Goal: Task Accomplishment & Management: Manage account settings

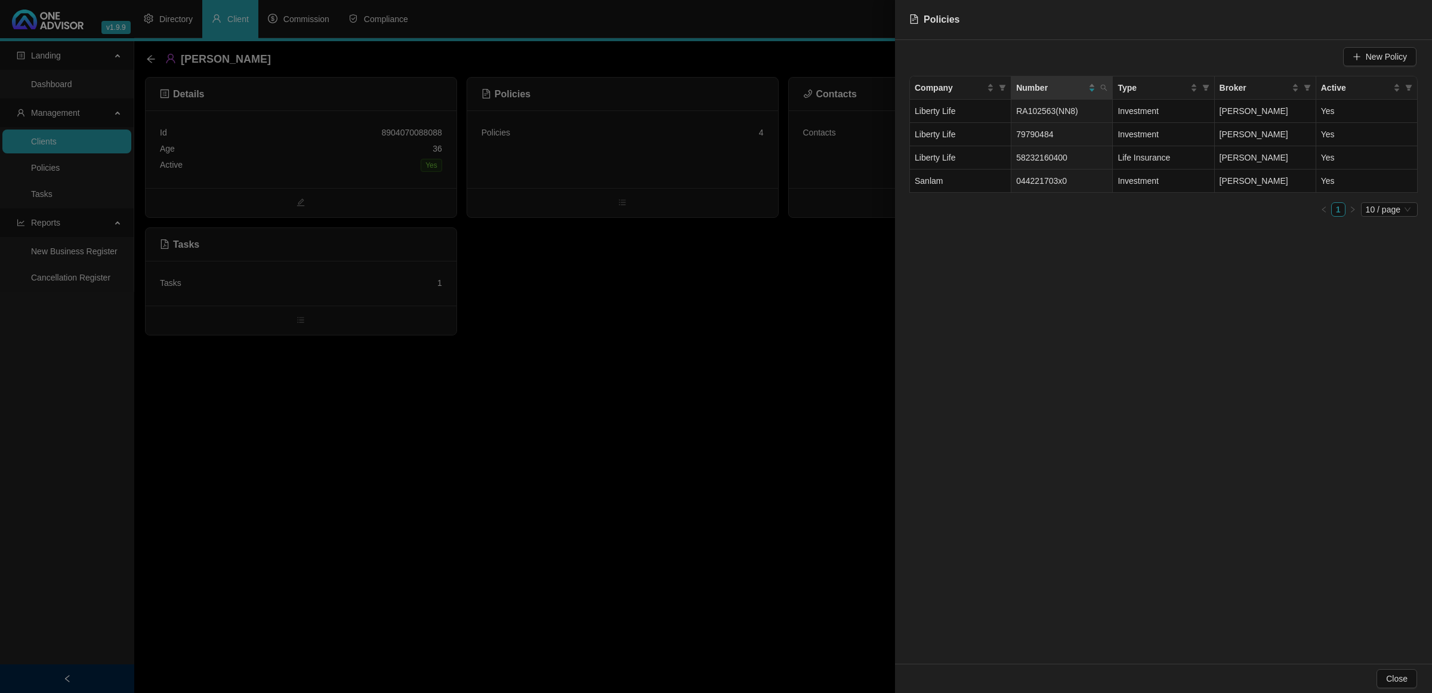
click at [718, 307] on div at bounding box center [716, 346] width 1432 height 693
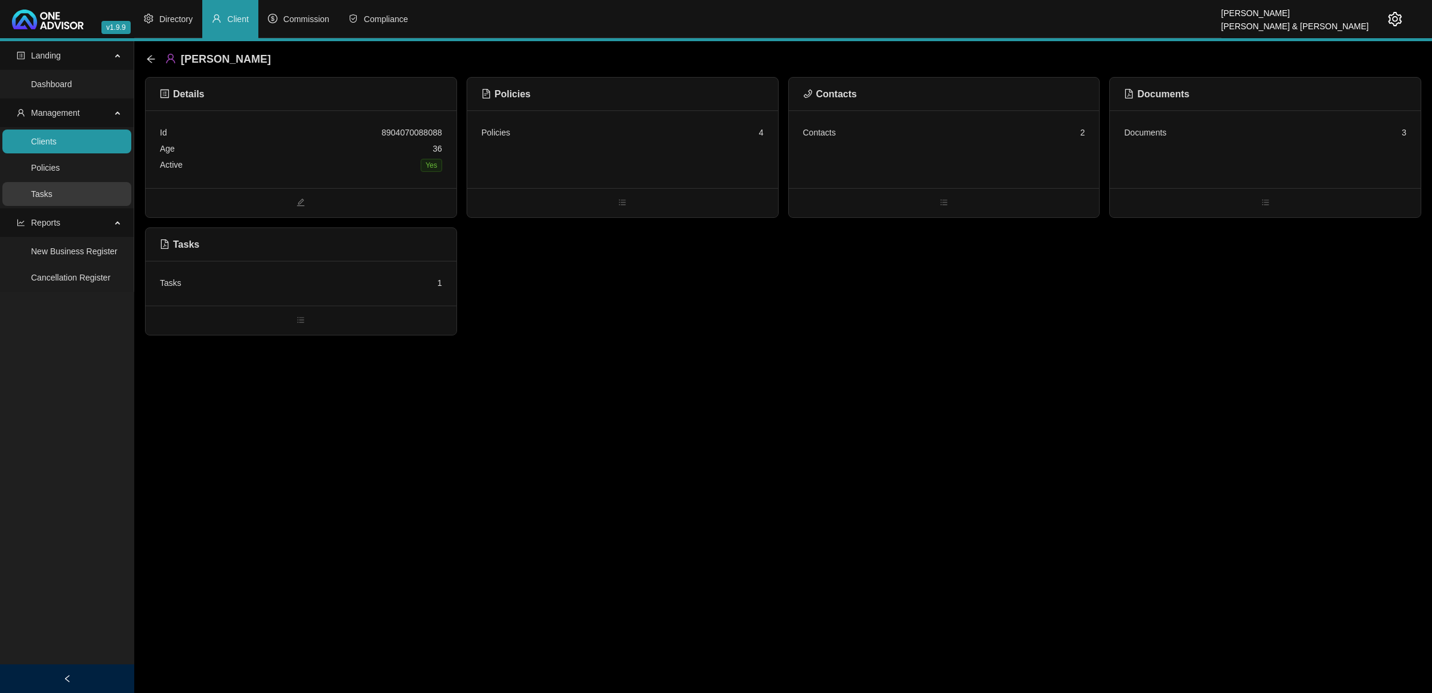
click at [45, 192] on link "Tasks" at bounding box center [41, 194] width 21 height 10
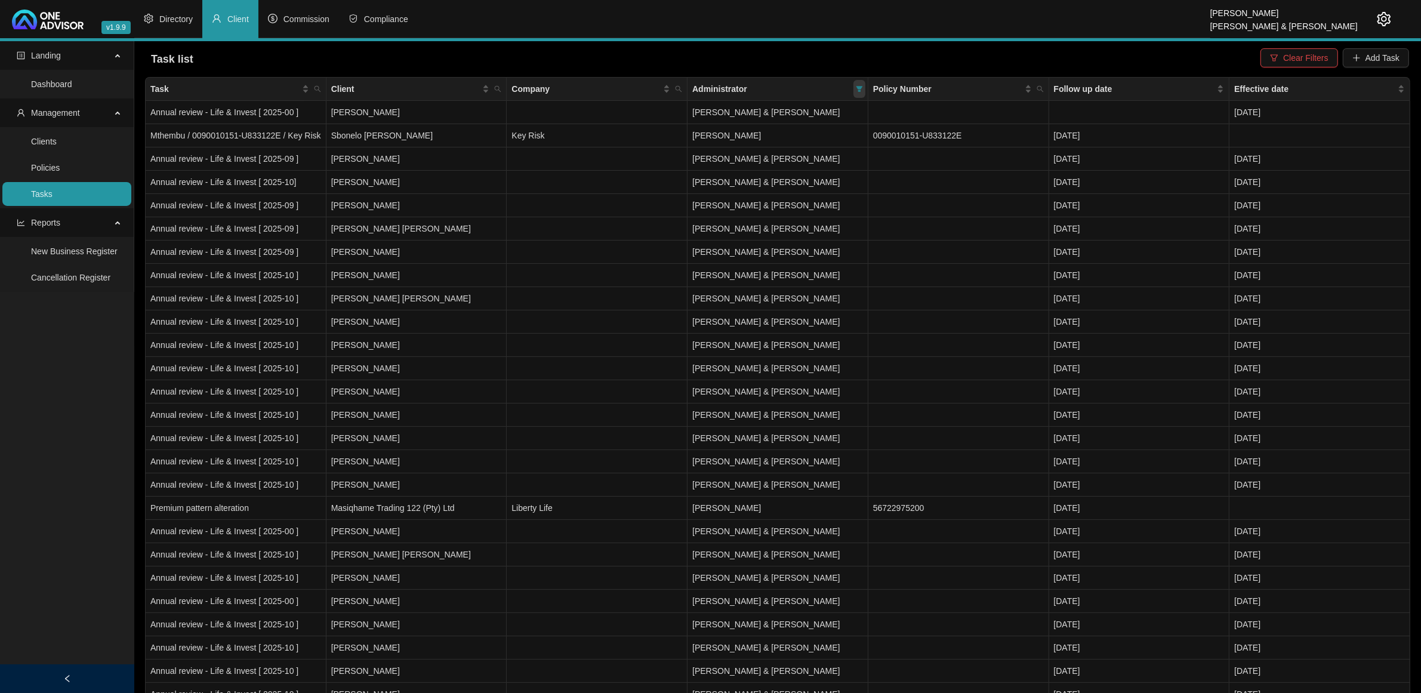
click at [863, 88] on span at bounding box center [859, 89] width 12 height 18
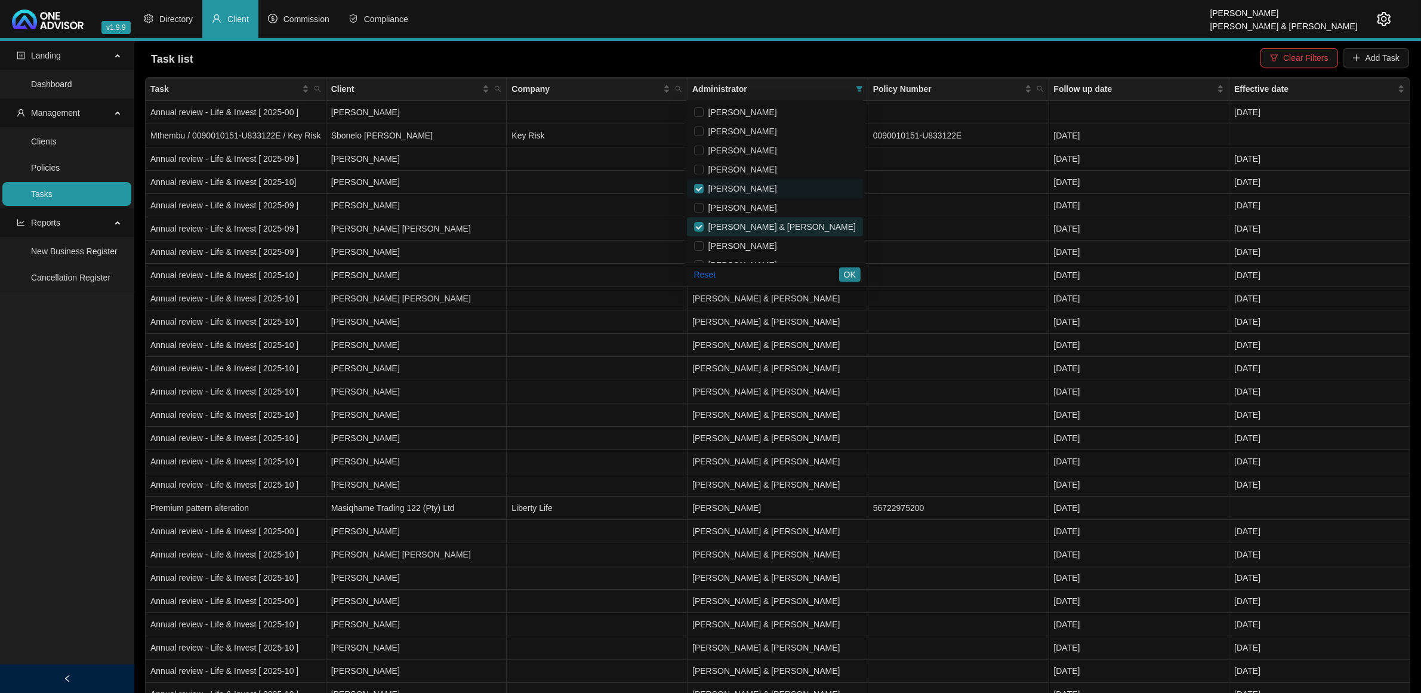
click at [768, 219] on li "[PERSON_NAME] & [PERSON_NAME]" at bounding box center [775, 226] width 176 height 19
checkbox input "false"
click at [845, 270] on span "OK" at bounding box center [850, 274] width 12 height 13
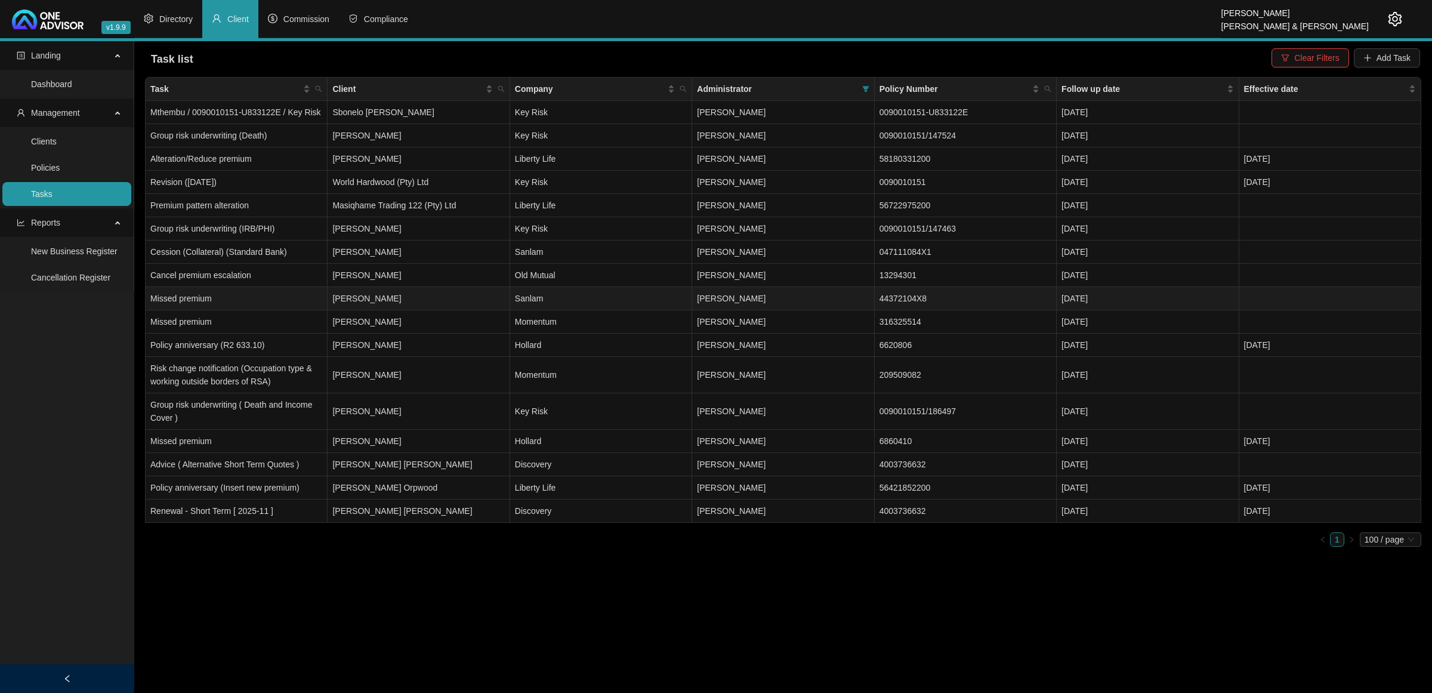
click at [451, 294] on td "[PERSON_NAME]" at bounding box center [419, 298] width 182 height 23
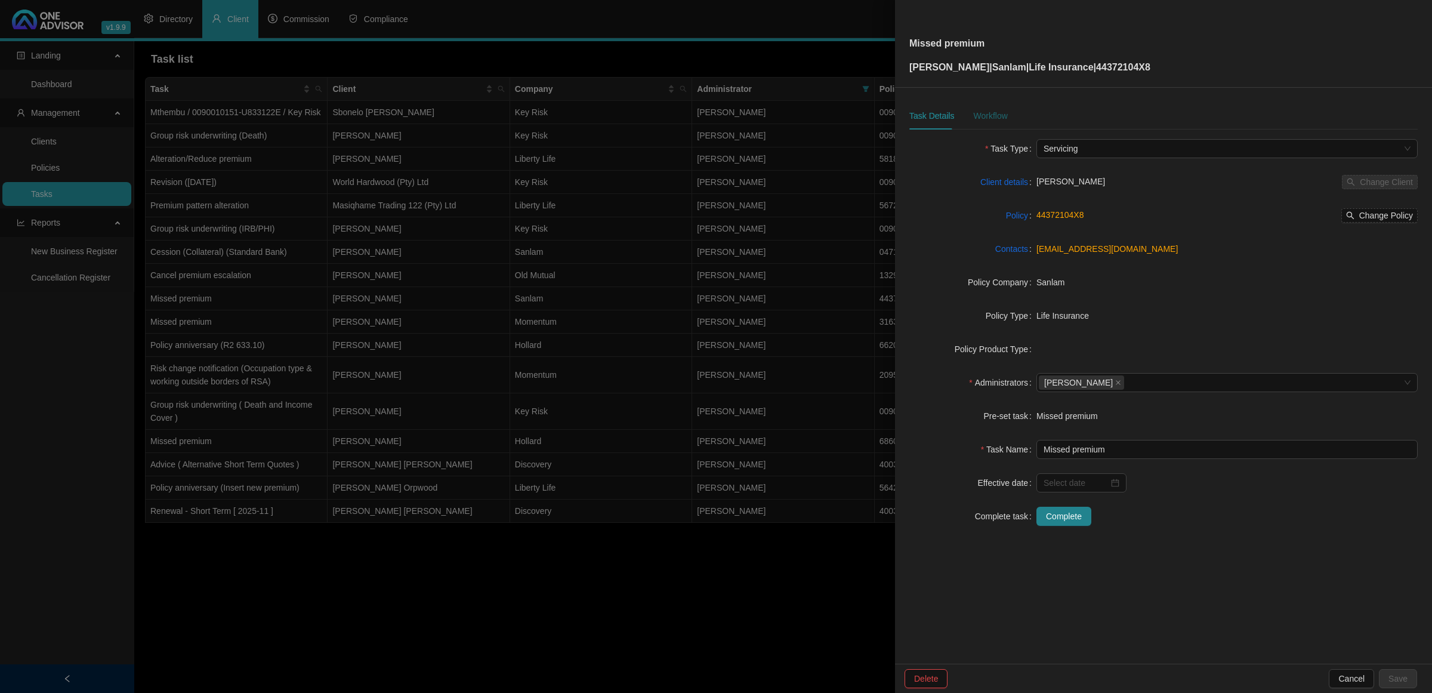
click at [980, 112] on div "Workflow" at bounding box center [990, 115] width 34 height 13
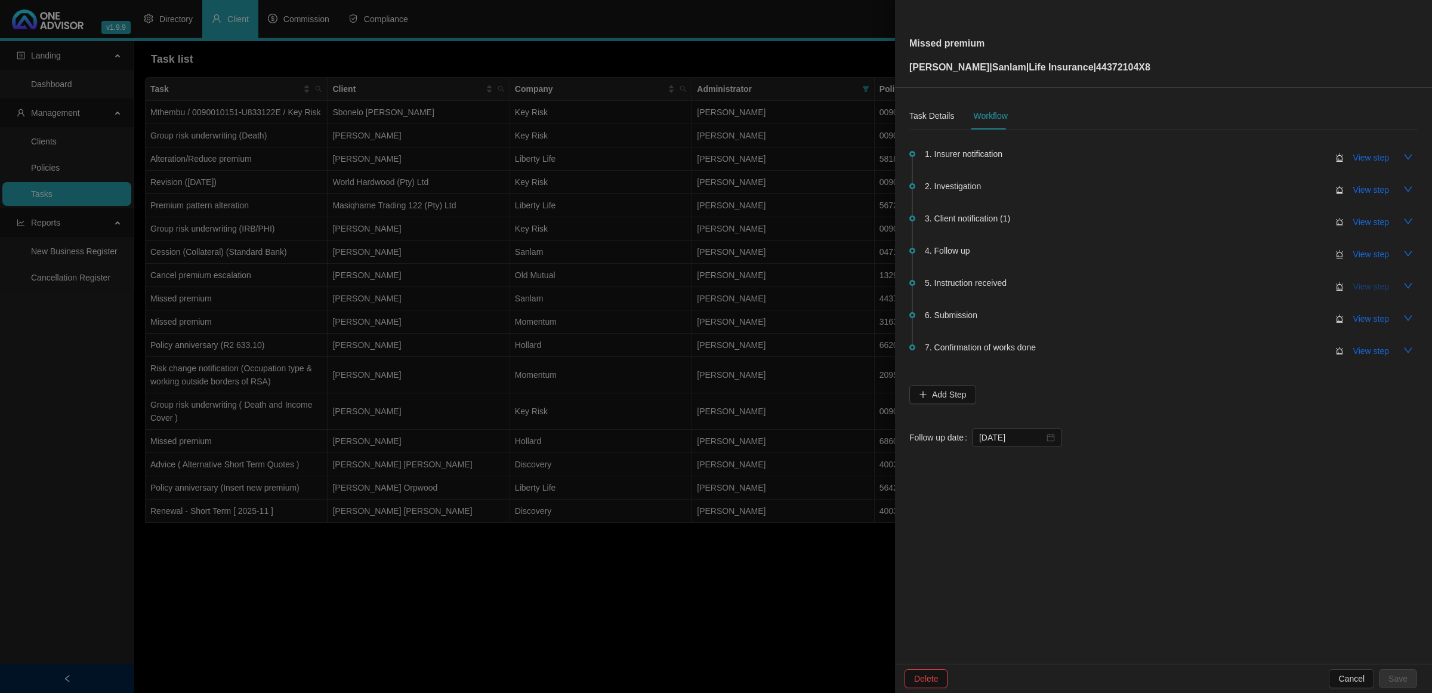
click at [1365, 291] on span "View step" at bounding box center [1371, 286] width 36 height 13
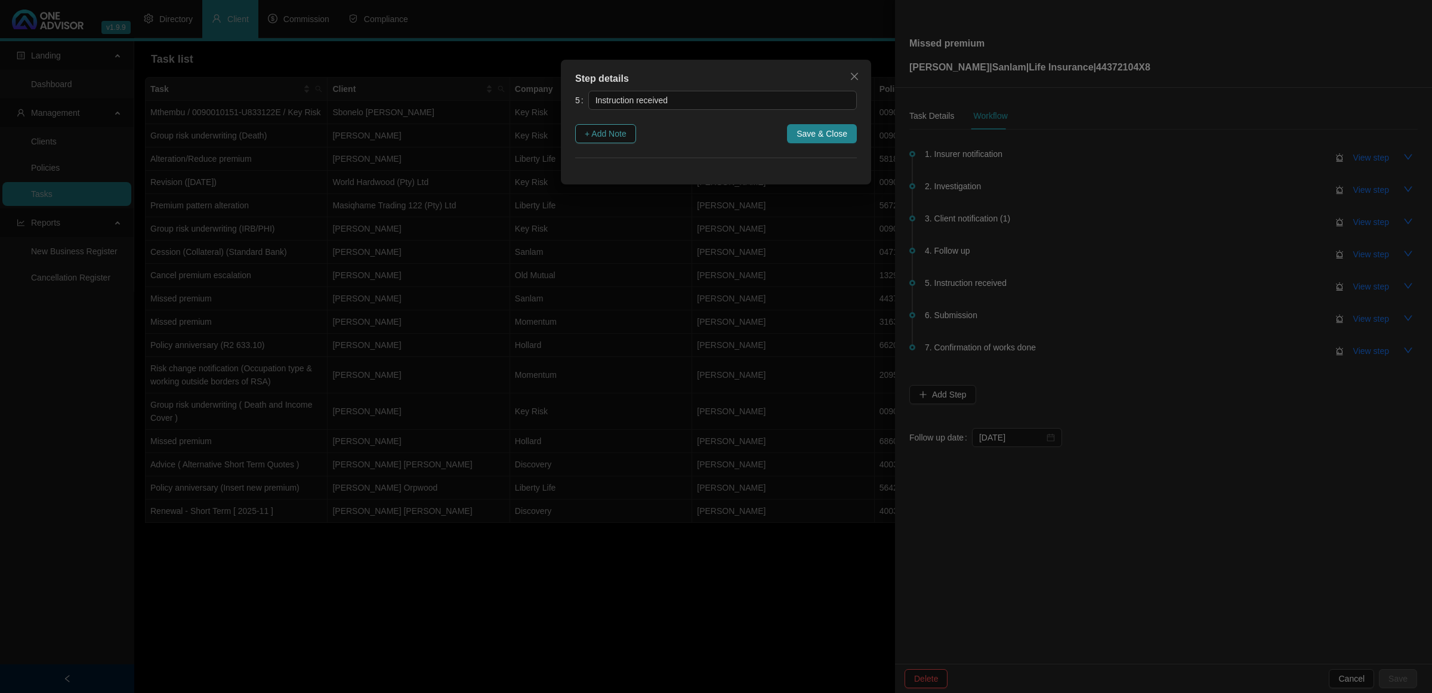
click at [600, 135] on span "+ Add Note" at bounding box center [606, 133] width 42 height 13
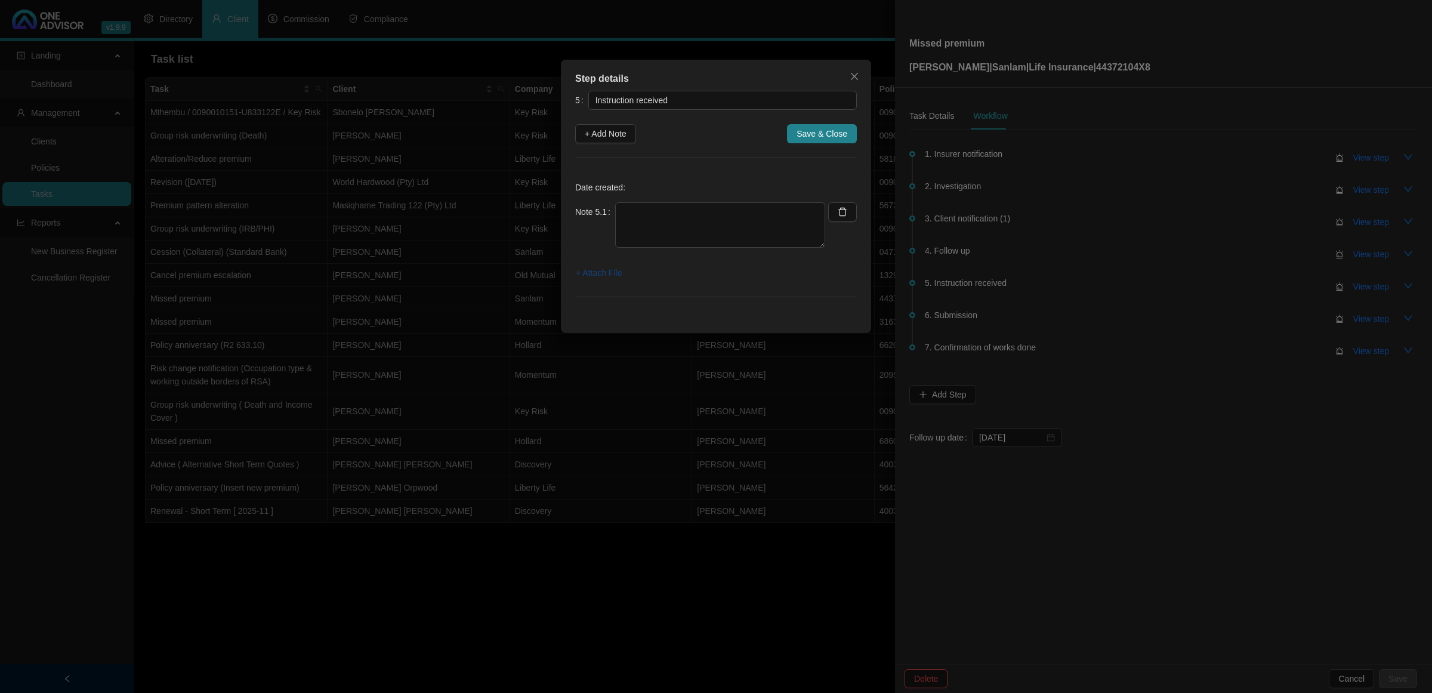
click at [606, 273] on span "+ Attach File" at bounding box center [599, 272] width 46 height 13
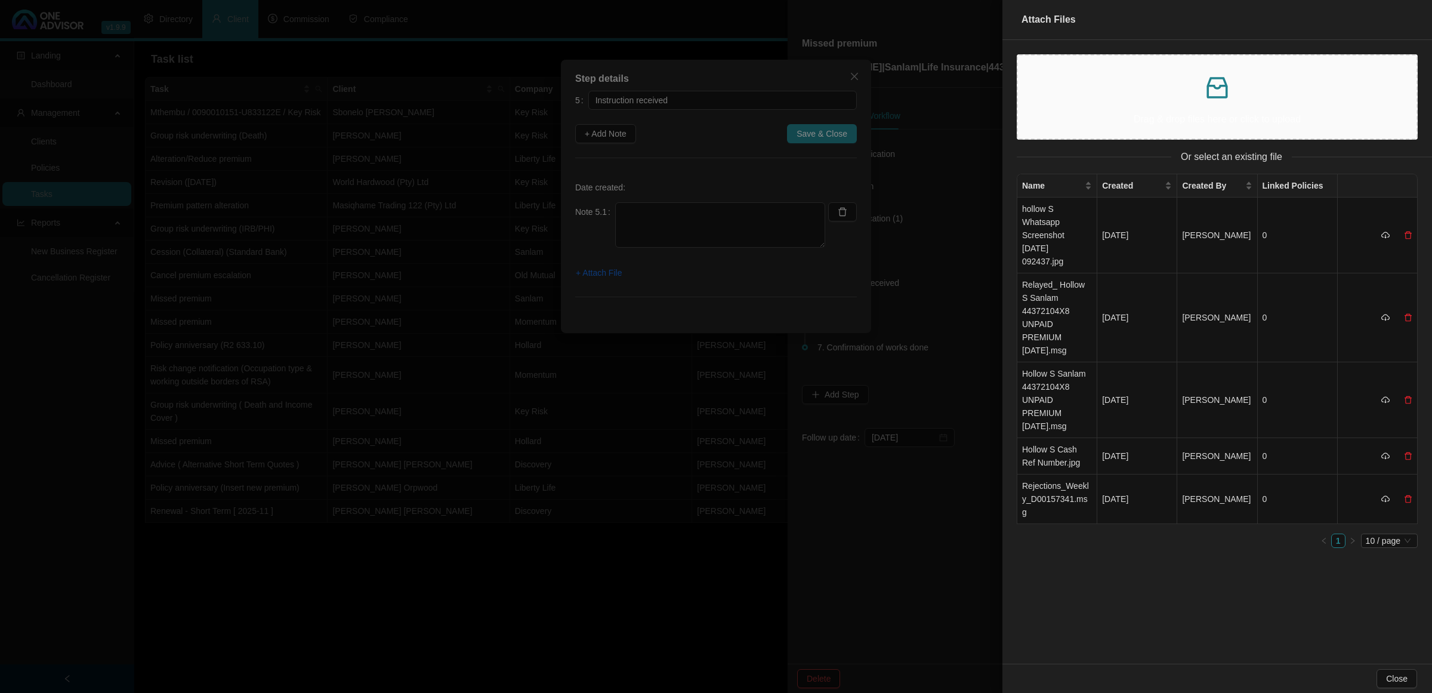
click at [1094, 81] on p at bounding box center [1216, 87] width 379 height 29
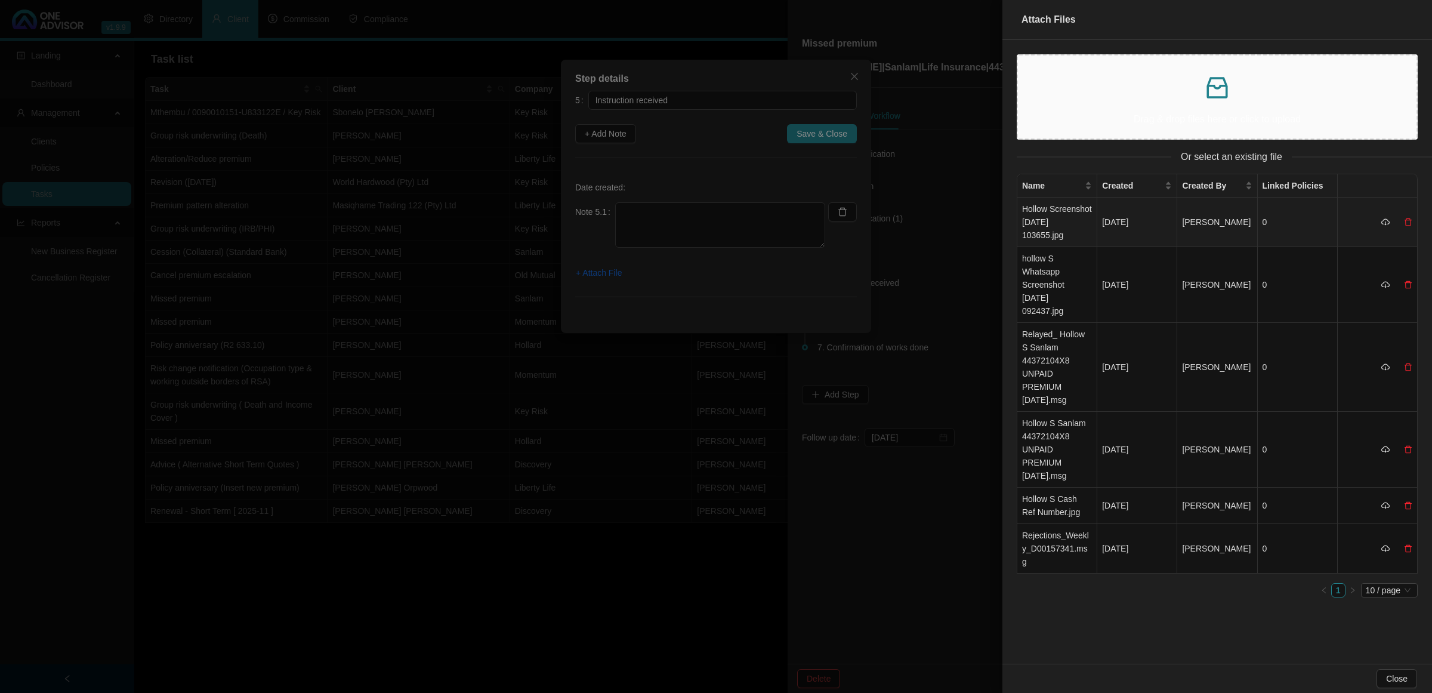
click at [1060, 224] on td "Hollow Screenshot [DATE] 103655.jpg" at bounding box center [1057, 222] width 80 height 50
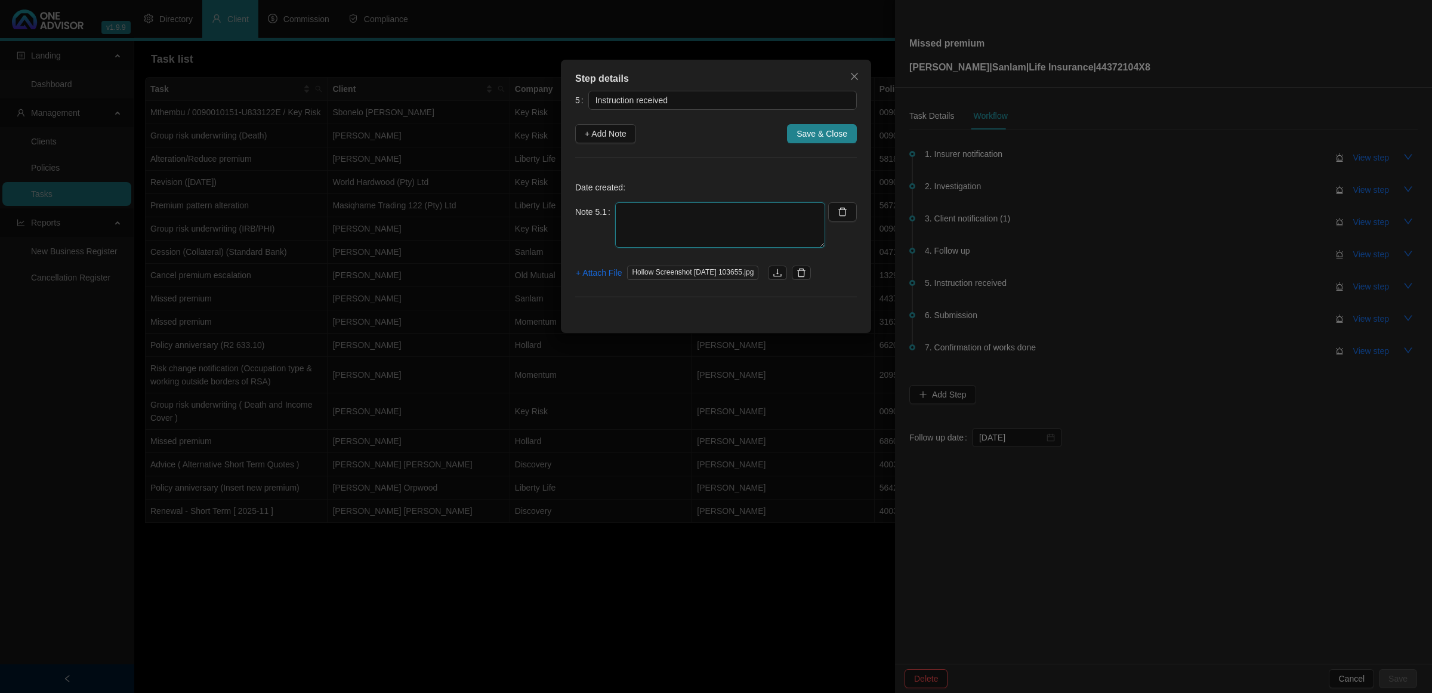
click at [749, 224] on textarea at bounding box center [720, 224] width 210 height 45
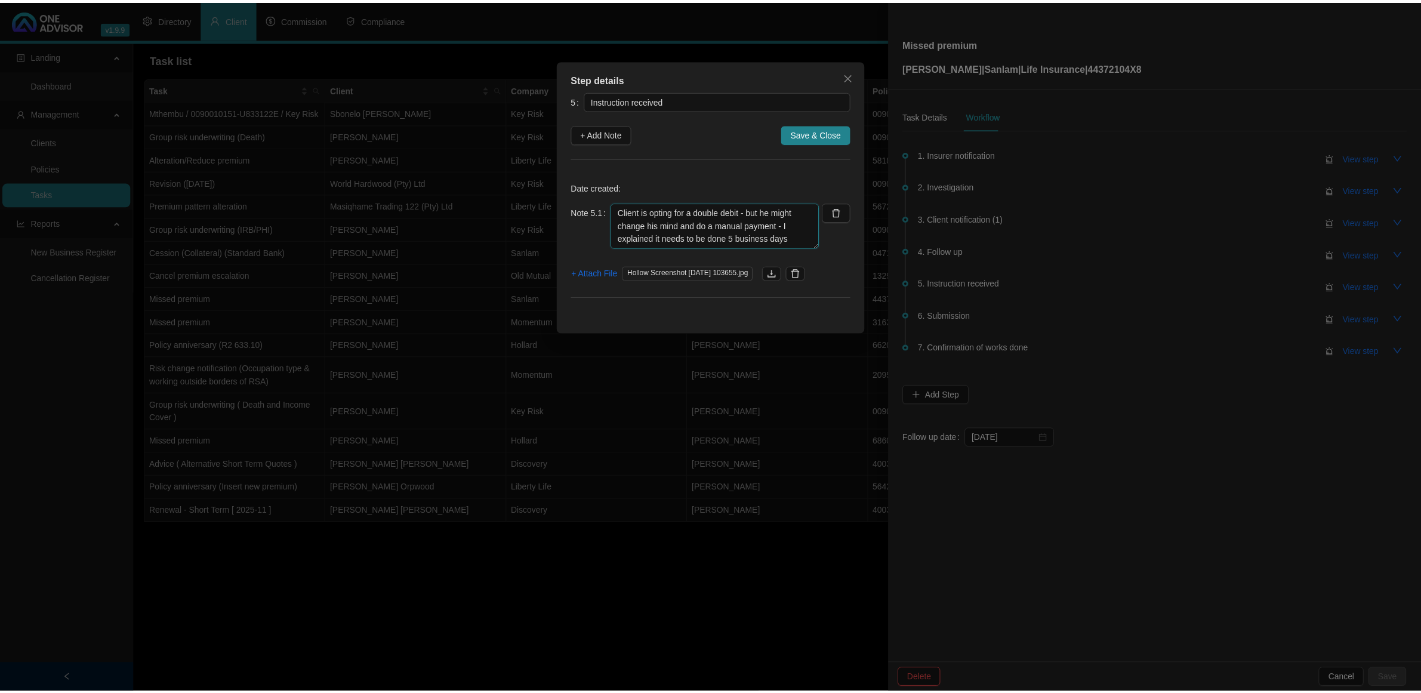
scroll to position [10, 0]
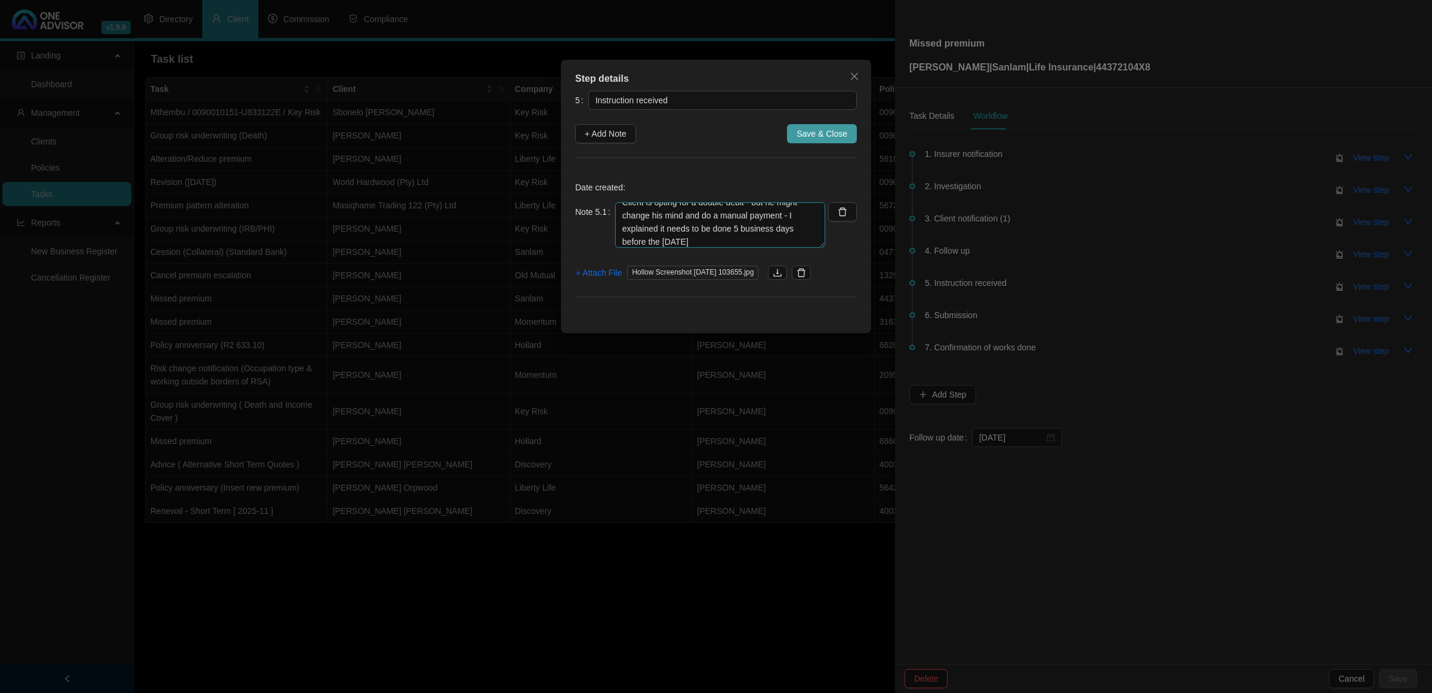
type textarea "Client is opting for a double debit - but he might change his mind and do a man…"
click at [842, 132] on span "Save & Close" at bounding box center [822, 133] width 51 height 13
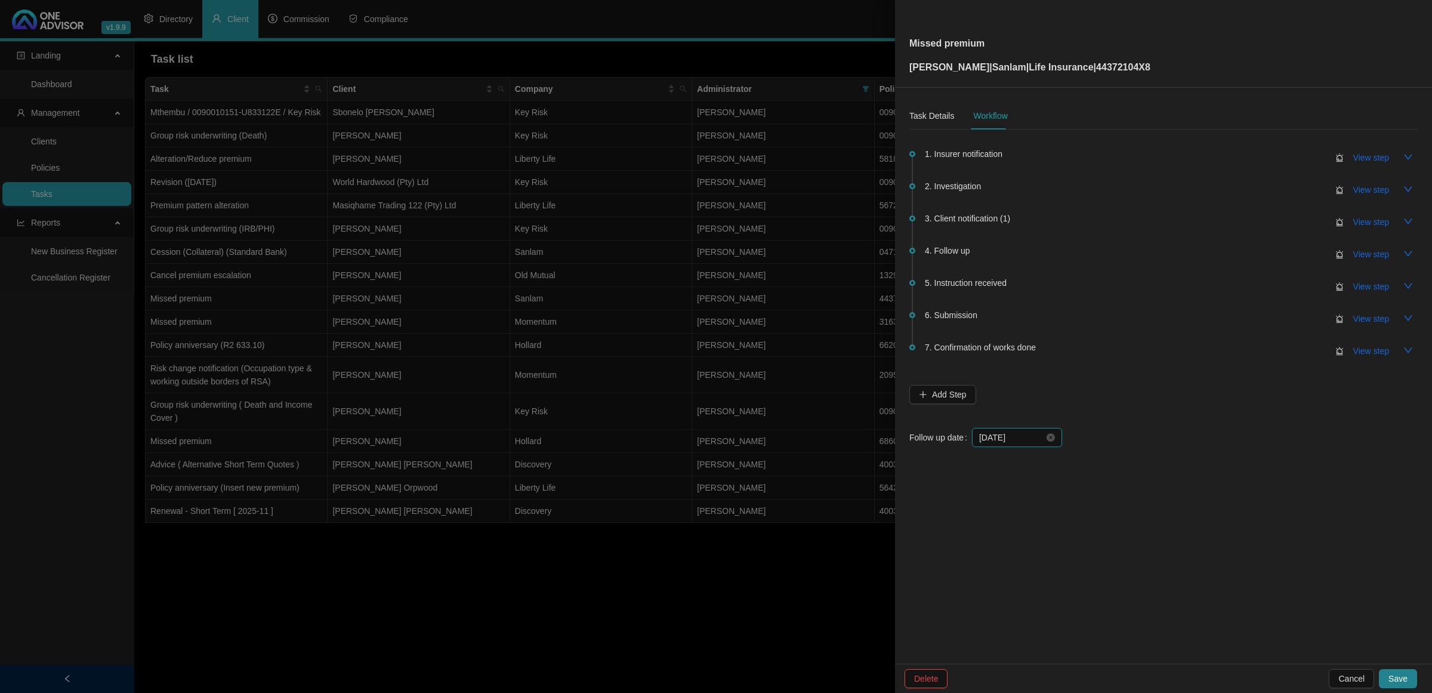
click at [1031, 436] on input "[DATE]" at bounding box center [1011, 437] width 65 height 13
type input "[DATE]"
click at [1010, 574] on div "20" at bounding box center [1014, 574] width 14 height 14
click at [1403, 677] on span "Save" at bounding box center [1397, 678] width 19 height 13
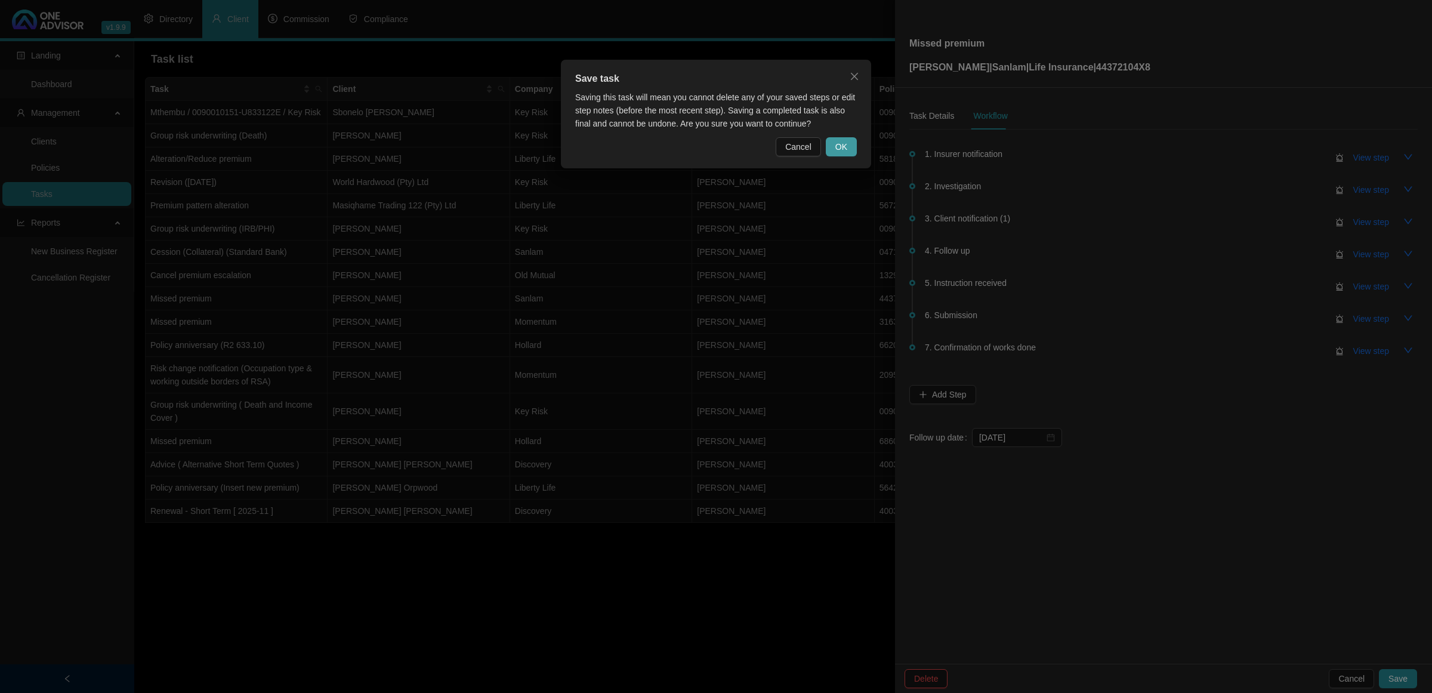
click at [839, 149] on span "OK" at bounding box center [841, 146] width 12 height 13
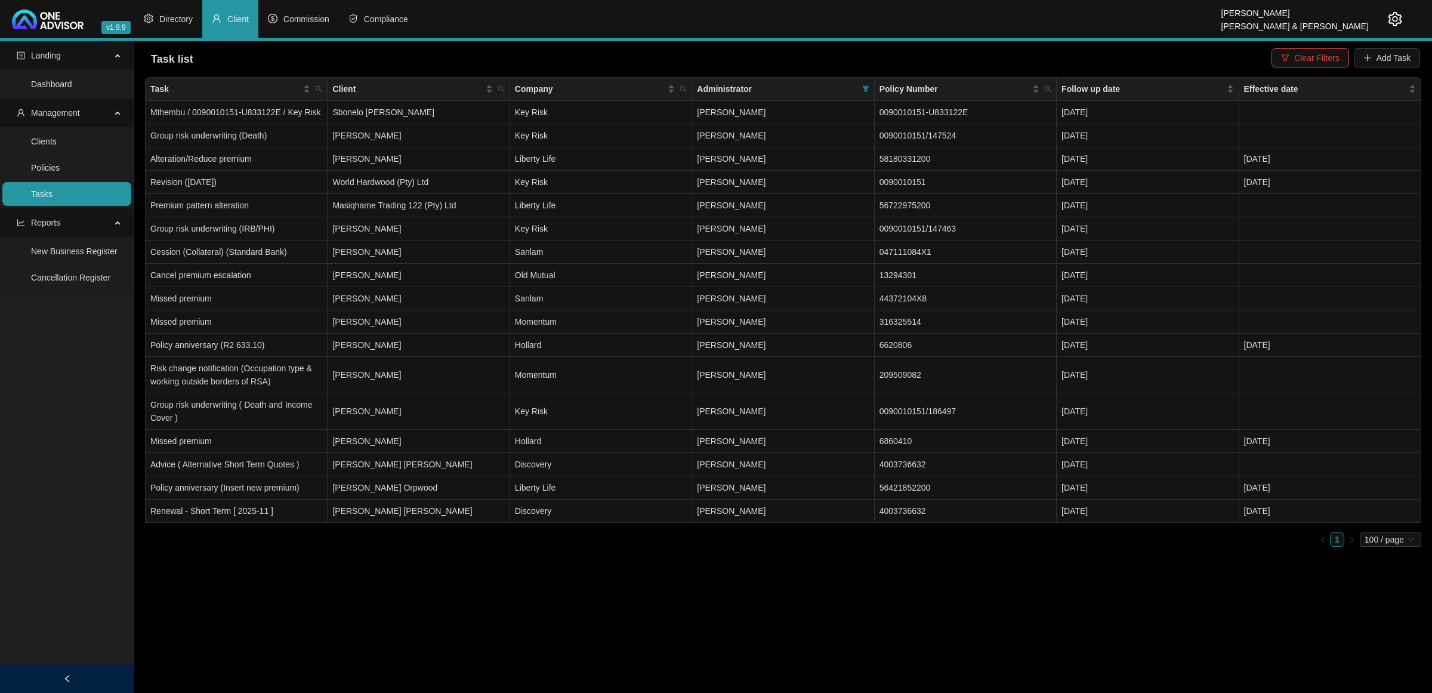
click at [872, 85] on th "Administrator" at bounding box center [783, 89] width 182 height 23
click at [860, 87] on span at bounding box center [866, 89] width 12 height 18
click at [791, 231] on span "[PERSON_NAME] & [PERSON_NAME]" at bounding box center [786, 227] width 152 height 10
checkbox input "true"
click at [843, 270] on div "Reset OK" at bounding box center [781, 274] width 181 height 23
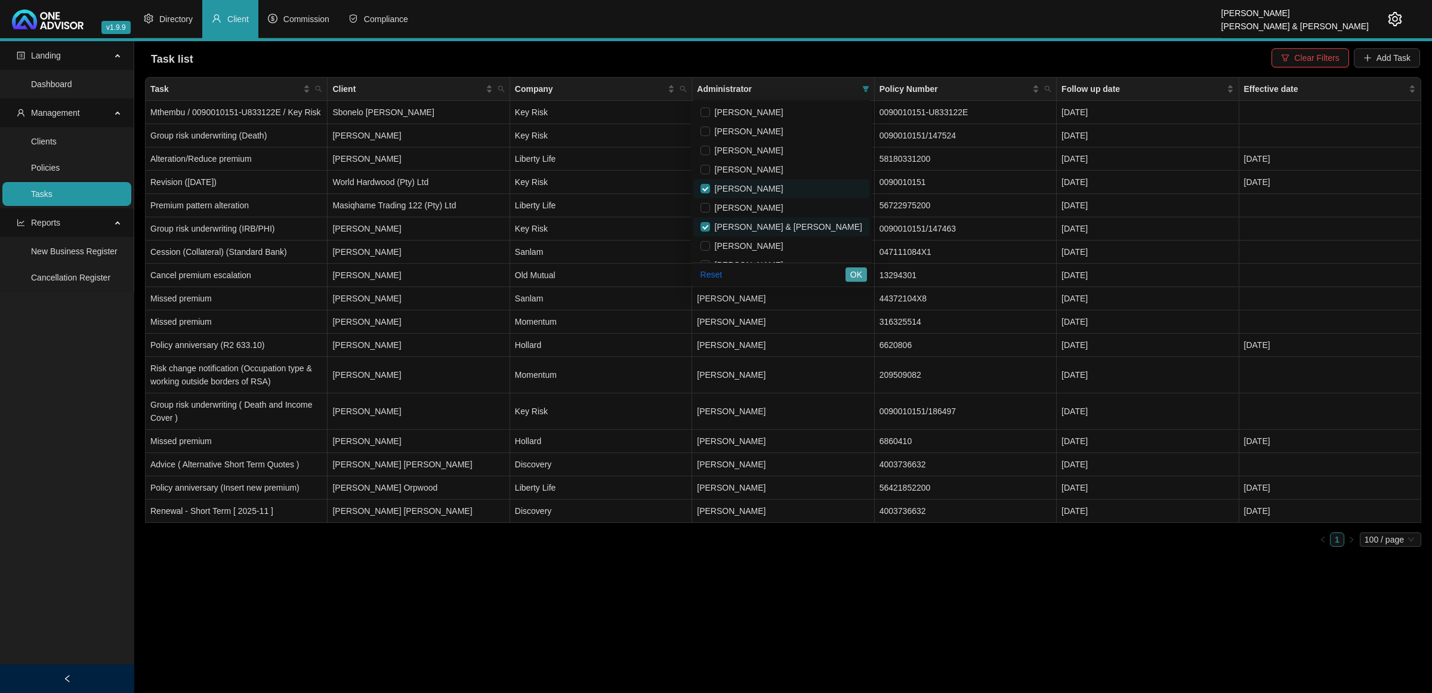
click at [846, 275] on button "OK" at bounding box center [855, 274] width 21 height 14
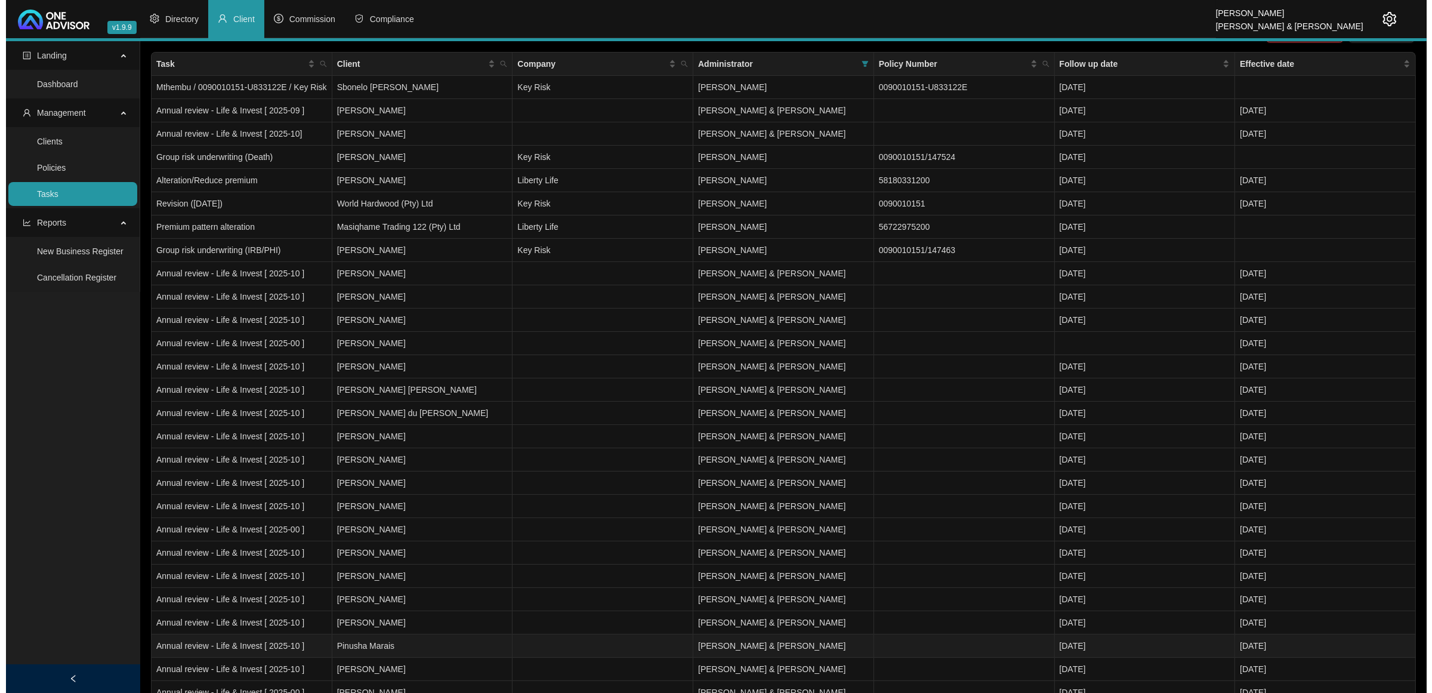
scroll to position [0, 0]
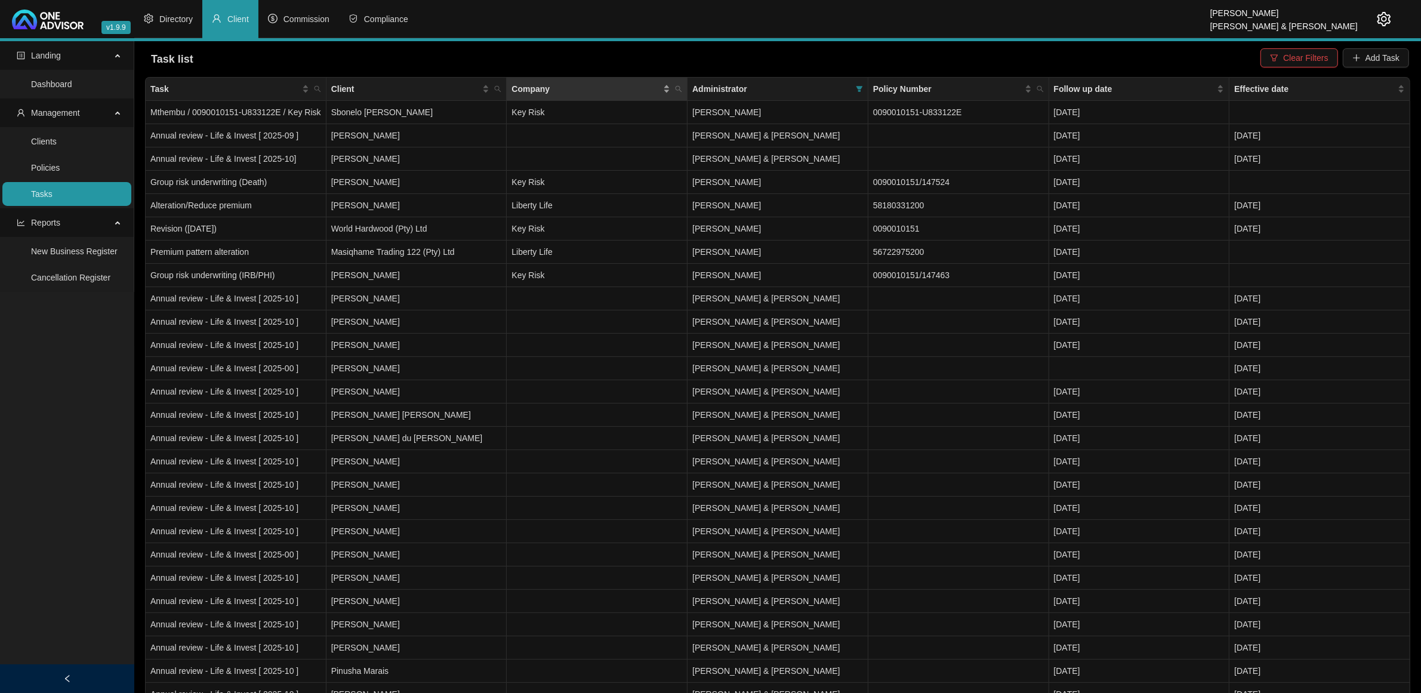
click at [663, 84] on div "Company" at bounding box center [590, 88] width 159 height 13
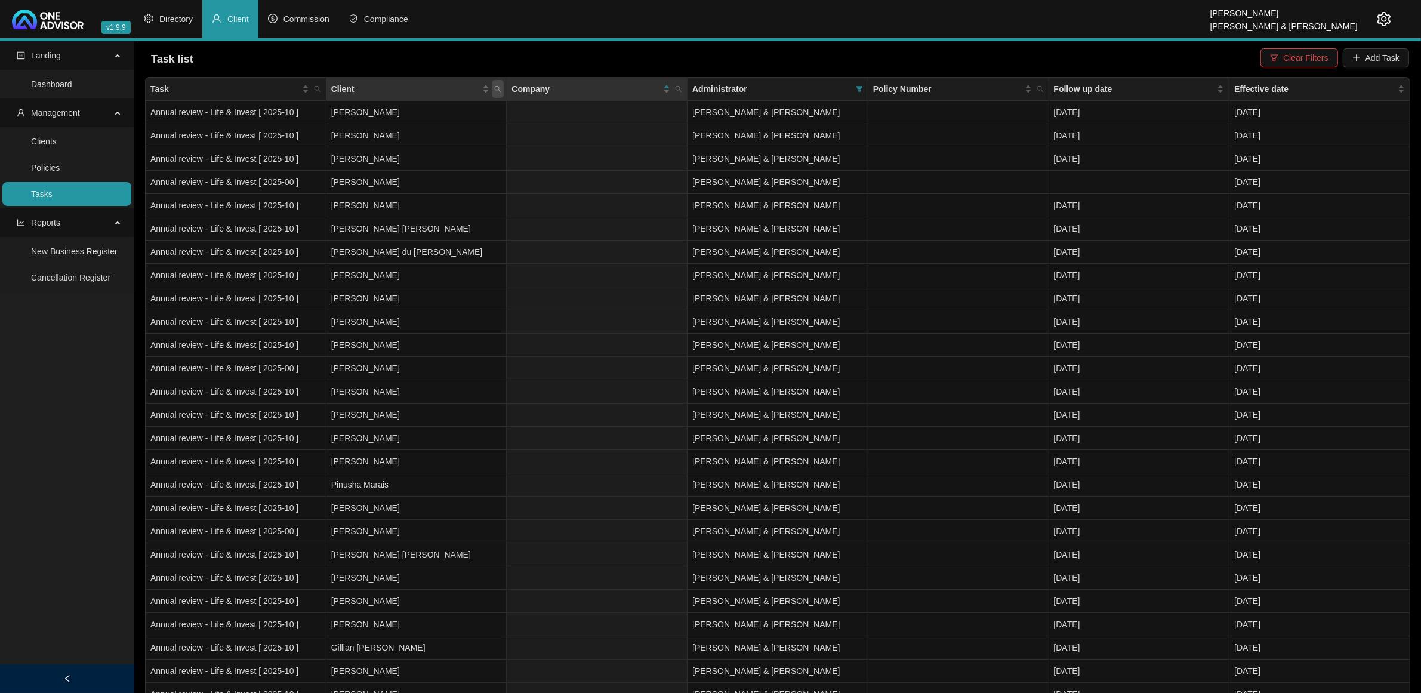
click at [499, 89] on icon "search" at bounding box center [497, 88] width 7 height 7
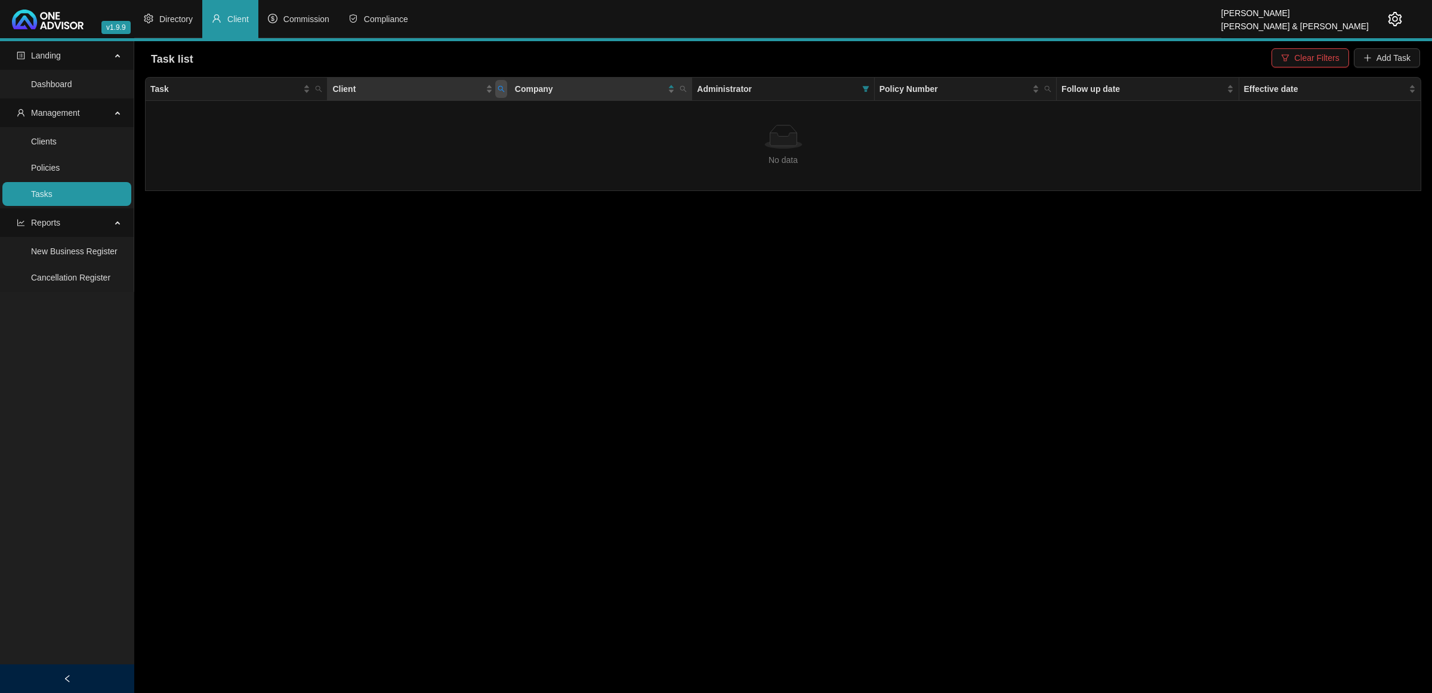
click at [499, 89] on icon "search" at bounding box center [501, 88] width 7 height 7
click at [457, 111] on input "bard" at bounding box center [446, 114] width 112 height 19
type input "barn"
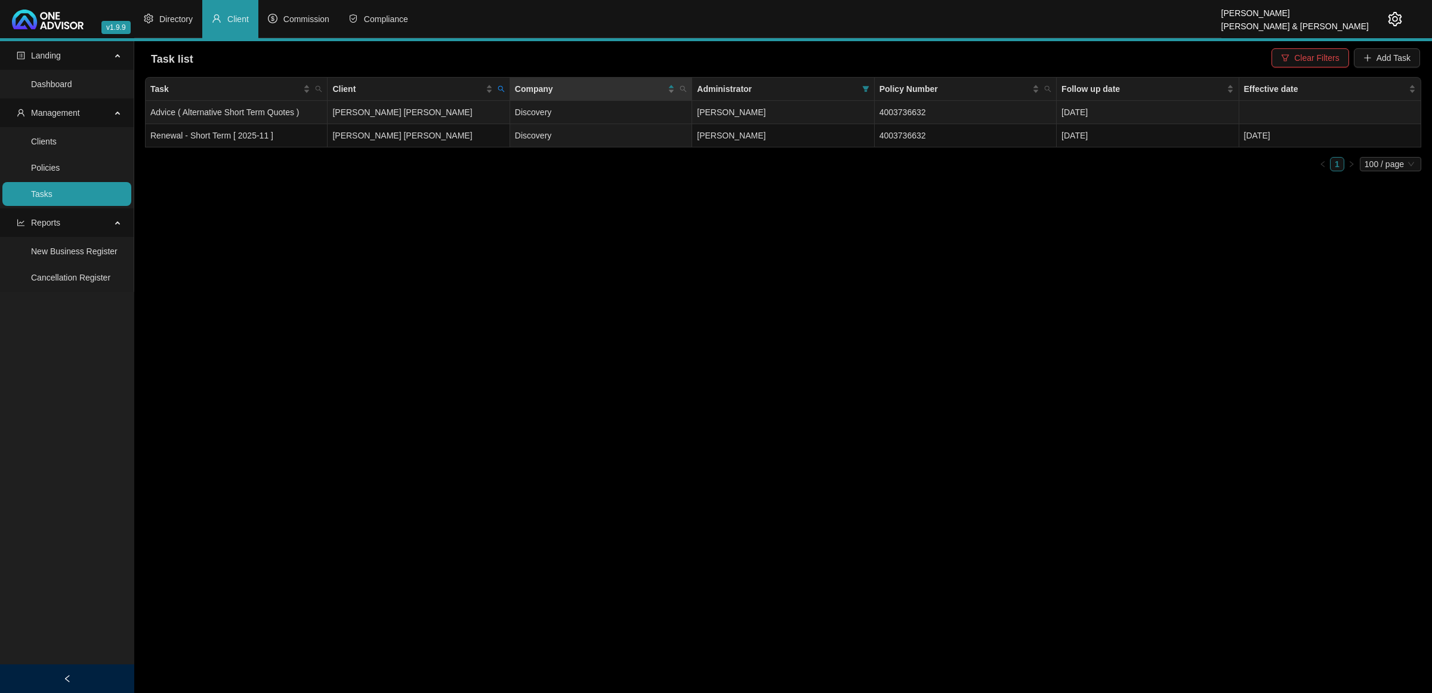
click at [388, 112] on td "[PERSON_NAME] [PERSON_NAME]" at bounding box center [419, 112] width 182 height 23
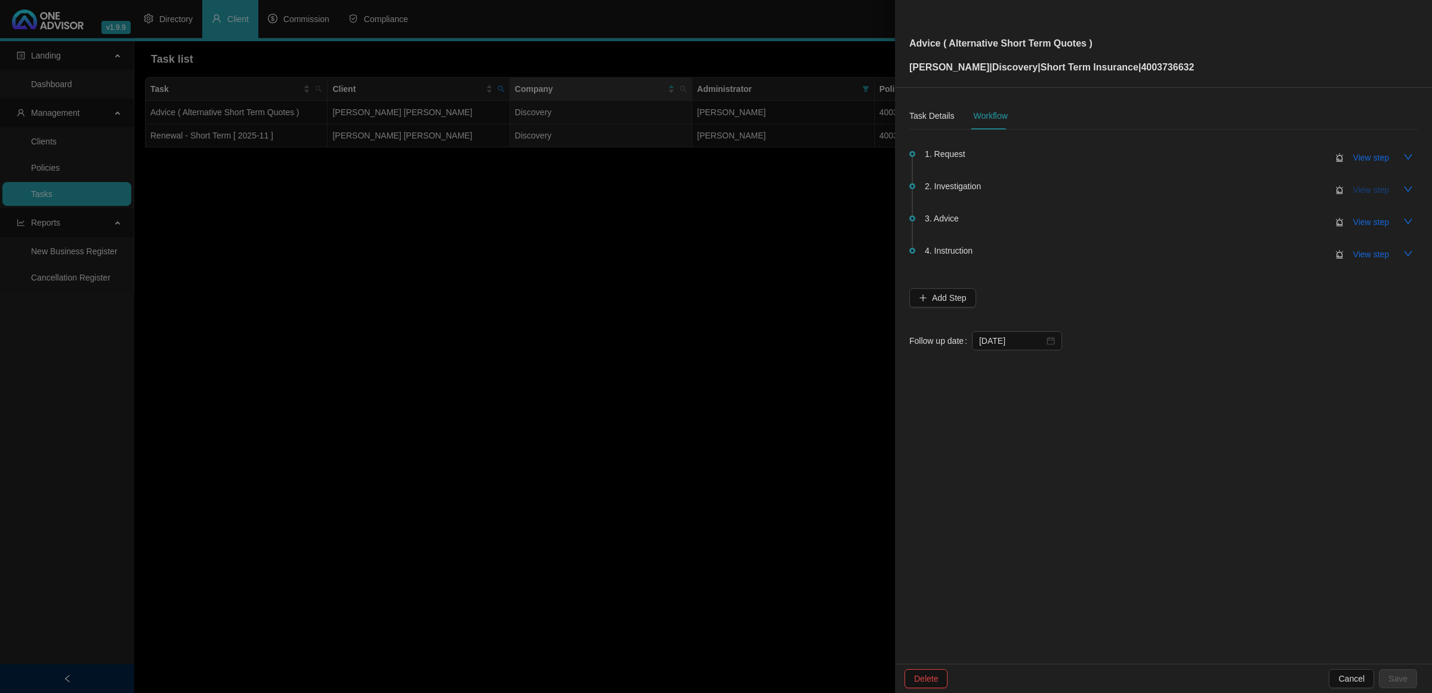
click at [1363, 189] on span "View step" at bounding box center [1371, 189] width 36 height 13
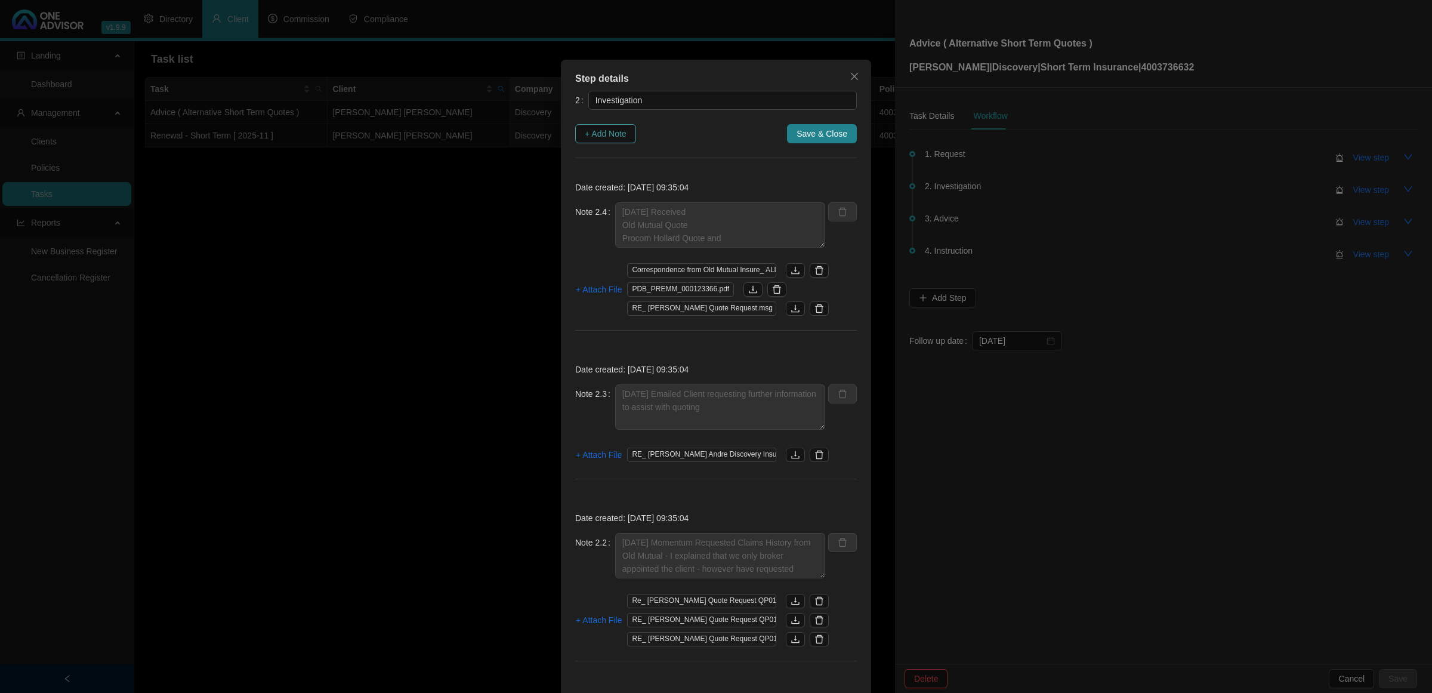
click at [592, 136] on span "+ Add Note" at bounding box center [606, 133] width 42 height 13
type textarea "[DATE] Received Old Mutual Quote Procom Hollard Quote and Loaded Hollard Premie…"
type textarea "[DATE] Emailed Client requesting further information to assist with quoting"
type textarea "[DATE] Momentum Requested Claims History from Old Mutual - I explained that we …"
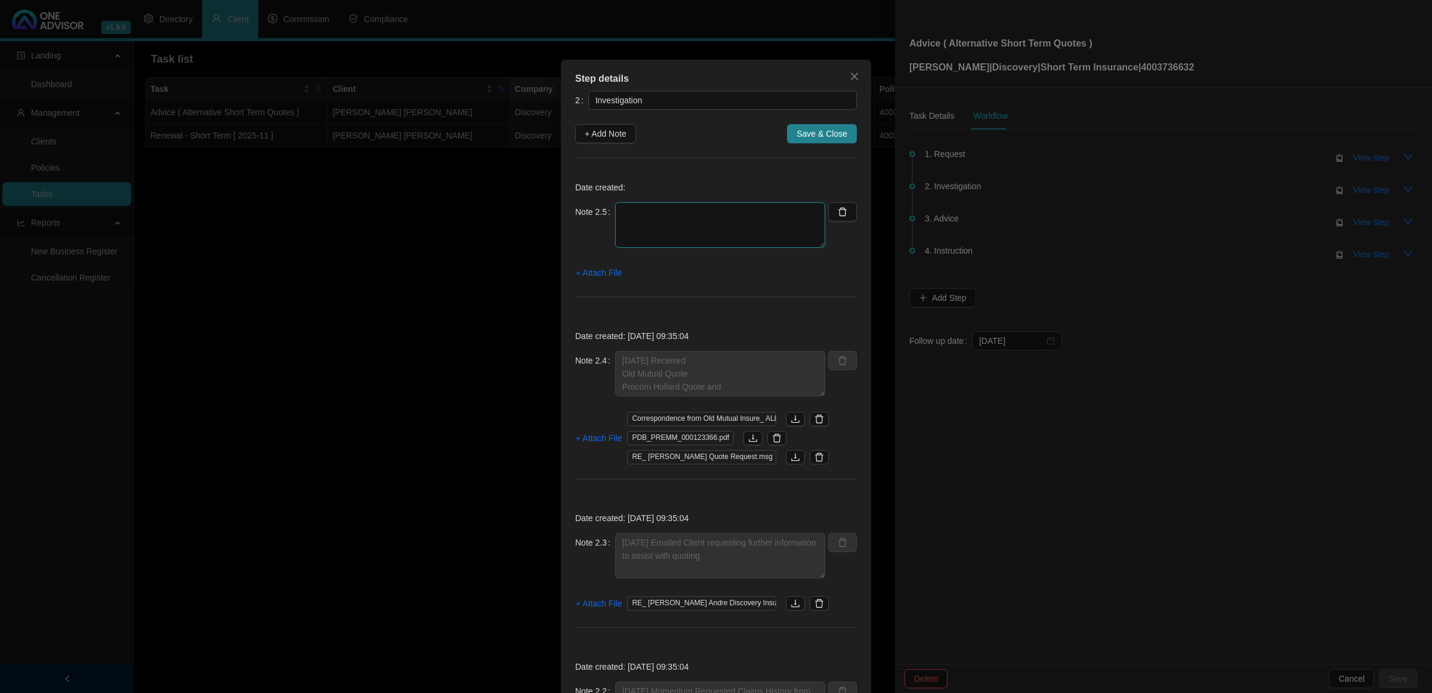
drag, startPoint x: 722, startPoint y: 236, endPoint x: 728, endPoint y: 230, distance: 8.4
click at [723, 236] on textarea at bounding box center [720, 224] width 210 height 45
type textarea "[DATE] Informed the client I have quotes - however I do require the information…"
click at [615, 273] on span "+ Attach File" at bounding box center [599, 272] width 46 height 13
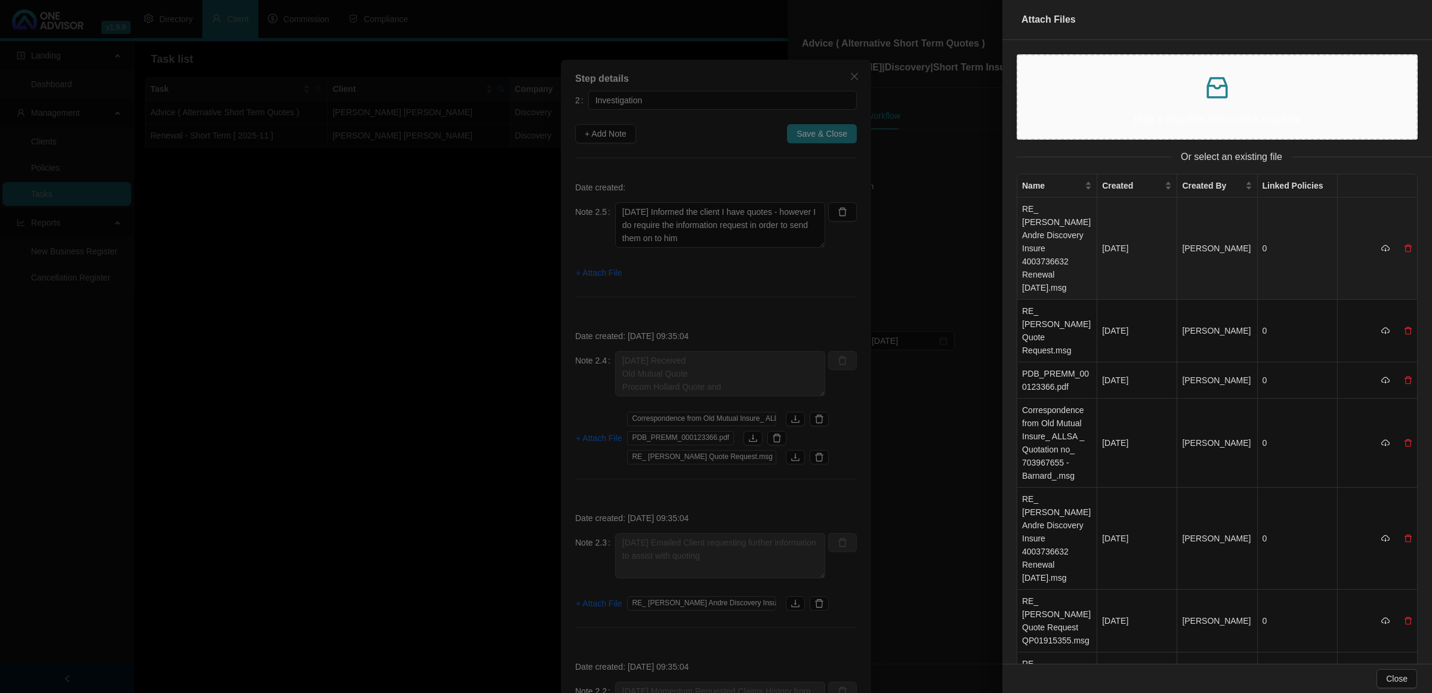
click at [1045, 225] on td "RE_ [PERSON_NAME] Andre Discovery Insure 4003736632 Renewal [DATE].msg" at bounding box center [1057, 248] width 80 height 102
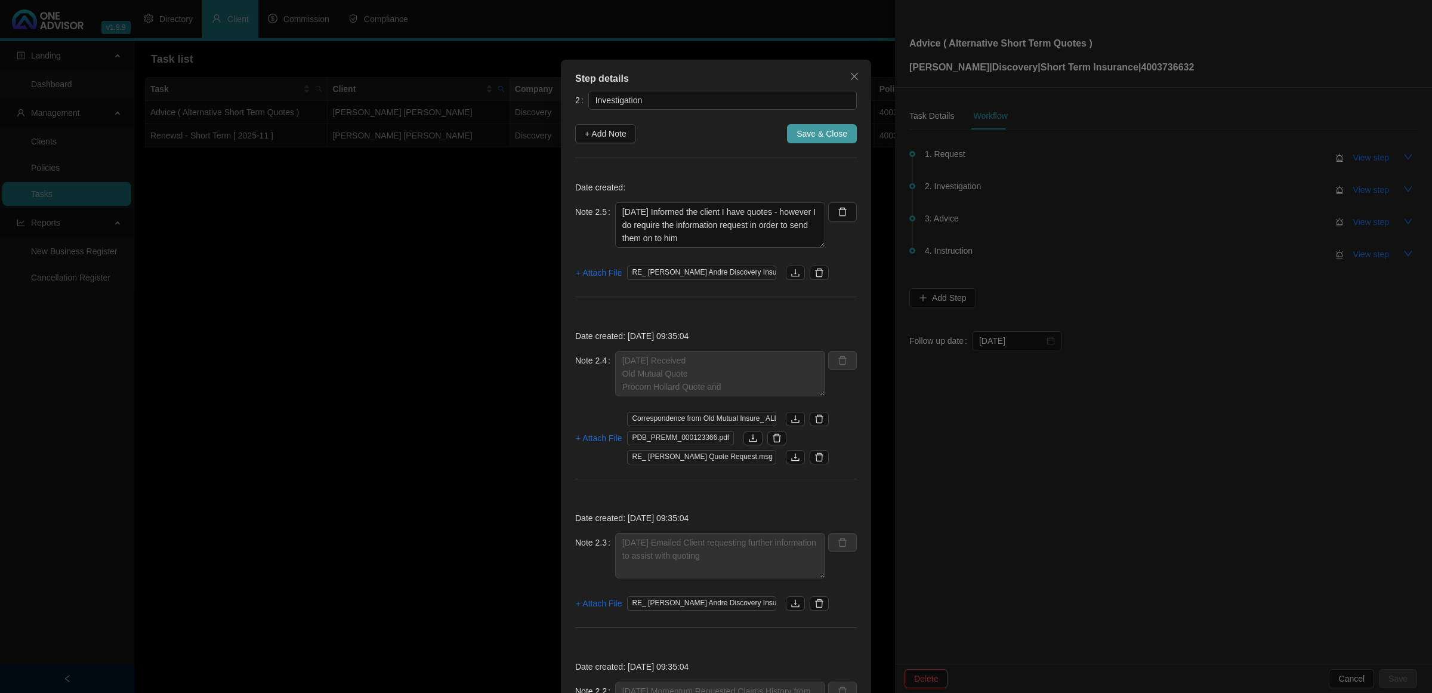
click at [818, 141] on button "Save & Close" at bounding box center [822, 133] width 70 height 19
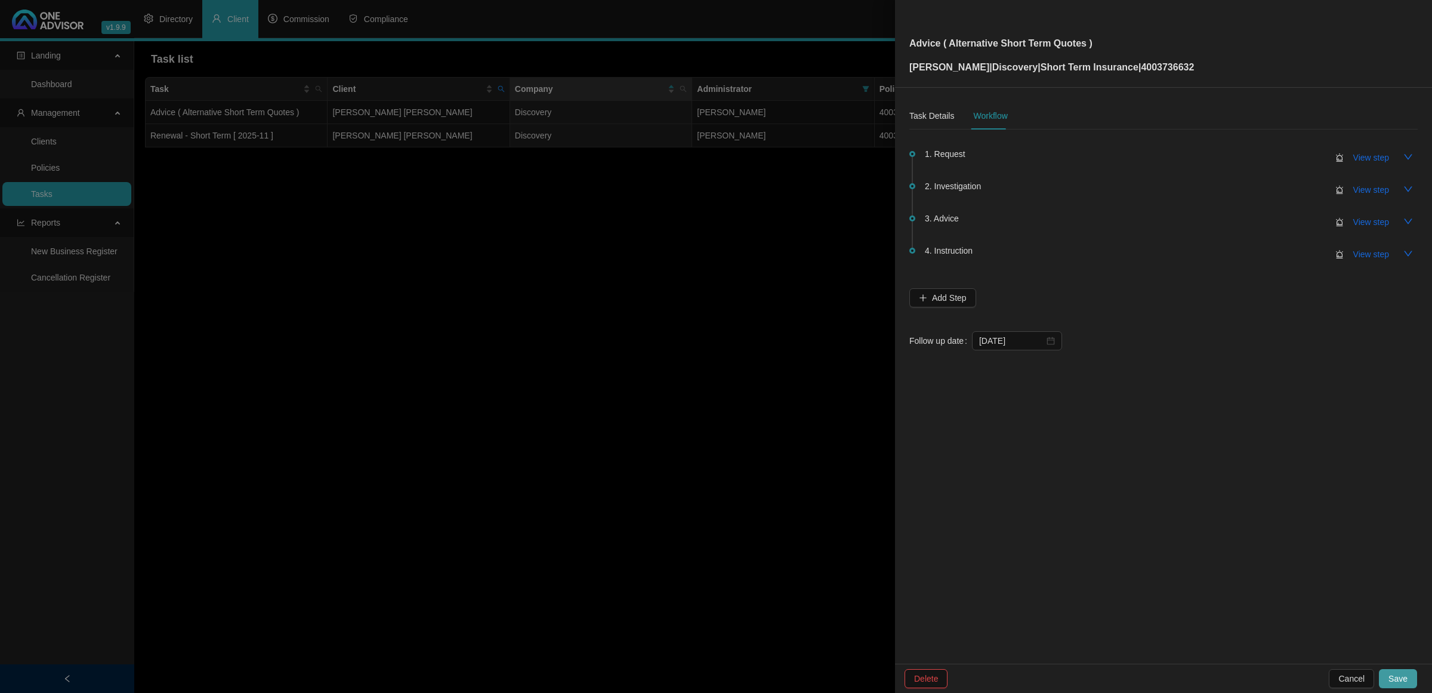
click at [1390, 678] on span "Save" at bounding box center [1397, 678] width 19 height 13
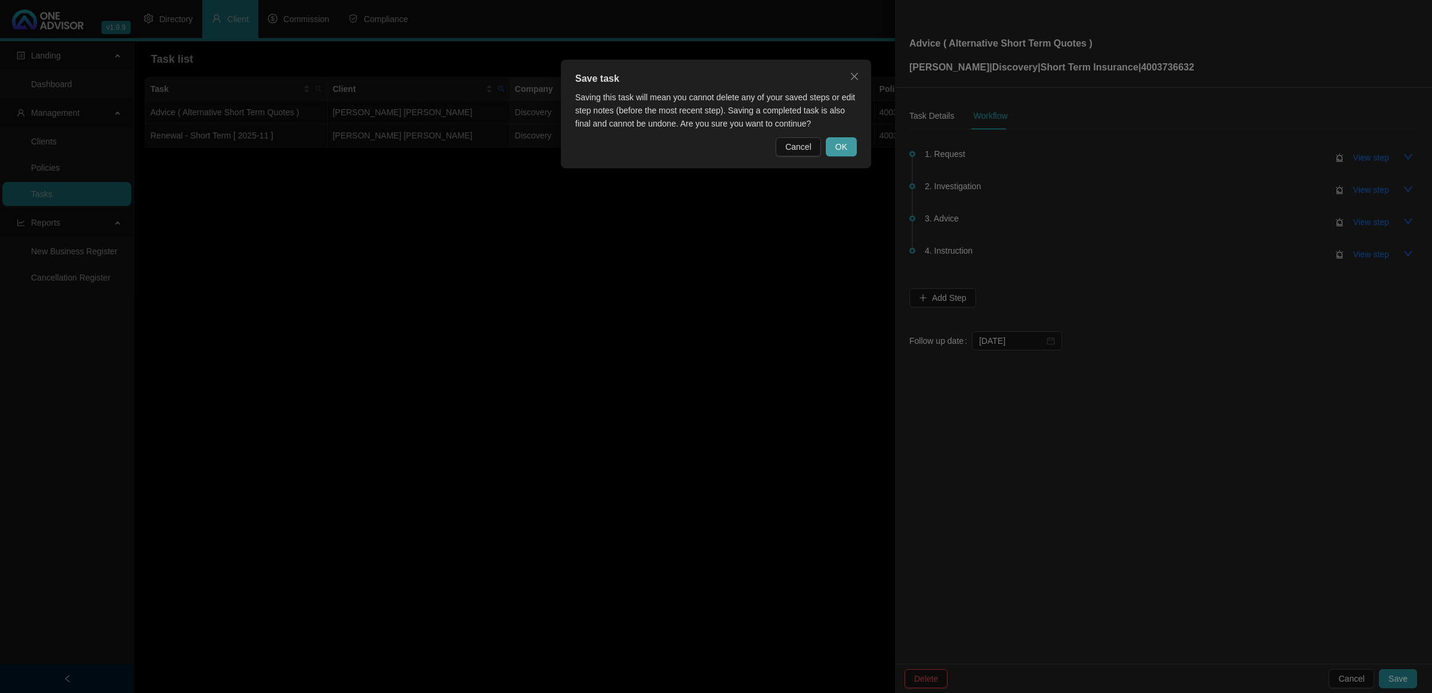
click at [845, 149] on span "OK" at bounding box center [841, 146] width 12 height 13
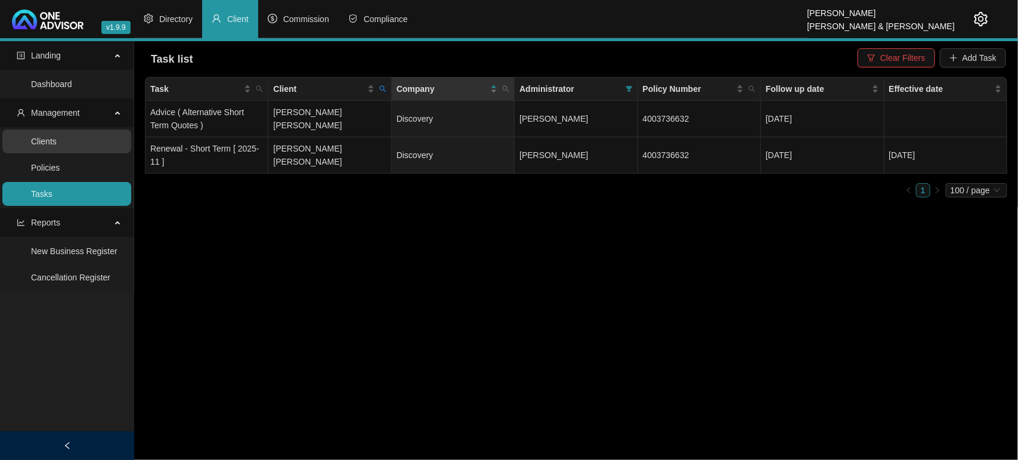
click at [57, 142] on link "Clients" at bounding box center [44, 142] width 26 height 10
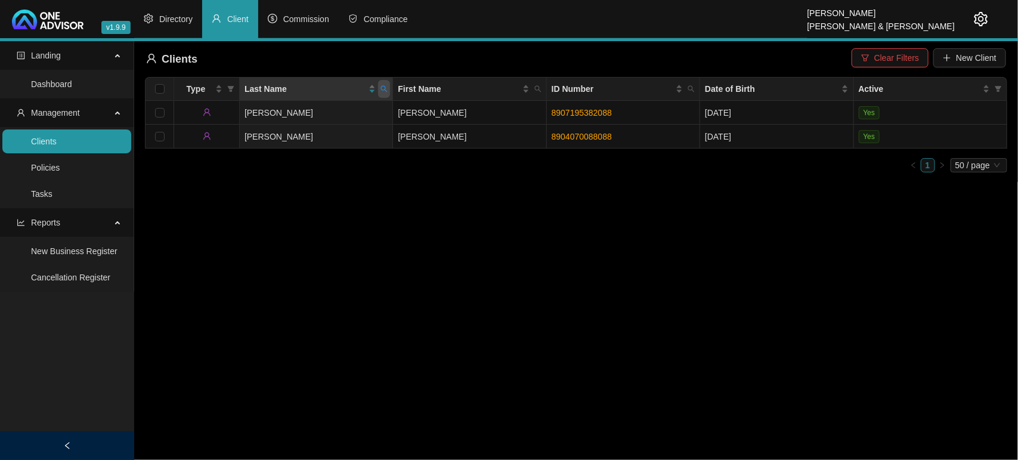
click at [385, 93] on span at bounding box center [384, 89] width 12 height 18
type input "WATKI"
click at [319, 134] on span "Search" at bounding box center [307, 135] width 26 height 13
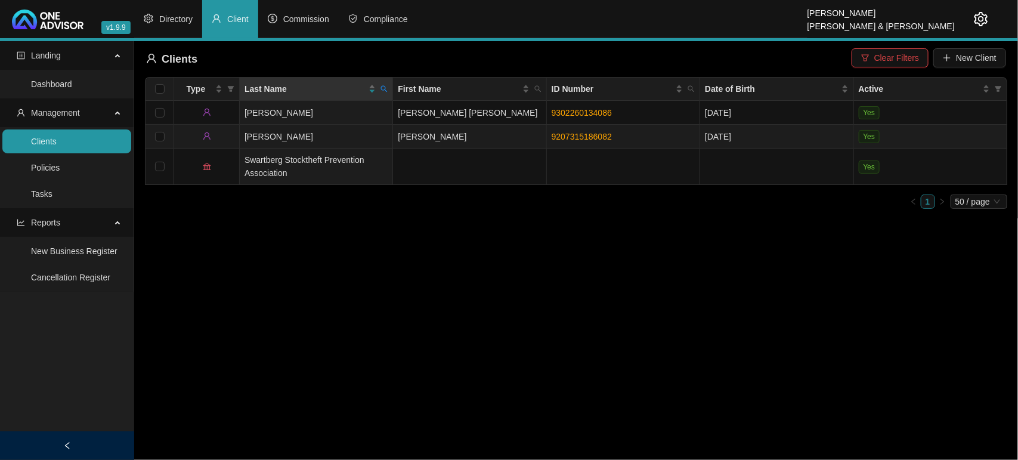
click at [317, 128] on td "[PERSON_NAME]" at bounding box center [316, 137] width 153 height 24
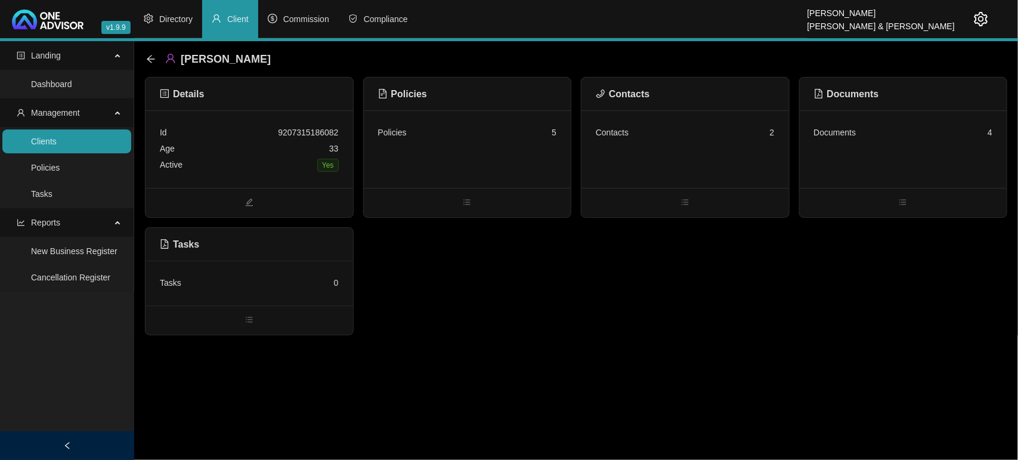
click at [616, 152] on div "Contacts 2" at bounding box center [686, 149] width 208 height 78
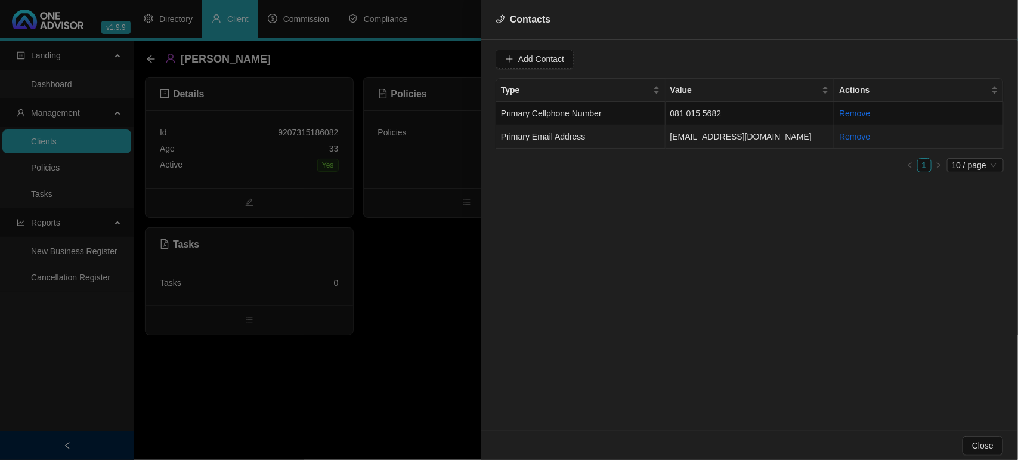
click at [571, 139] on span "Primary Email Address" at bounding box center [543, 137] width 85 height 10
drag, startPoint x: 613, startPoint y: 60, endPoint x: 493, endPoint y: 61, distance: 119.9
click at [493, 61] on div "Value [EMAIL_ADDRESS][DOMAIN_NAME] Type Primary Email Address Cancel Update Con…" at bounding box center [750, 235] width 537 height 391
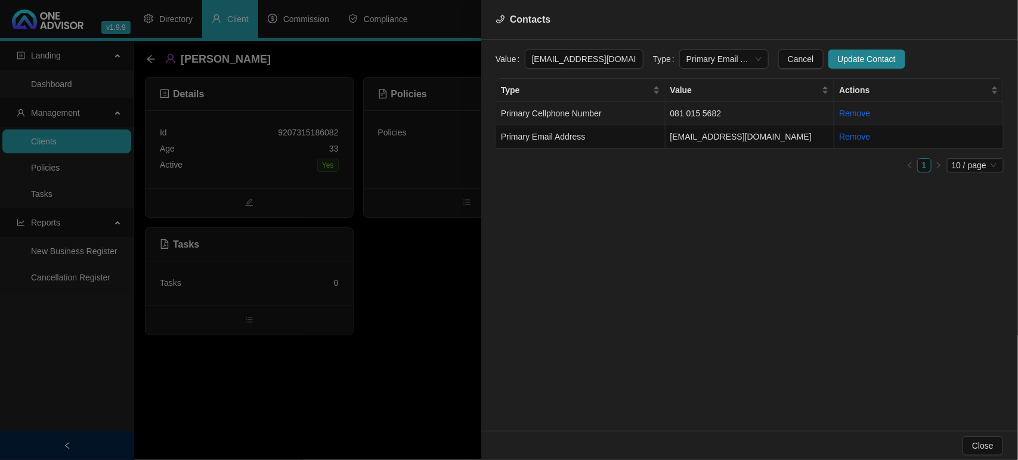
click at [615, 118] on td "Primary Cellphone Number" at bounding box center [580, 113] width 169 height 23
drag, startPoint x: 561, startPoint y: 63, endPoint x: 562, endPoint y: 72, distance: 8.4
click at [562, 66] on input "081 015 5682" at bounding box center [584, 59] width 119 height 19
drag, startPoint x: 600, startPoint y: 57, endPoint x: 502, endPoint y: 55, distance: 97.9
click at [502, 55] on div "Value 0810155682" at bounding box center [570, 59] width 148 height 19
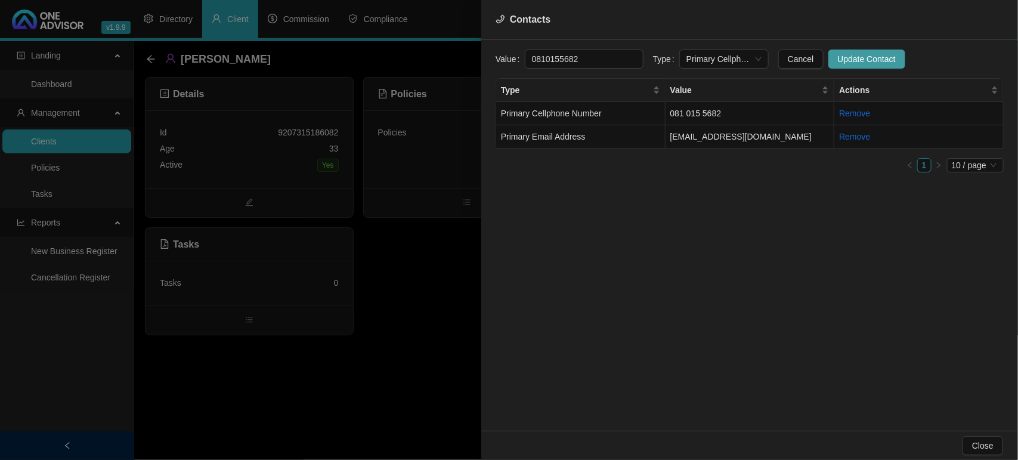
type input "0810155682"
click at [829, 55] on button "Update Contact" at bounding box center [867, 59] width 77 height 19
click at [286, 141] on div at bounding box center [509, 230] width 1018 height 460
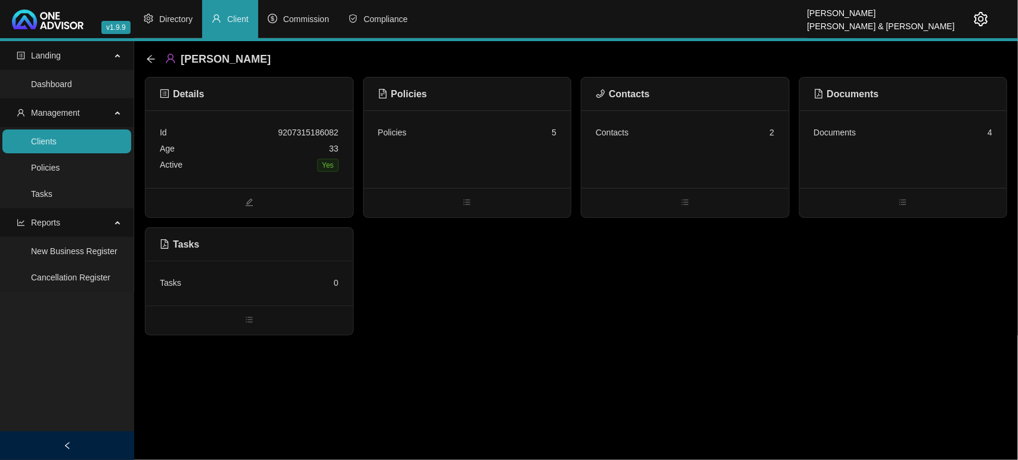
click at [57, 140] on link "Clients" at bounding box center [44, 142] width 26 height 10
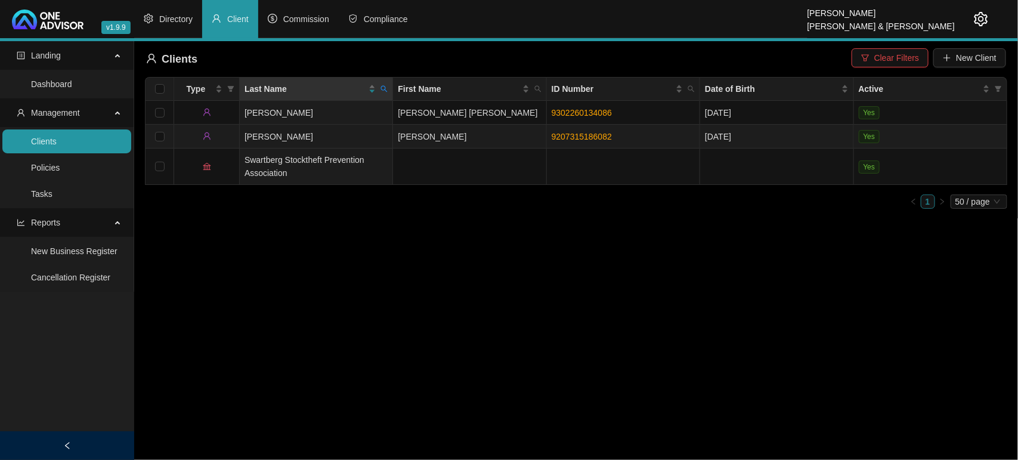
click at [495, 135] on td "[PERSON_NAME]" at bounding box center [469, 137] width 153 height 24
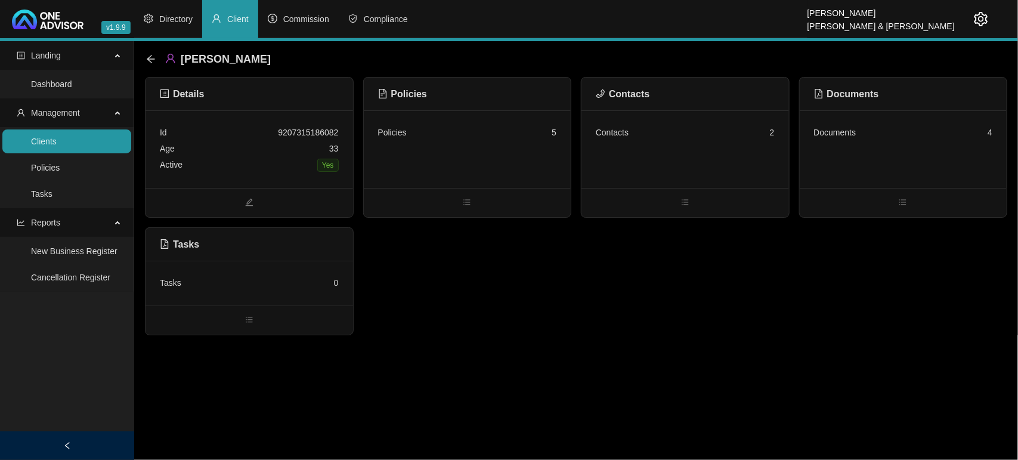
click at [711, 153] on div "Contacts 2" at bounding box center [686, 149] width 208 height 78
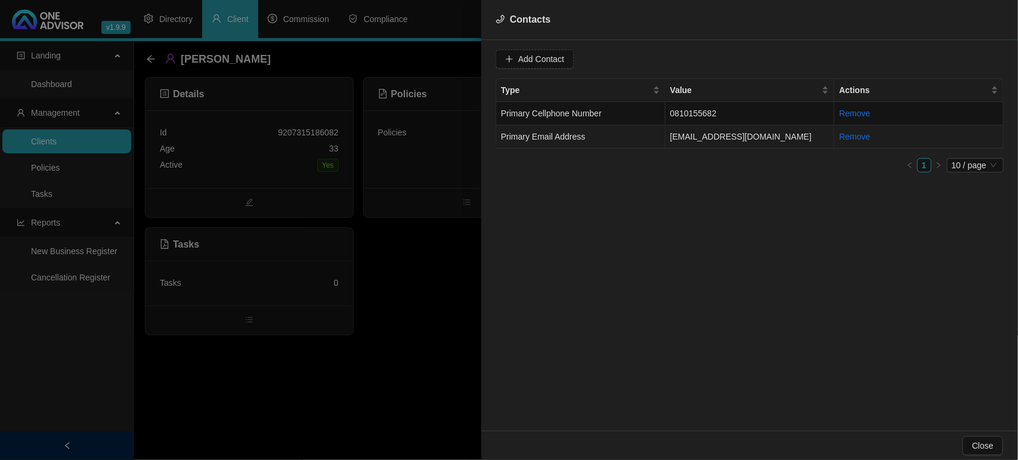
click at [687, 137] on td "[EMAIL_ADDRESS][DOMAIN_NAME]" at bounding box center [750, 136] width 169 height 23
drag, startPoint x: 628, startPoint y: 66, endPoint x: 497, endPoint y: 63, distance: 130.7
click at [497, 63] on div "Value [EMAIL_ADDRESS][DOMAIN_NAME]" at bounding box center [570, 59] width 148 height 19
type input "[EMAIL_ADDRESS][DOMAIN_NAME]"
click at [844, 63] on span "Update Contact" at bounding box center [867, 59] width 58 height 13
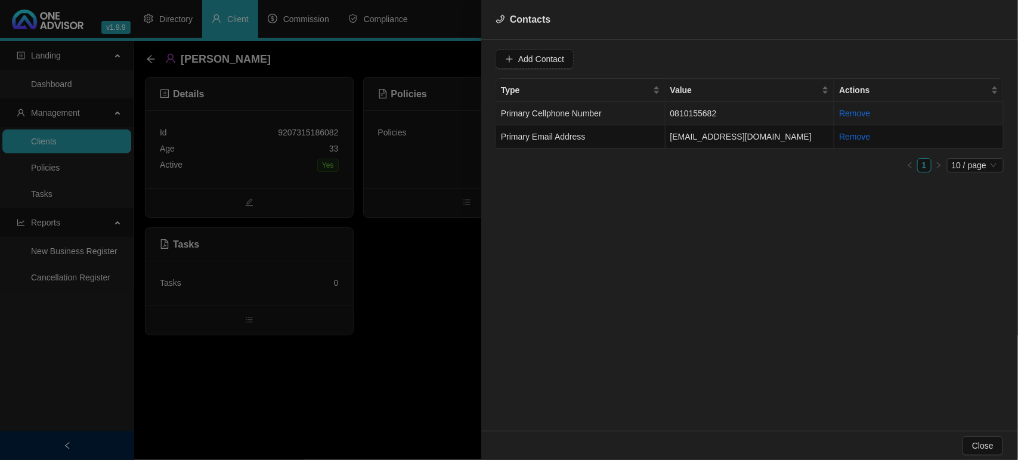
click at [705, 110] on td "0810155682" at bounding box center [750, 113] width 169 height 23
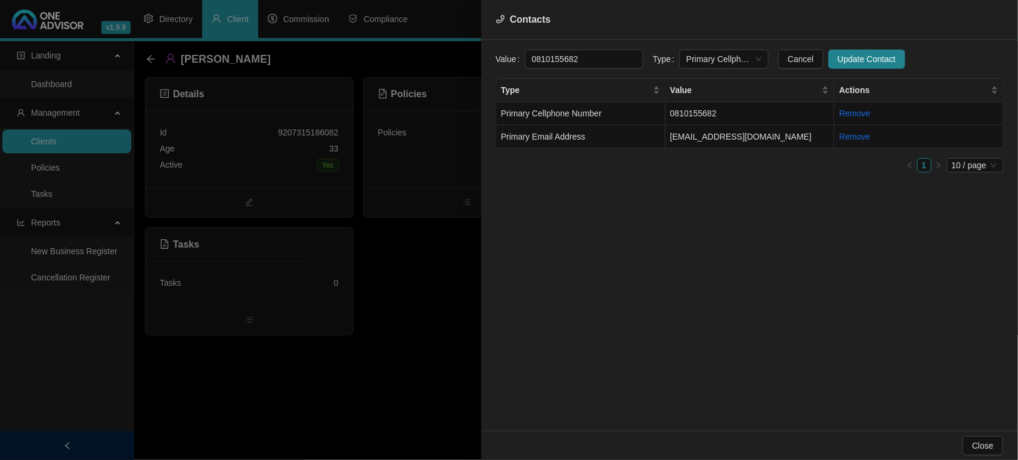
drag, startPoint x: 610, startPoint y: 54, endPoint x: 427, endPoint y: 55, distance: 182.6
click at [427, 55] on div "Contacts Value [PHONE_NUMBER] Type Primary Cellphone Number Cancel Update Conta…" at bounding box center [509, 230] width 1018 height 460
click at [578, 66] on input "[PHONE_NUMBER]" at bounding box center [584, 59] width 119 height 19
click at [561, 61] on input "[PHONE_NUMBER]" at bounding box center [584, 59] width 119 height 19
click at [550, 57] on input "[PHONE_NUMBER]" at bounding box center [584, 59] width 119 height 19
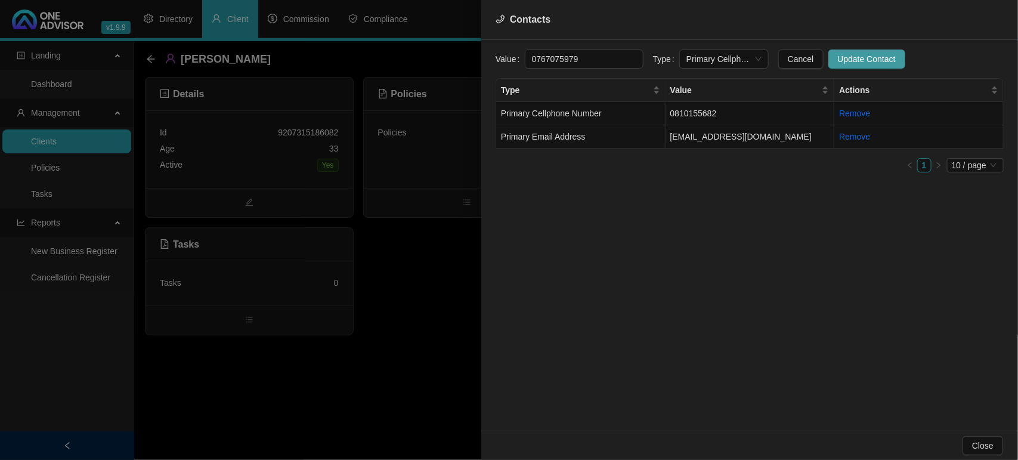
type input "0767075979"
click at [866, 55] on span "Update Contact" at bounding box center [867, 59] width 58 height 13
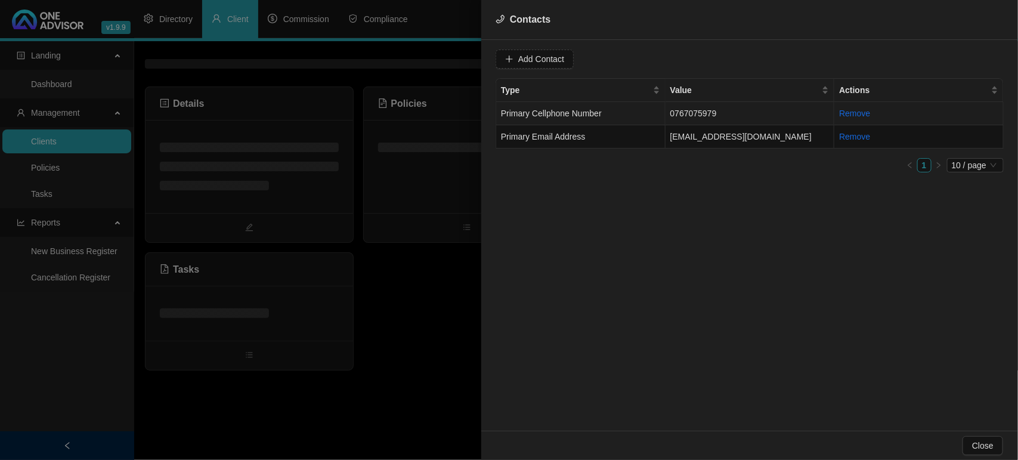
click at [637, 118] on td "Primary Cellphone Number" at bounding box center [580, 113] width 169 height 23
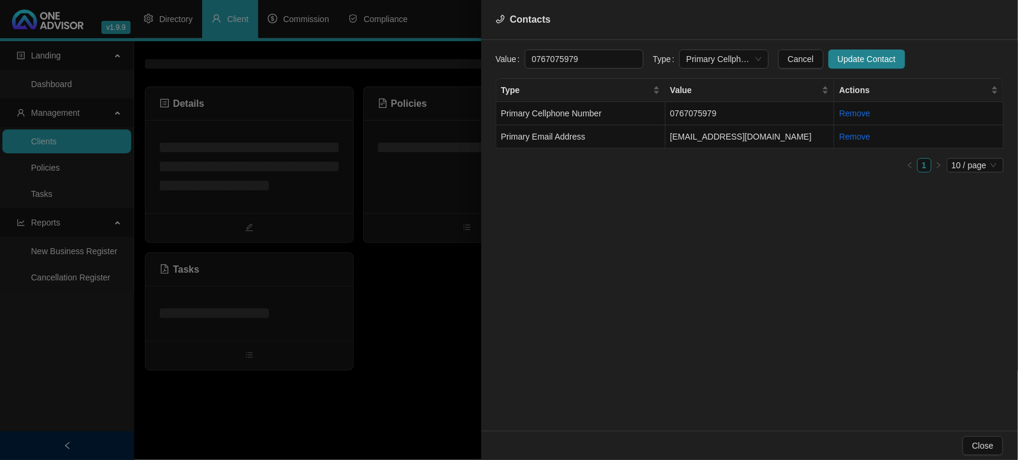
drag, startPoint x: 613, startPoint y: 63, endPoint x: 442, endPoint y: 61, distance: 171.8
click at [442, 61] on div "Contacts Value [PHONE_NUMBER] Type Primary Cellphone Number Cancel Update Conta…" at bounding box center [509, 230] width 1018 height 460
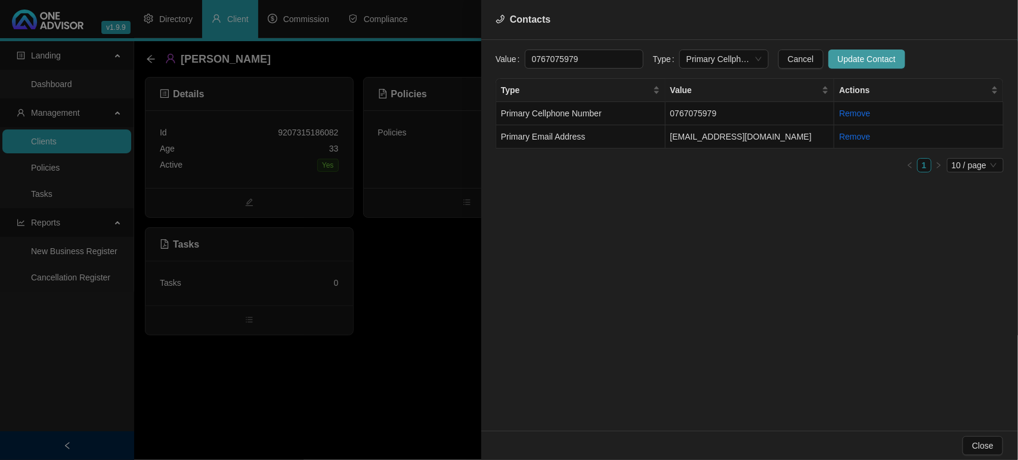
click at [847, 63] on span "Update Contact" at bounding box center [867, 59] width 58 height 13
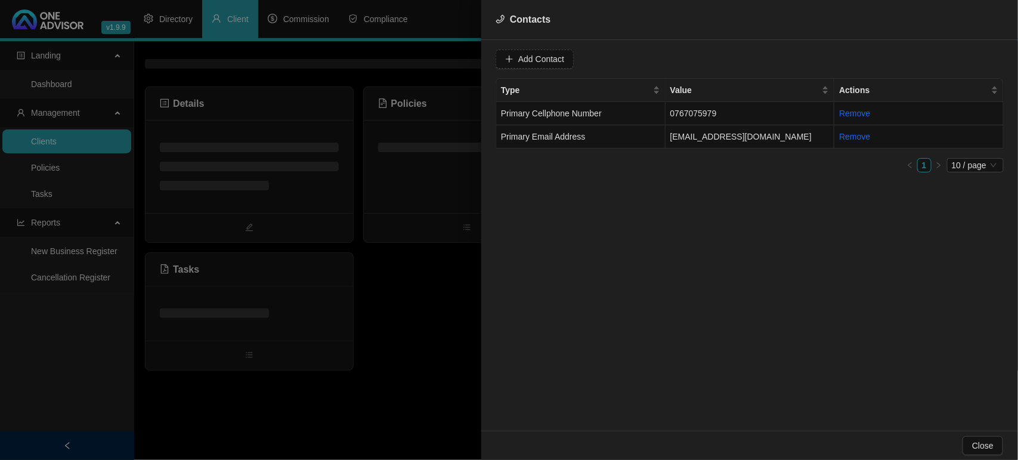
drag, startPoint x: 416, startPoint y: 276, endPoint x: 412, endPoint y: 271, distance: 6.3
click at [415, 278] on div at bounding box center [509, 230] width 1018 height 460
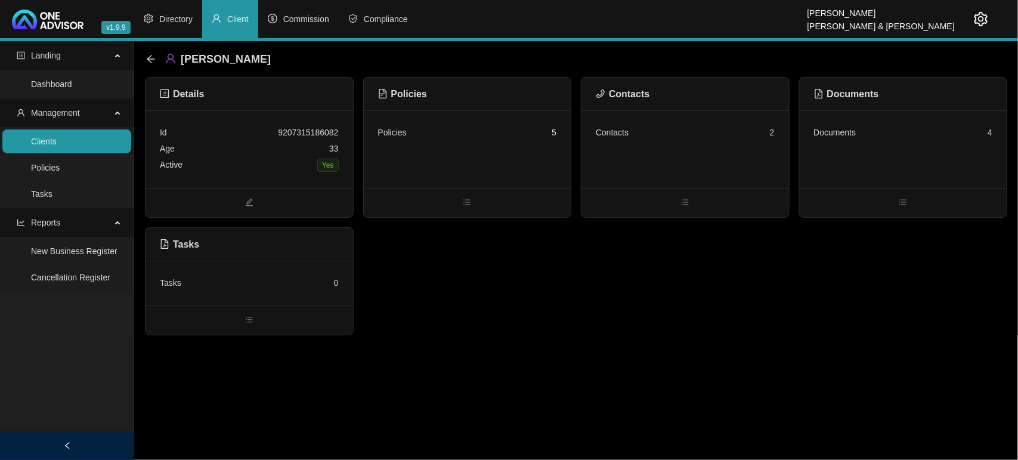
click at [282, 166] on div "Active Yes" at bounding box center [249, 165] width 179 height 17
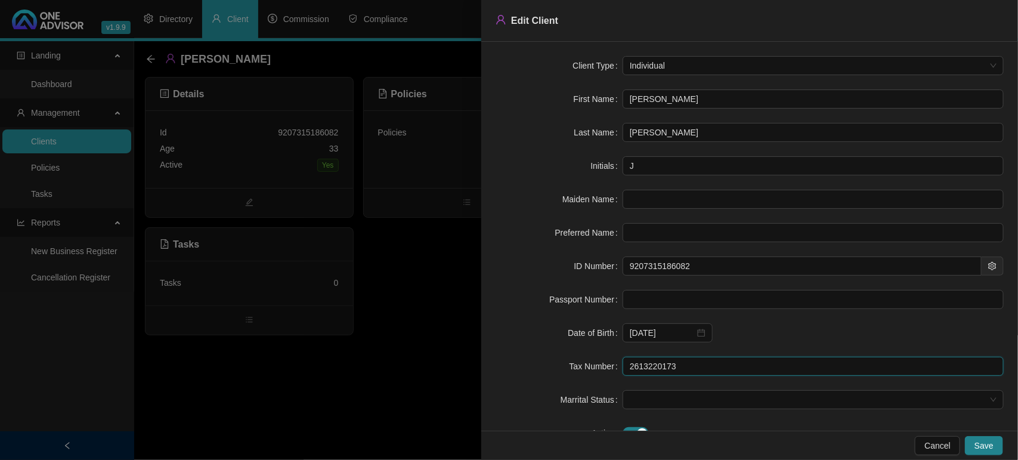
drag, startPoint x: 683, startPoint y: 364, endPoint x: 589, endPoint y: 366, distance: 94.3
click at [589, 366] on div "Tax Number 2613220173" at bounding box center [750, 366] width 508 height 19
click at [353, 368] on div at bounding box center [509, 230] width 1018 height 460
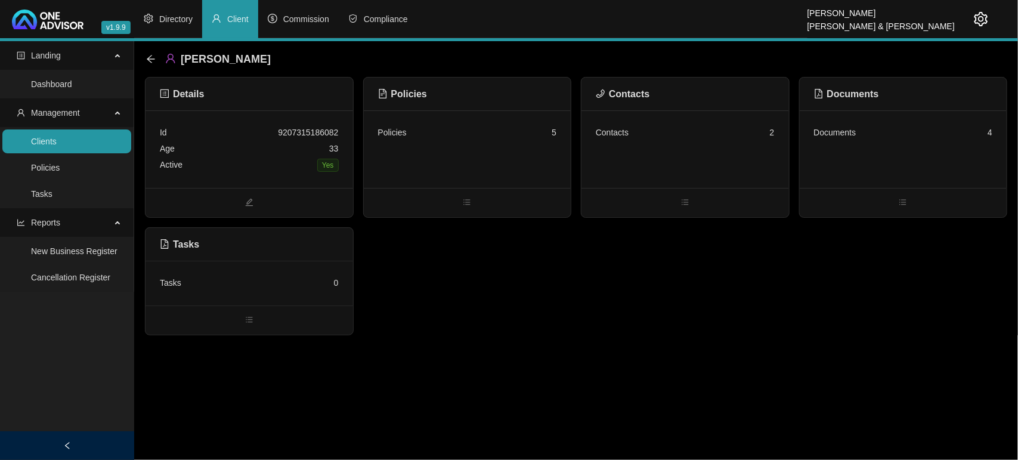
click at [465, 127] on div "Policies 5" at bounding box center [467, 133] width 179 height 16
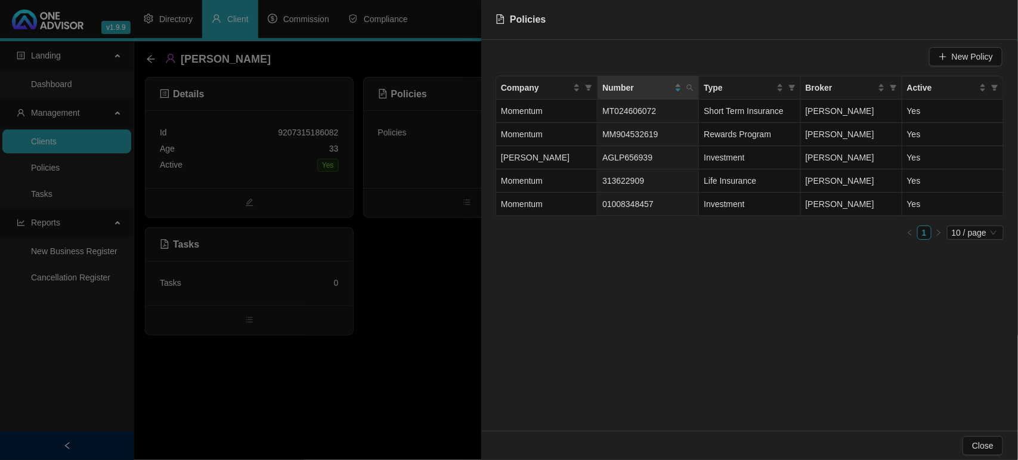
click at [477, 275] on div at bounding box center [509, 230] width 1018 height 460
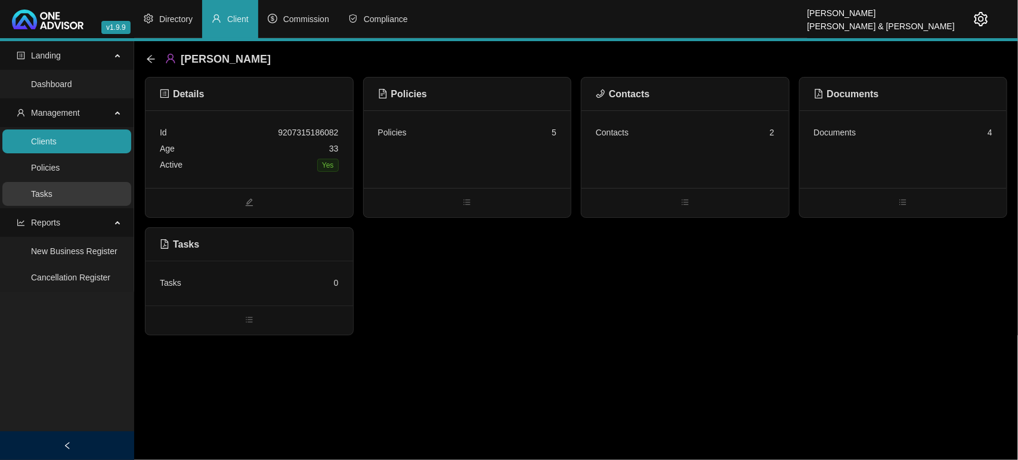
click at [53, 192] on link "Tasks" at bounding box center [41, 194] width 21 height 10
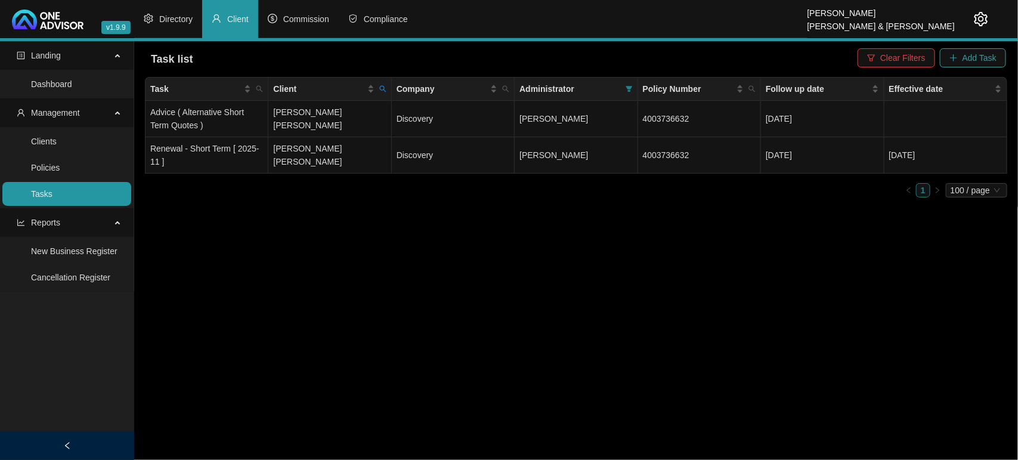
click at [979, 55] on span "Add Task" at bounding box center [980, 57] width 34 height 13
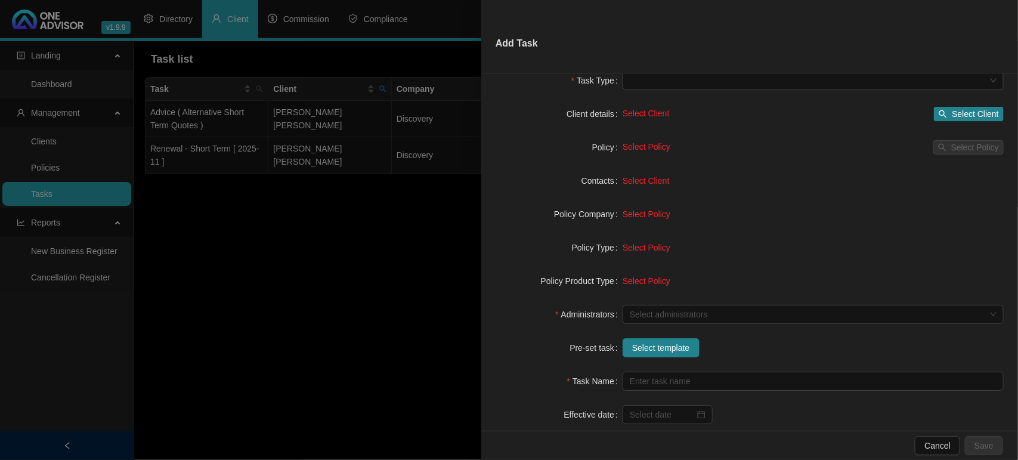
scroll to position [109, 0]
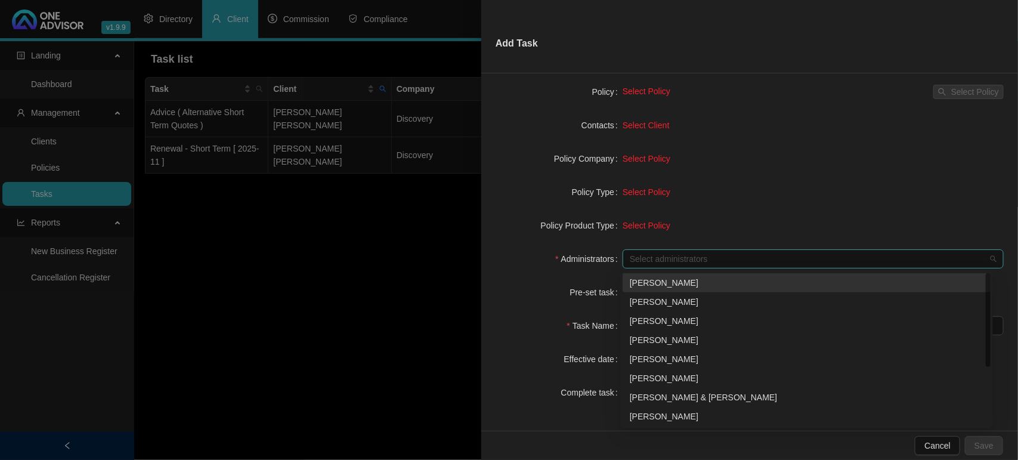
click at [661, 266] on div "Select administrators" at bounding box center [813, 258] width 381 height 19
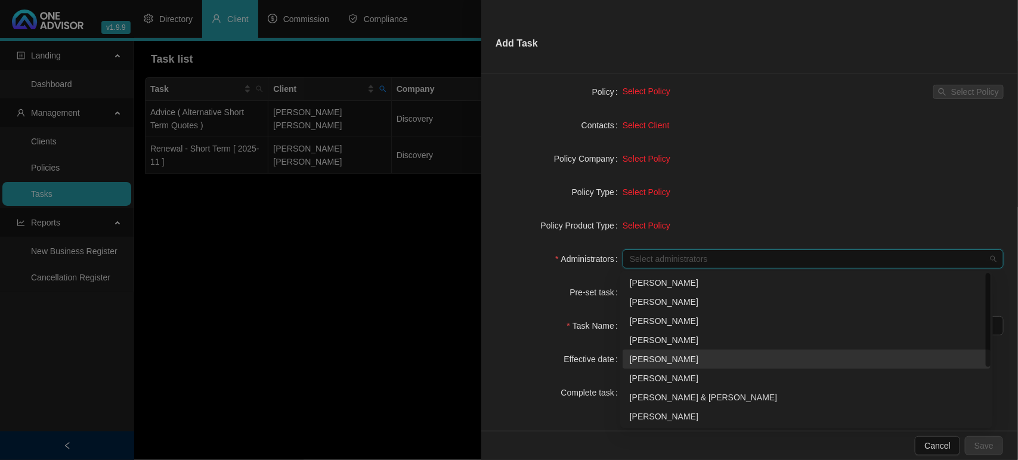
click at [653, 359] on div "[PERSON_NAME]" at bounding box center [807, 359] width 354 height 13
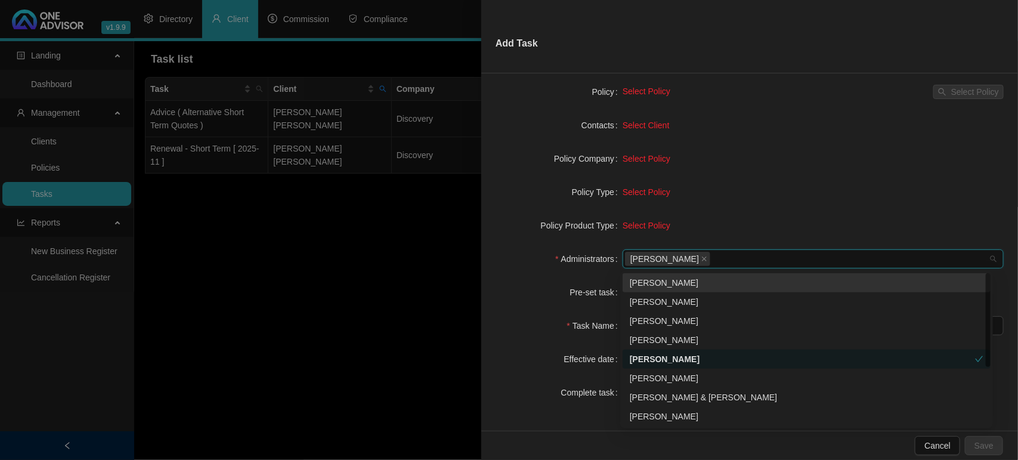
drag, startPoint x: 557, startPoint y: 294, endPoint x: 573, endPoint y: 294, distance: 16.7
click at [559, 294] on div "Pre-set task" at bounding box center [559, 292] width 127 height 19
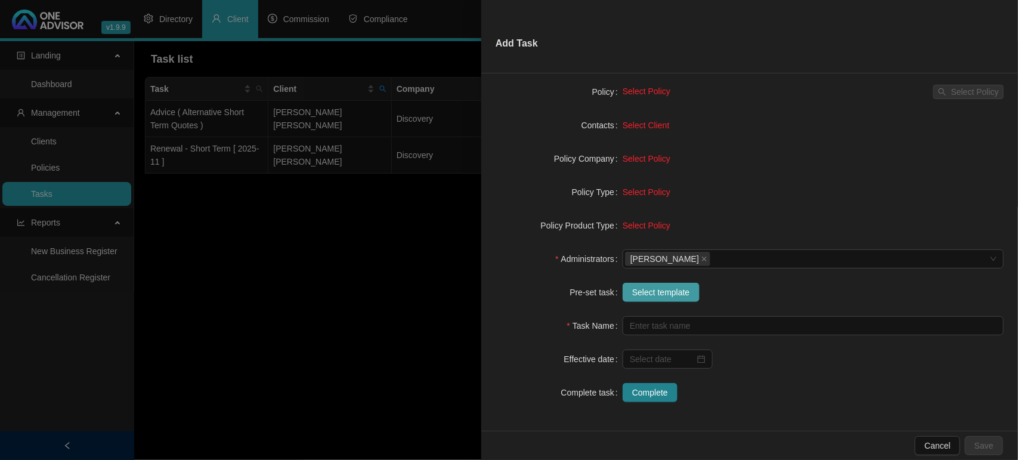
click at [669, 291] on span "Select template" at bounding box center [661, 292] width 58 height 13
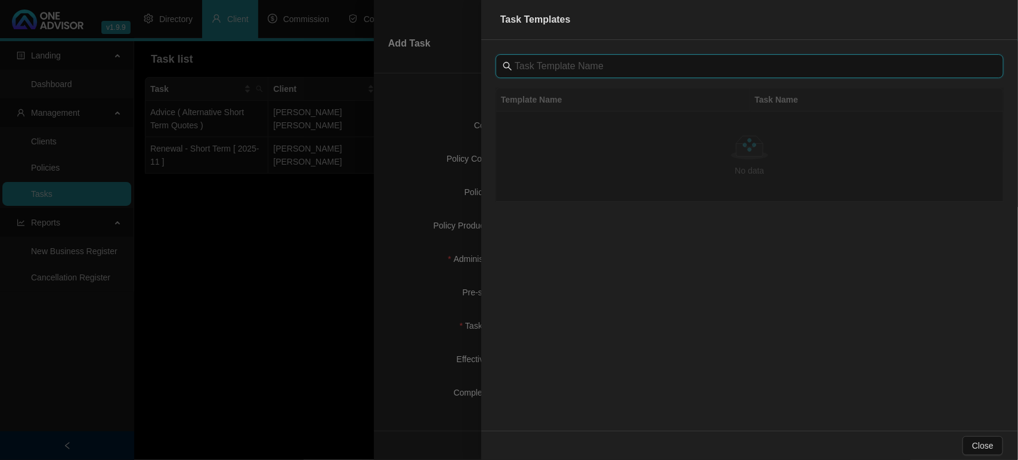
click at [568, 60] on input "text" at bounding box center [751, 66] width 473 height 14
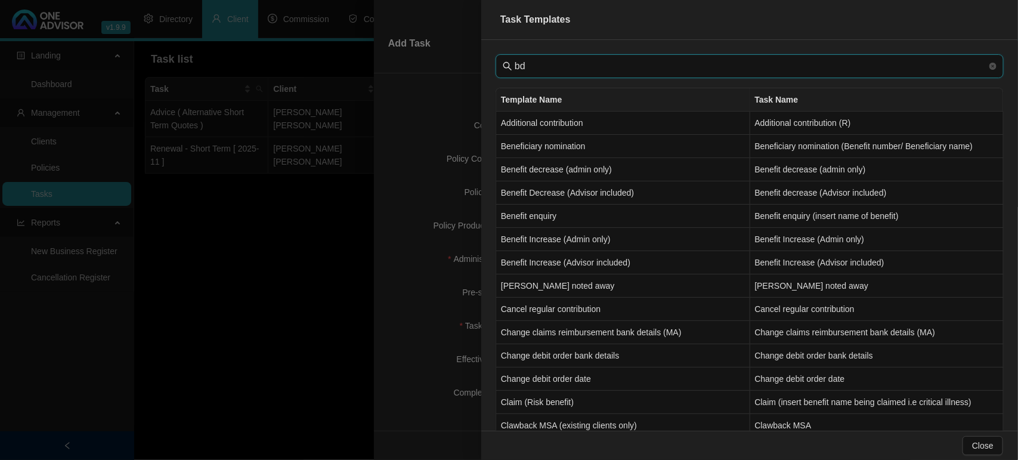
type input "b"
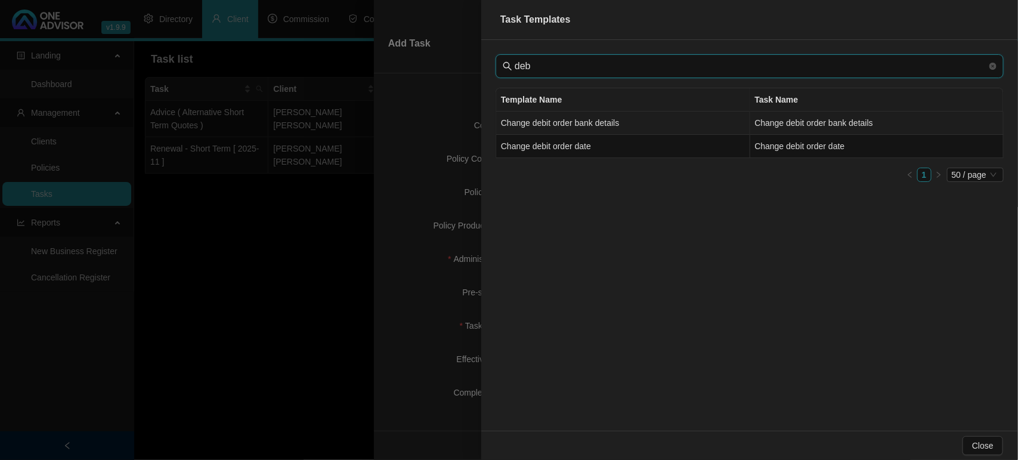
type input "deb"
click at [705, 117] on td "Change debit order bank details" at bounding box center [623, 123] width 254 height 23
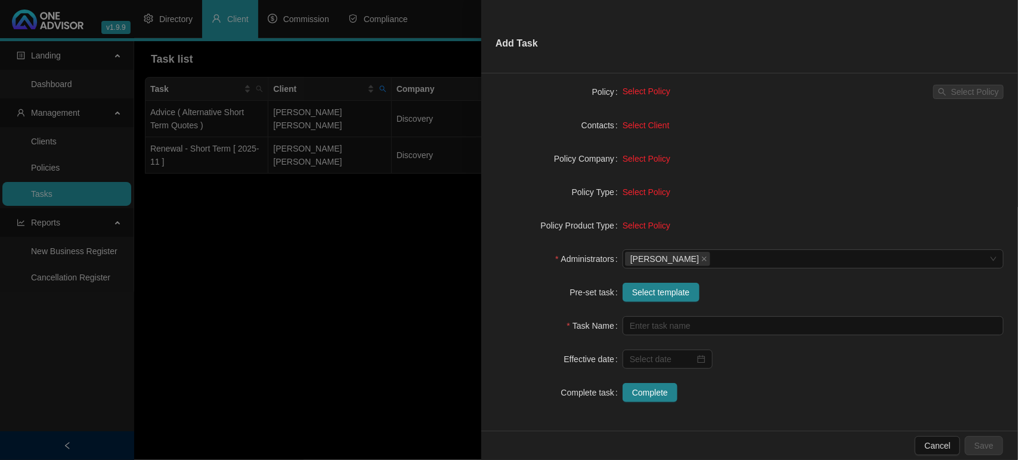
type input "Change debit order bank details"
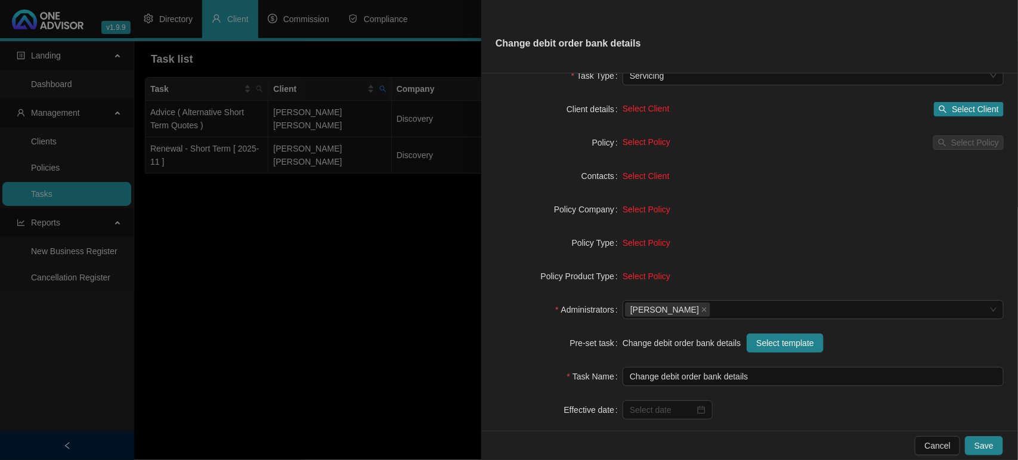
scroll to position [35, 0]
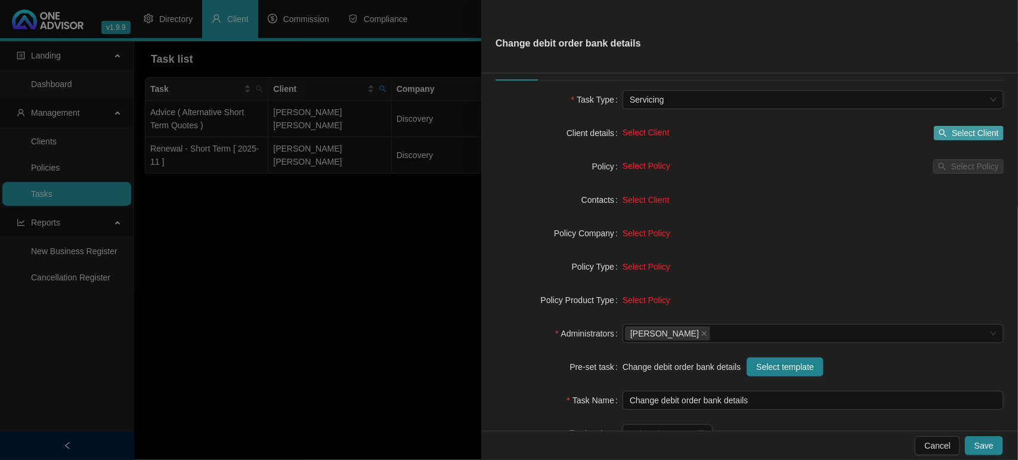
click at [939, 129] on button "Select Client" at bounding box center [969, 133] width 70 height 14
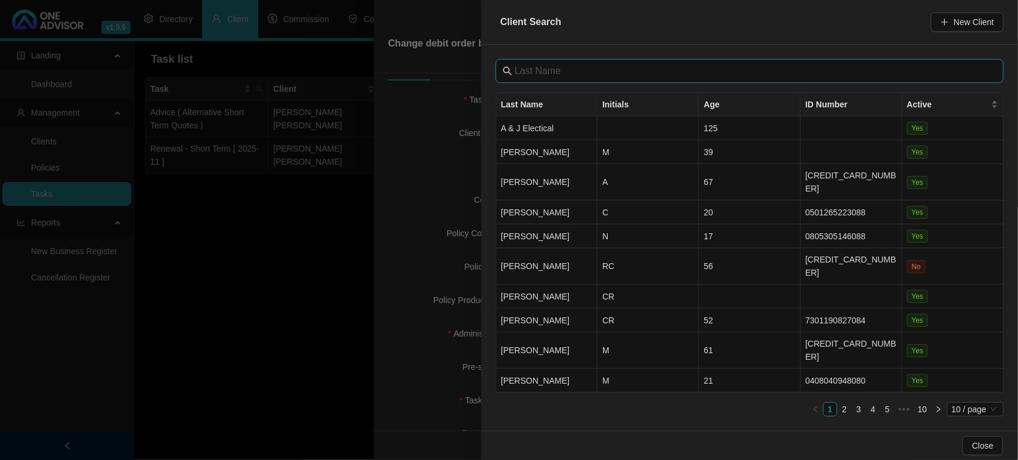
click at [601, 69] on input "text" at bounding box center [751, 71] width 473 height 14
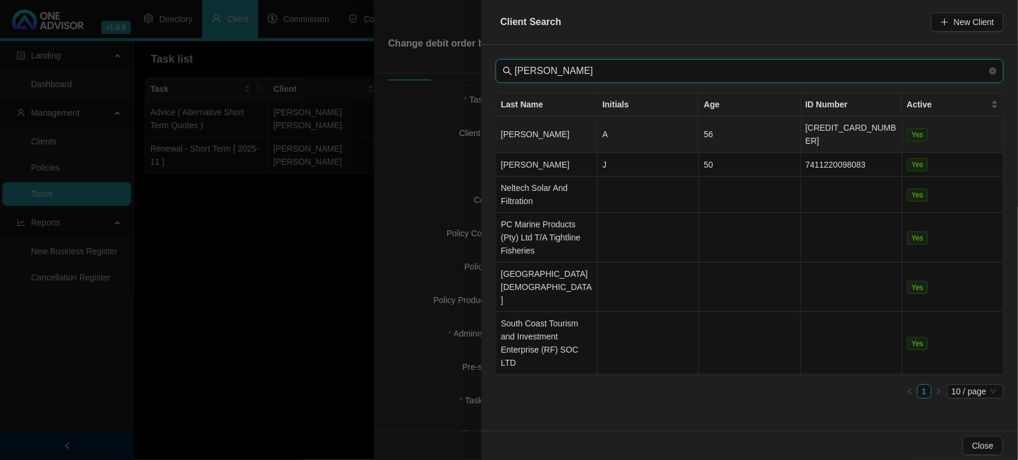
type input "[PERSON_NAME]"
click at [564, 130] on td "[PERSON_NAME]" at bounding box center [546, 134] width 101 height 36
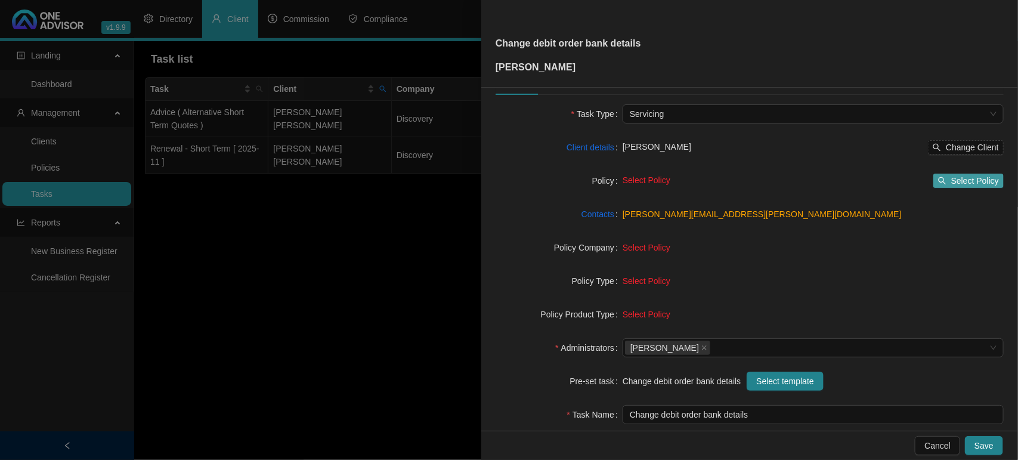
click at [952, 180] on span "Select Policy" at bounding box center [976, 180] width 48 height 13
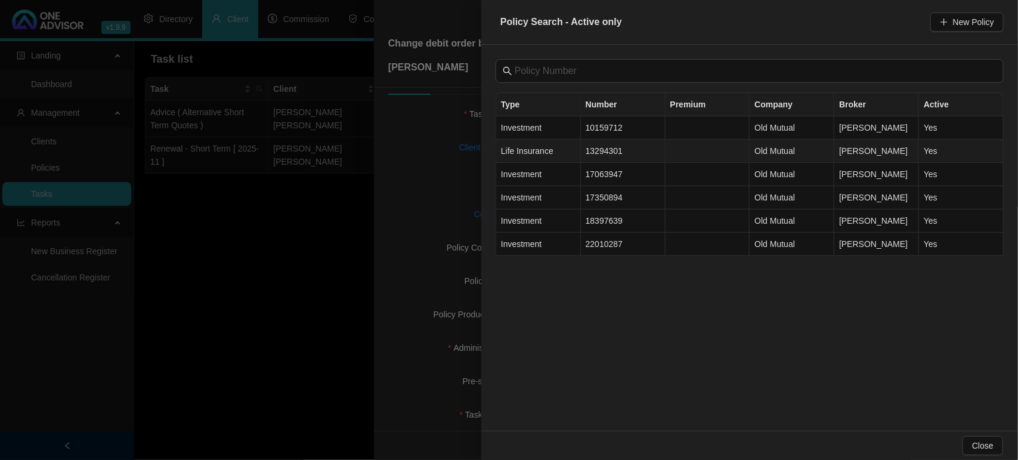
click at [653, 150] on td "13294301" at bounding box center [623, 151] width 85 height 23
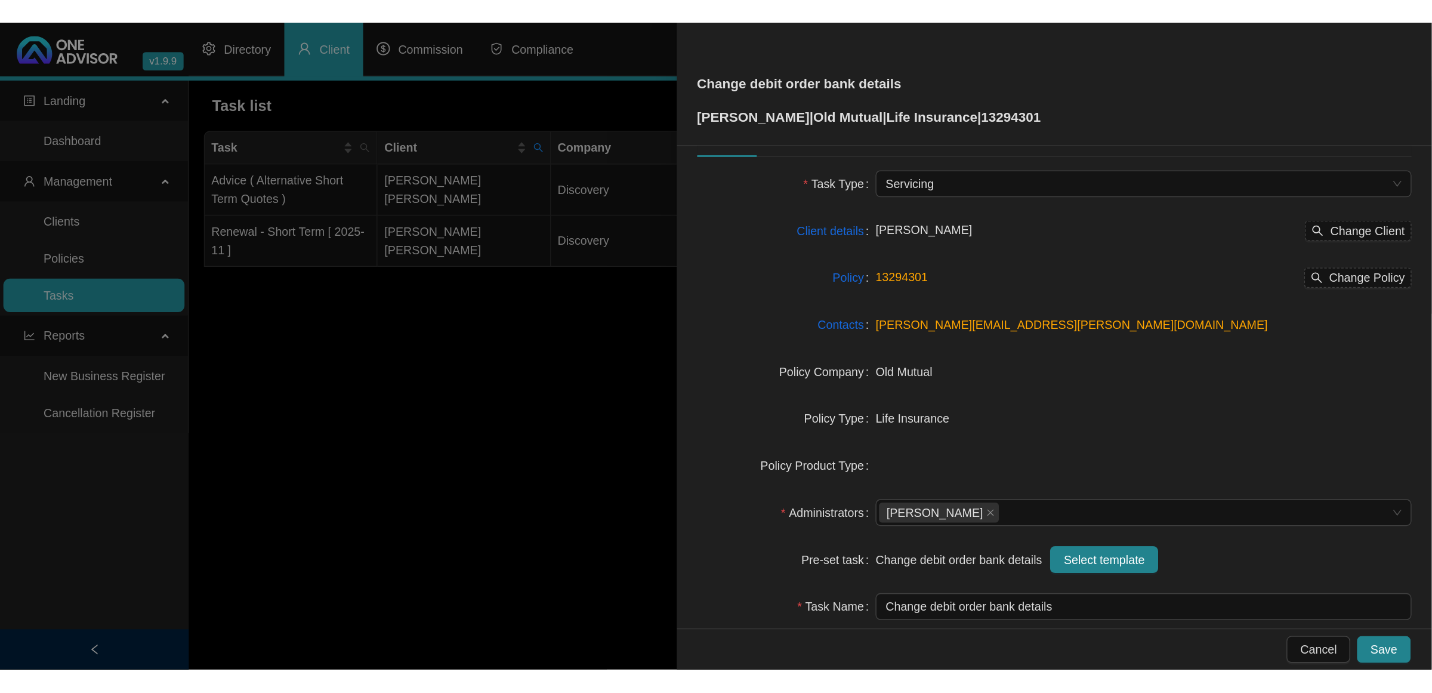
scroll to position [0, 0]
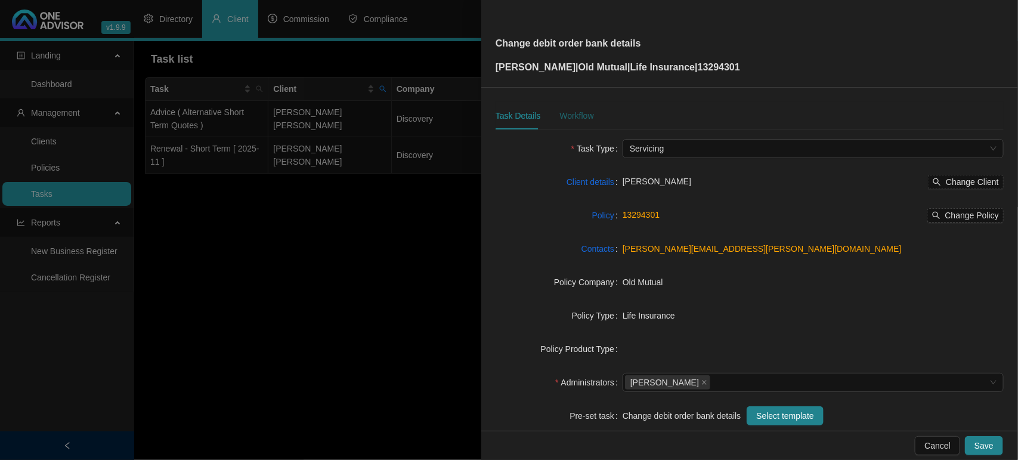
click at [568, 110] on div "Workflow" at bounding box center [577, 115] width 34 height 13
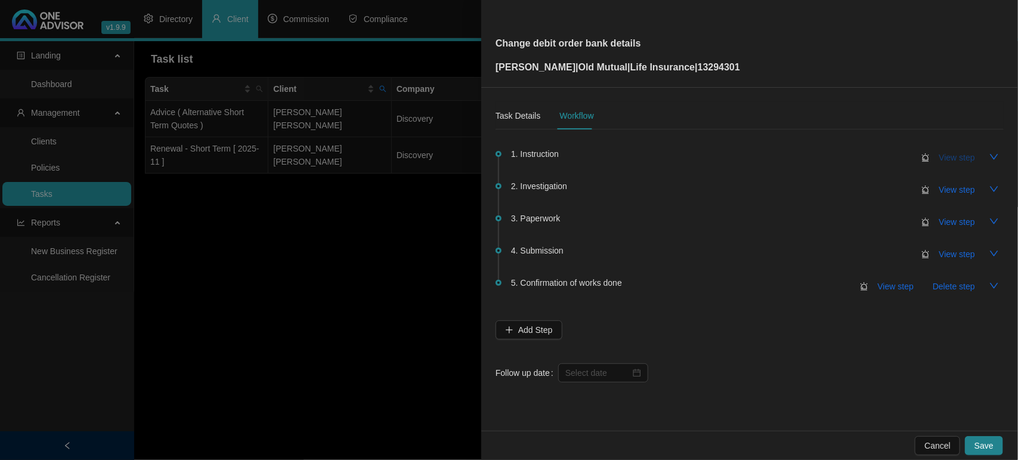
click at [961, 153] on span "View step" at bounding box center [958, 157] width 36 height 13
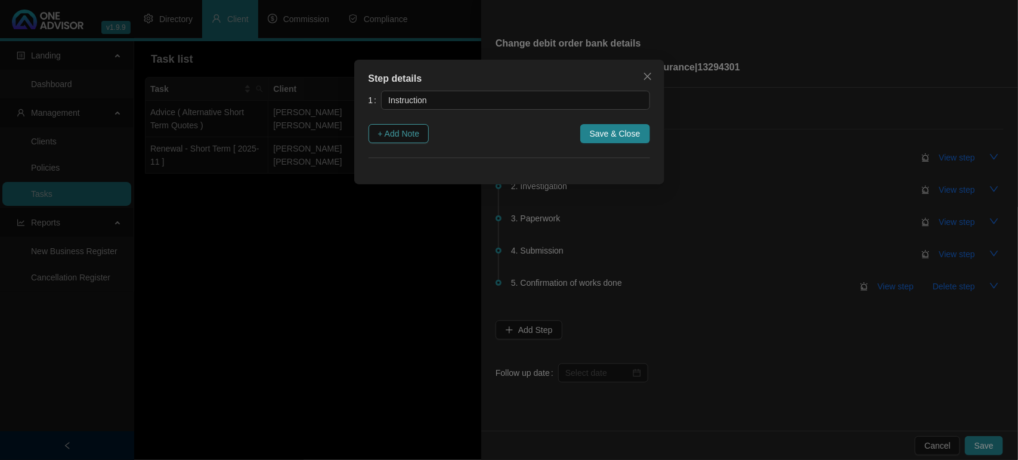
click at [409, 136] on span "+ Add Note" at bounding box center [399, 133] width 42 height 13
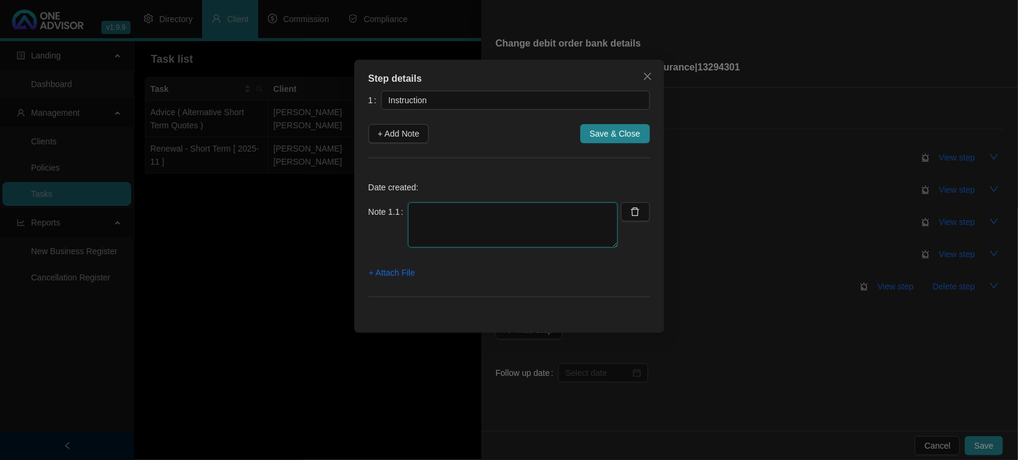
click at [475, 211] on textarea at bounding box center [513, 224] width 210 height 45
type textarea "Client emailed requesting to update his banking details"
click at [643, 126] on button "Save & Close" at bounding box center [616, 133] width 70 height 19
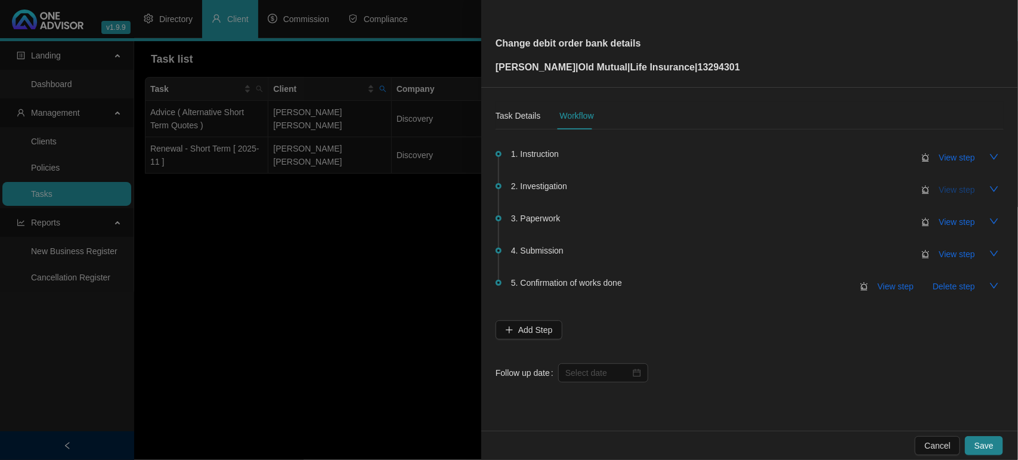
click at [958, 191] on span "View step" at bounding box center [958, 189] width 36 height 13
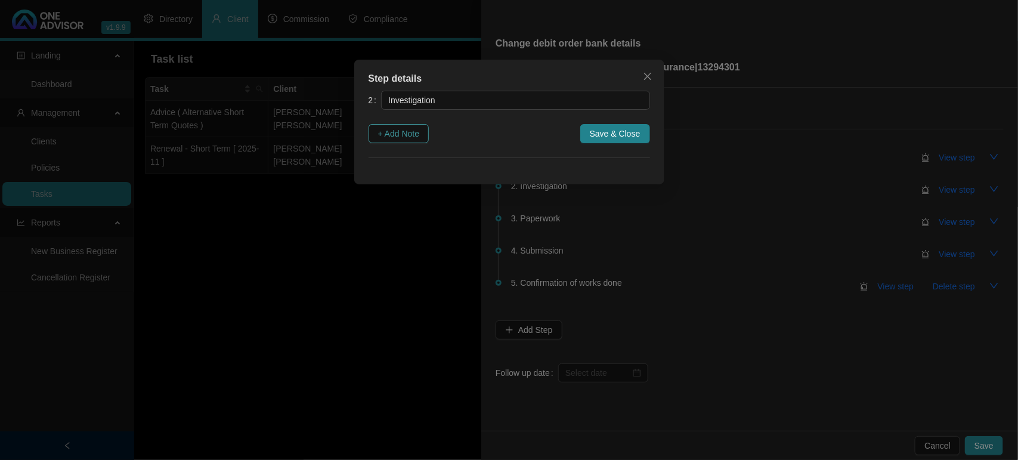
click at [401, 139] on span "+ Add Note" at bounding box center [399, 133] width 42 height 13
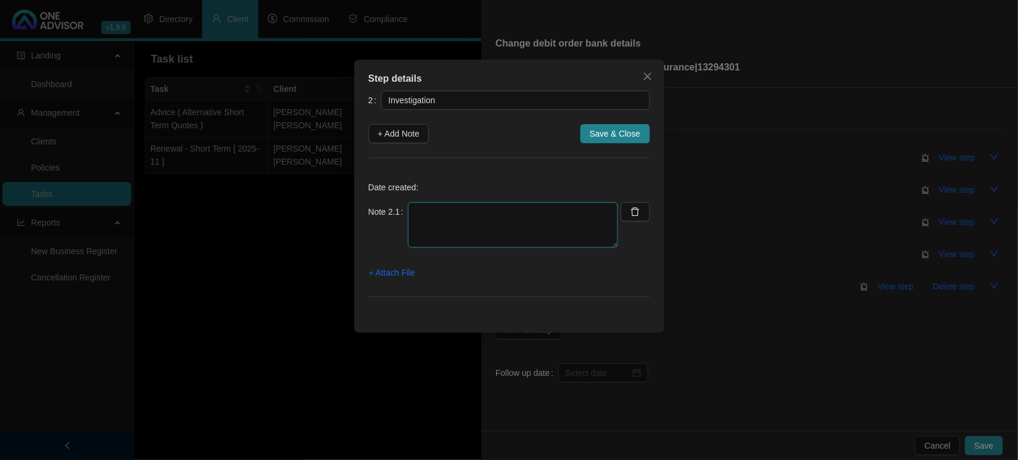
click at [445, 225] on textarea at bounding box center [513, 224] width 210 height 45
type textarea "Downloaded form"
drag, startPoint x: 636, startPoint y: 124, endPoint x: 637, endPoint y: 132, distance: 7.8
click at [636, 125] on button "Save & Close" at bounding box center [616, 133] width 70 height 19
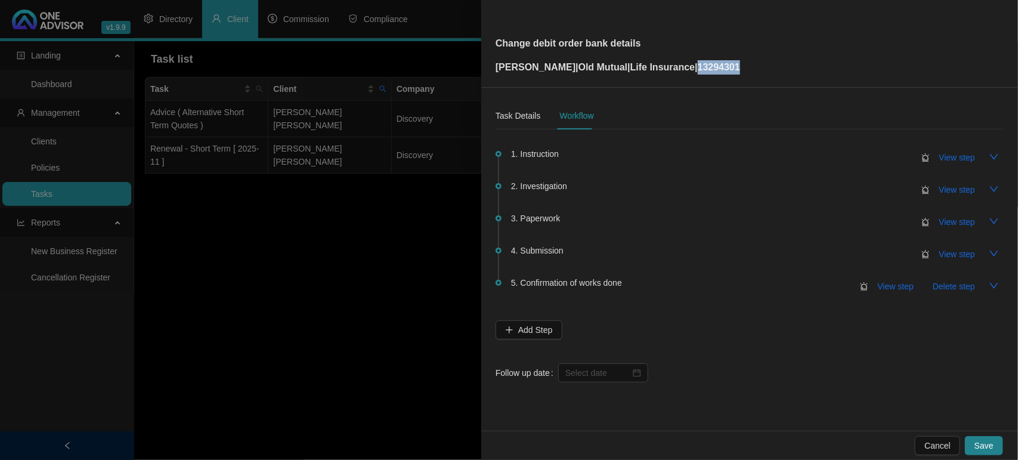
drag, startPoint x: 742, startPoint y: 66, endPoint x: 684, endPoint y: 72, distance: 57.7
click at [684, 72] on div "Change debit order bank details [PERSON_NAME] | Old Mutual | Life Insurance | 1…" at bounding box center [750, 44] width 508 height 62
copy p "13294301"
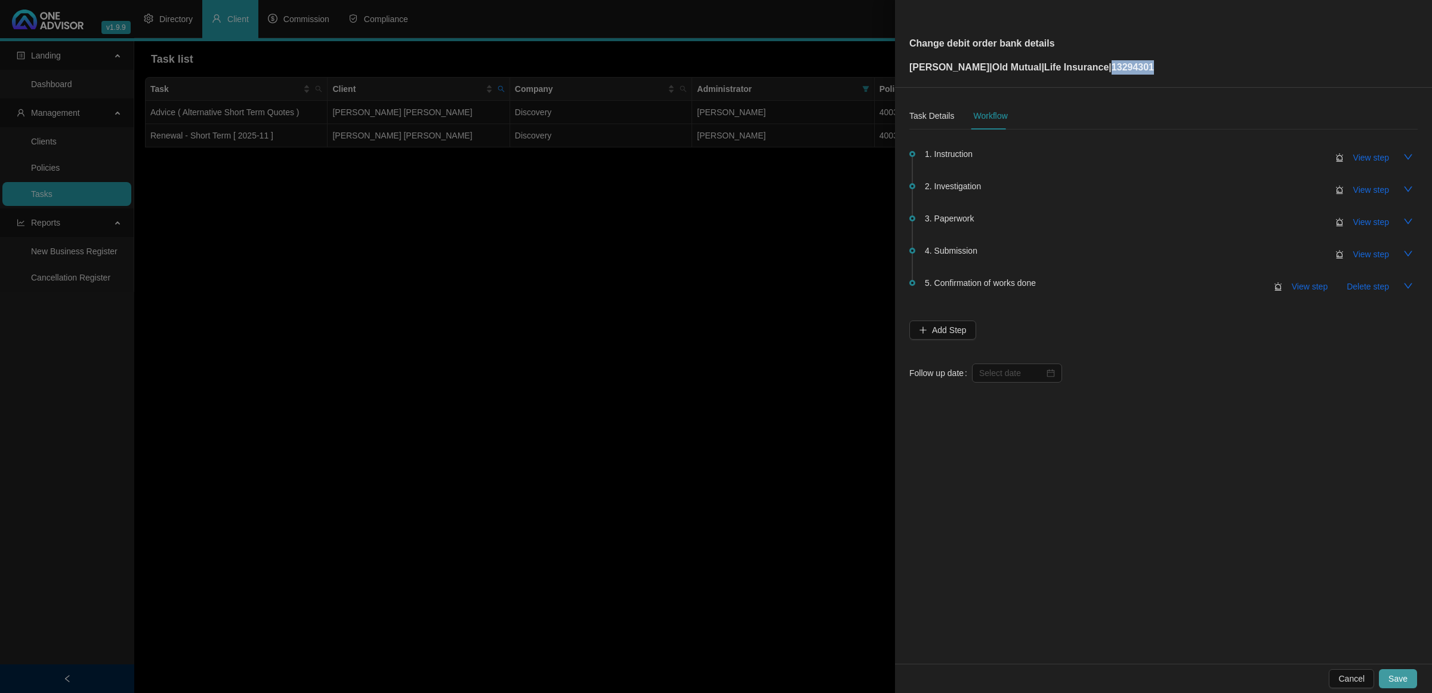
click at [1398, 678] on span "Save" at bounding box center [1397, 678] width 19 height 13
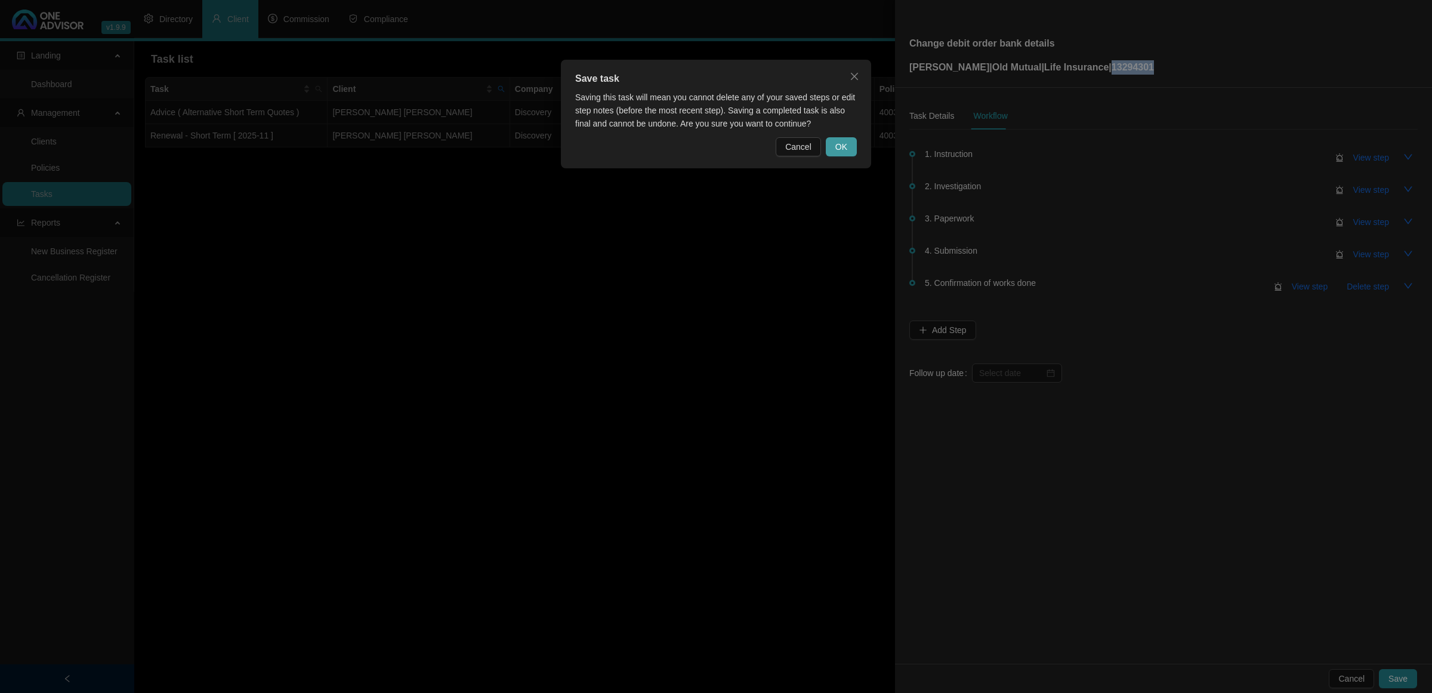
click at [842, 141] on span "OK" at bounding box center [841, 146] width 12 height 13
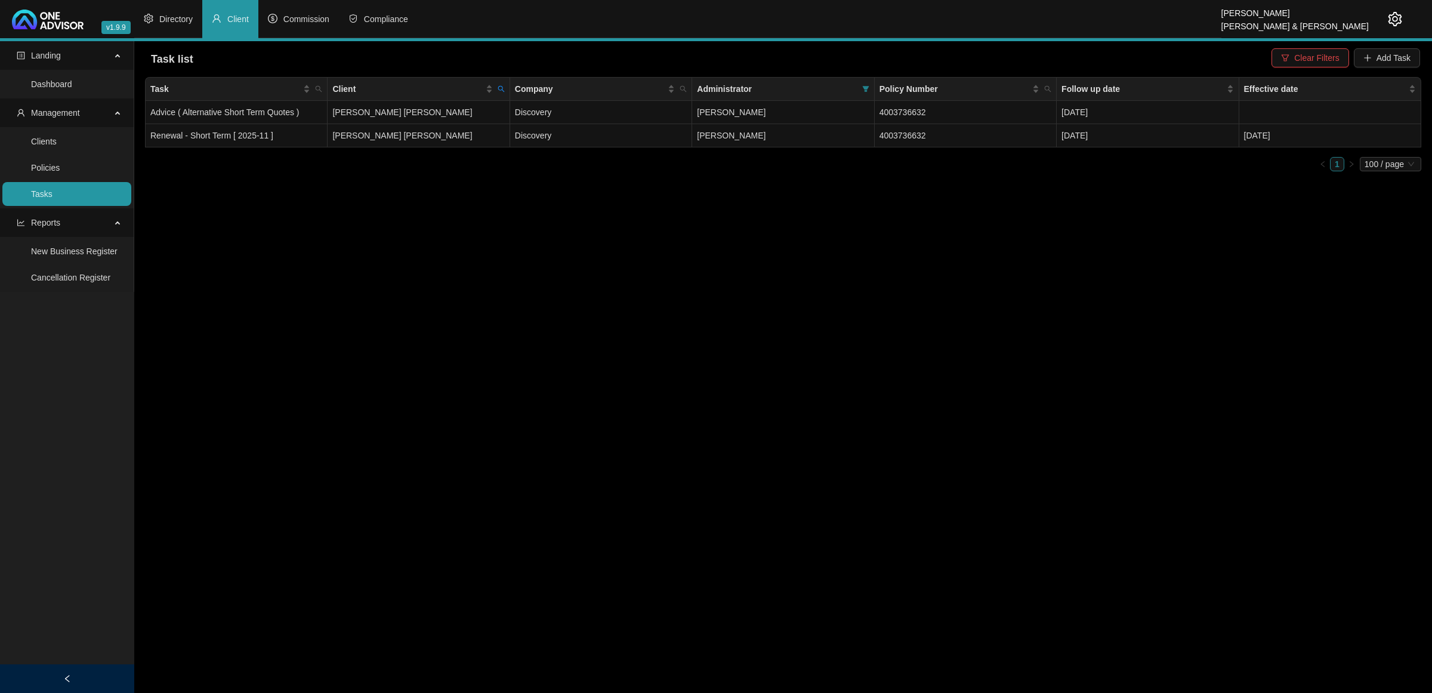
click at [49, 193] on link "Tasks" at bounding box center [41, 194] width 21 height 10
click at [1295, 55] on button "Clear Filters" at bounding box center [1309, 57] width 77 height 19
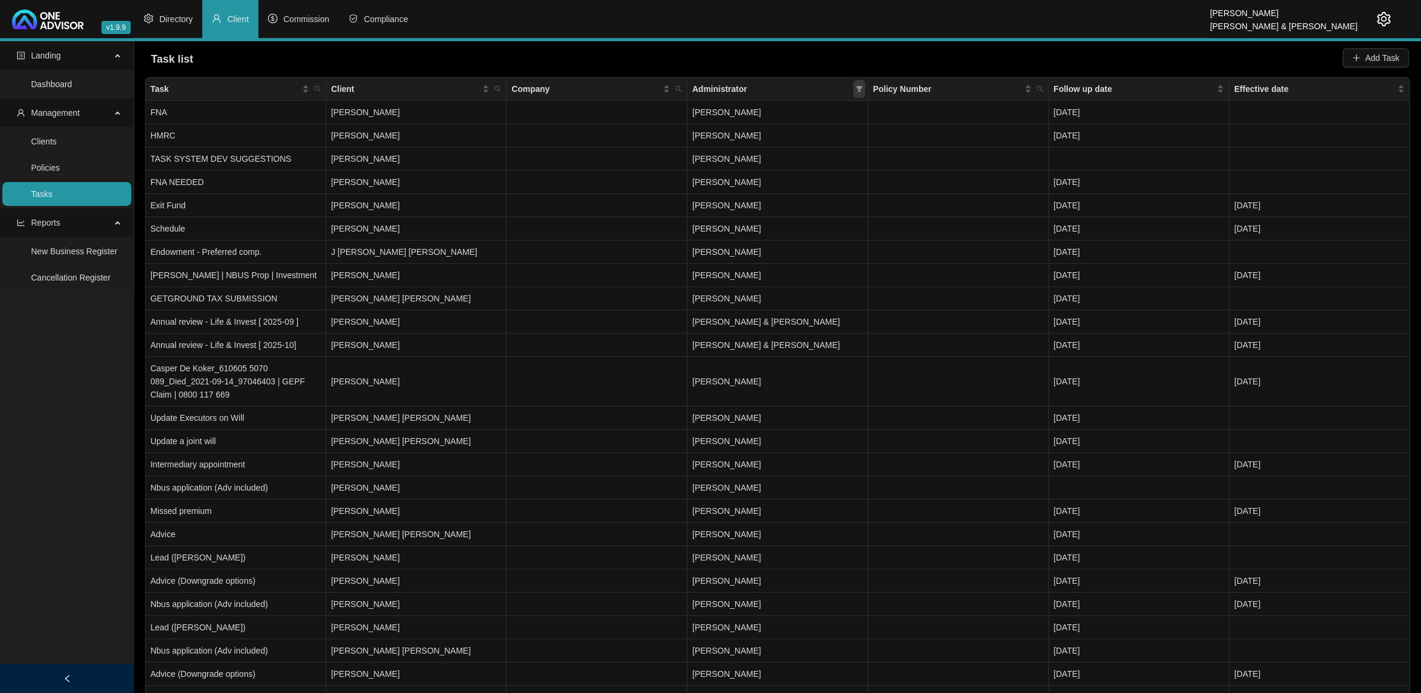
click at [862, 91] on icon "filter" at bounding box center [859, 88] width 7 height 7
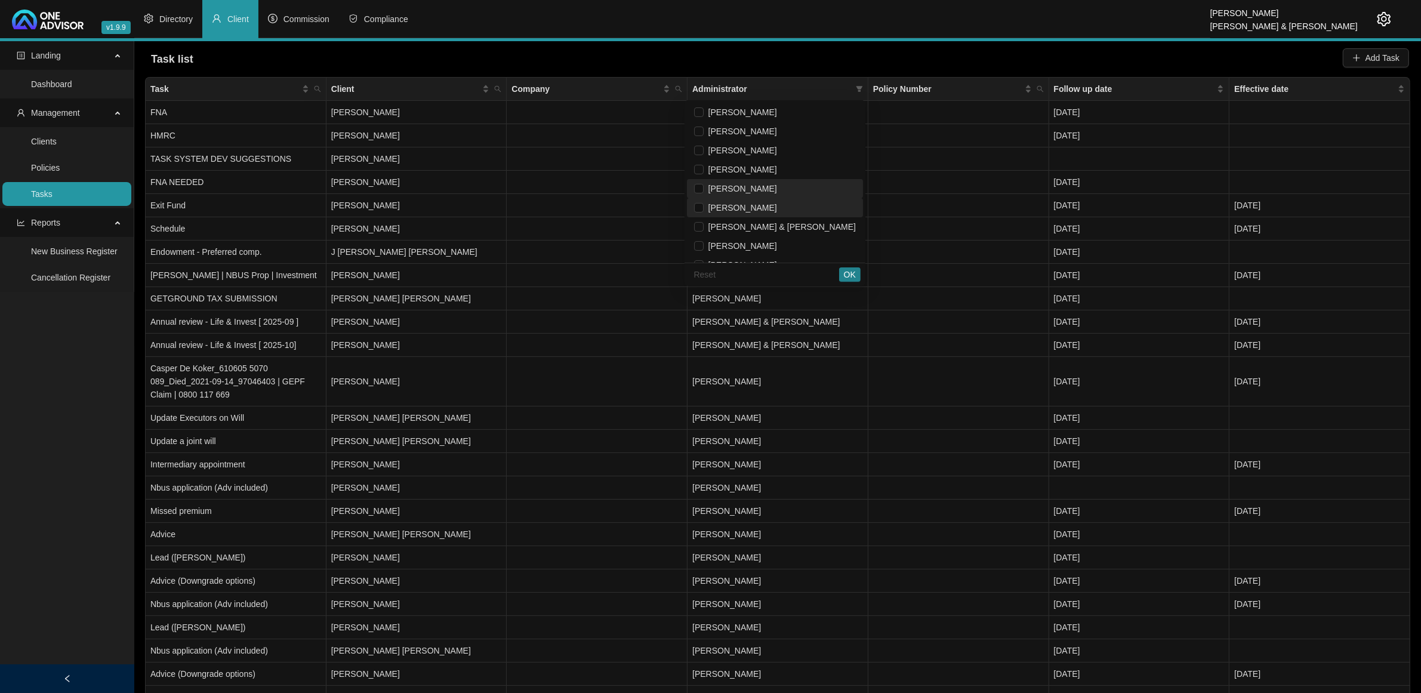
drag, startPoint x: 782, startPoint y: 184, endPoint x: 795, endPoint y: 206, distance: 26.5
click at [777, 184] on span "[PERSON_NAME]" at bounding box center [739, 189] width 73 height 10
checkbox input "true"
drag, startPoint x: 852, startPoint y: 273, endPoint x: 752, endPoint y: 257, distance: 101.5
click at [852, 273] on span "OK" at bounding box center [850, 274] width 12 height 13
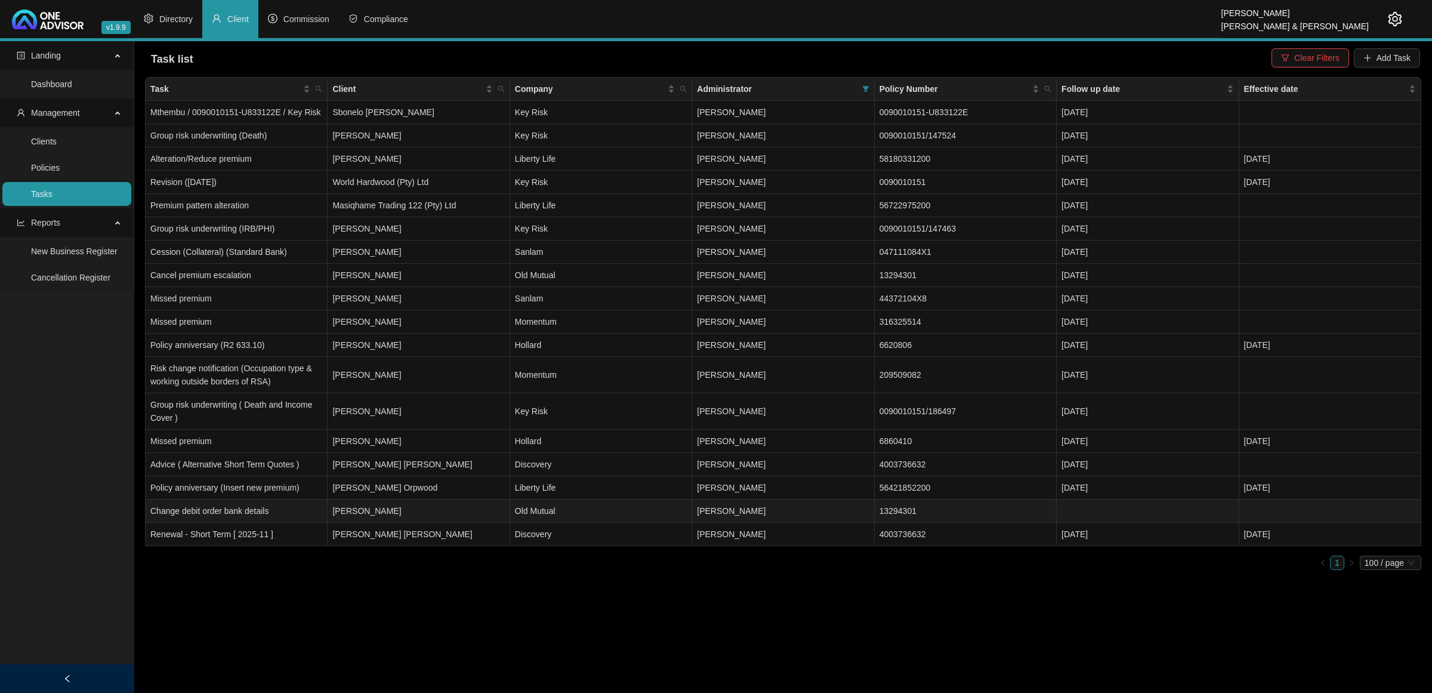
click at [606, 507] on td "Old Mutual" at bounding box center [601, 510] width 182 height 23
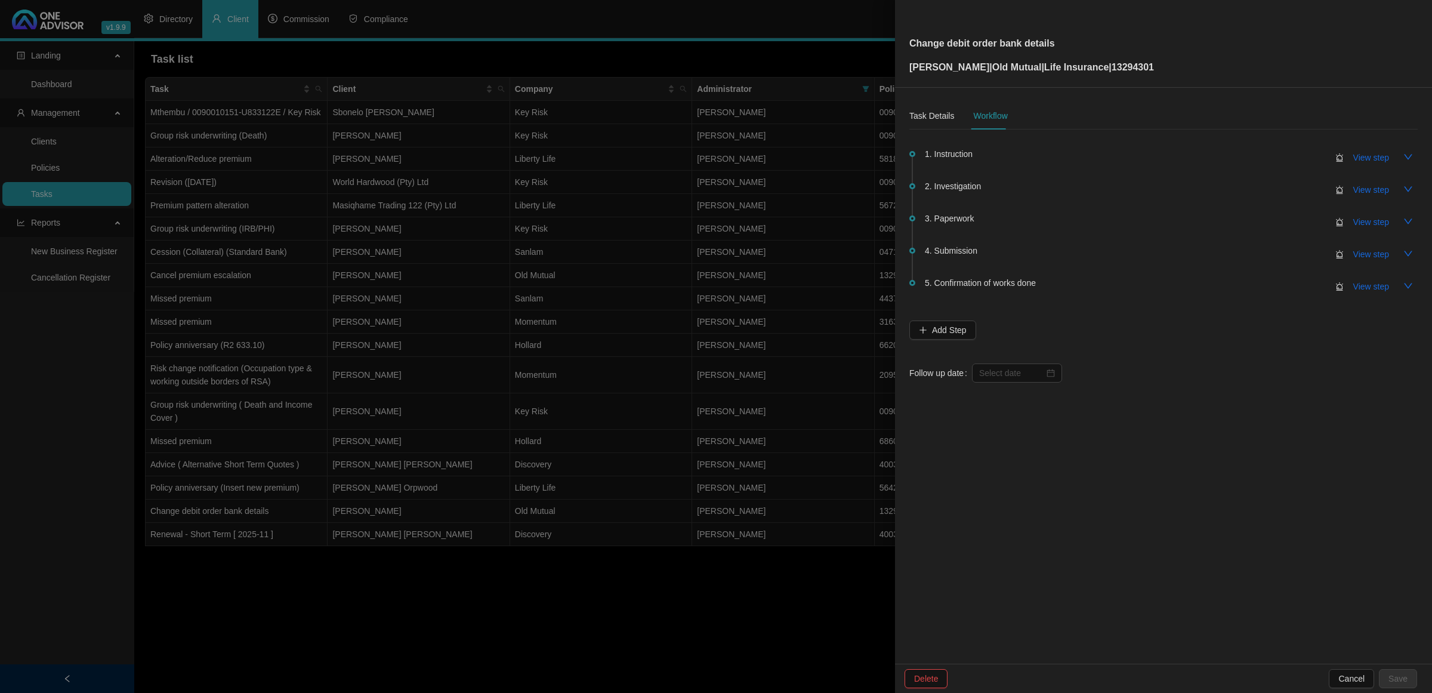
click at [629, 415] on div at bounding box center [716, 346] width 1432 height 693
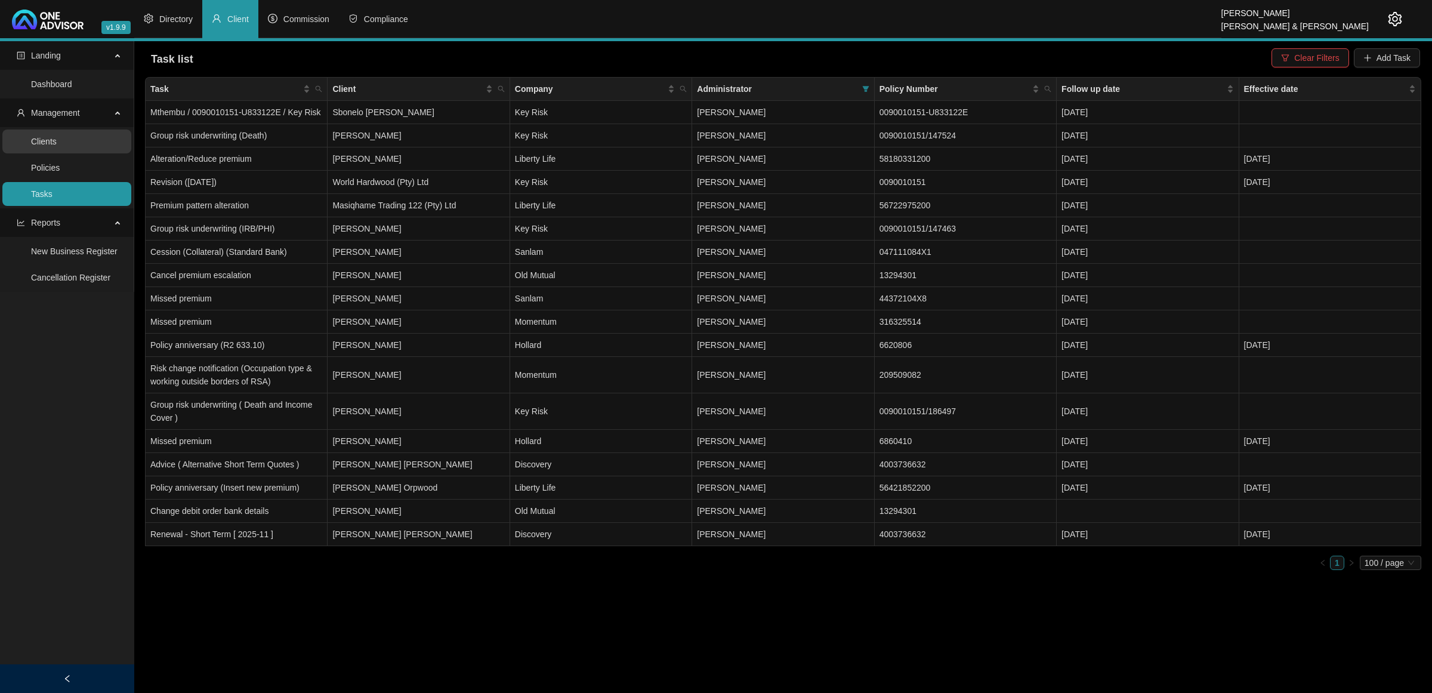
click at [57, 146] on link "Clients" at bounding box center [44, 142] width 26 height 10
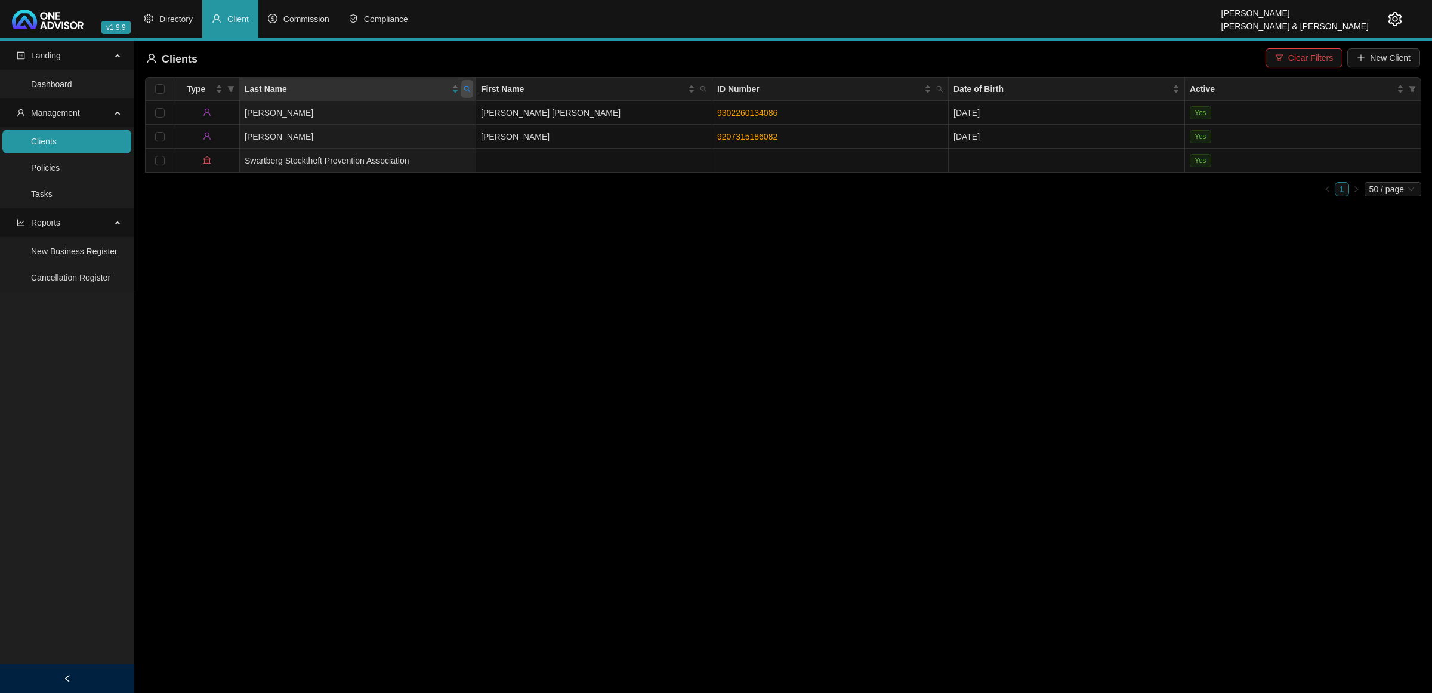
click at [467, 87] on icon "search" at bounding box center [467, 88] width 7 height 7
type input "[PERSON_NAME]"
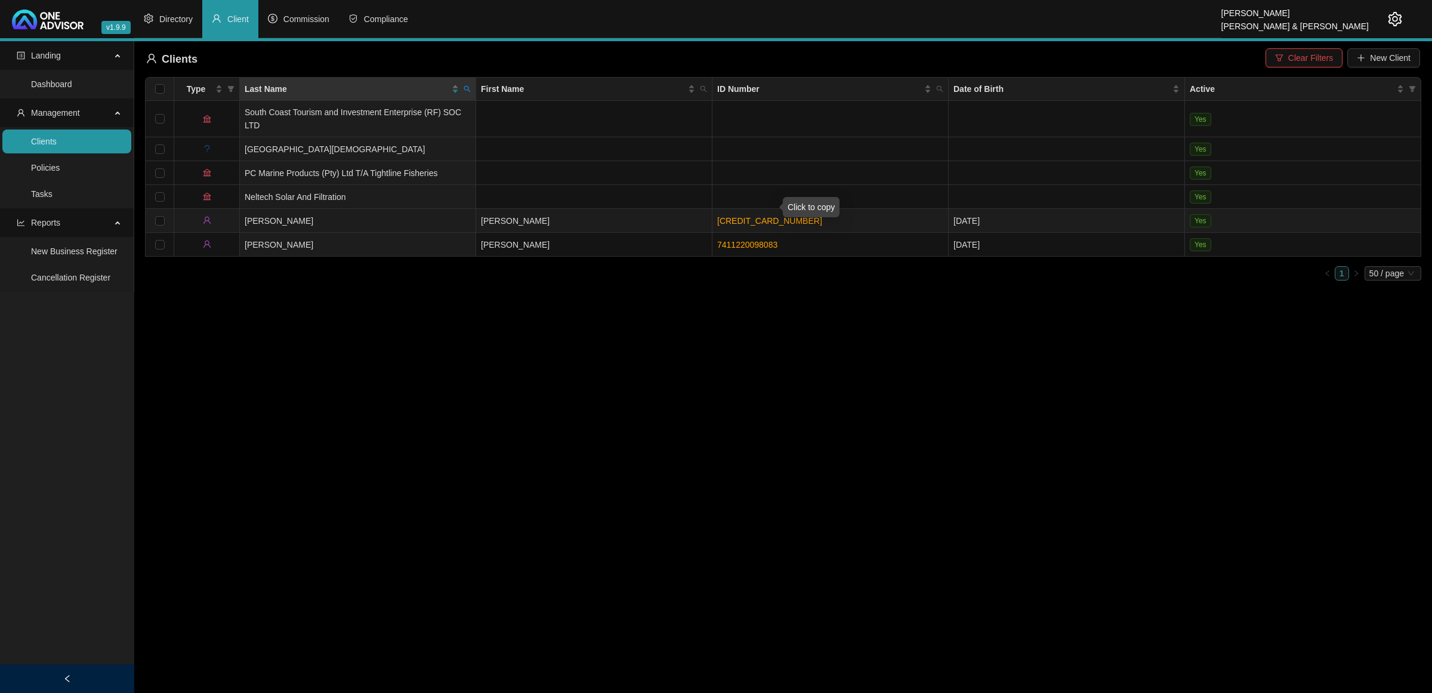
click at [764, 216] on link "[CREDIT_CARD_NUMBER]" at bounding box center [769, 221] width 105 height 10
click at [577, 209] on td "[PERSON_NAME]" at bounding box center [594, 221] width 236 height 24
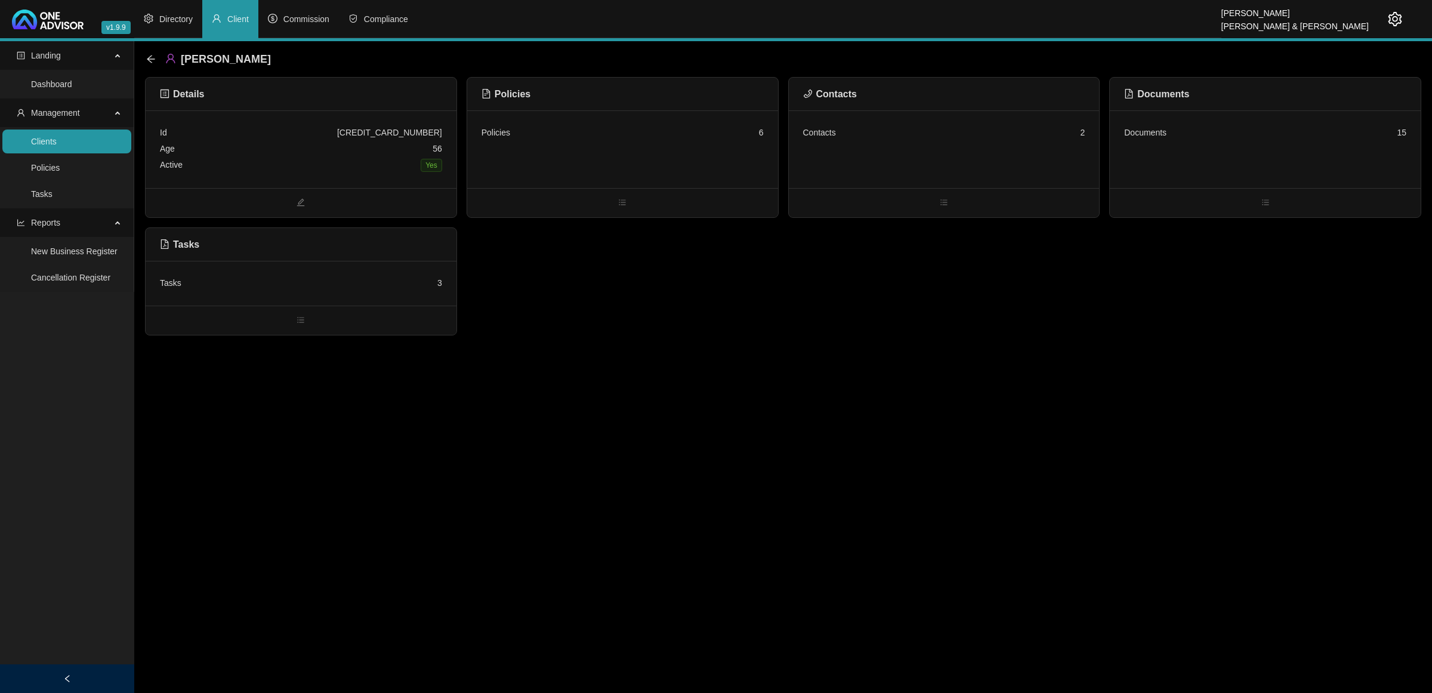
click at [1016, 150] on div "Contacts 2" at bounding box center [944, 149] width 311 height 78
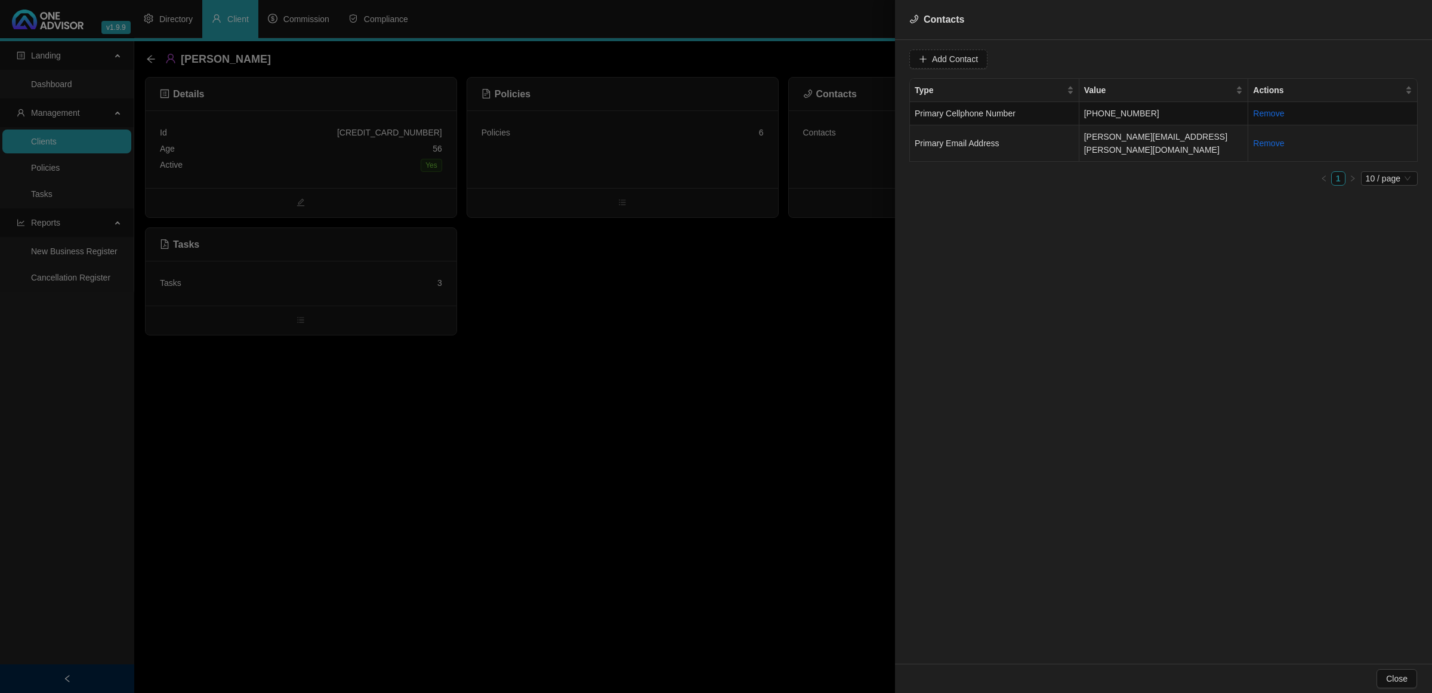
click at [1134, 139] on td "[PERSON_NAME][EMAIL_ADDRESS][PERSON_NAME][DOMAIN_NAME]" at bounding box center [1163, 143] width 169 height 36
drag, startPoint x: 1042, startPoint y: 58, endPoint x: 845, endPoint y: 54, distance: 196.3
click at [845, 54] on div "Contacts Value [PERSON_NAME][EMAIL_ADDRESS][PERSON_NAME][DOMAIN_NAME] Type Prim…" at bounding box center [716, 346] width 1432 height 693
click at [1128, 107] on td "[PHONE_NUMBER]" at bounding box center [1163, 113] width 169 height 23
drag, startPoint x: 1013, startPoint y: 61, endPoint x: 794, endPoint y: 27, distance: 221.6
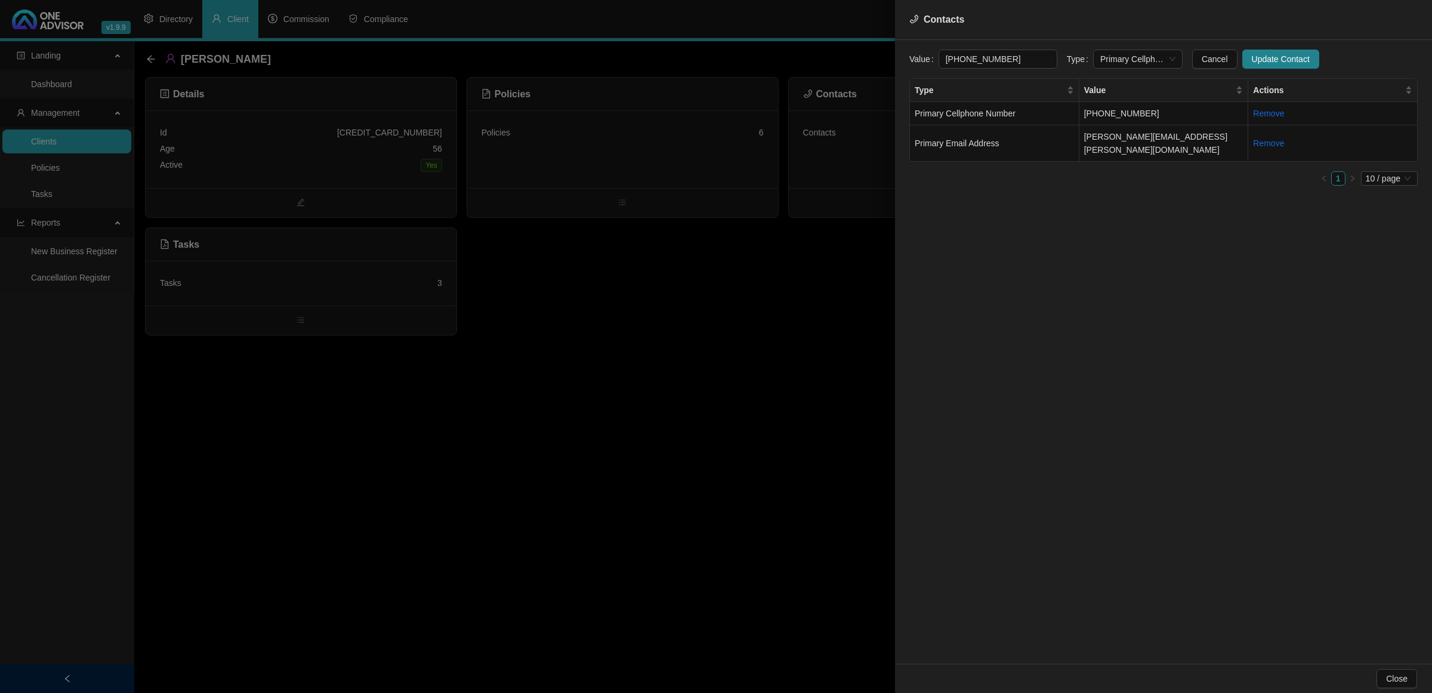
click at [794, 27] on div "Contacts Value [PHONE_NUMBER] Type Primary Cellphone Number Cancel Update Conta…" at bounding box center [716, 346] width 1432 height 693
click at [988, 61] on input "[PHONE_NUMBER]" at bounding box center [998, 59] width 119 height 19
drag, startPoint x: 1000, startPoint y: 63, endPoint x: 882, endPoint y: 50, distance: 118.9
click at [882, 50] on div "Contacts Value [PHONE_NUMBER] Type Primary Cellphone Number Cancel Update Conta…" at bounding box center [716, 346] width 1432 height 693
type input "0712675039"
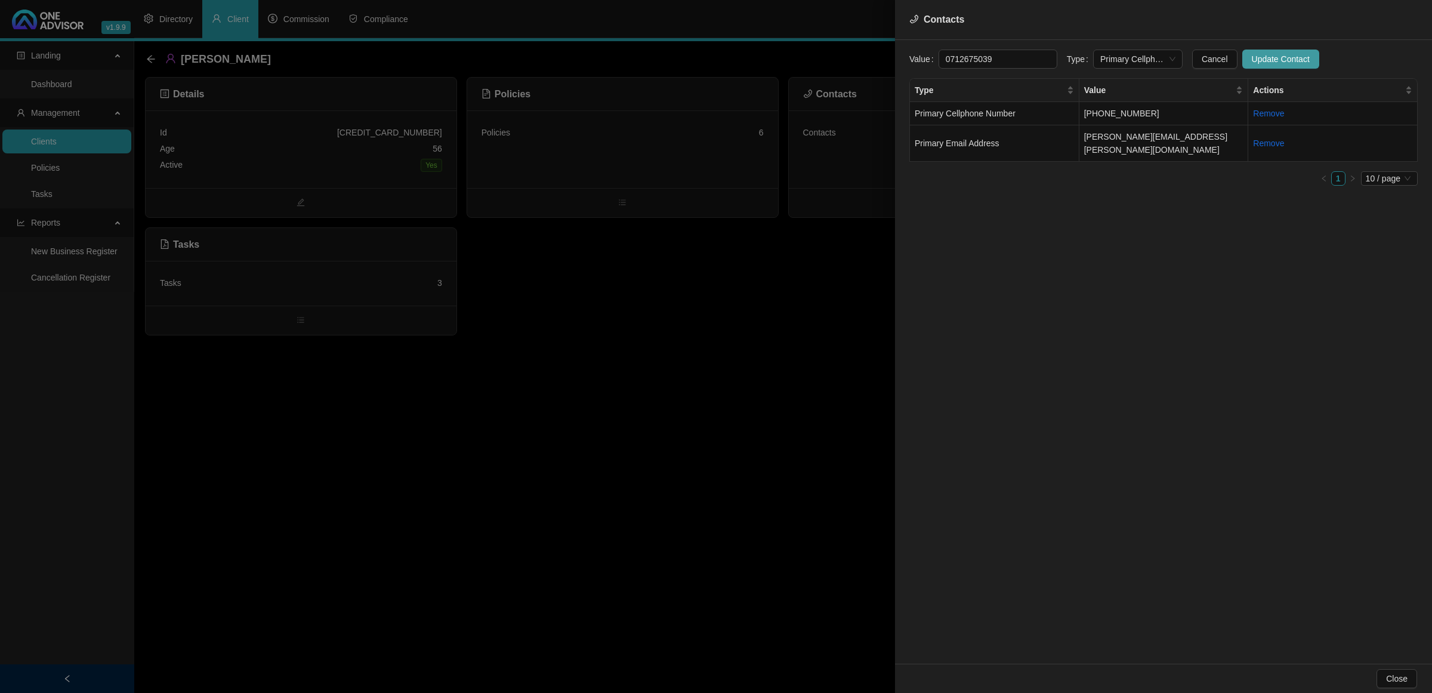
click at [1252, 53] on span "Update Contact" at bounding box center [1281, 59] width 58 height 13
click at [405, 382] on div at bounding box center [716, 346] width 1432 height 693
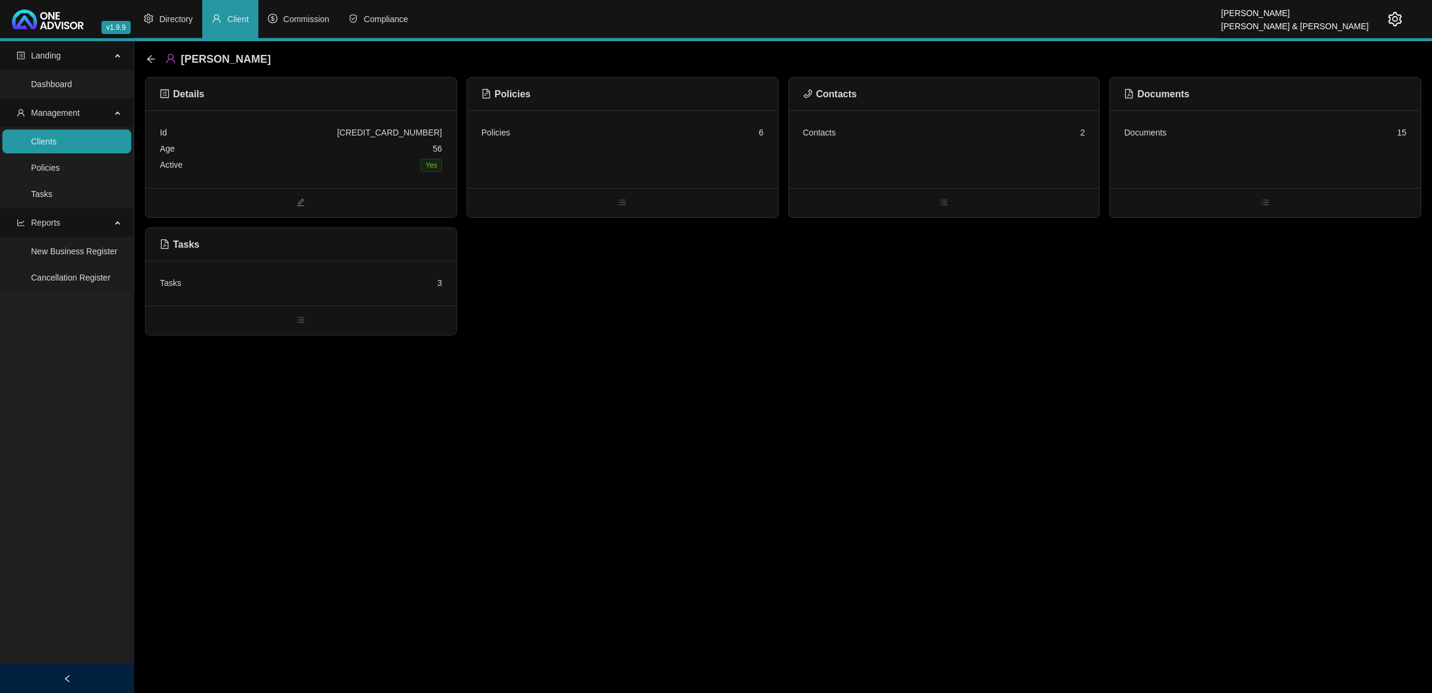
click at [279, 271] on div "Tasks 3" at bounding box center [301, 283] width 311 height 45
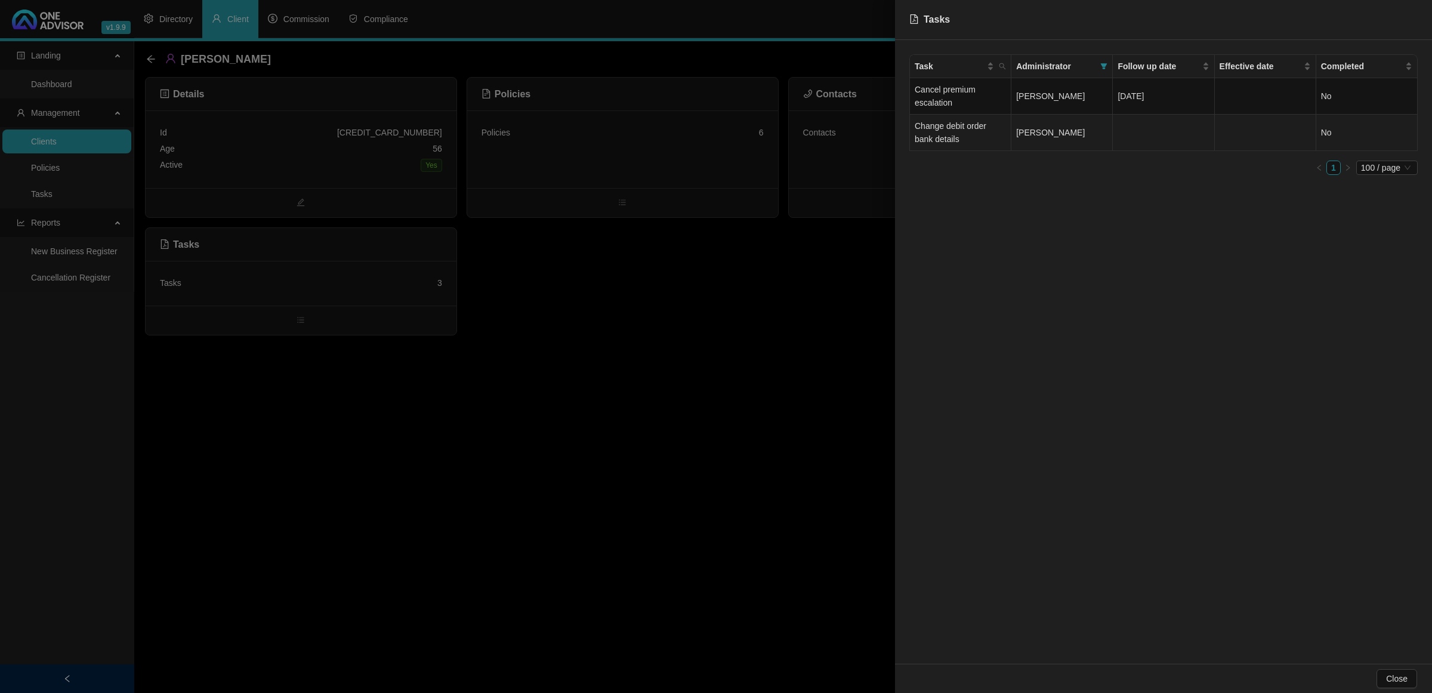
click at [946, 144] on td "Change debit order bank details" at bounding box center [960, 133] width 101 height 36
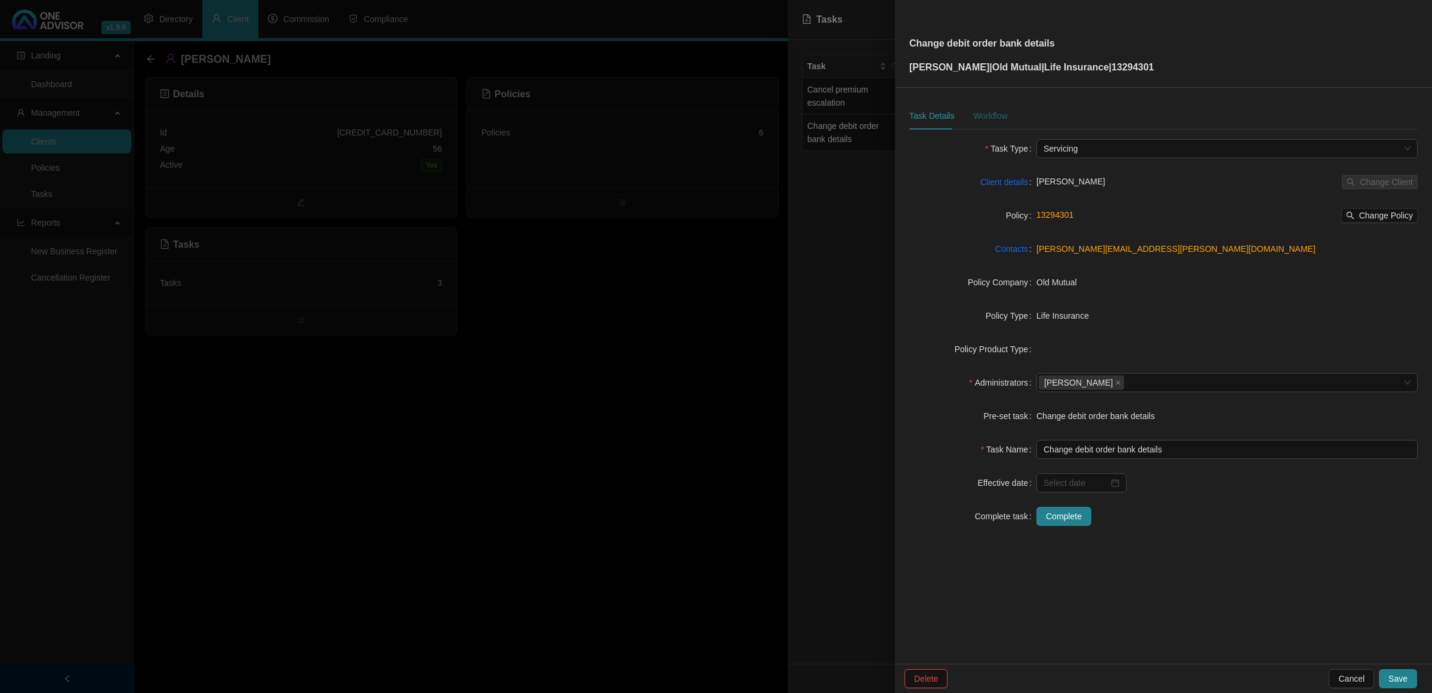
click at [982, 112] on div "Workflow" at bounding box center [990, 115] width 34 height 13
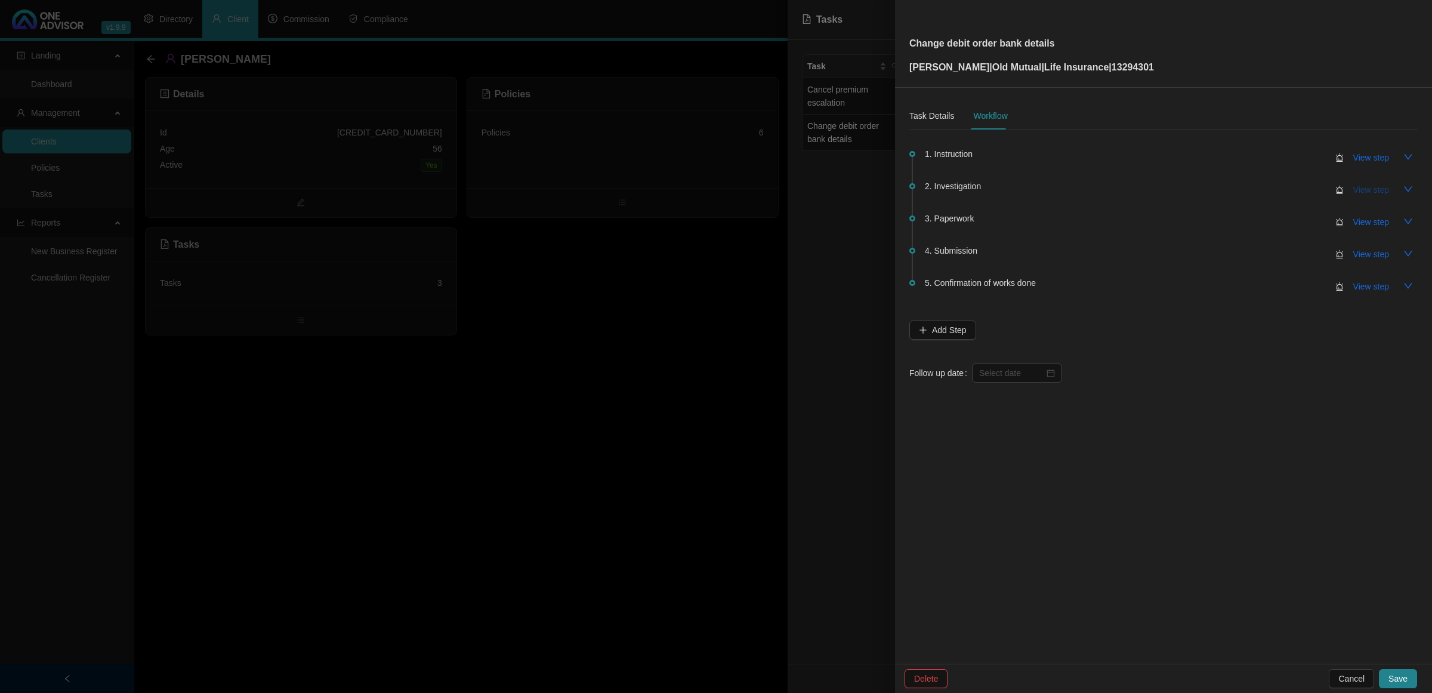
click at [1365, 189] on span "View step" at bounding box center [1371, 189] width 36 height 13
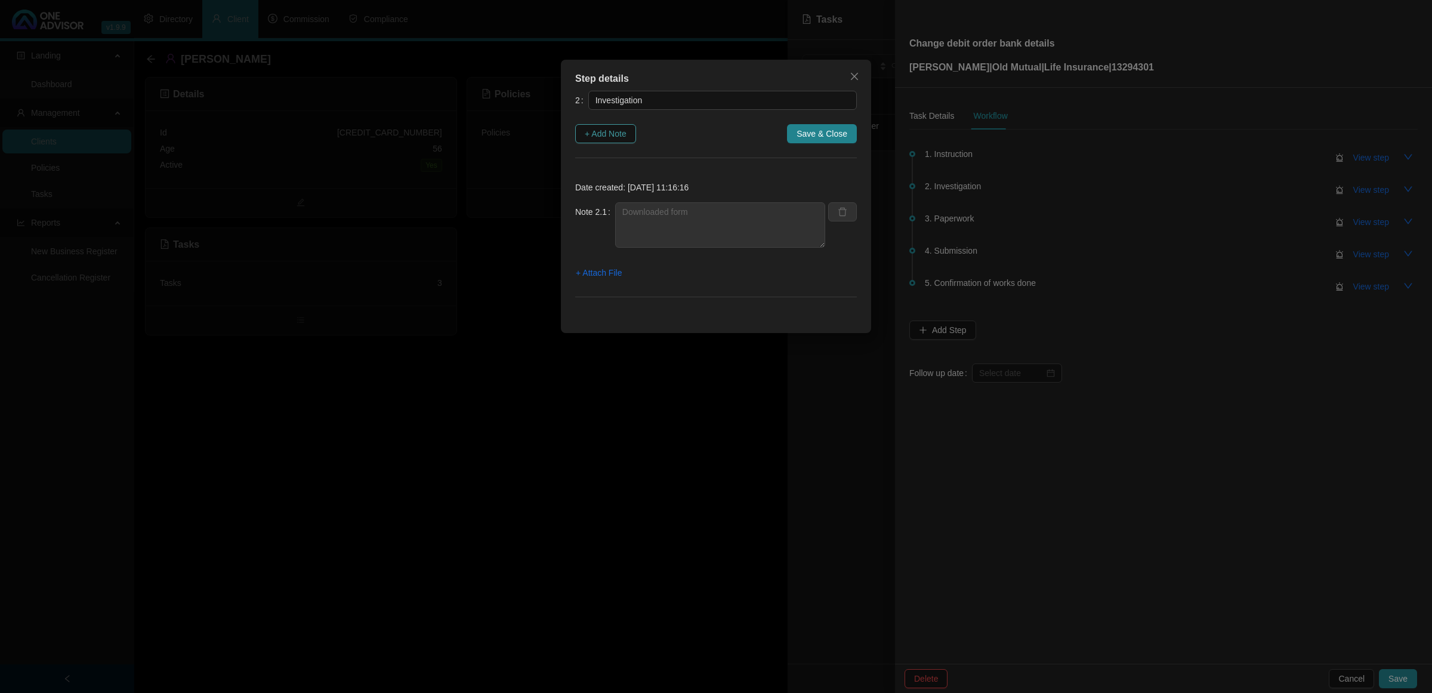
click at [604, 132] on span "+ Add Note" at bounding box center [606, 133] width 42 height 13
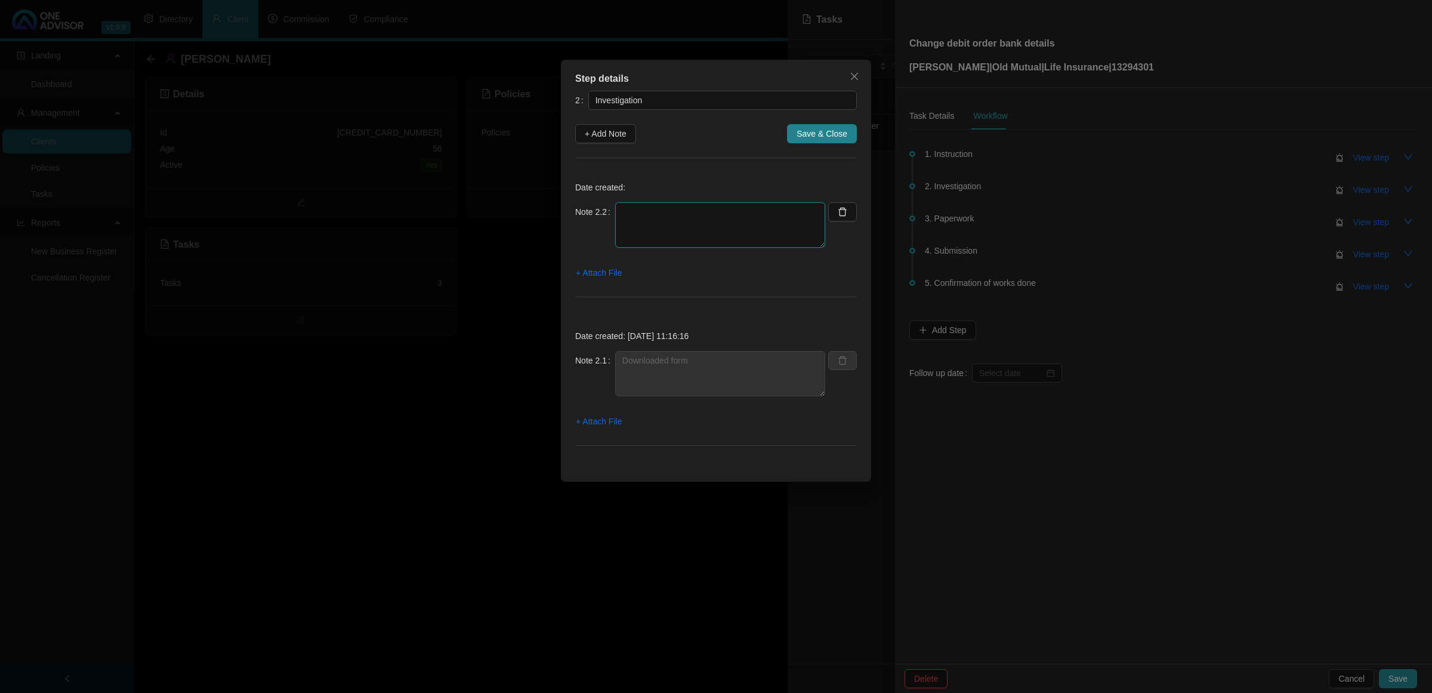
click at [663, 242] on textarea at bounding box center [720, 224] width 210 height 45
type textarea "w"
type textarea "Went online to check current bank details and premiums"
click at [619, 270] on span "+ Attach File" at bounding box center [599, 272] width 46 height 13
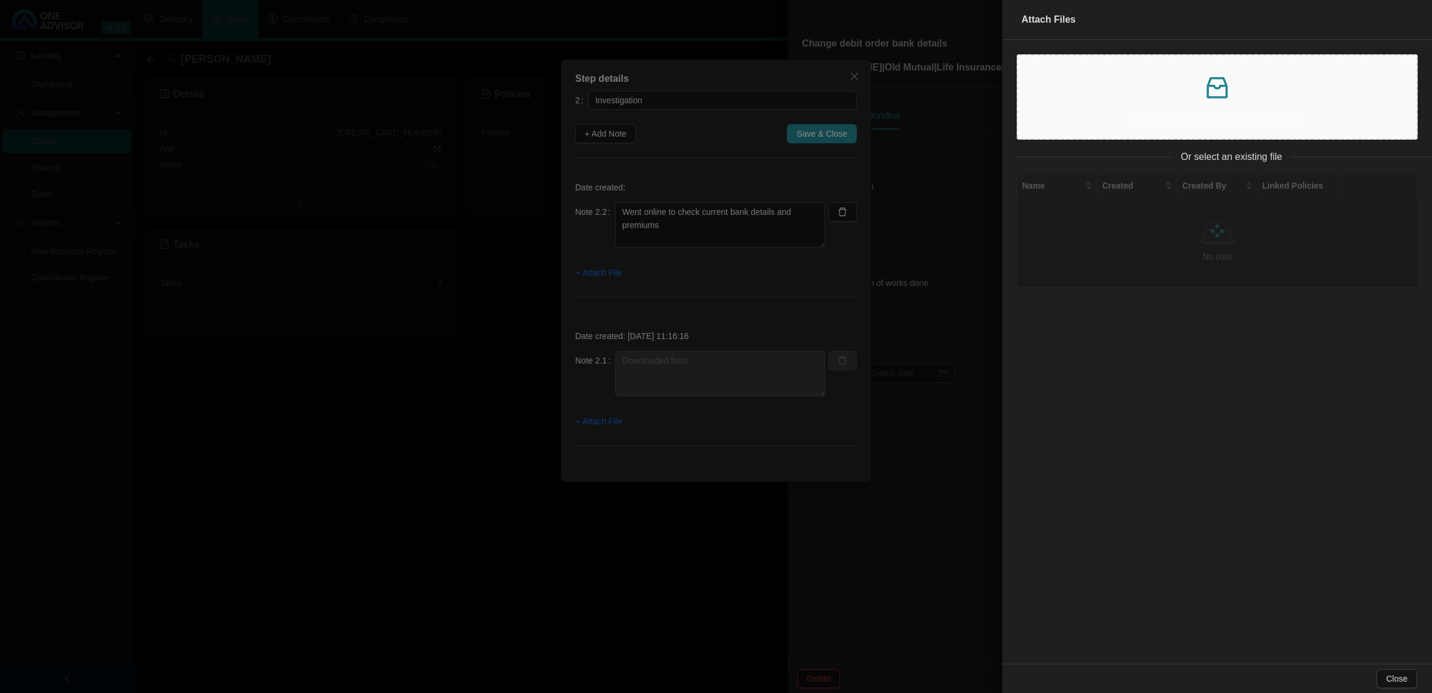
click at [1146, 99] on p at bounding box center [1216, 87] width 379 height 29
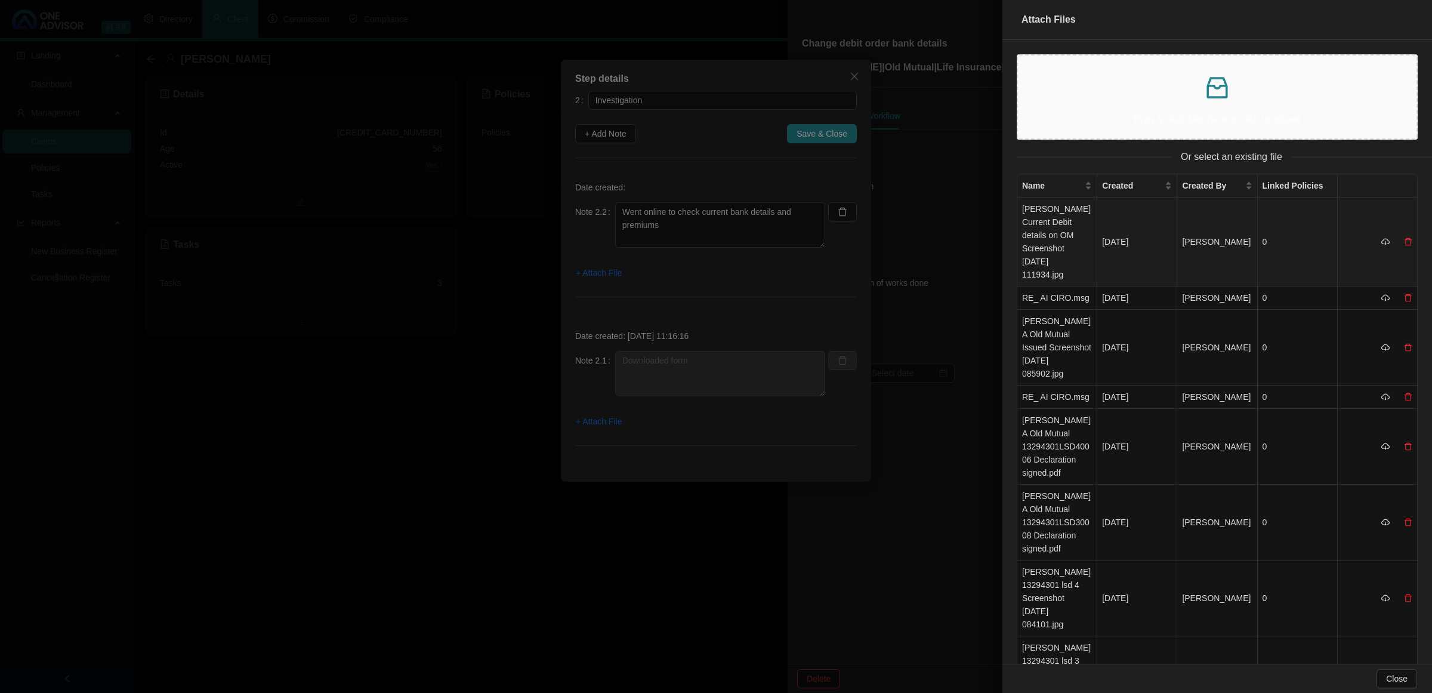
drag, startPoint x: 1063, startPoint y: 218, endPoint x: 1016, endPoint y: 233, distance: 50.0
click at [1063, 222] on td "[PERSON_NAME] Current Debit details on OM Screenshot [DATE] 111934.jpg" at bounding box center [1057, 241] width 80 height 89
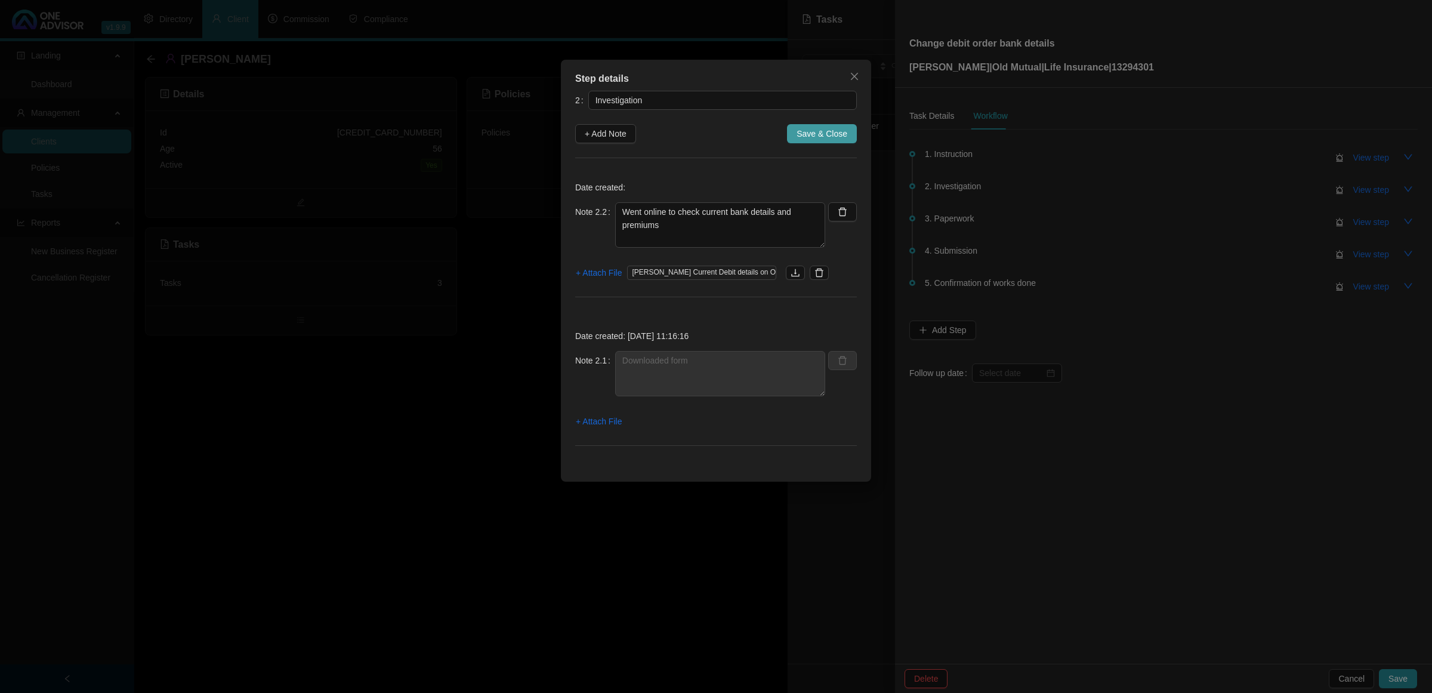
click at [824, 136] on span "Save & Close" at bounding box center [822, 133] width 51 height 13
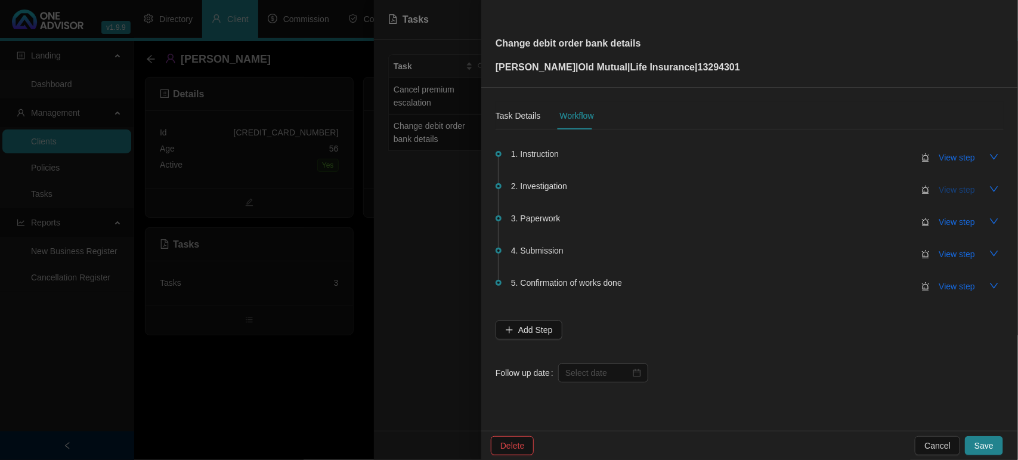
click at [961, 188] on span "View step" at bounding box center [958, 189] width 36 height 13
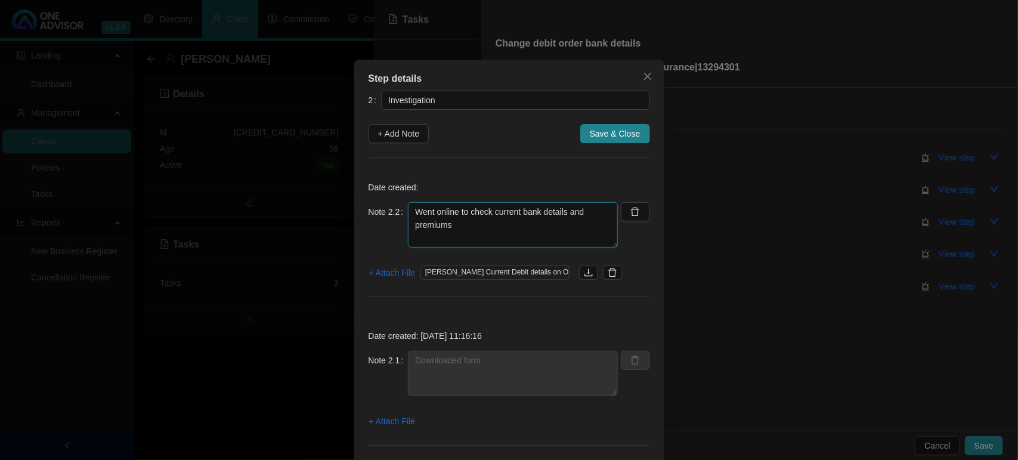
click at [496, 230] on textarea "Went online to check current bank details and premiums" at bounding box center [513, 224] width 210 height 45
type textarea "Went online to check current bank details and premiums and checked how many pol…"
click at [403, 267] on span "+ Attach File" at bounding box center [392, 272] width 46 height 13
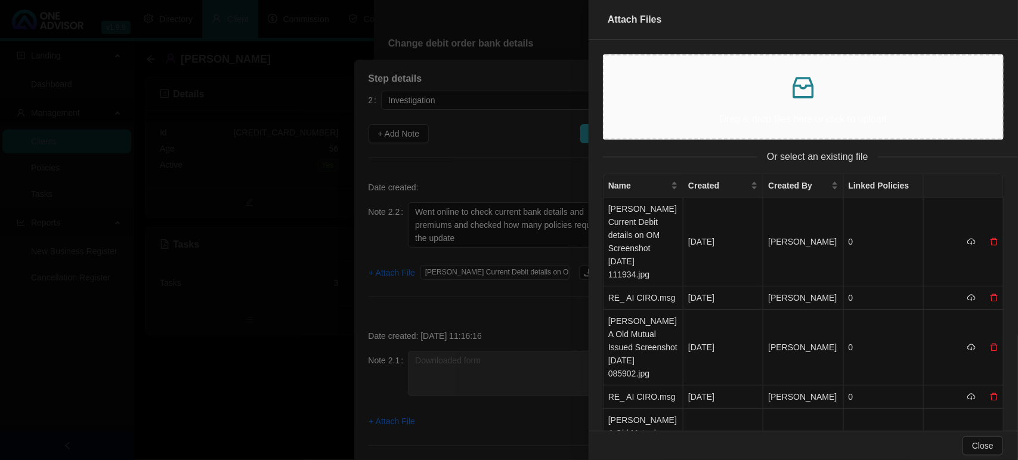
click at [704, 118] on p "Drag & drop files here or click to upload" at bounding box center [803, 119] width 379 height 15
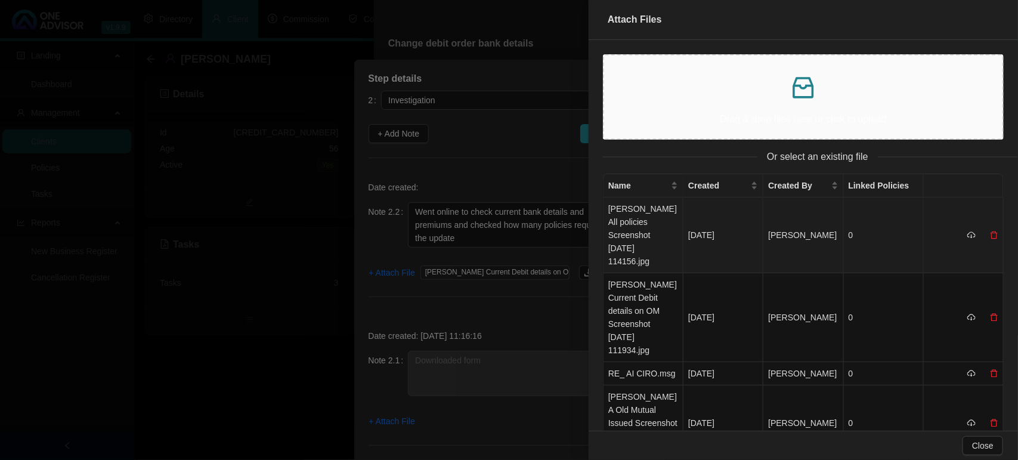
click at [649, 221] on td "[PERSON_NAME] All policies Screenshot [DATE] 114156.jpg" at bounding box center [644, 235] width 80 height 76
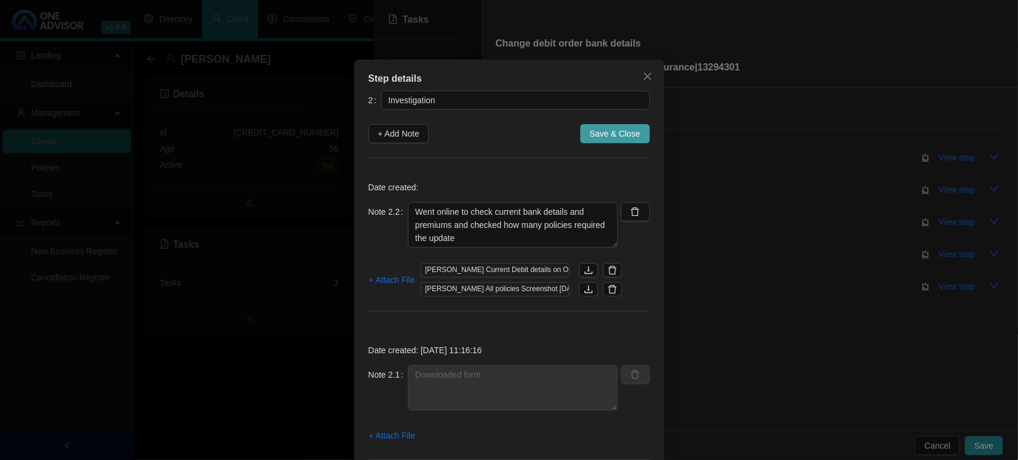
click at [632, 138] on span "Save & Close" at bounding box center [615, 133] width 51 height 13
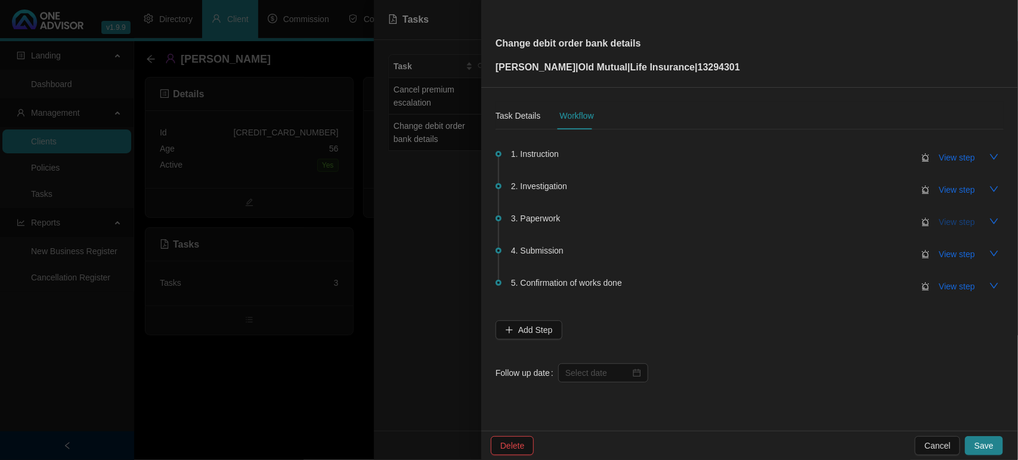
click at [955, 223] on span "View step" at bounding box center [958, 221] width 36 height 13
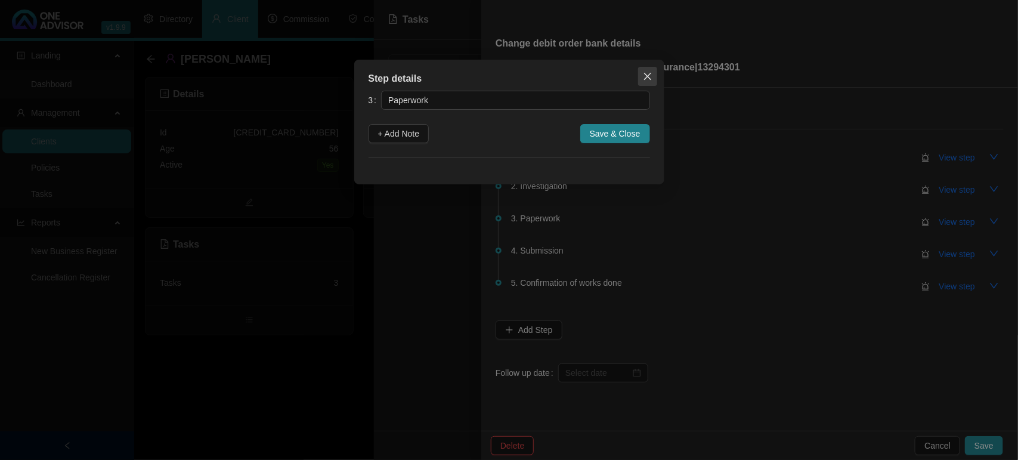
click at [640, 72] on span "Close" at bounding box center [647, 77] width 19 height 10
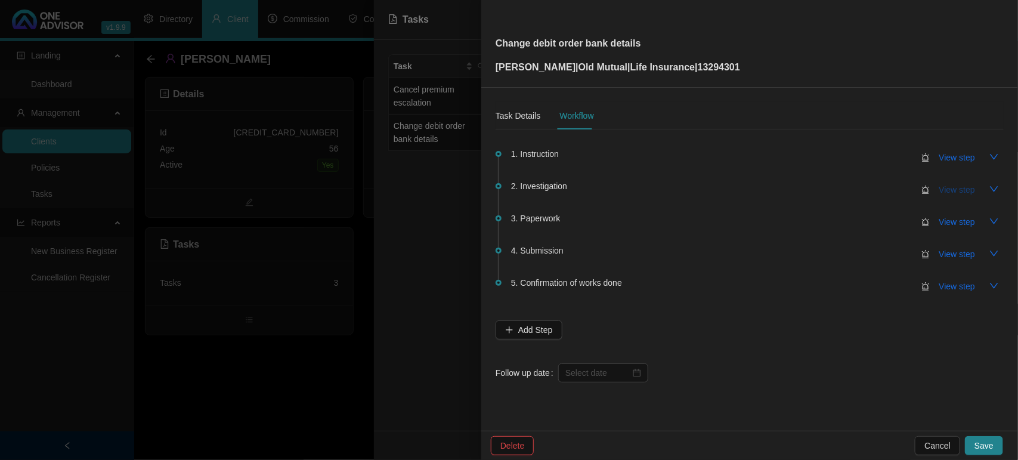
click at [946, 183] on span "View step" at bounding box center [958, 189] width 36 height 13
type input "Investigation"
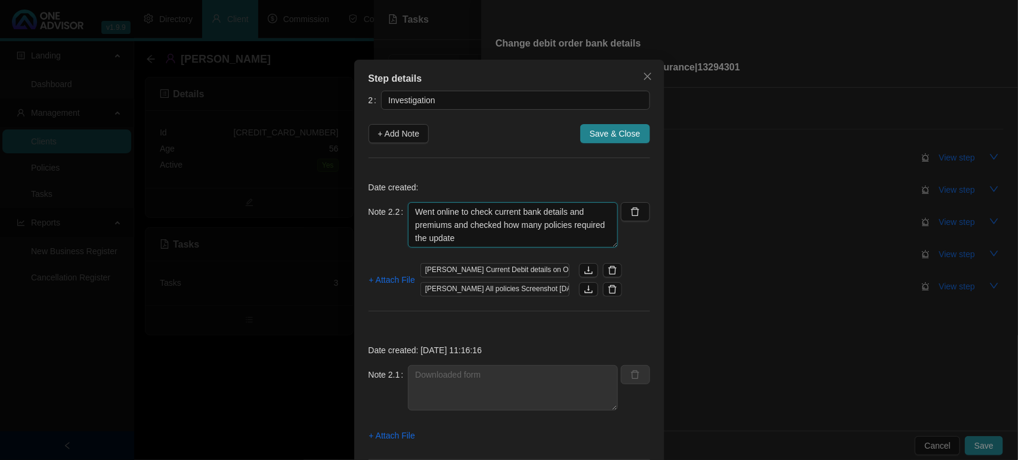
click at [478, 239] on textarea "Went online to check current bank details and premiums and checked how many pol…" at bounding box center [513, 224] width 210 height 45
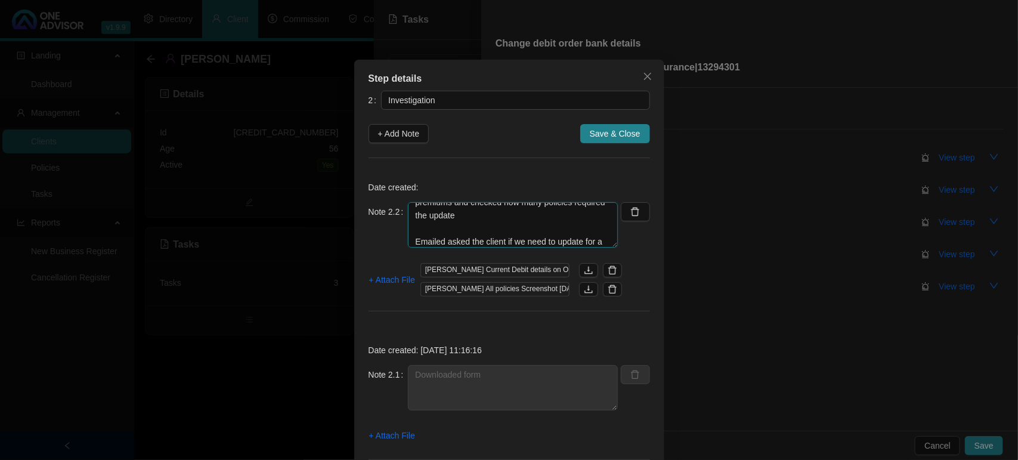
scroll to position [36, 0]
type textarea "Went online to check current bank details and premiums and checked how many pol…"
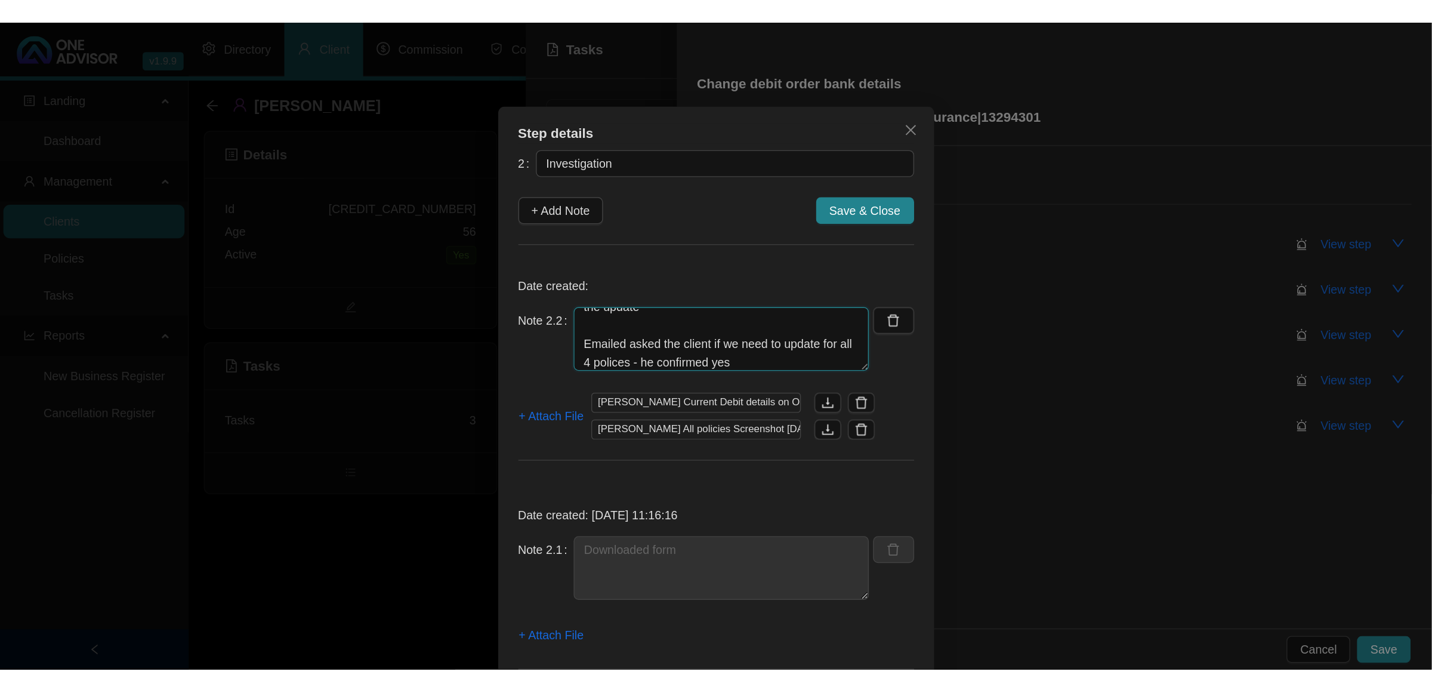
scroll to position [39, 0]
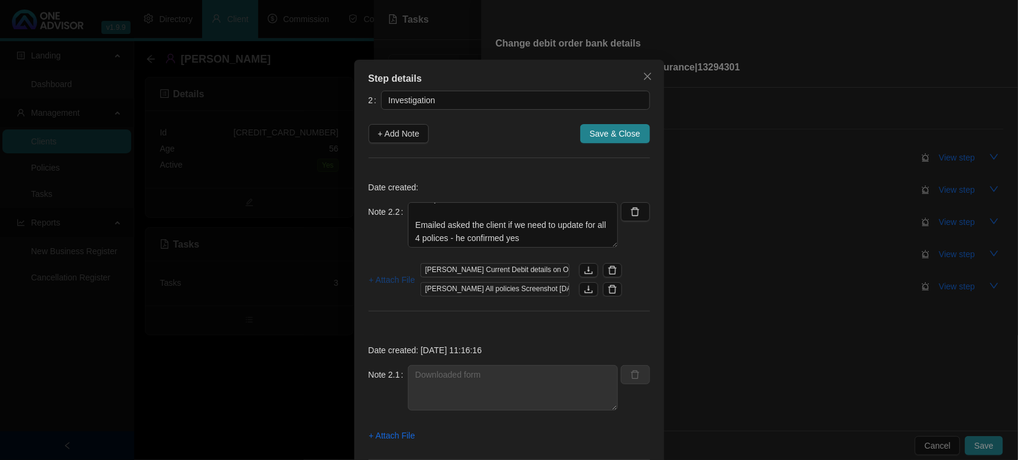
click at [394, 277] on span "+ Attach File" at bounding box center [392, 279] width 46 height 13
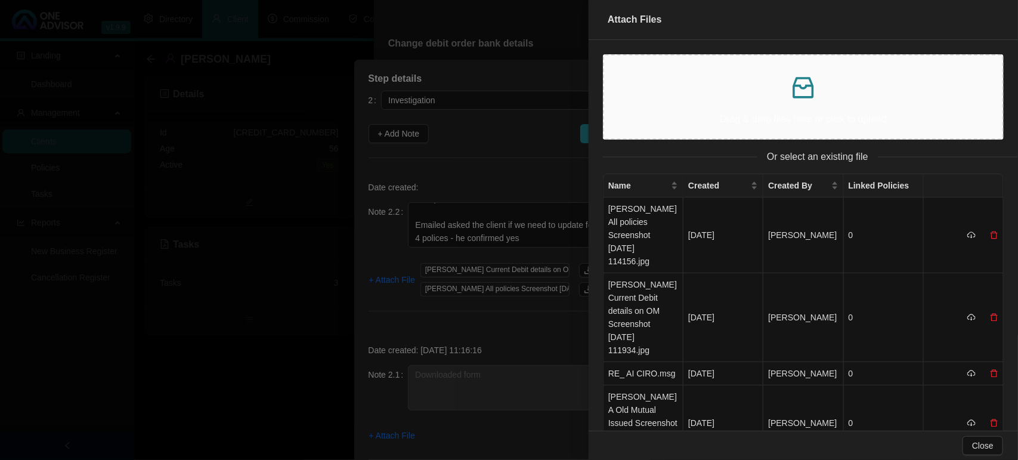
click at [709, 102] on div "Drag & drop files here or click to upload" at bounding box center [803, 97] width 379 height 64
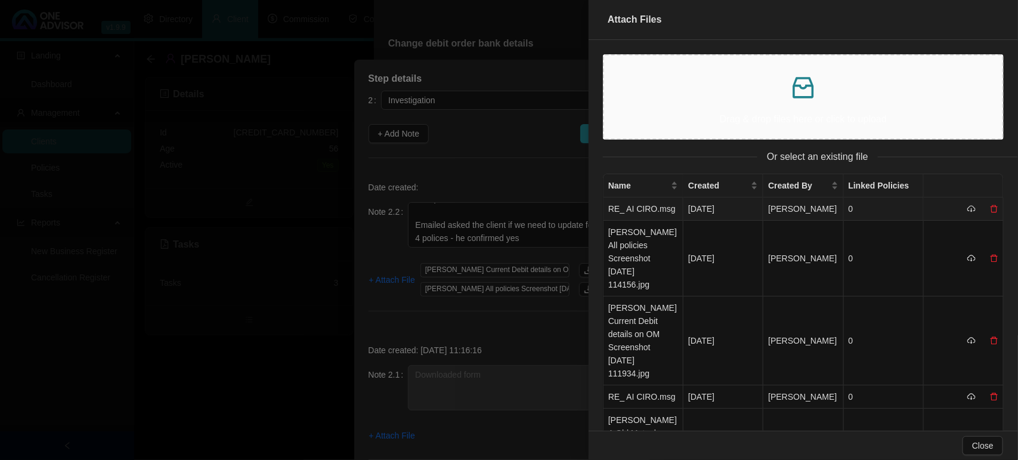
click at [631, 214] on td "RE_ AI CIRO.msg" at bounding box center [644, 208] width 80 height 23
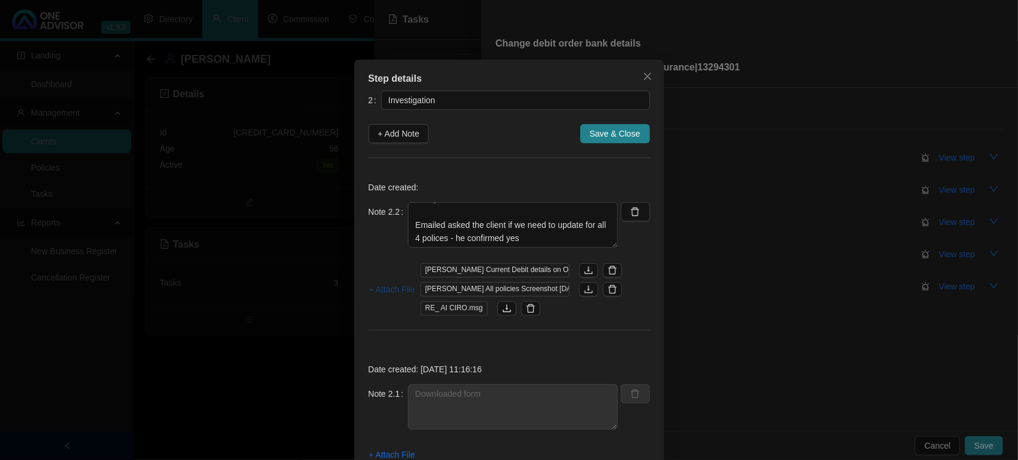
click at [379, 288] on span "+ Attach File" at bounding box center [392, 289] width 46 height 13
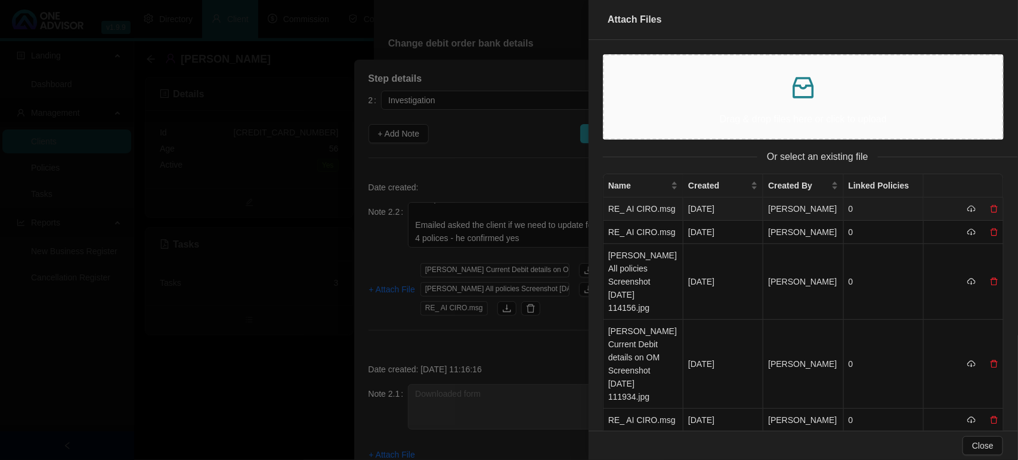
click at [639, 221] on td "RE_ AI CIRO.msg" at bounding box center [644, 208] width 80 height 23
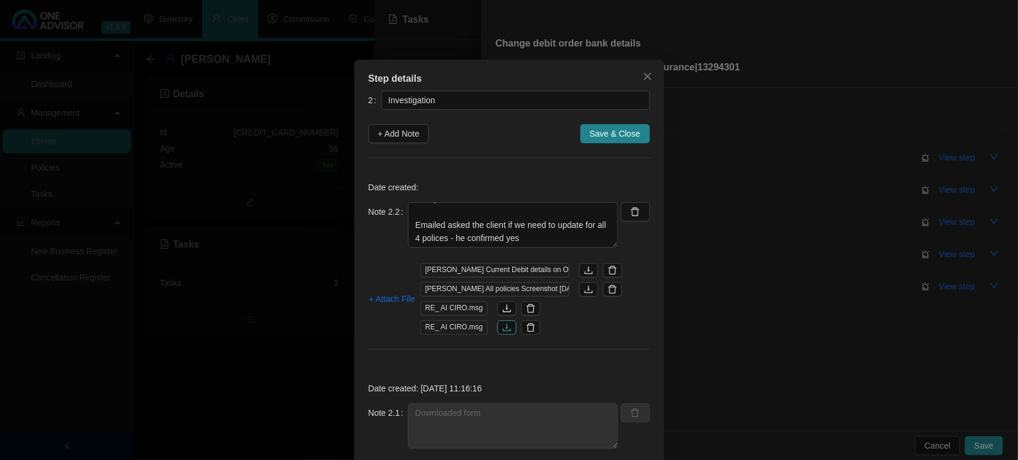
click at [502, 329] on icon "download" at bounding box center [507, 328] width 10 height 10
drag, startPoint x: 609, startPoint y: 130, endPoint x: 622, endPoint y: 137, distance: 15.5
click at [607, 131] on span "Save & Close" at bounding box center [615, 133] width 51 height 13
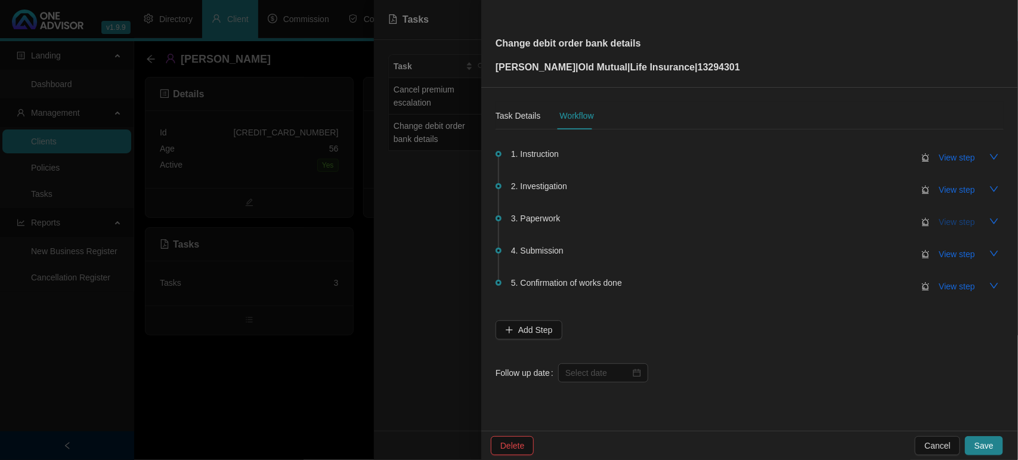
click at [970, 222] on span "View step" at bounding box center [958, 221] width 36 height 13
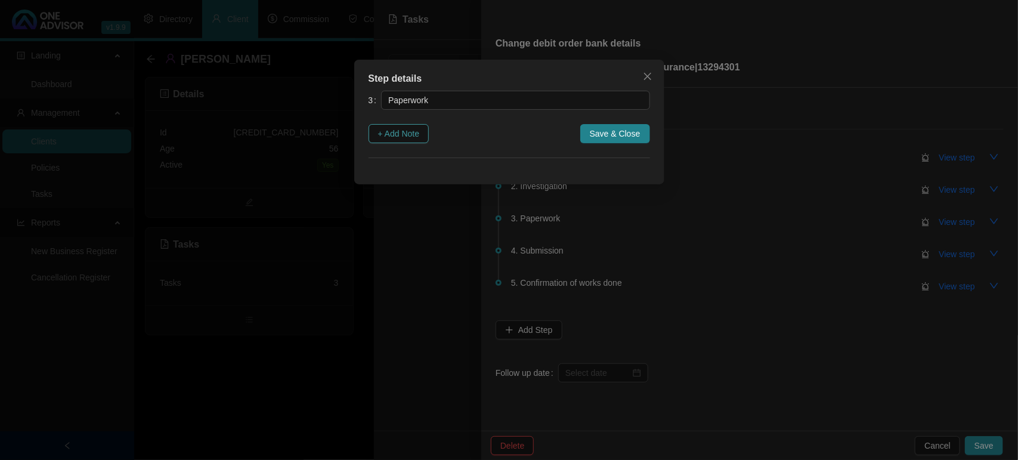
click at [398, 143] on button "+ Add Note" at bounding box center [399, 133] width 61 height 19
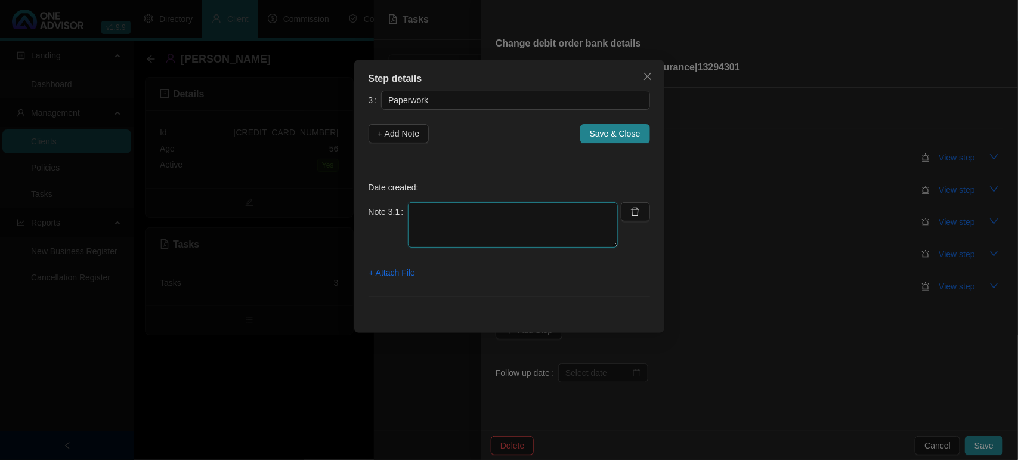
click at [454, 212] on textarea at bounding box center [513, 224] width 210 height 45
type textarea "Emailed Debit Order form"
click at [397, 276] on span "+ Attach File" at bounding box center [392, 272] width 46 height 13
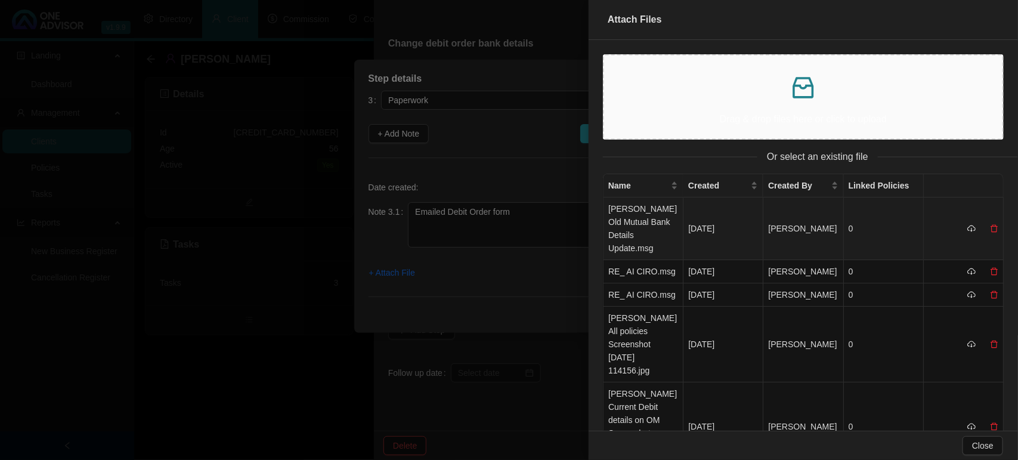
click at [637, 236] on td "[PERSON_NAME] Old Mutual Bank Details Update.msg" at bounding box center [644, 228] width 80 height 63
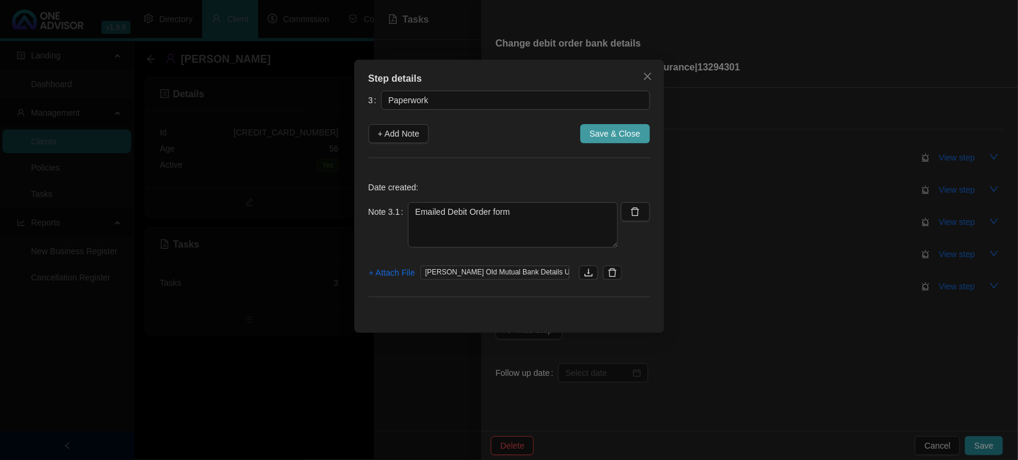
click at [628, 129] on span "Save & Close" at bounding box center [615, 133] width 51 height 13
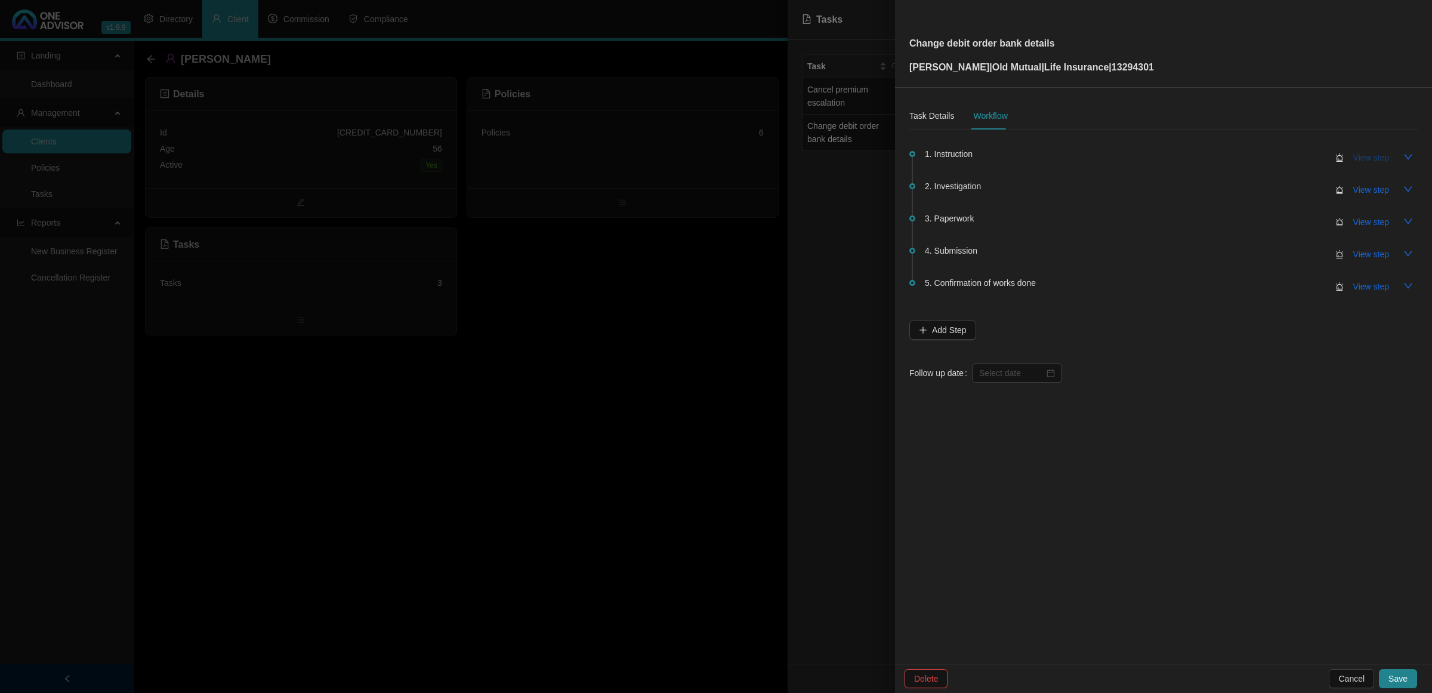
click at [1375, 163] on span "View step" at bounding box center [1371, 157] width 36 height 13
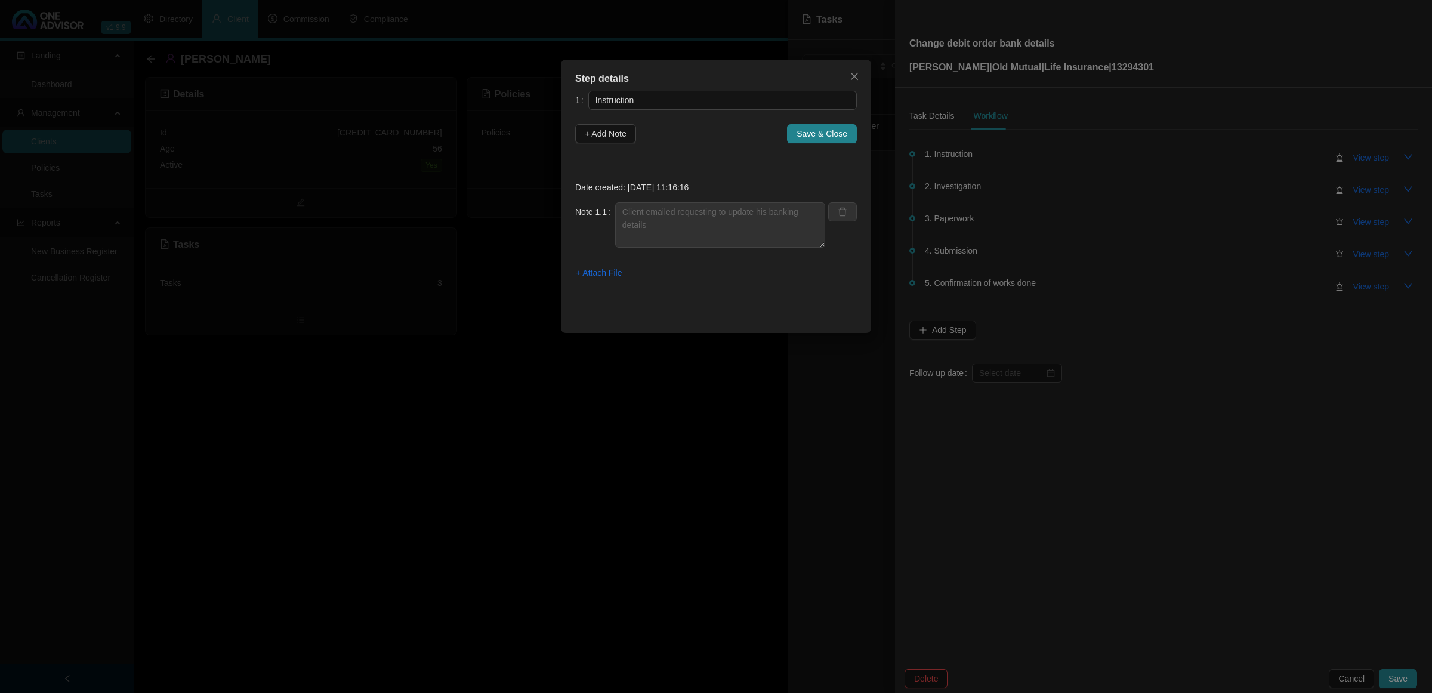
click at [1367, 158] on div "Step details 1 Instruction + Add Note Save & Close Date created: [DATE] 11:16:1…" at bounding box center [716, 346] width 1432 height 693
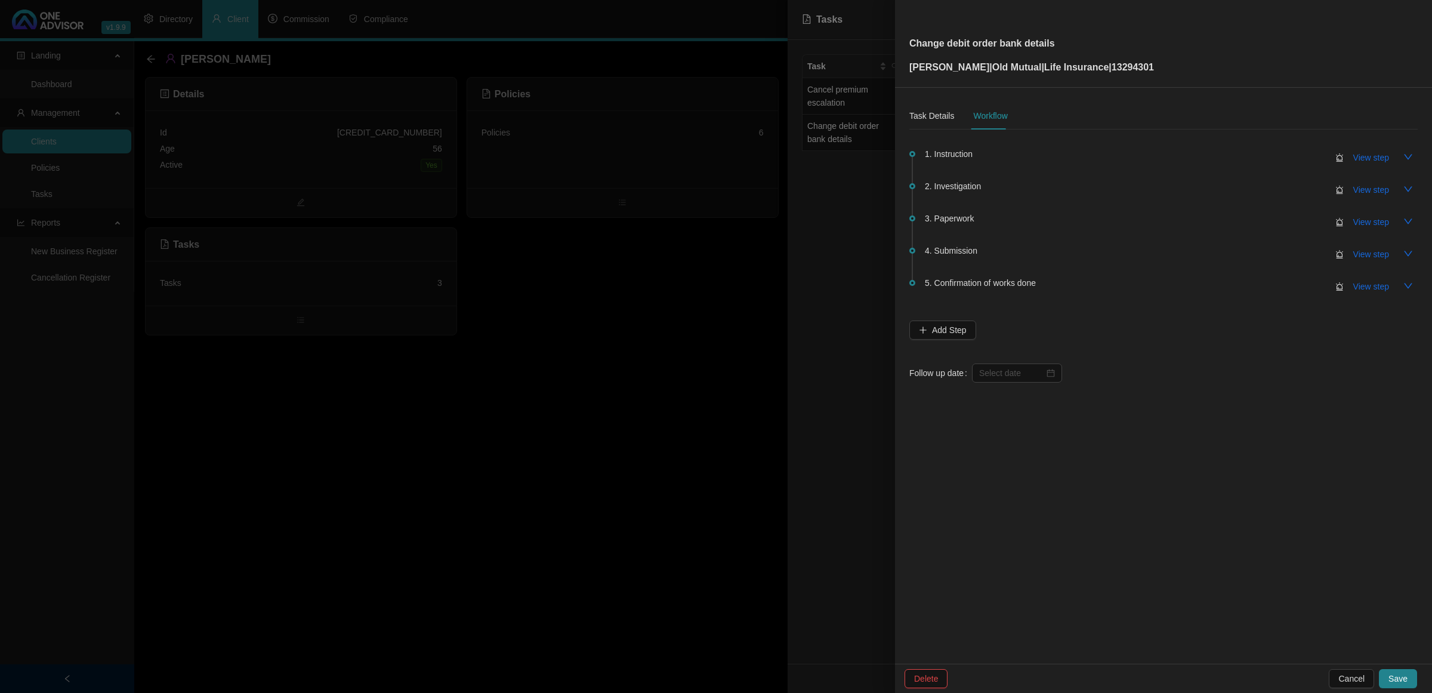
click at [1418, 157] on div "Task Details Workflow 1. Instruction View step 2. Investigation View step 3. Pa…" at bounding box center [1163, 376] width 537 height 576
click at [1410, 153] on icon "down" at bounding box center [1408, 157] width 10 height 10
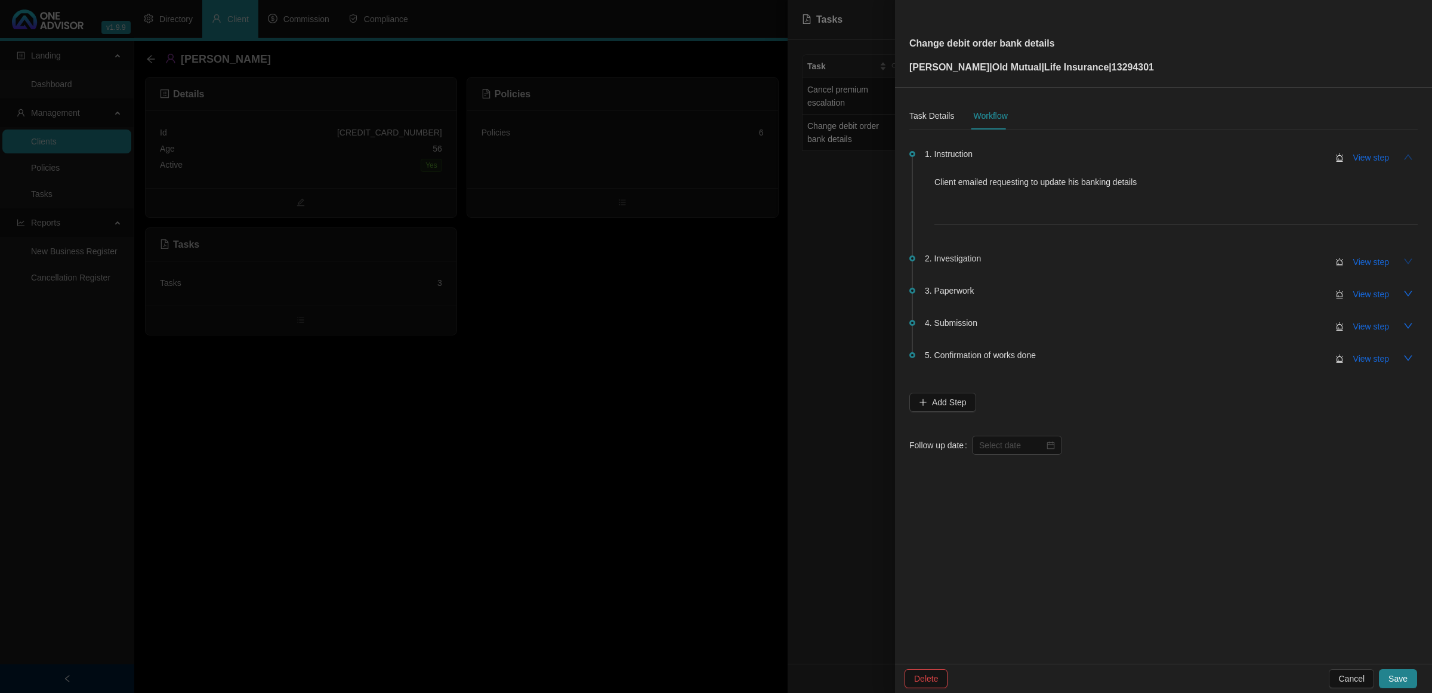
click at [1408, 263] on icon "down" at bounding box center [1408, 262] width 10 height 10
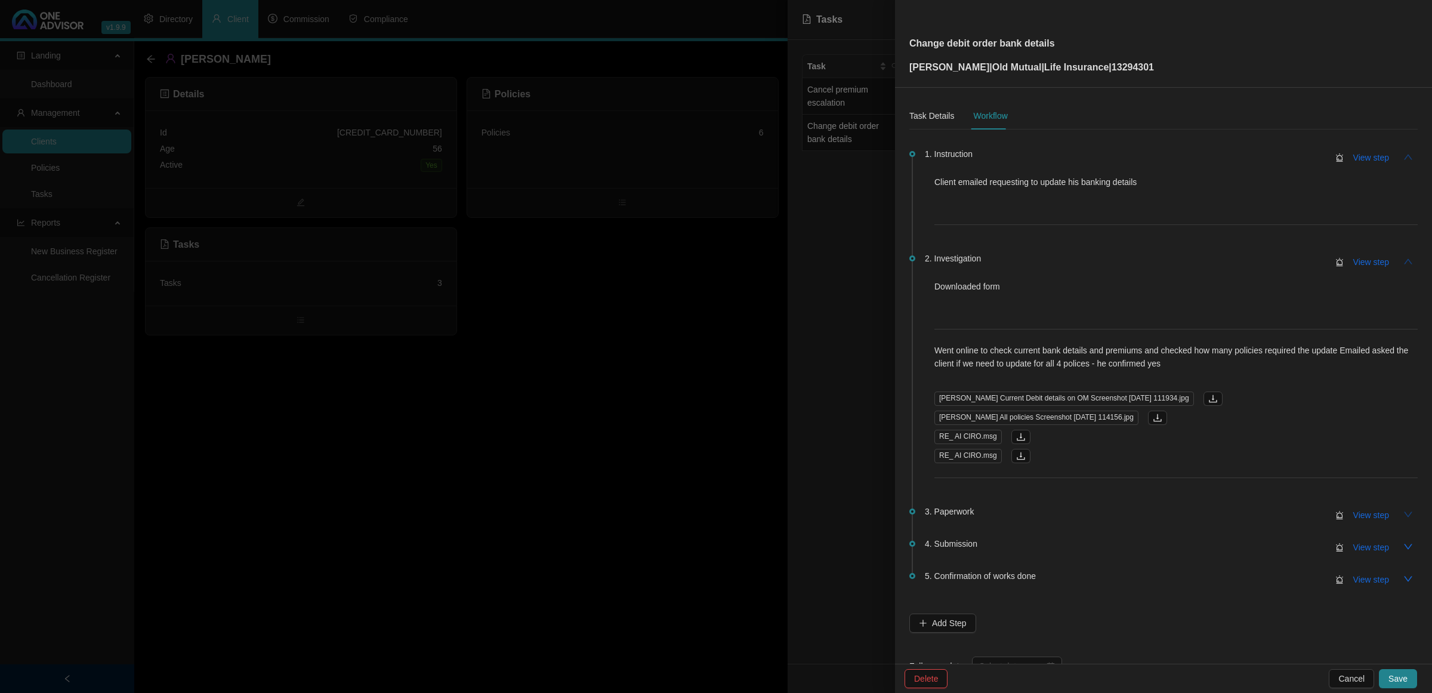
click at [1403, 515] on icon "down" at bounding box center [1408, 515] width 10 height 10
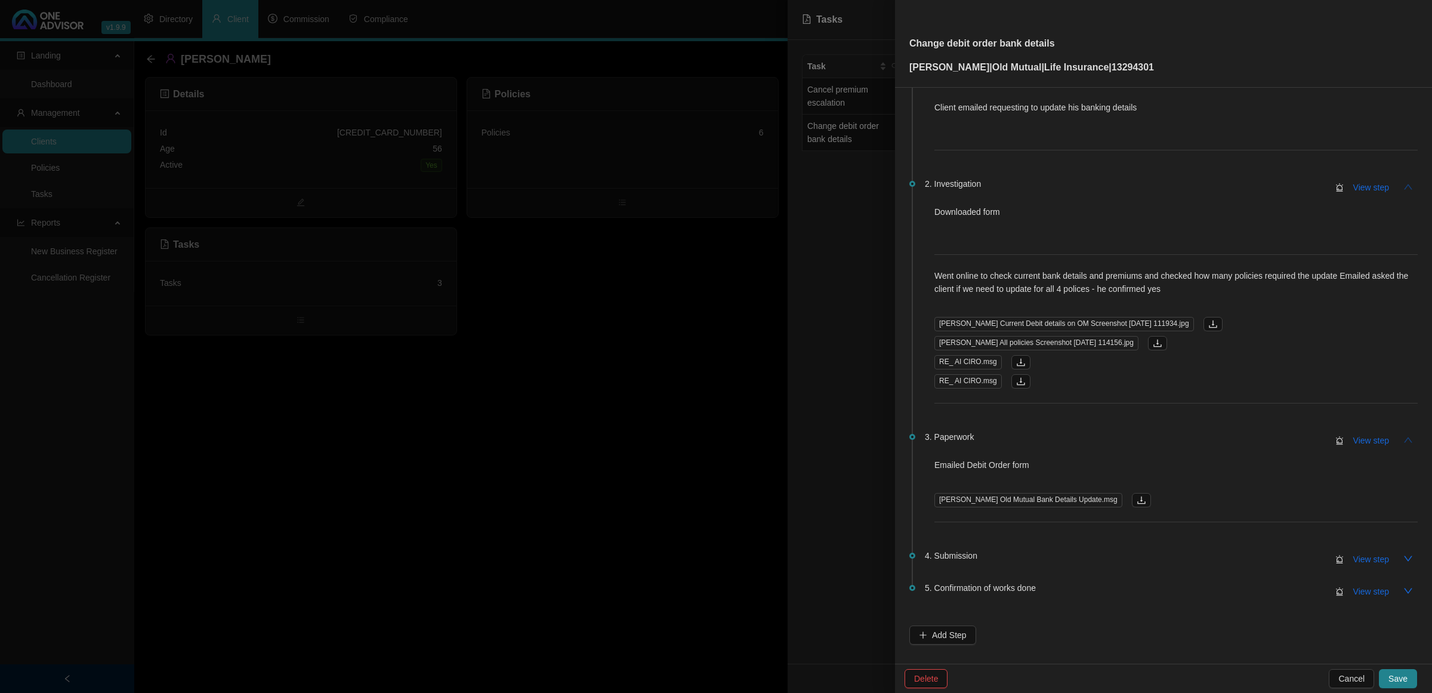
scroll to position [0, 0]
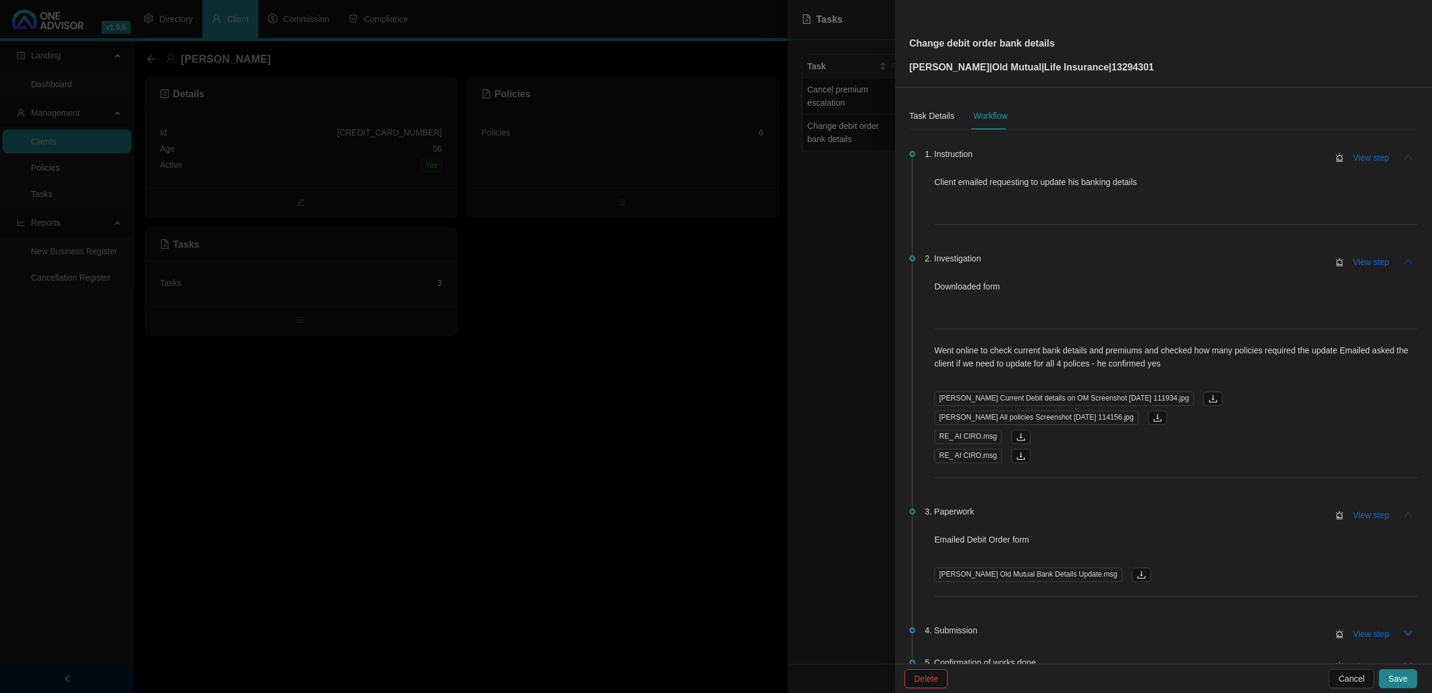
click at [828, 336] on div at bounding box center [716, 346] width 1432 height 693
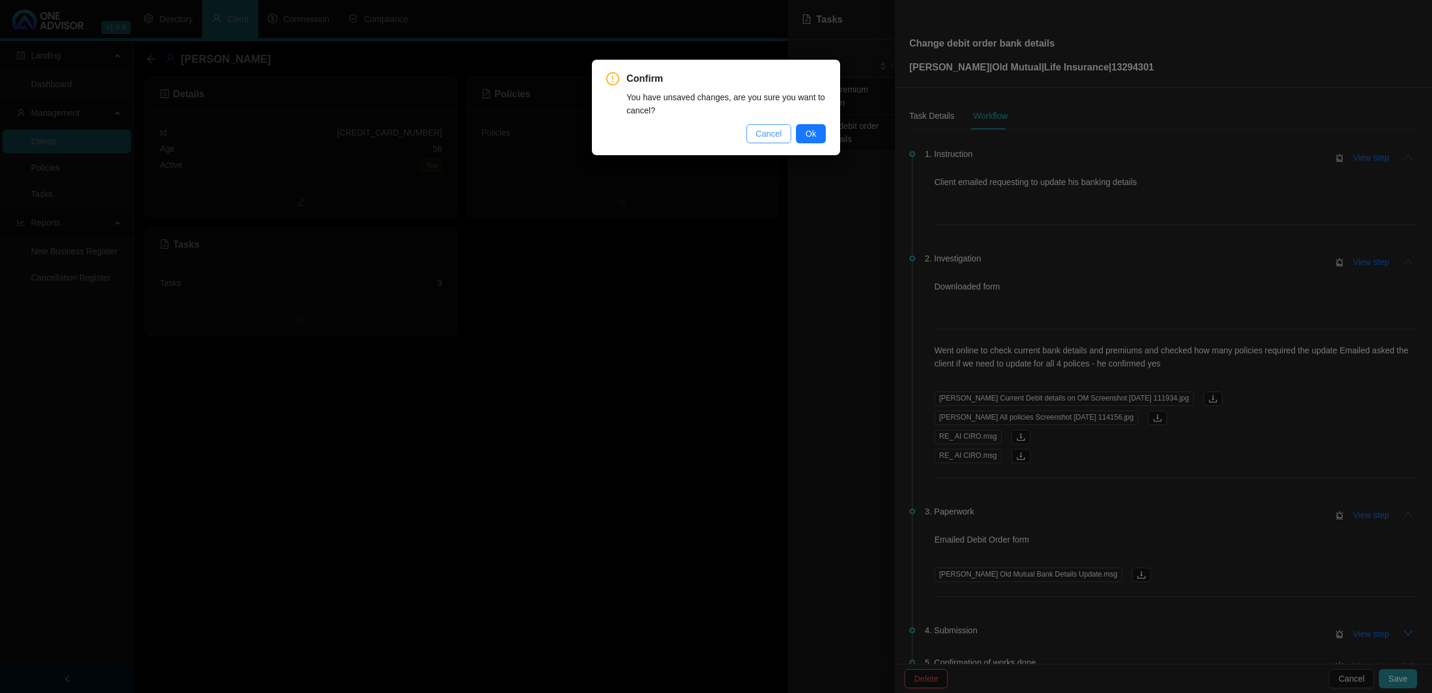
click at [773, 129] on span "Cancel" at bounding box center [769, 133] width 26 height 13
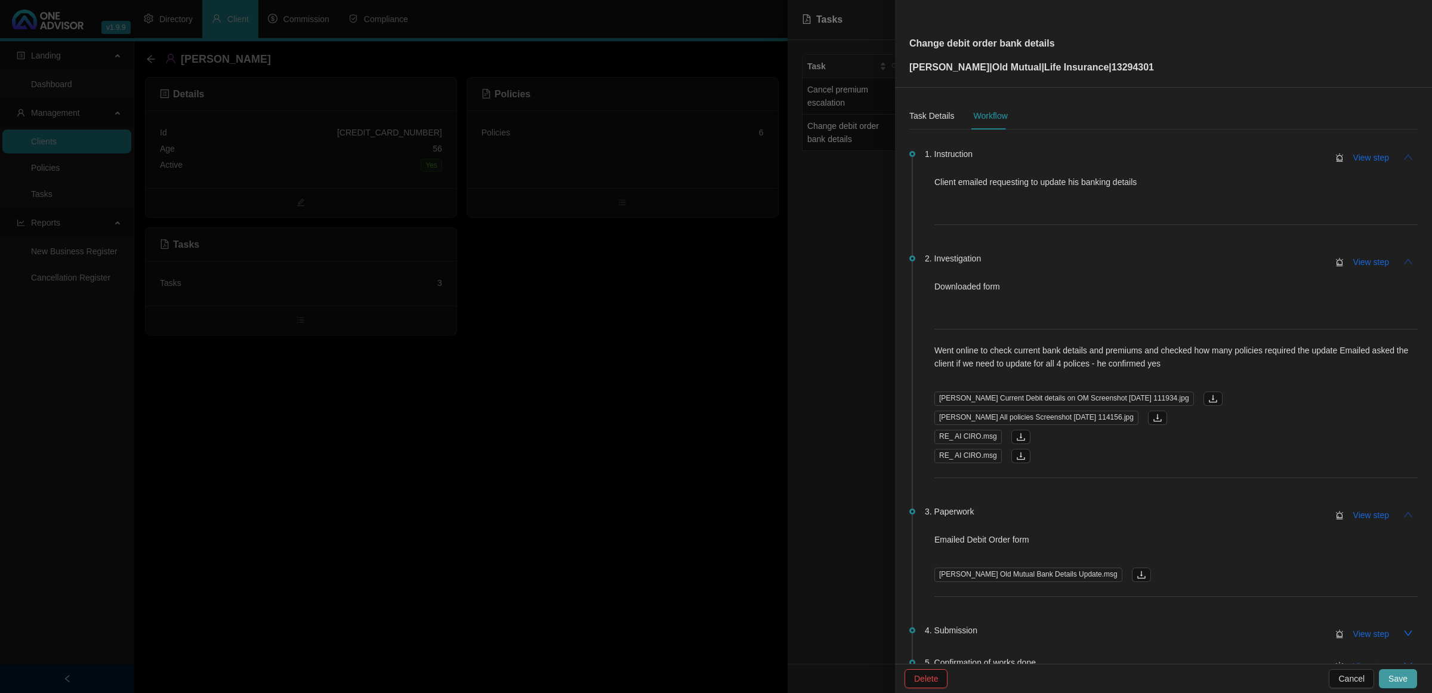
click at [1398, 683] on span "Save" at bounding box center [1397, 678] width 19 height 13
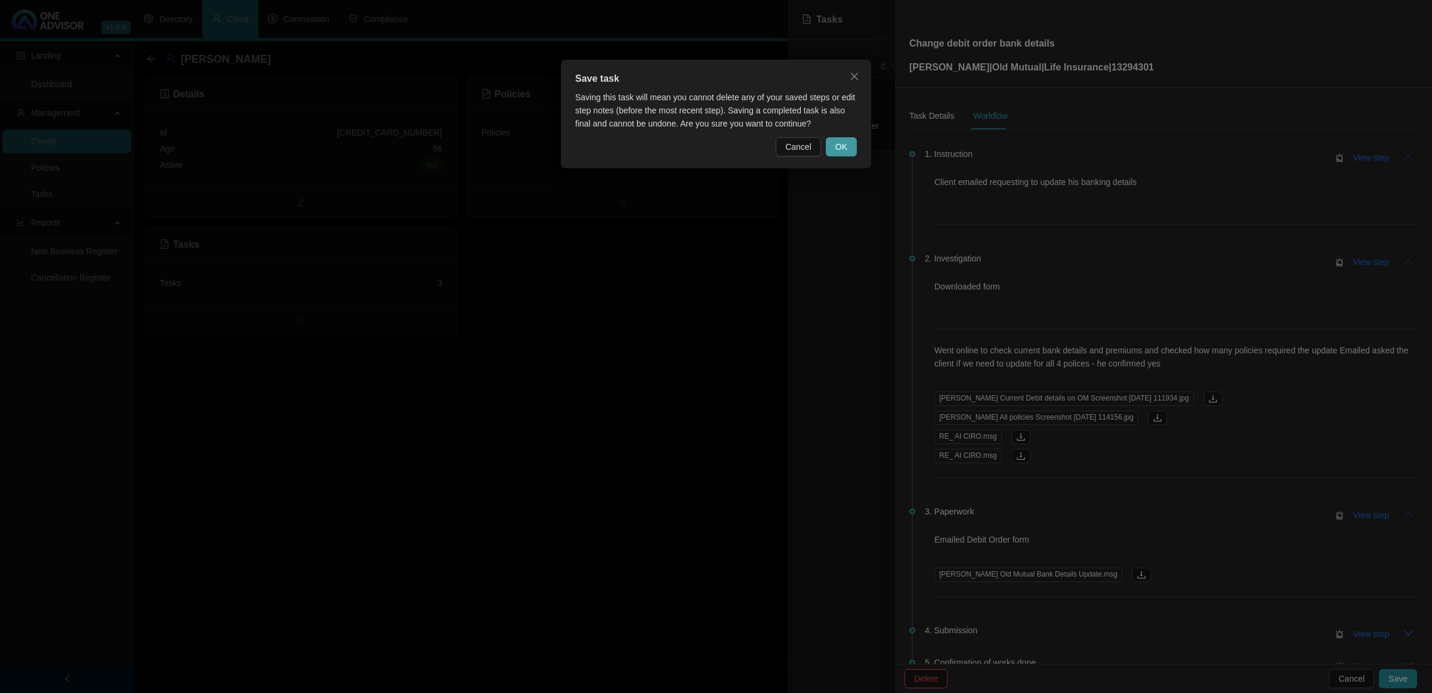
click at [831, 141] on button "OK" at bounding box center [841, 146] width 31 height 19
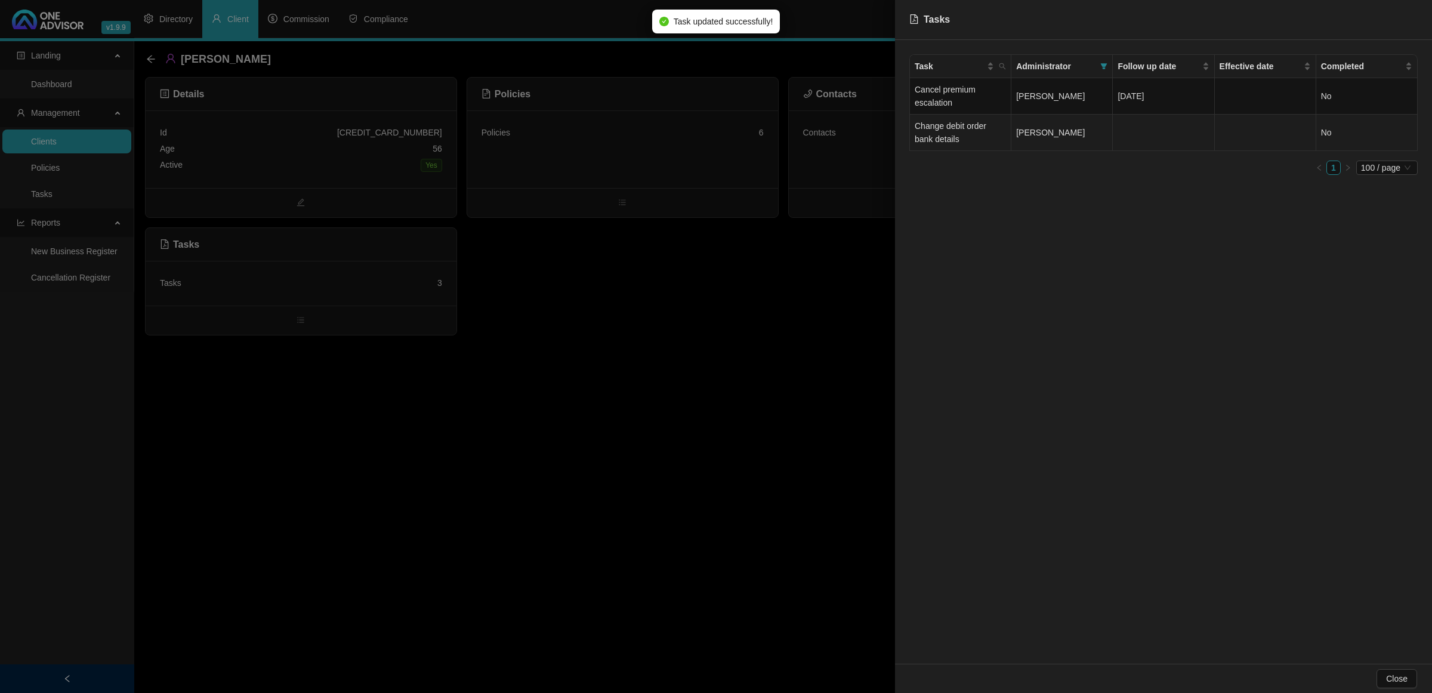
click at [953, 135] on td "Change debit order bank details" at bounding box center [960, 133] width 101 height 36
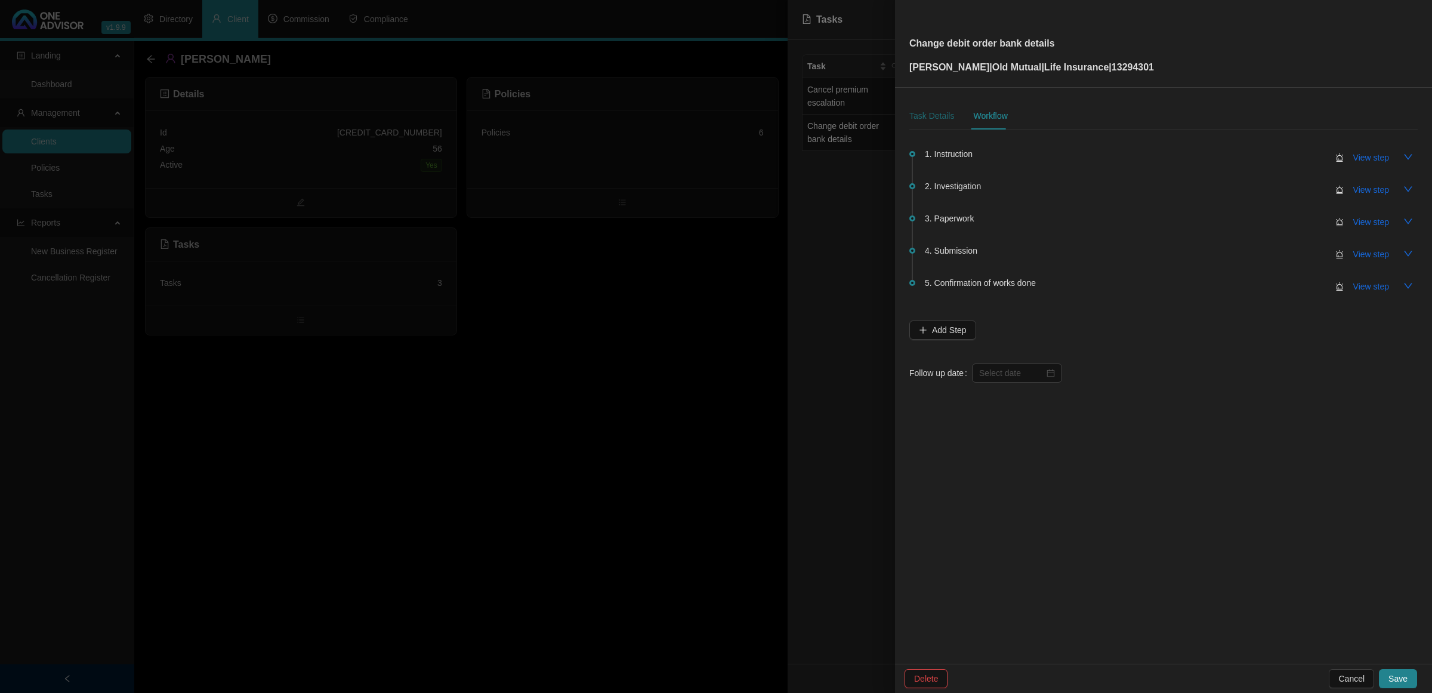
click at [933, 116] on div "Task Details" at bounding box center [931, 115] width 45 height 13
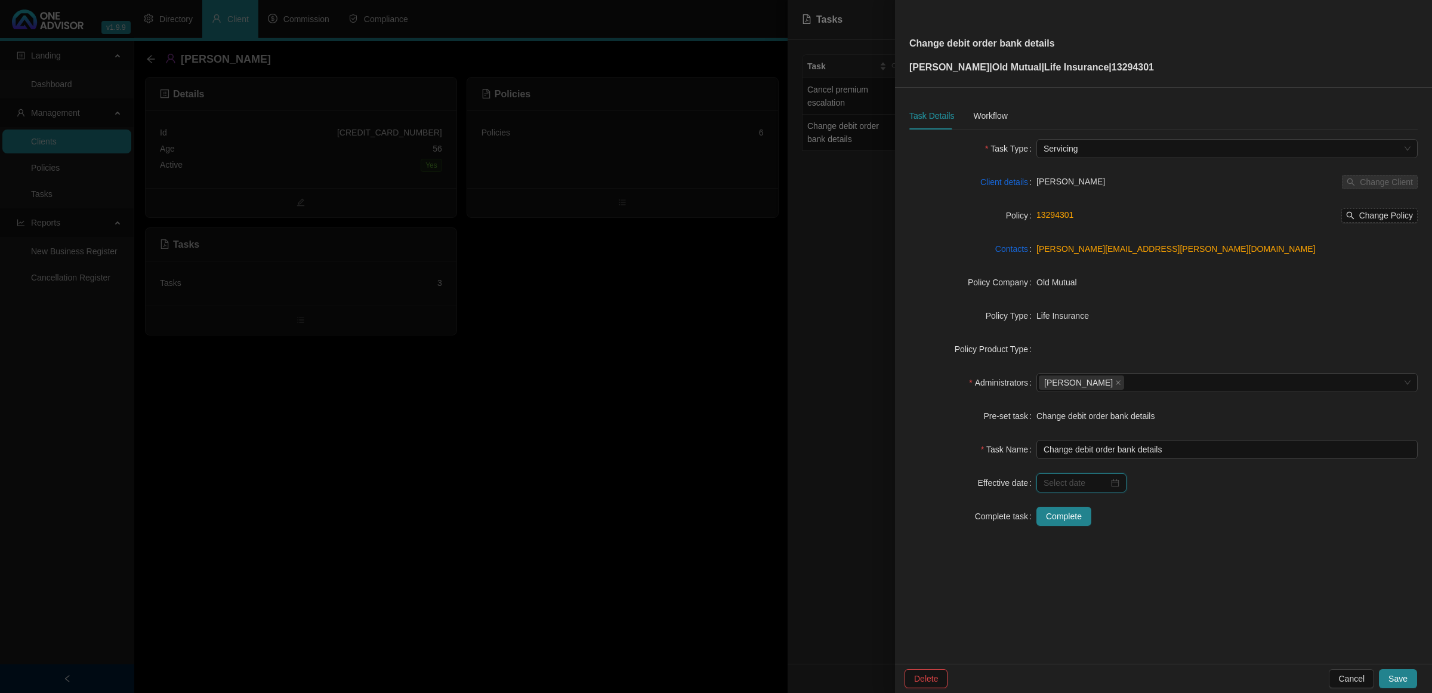
click at [1087, 487] on input at bounding box center [1076, 482] width 65 height 13
type input "[DATE]"
click at [1185, 416] on div "1" at bounding box center [1187, 411] width 14 height 14
click at [1395, 677] on span "Save" at bounding box center [1397, 678] width 19 height 13
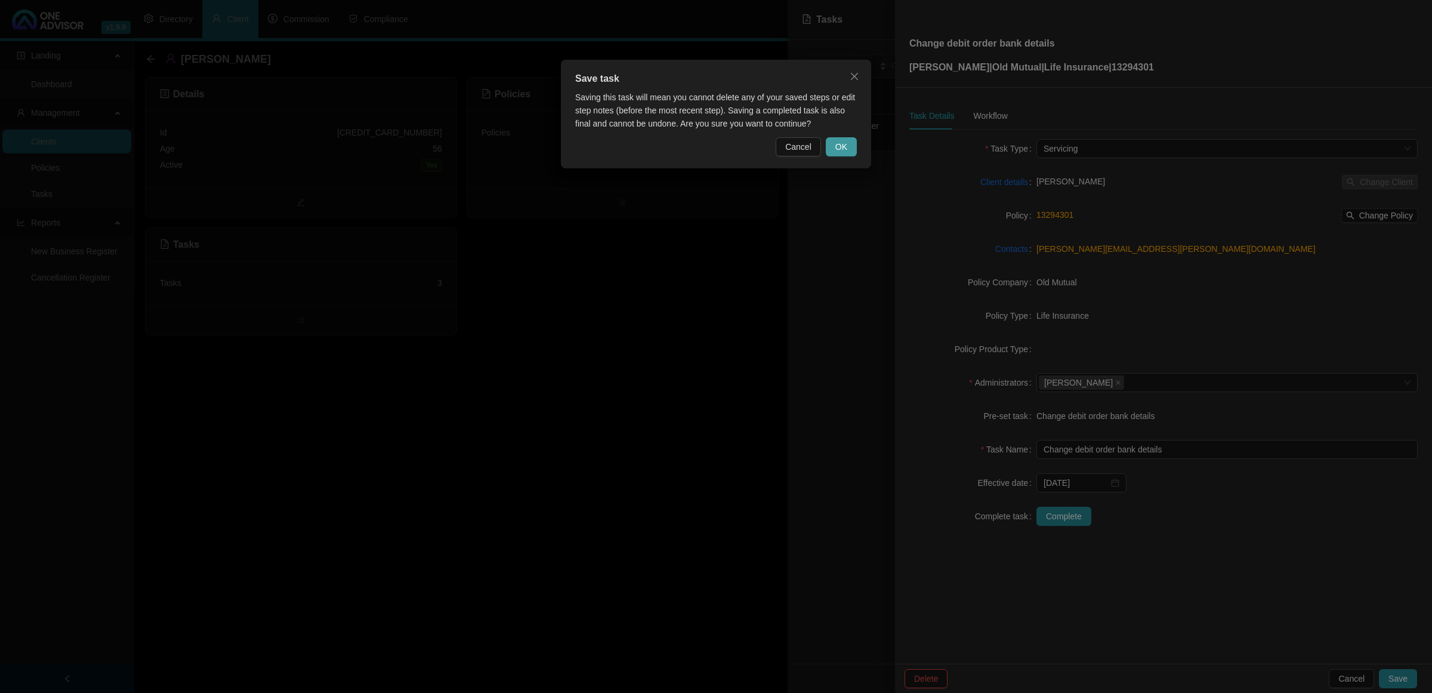
click at [851, 148] on button "OK" at bounding box center [841, 146] width 31 height 19
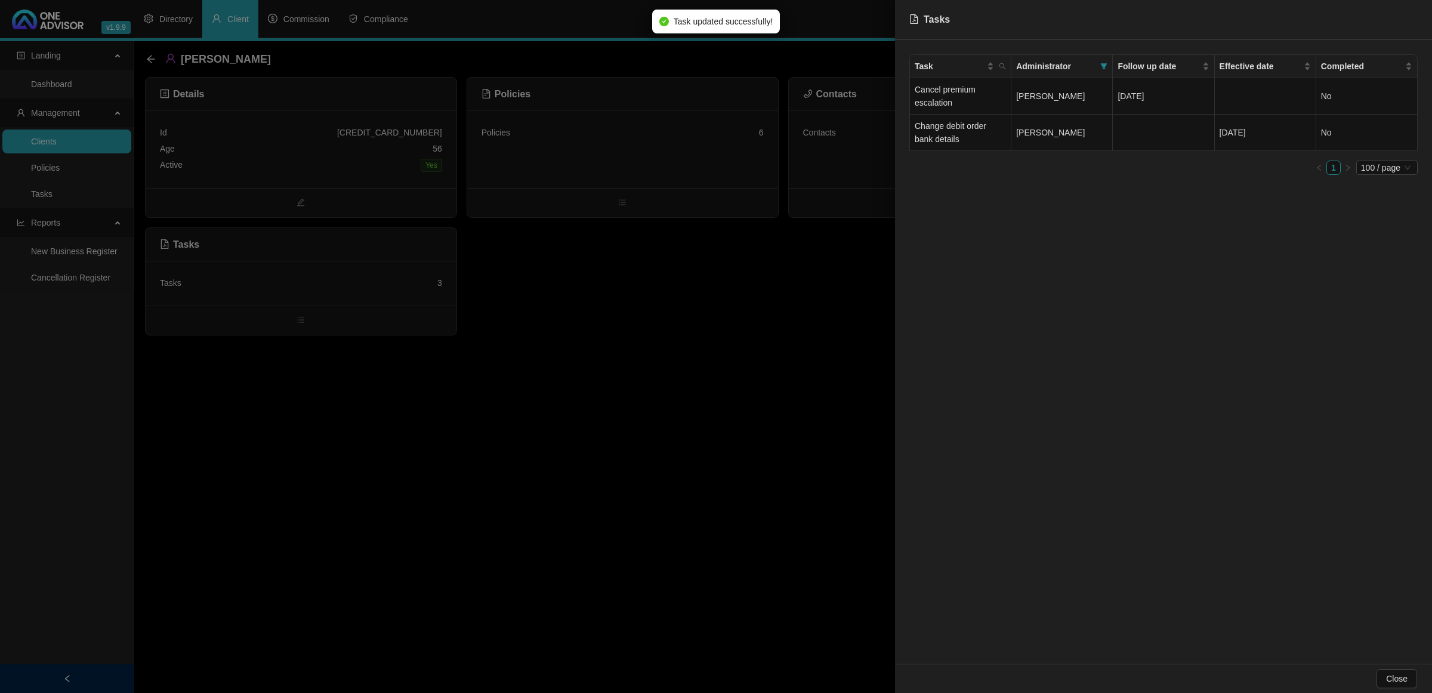
click at [588, 325] on div at bounding box center [716, 346] width 1432 height 693
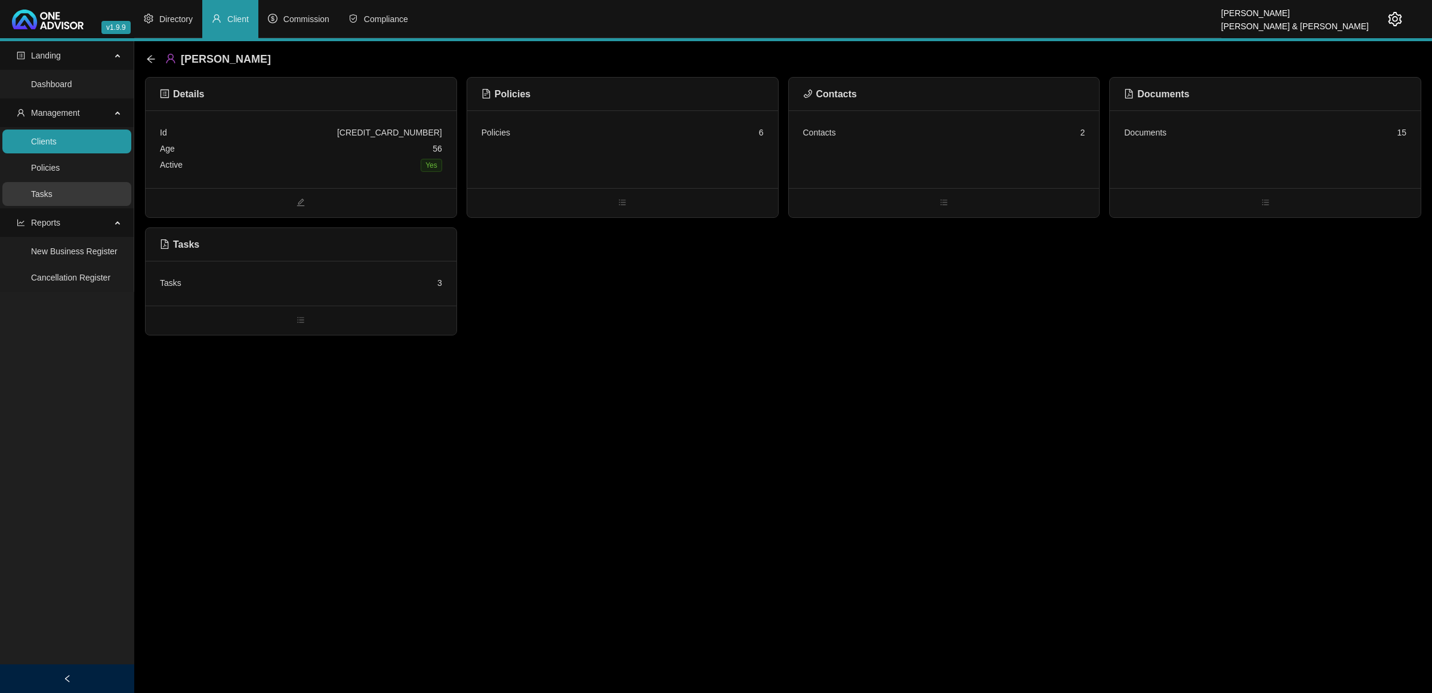
click at [53, 194] on link "Tasks" at bounding box center [41, 194] width 21 height 10
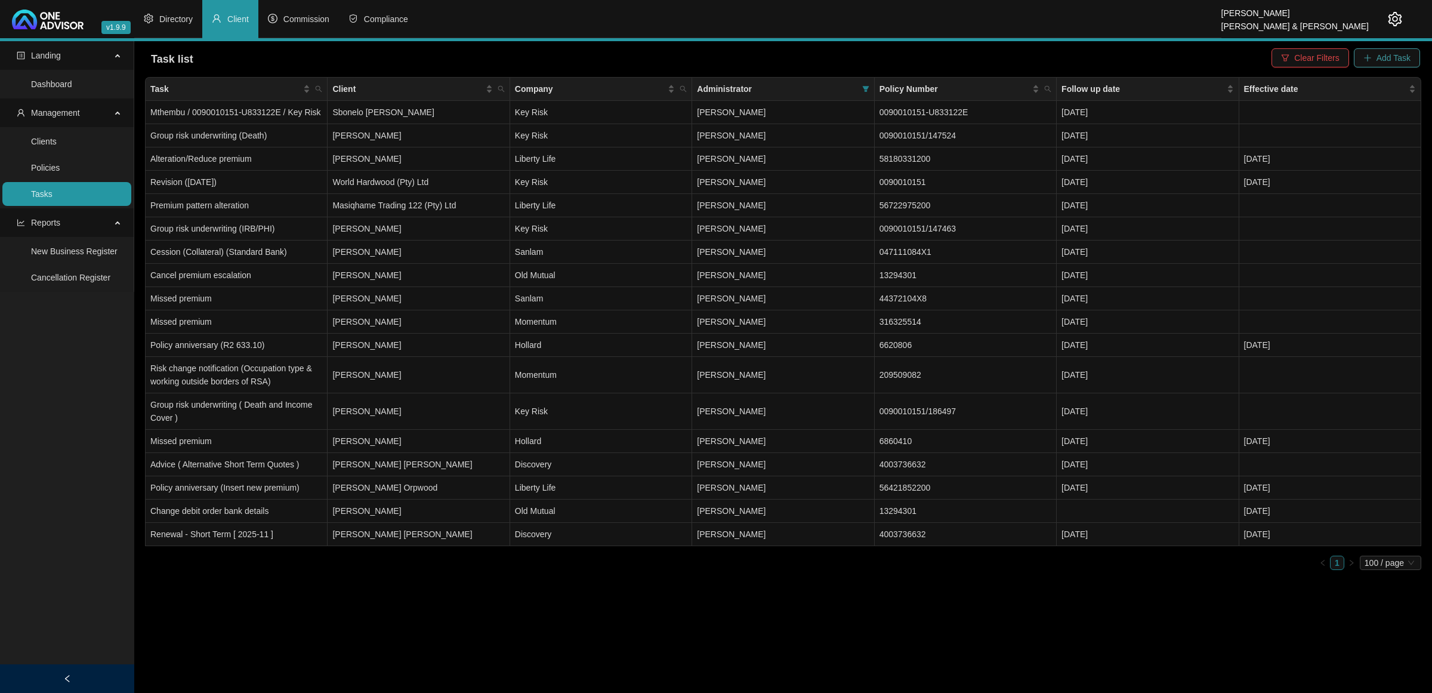
click at [1375, 61] on button "Add Task" at bounding box center [1387, 57] width 66 height 19
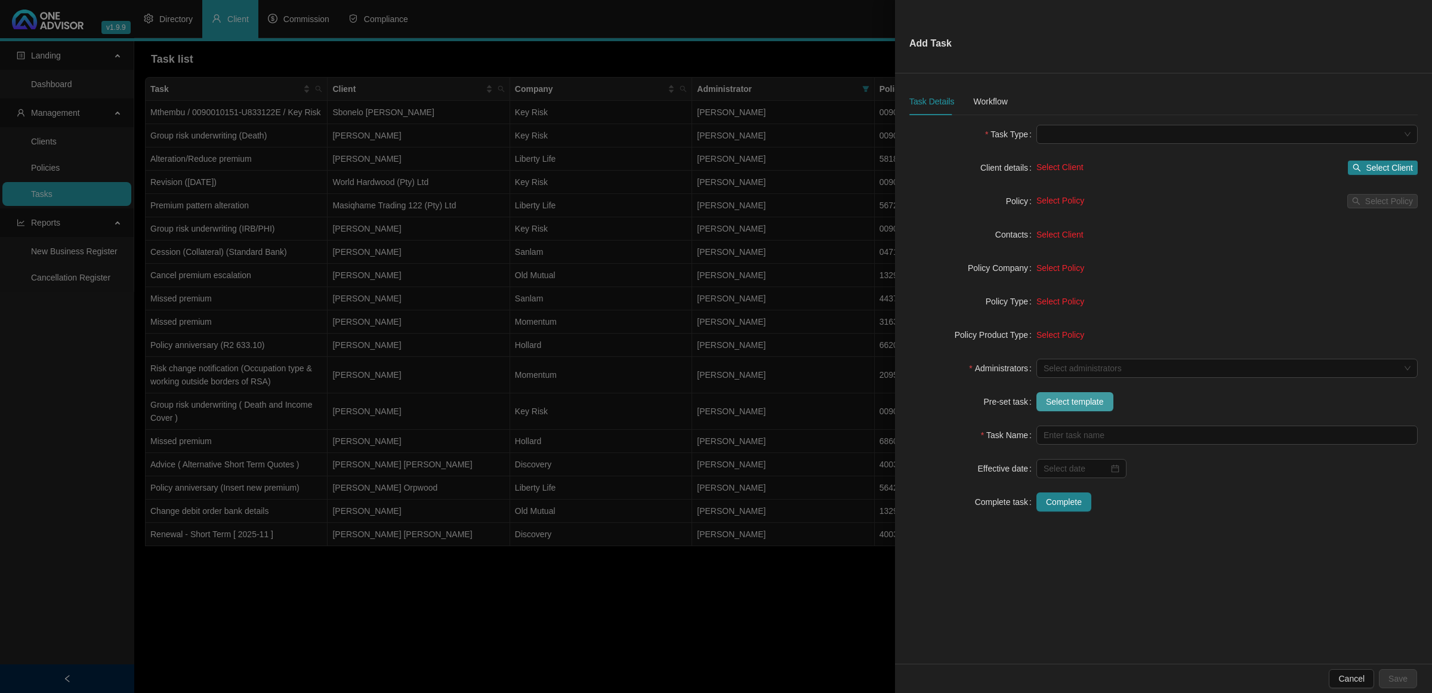
click at [1087, 402] on span "Select template" at bounding box center [1075, 401] width 58 height 13
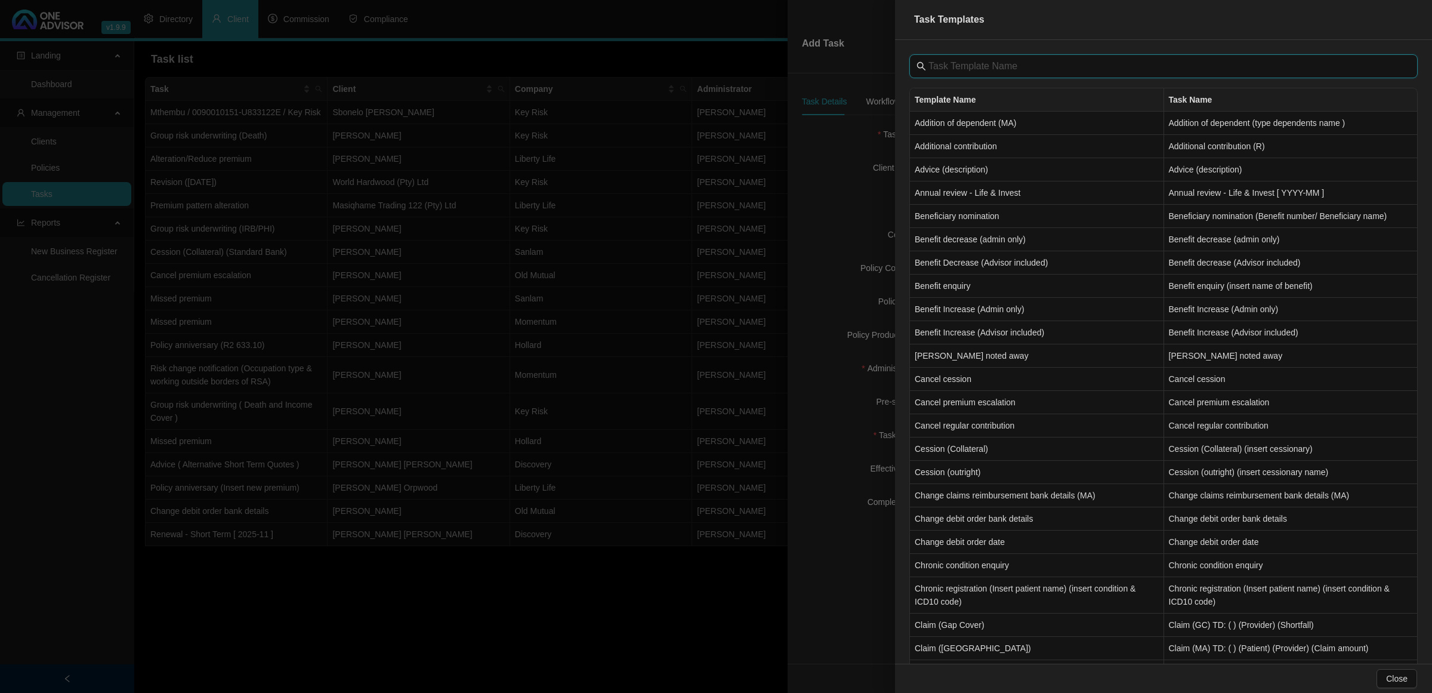
click at [974, 64] on input "text" at bounding box center [1164, 66] width 473 height 14
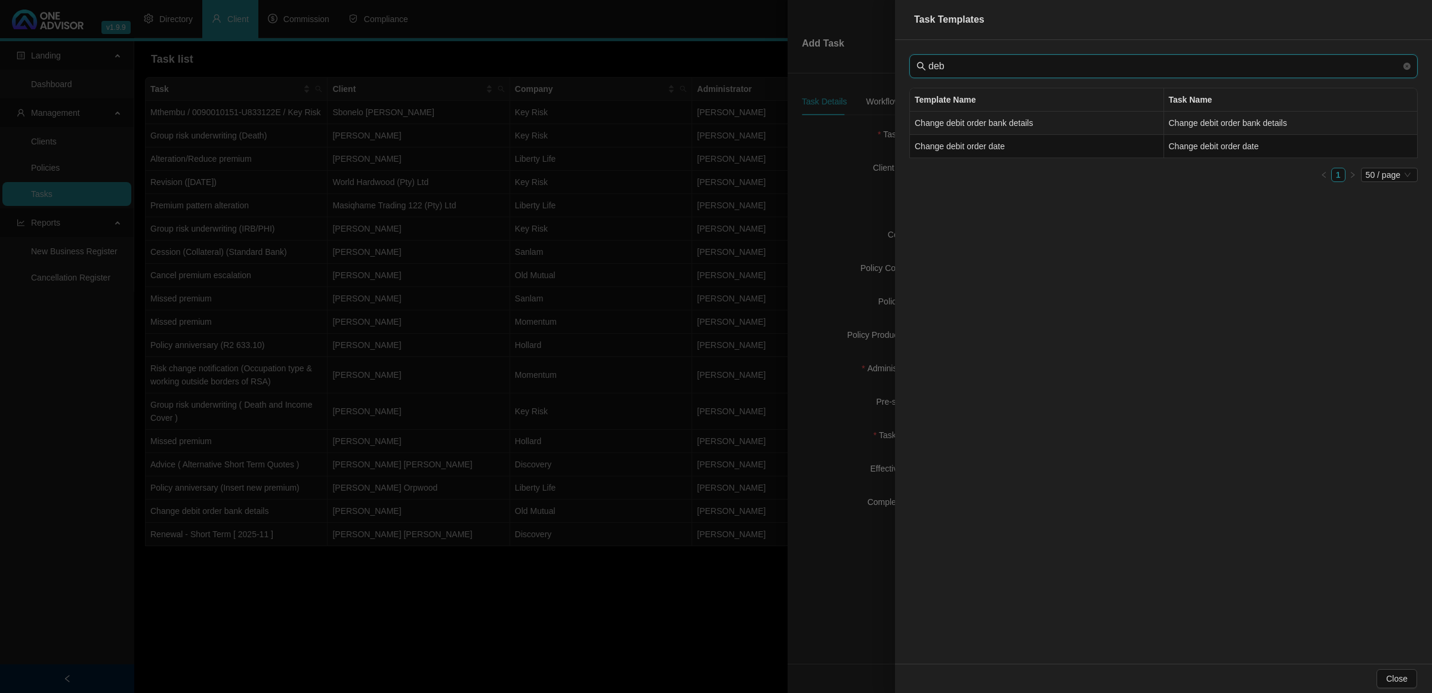
type input "deb"
click at [982, 125] on td "Change debit order bank details" at bounding box center [1037, 123] width 254 height 23
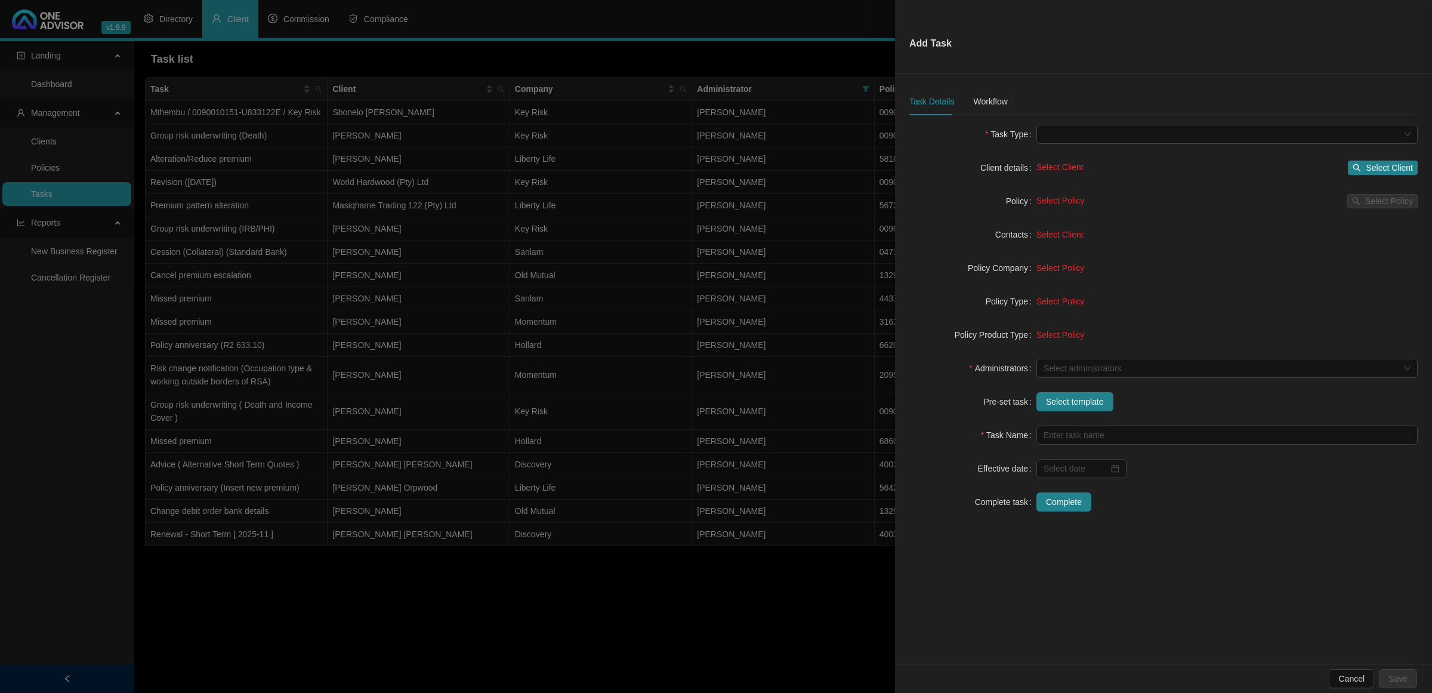
type input "Change debit order bank details"
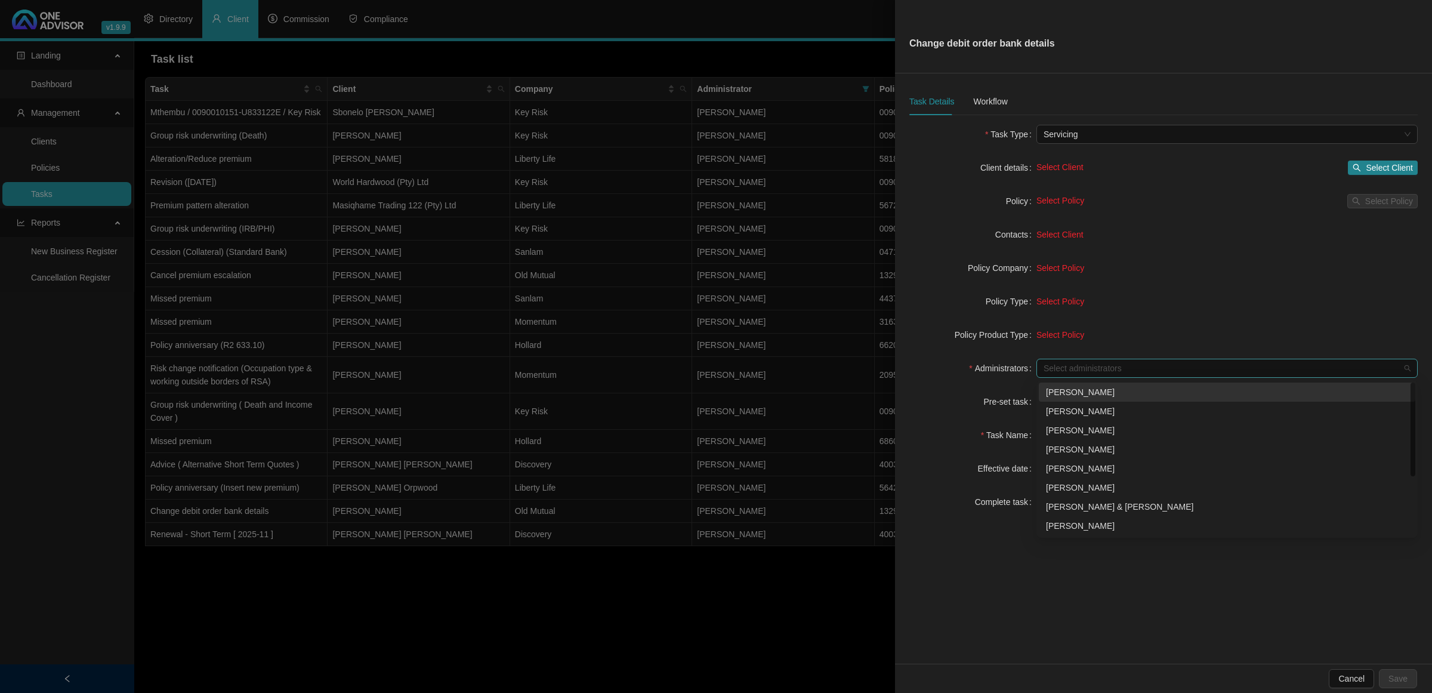
click at [1058, 366] on div at bounding box center [1221, 368] width 364 height 9
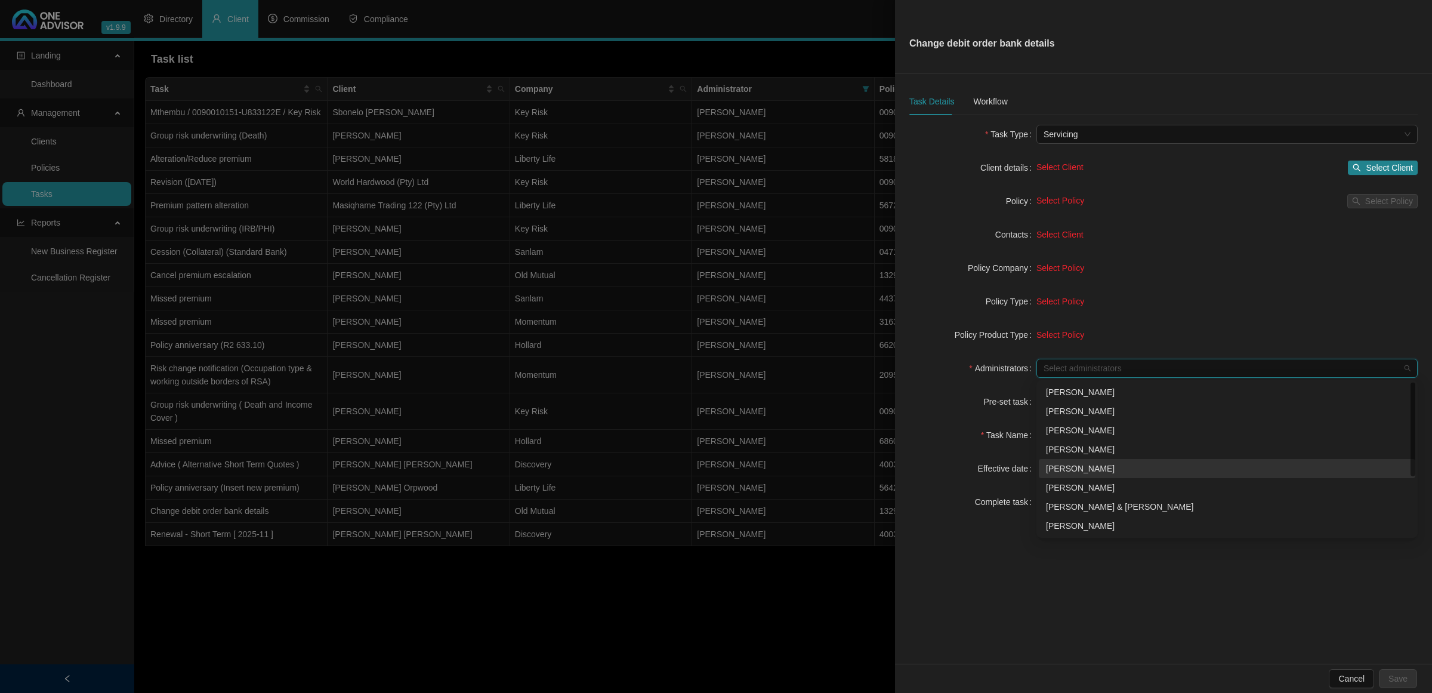
click at [1095, 462] on div "[PERSON_NAME]" at bounding box center [1227, 468] width 362 height 13
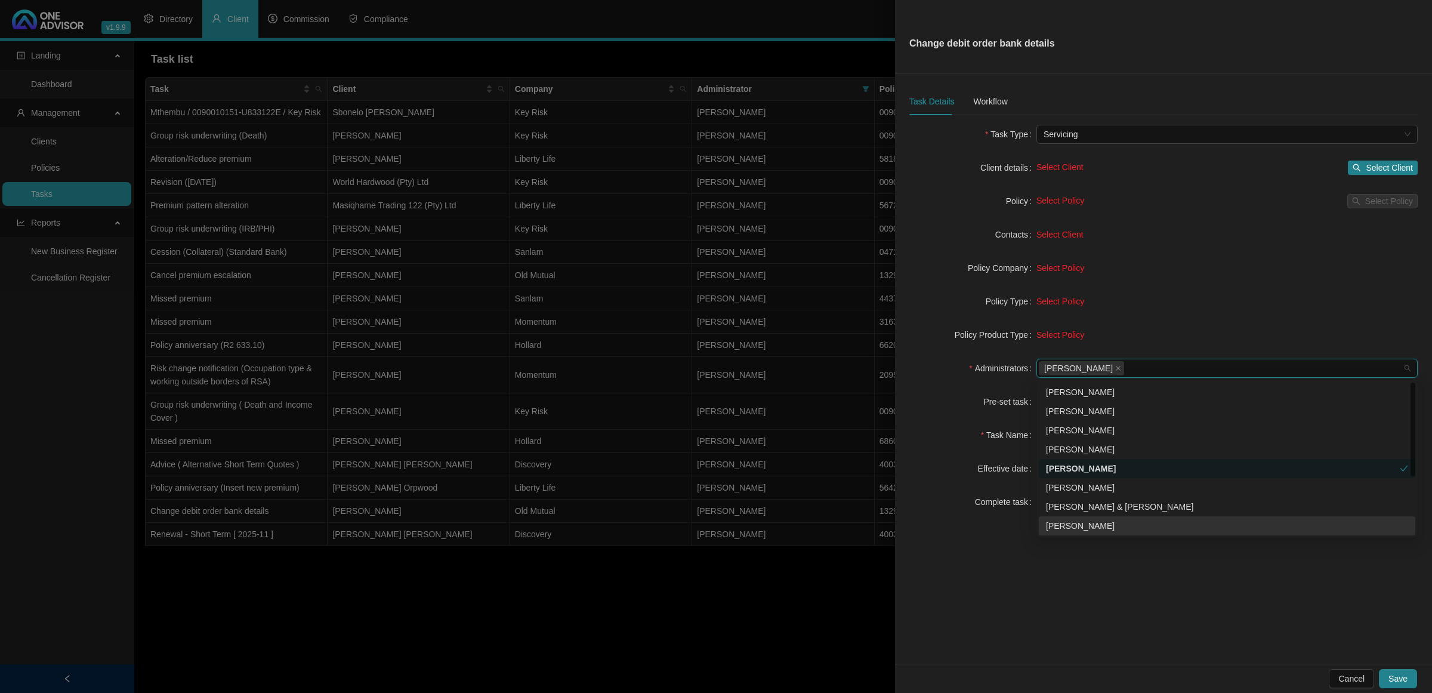
click at [1056, 612] on div "Task Details Workflow Task Type Servicing Client details Select Client Select C…" at bounding box center [1163, 368] width 537 height 590
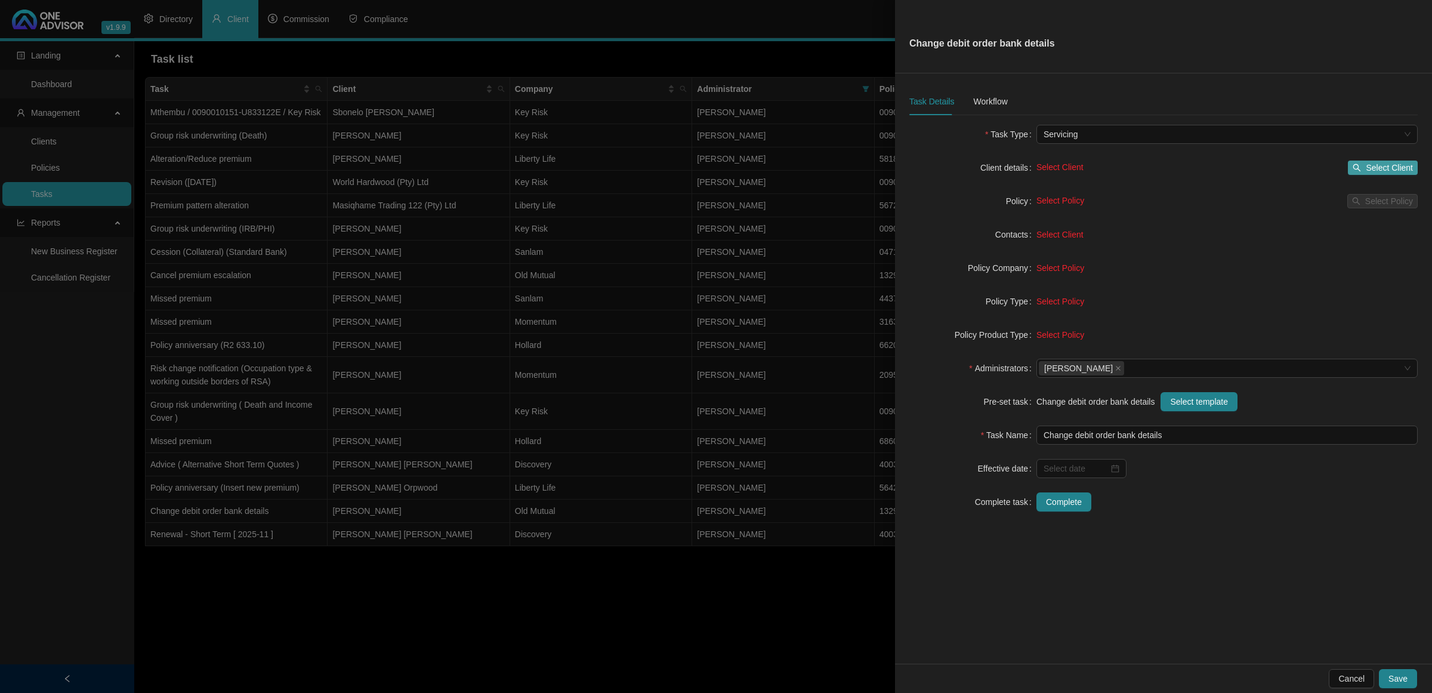
click at [1368, 165] on span "Select Client" at bounding box center [1389, 167] width 47 height 13
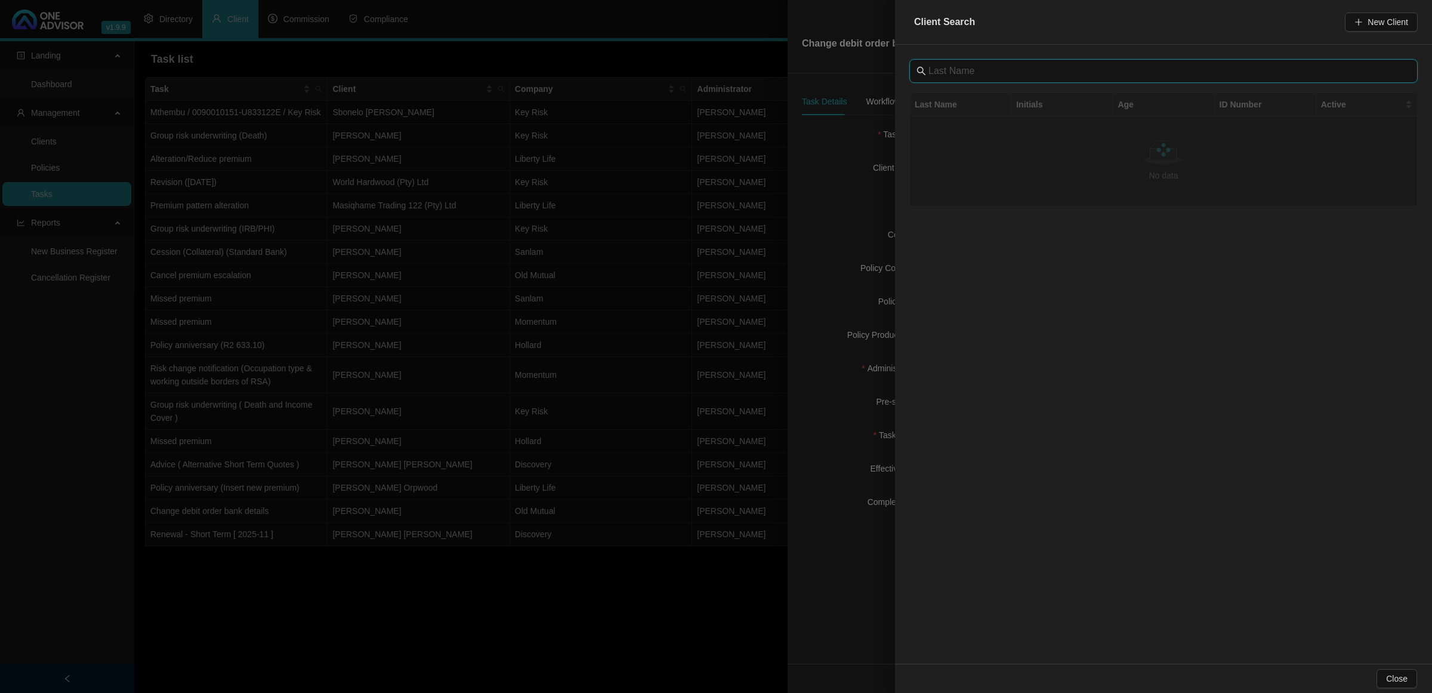
click at [1024, 69] on input "text" at bounding box center [1164, 71] width 473 height 14
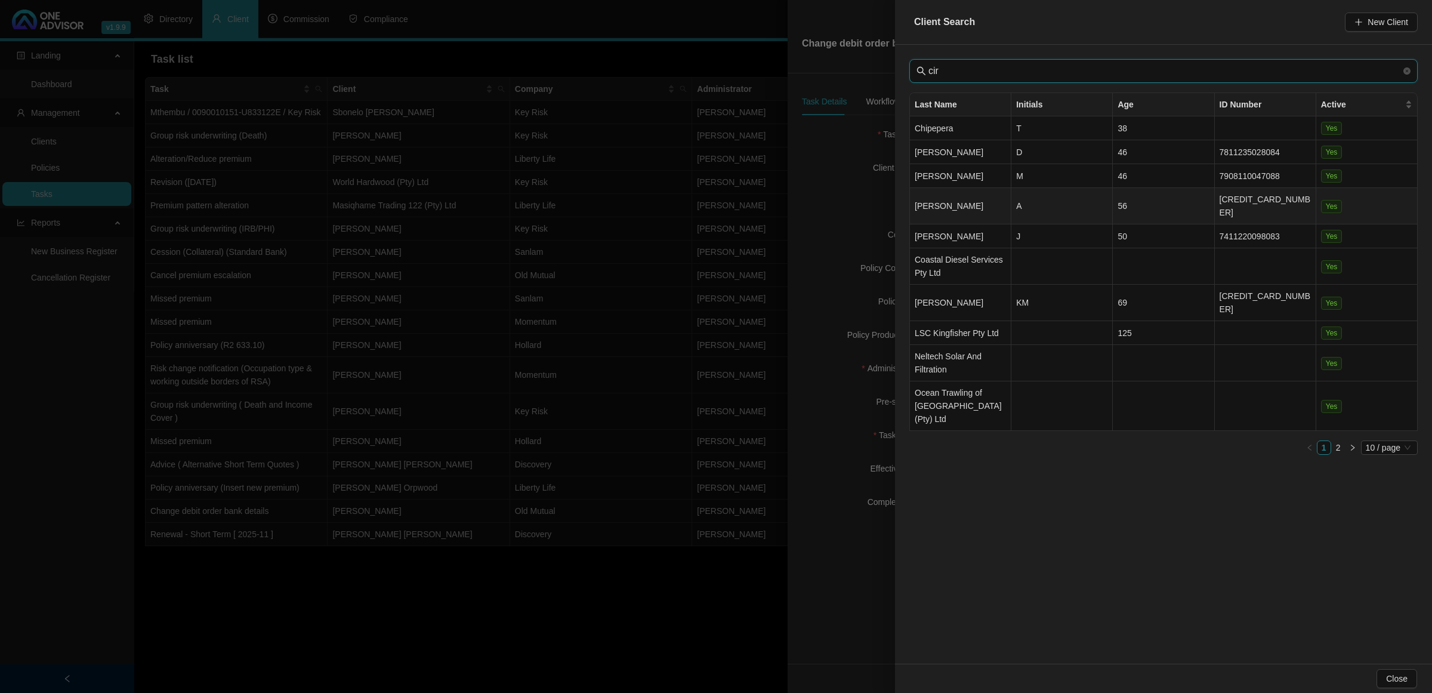
type input "cir"
click at [983, 201] on td "[PERSON_NAME]" at bounding box center [960, 206] width 101 height 36
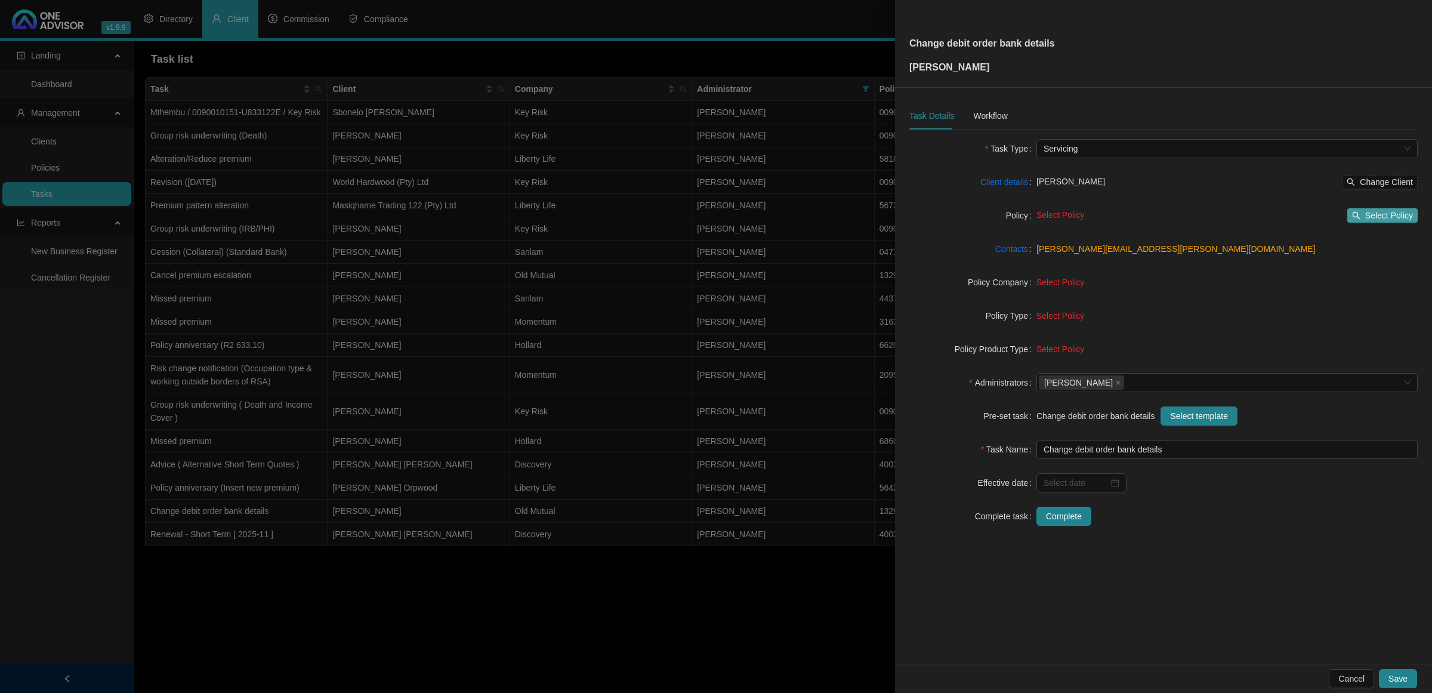
click at [1377, 217] on span "Select Policy" at bounding box center [1389, 215] width 48 height 13
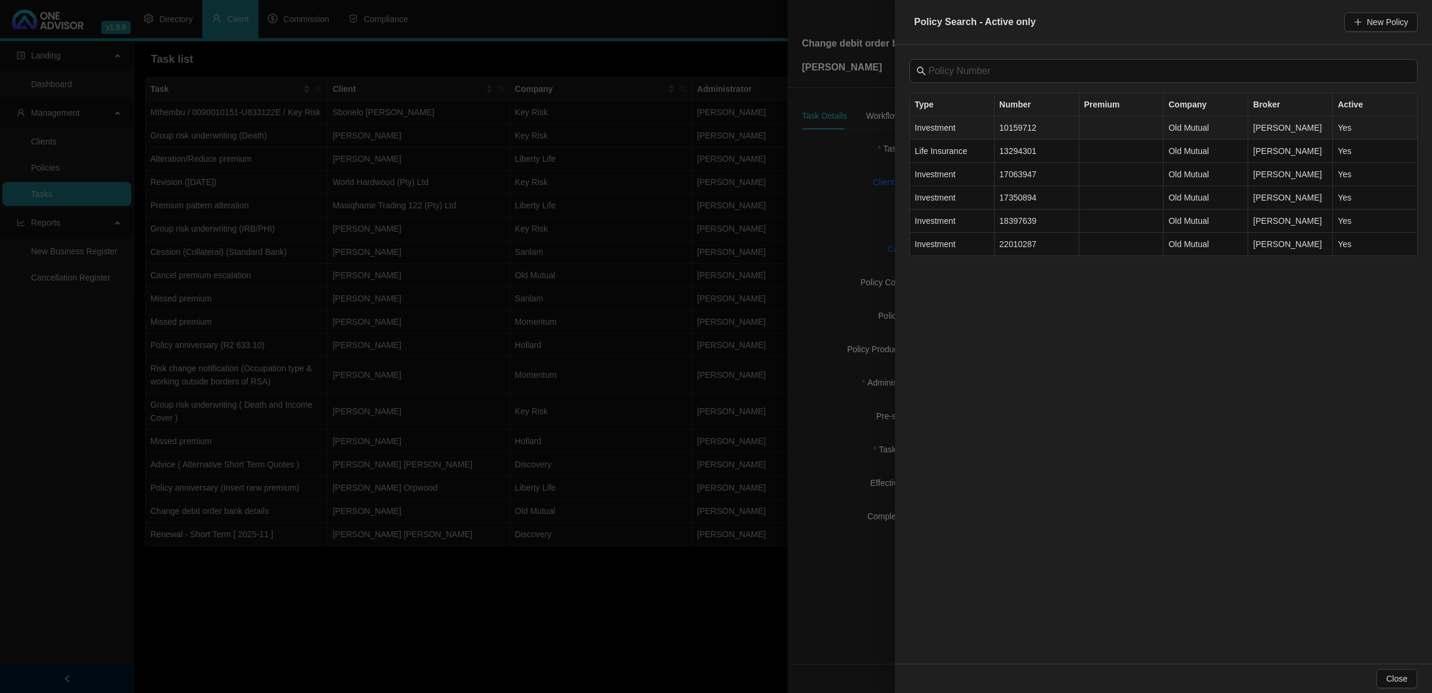
click at [1001, 129] on td "10159712" at bounding box center [1037, 127] width 85 height 23
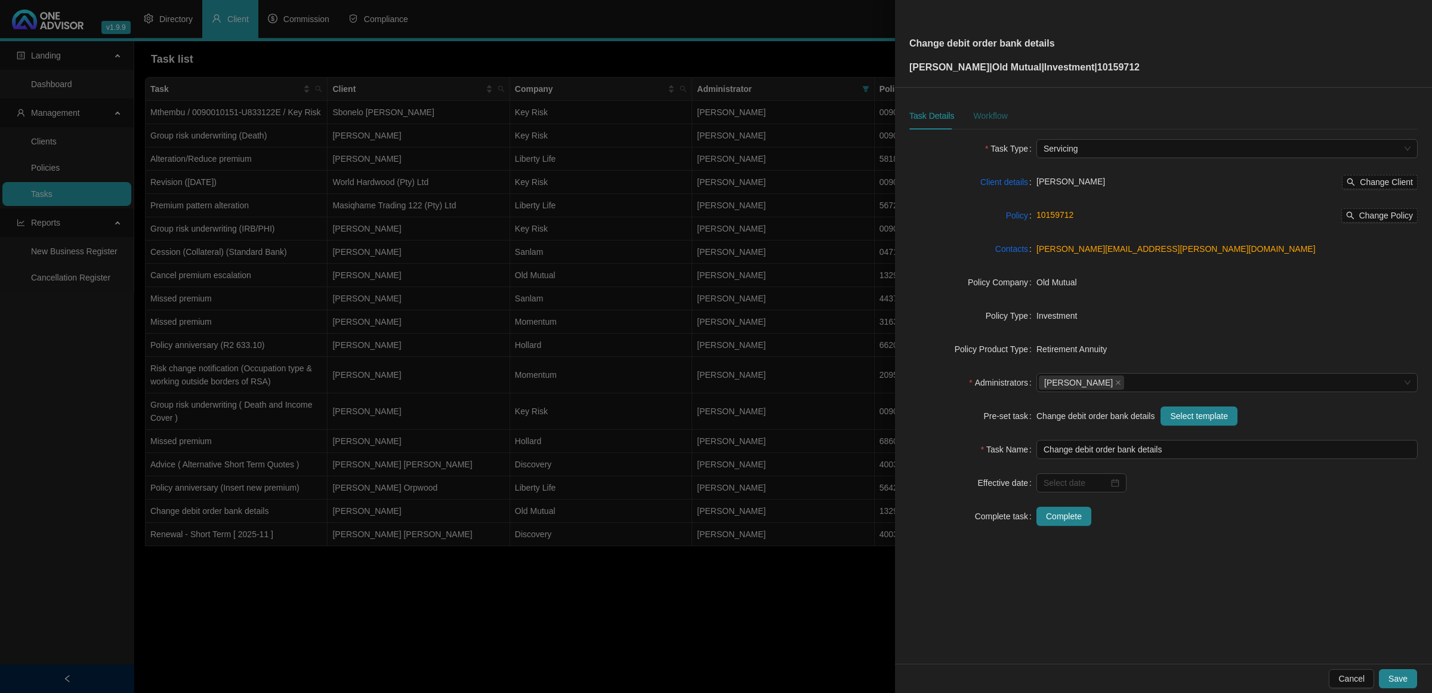
click at [984, 110] on div "Workflow" at bounding box center [990, 115] width 34 height 13
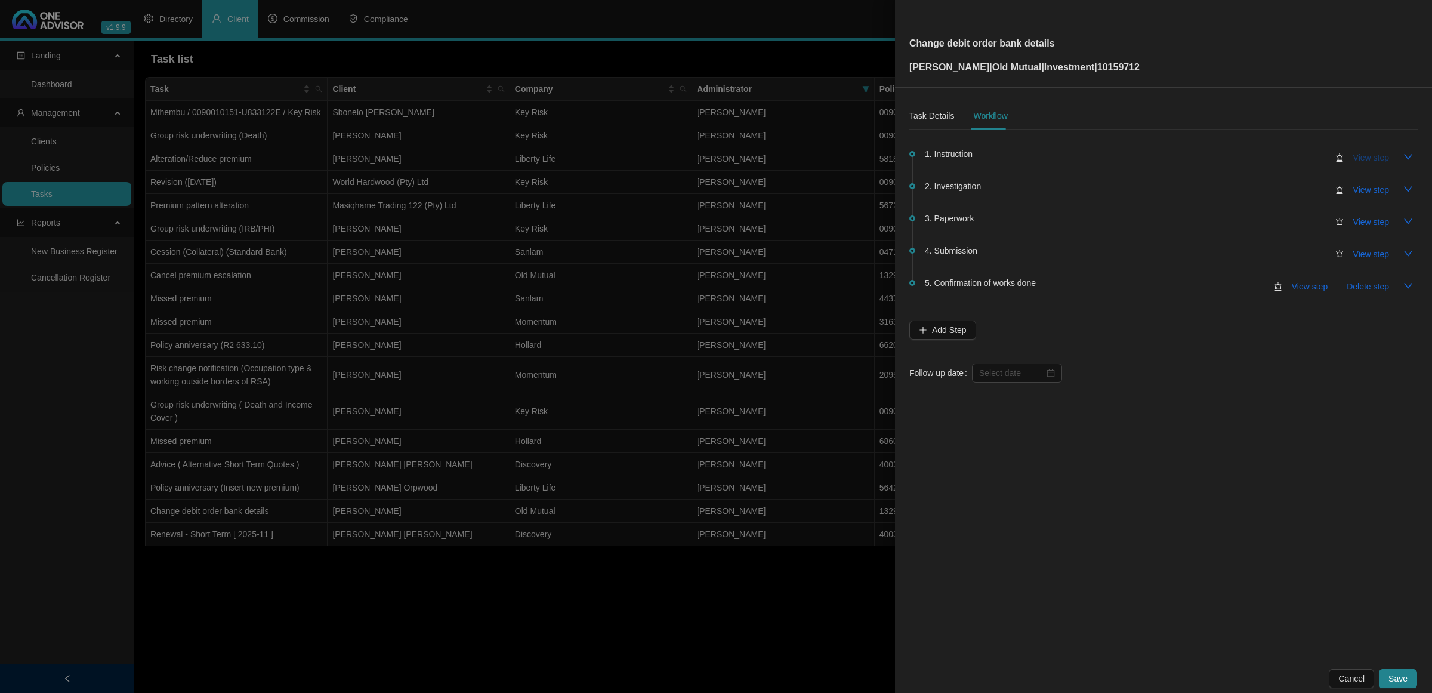
click at [1366, 156] on span "View step" at bounding box center [1371, 157] width 36 height 13
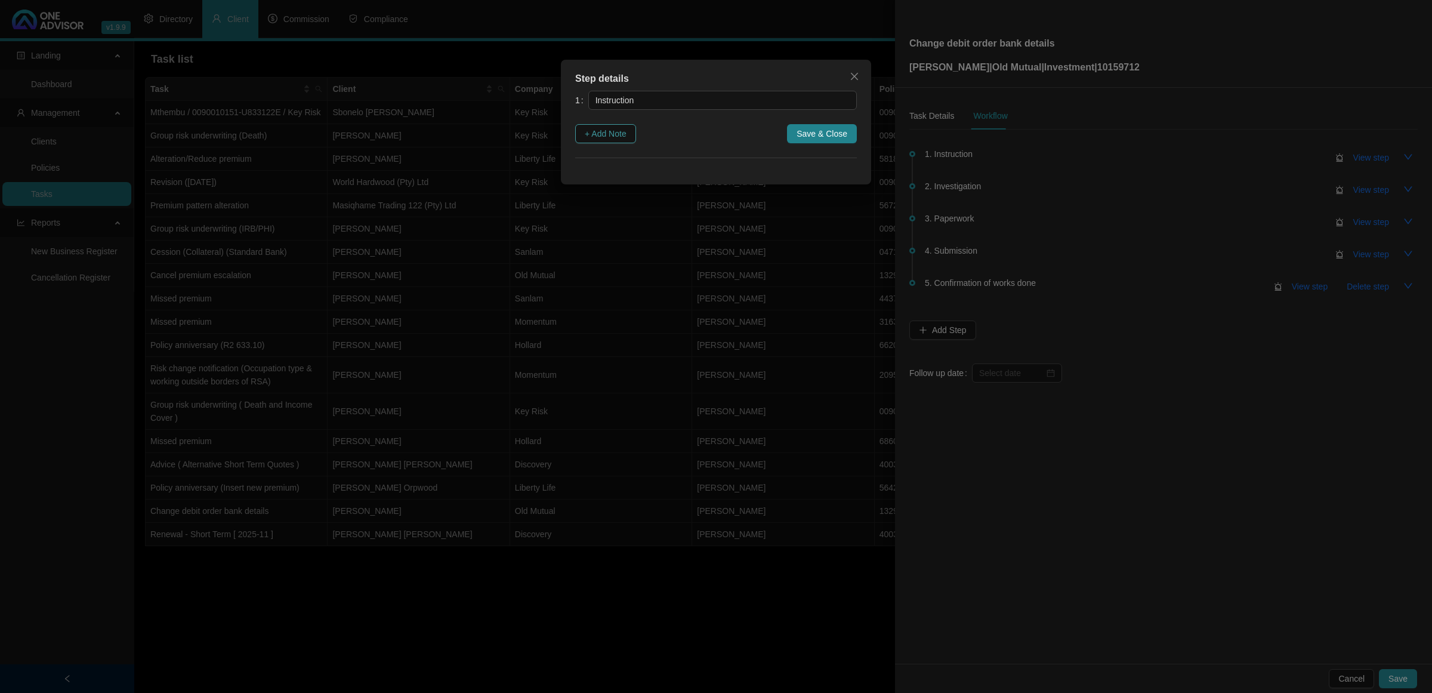
click at [619, 134] on span "+ Add Note" at bounding box center [606, 133] width 42 height 13
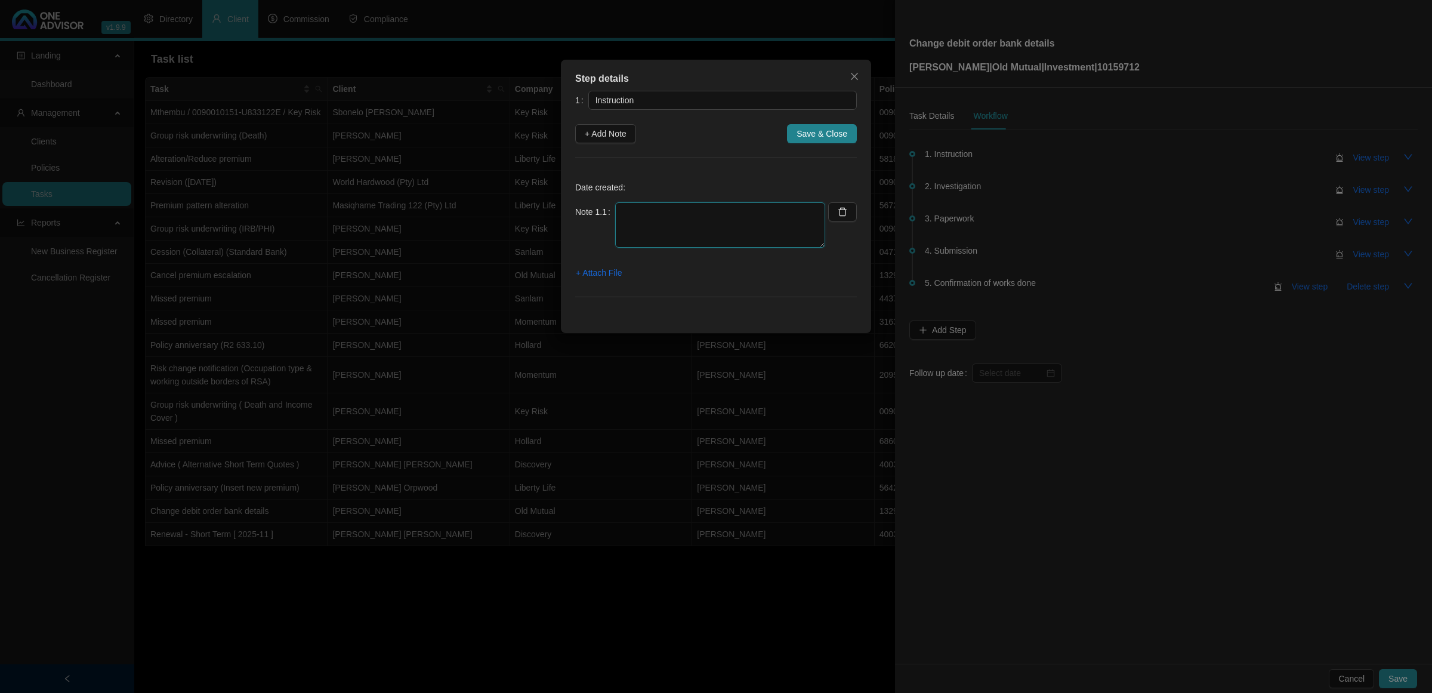
click at [686, 217] on textarea at bounding box center [720, 224] width 210 height 45
type textarea "c"
type textarea "Client emailed to update his banking details"
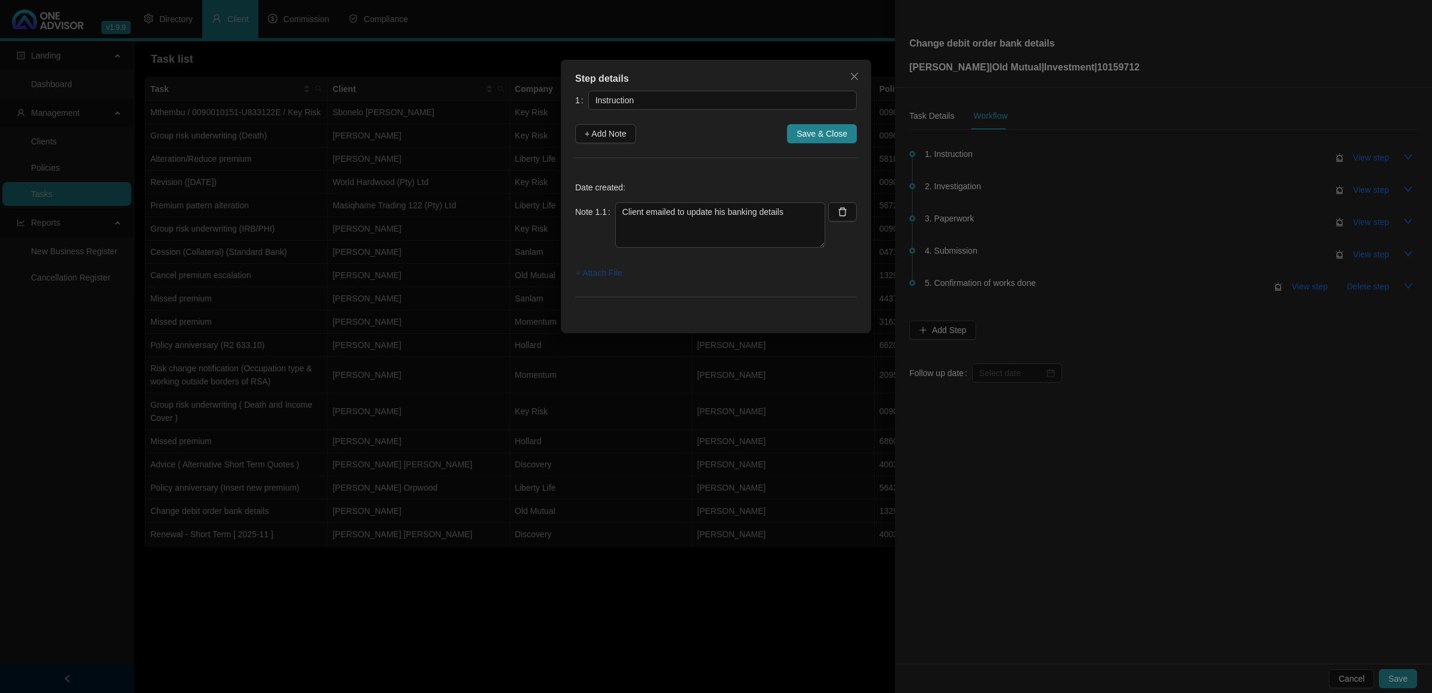
click at [612, 269] on span "+ Attach File" at bounding box center [599, 272] width 46 height 13
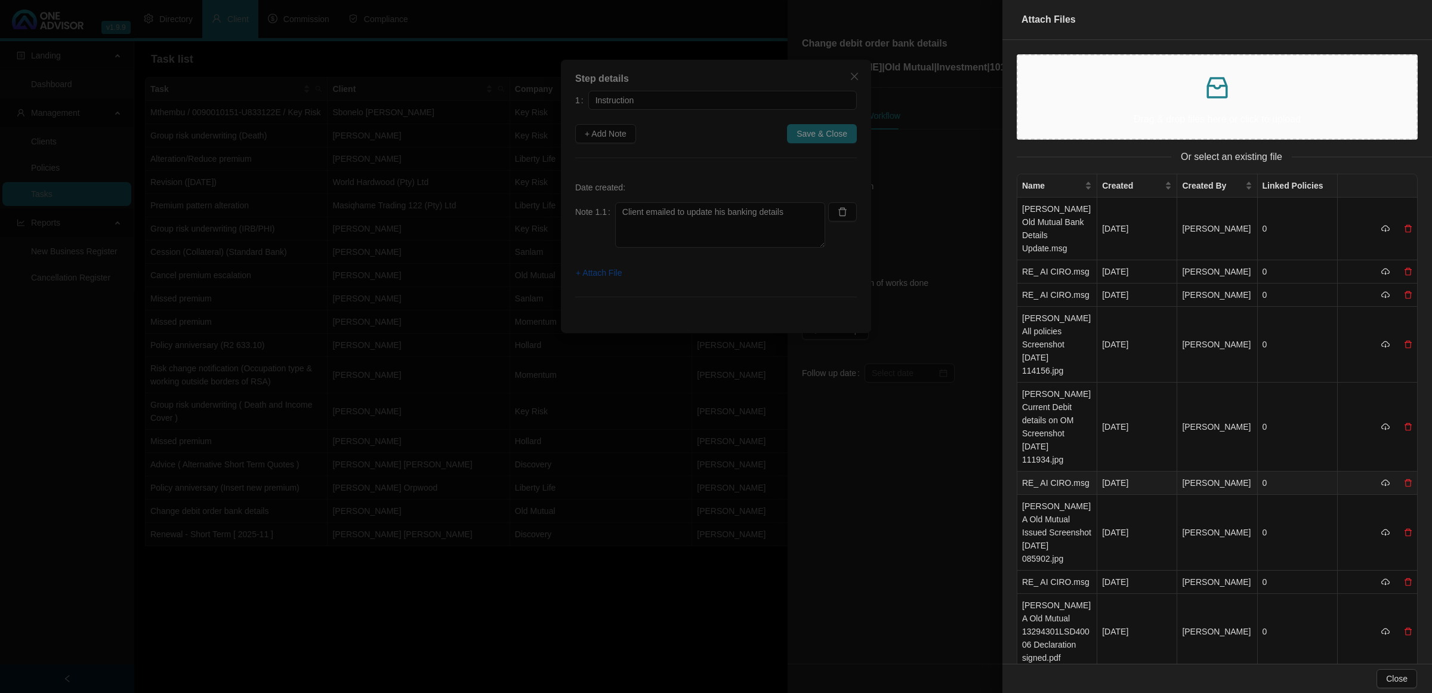
click at [1066, 471] on td "RE_ AI CIRO.msg" at bounding box center [1057, 482] width 80 height 23
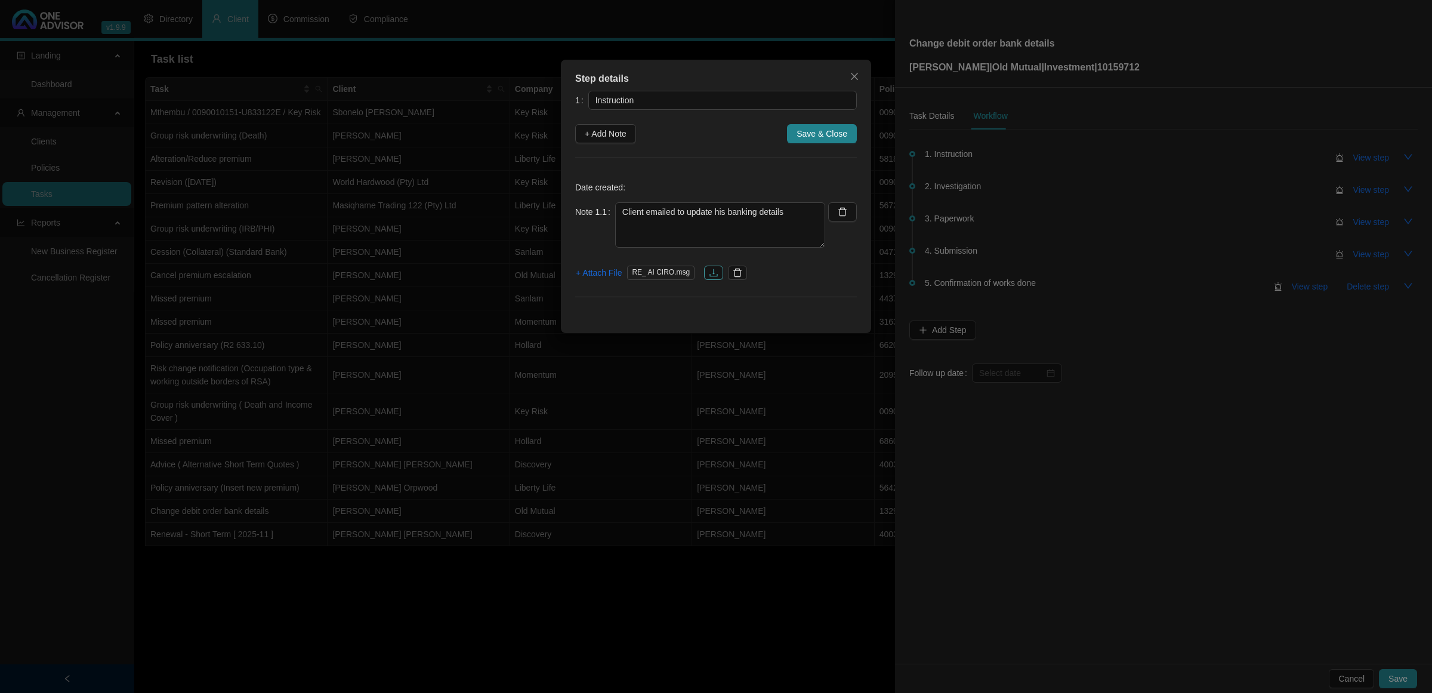
click at [709, 273] on icon "download" at bounding box center [714, 273] width 10 height 10
click at [737, 276] on icon "delete" at bounding box center [738, 273] width 10 height 10
click at [598, 279] on span "+ Attach File" at bounding box center [599, 272] width 46 height 13
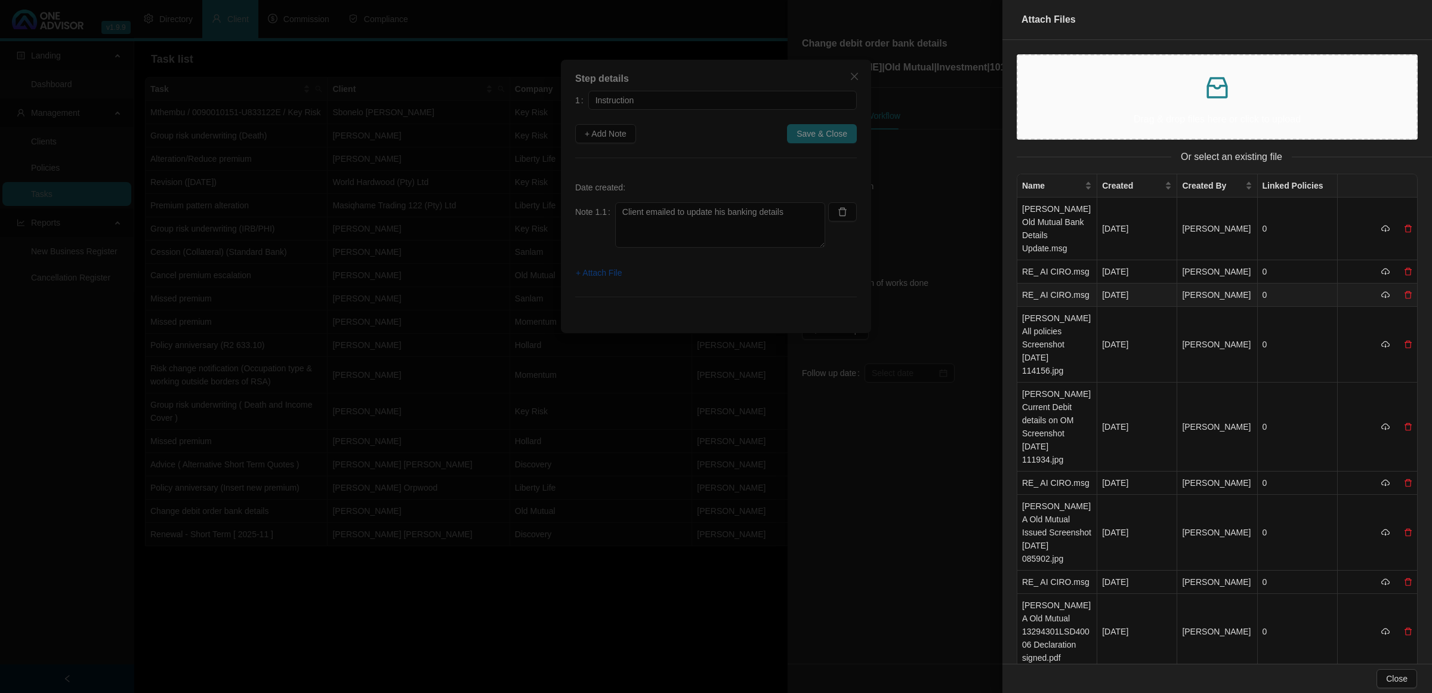
click at [1039, 307] on td "RE_ AI CIRO.msg" at bounding box center [1057, 294] width 80 height 23
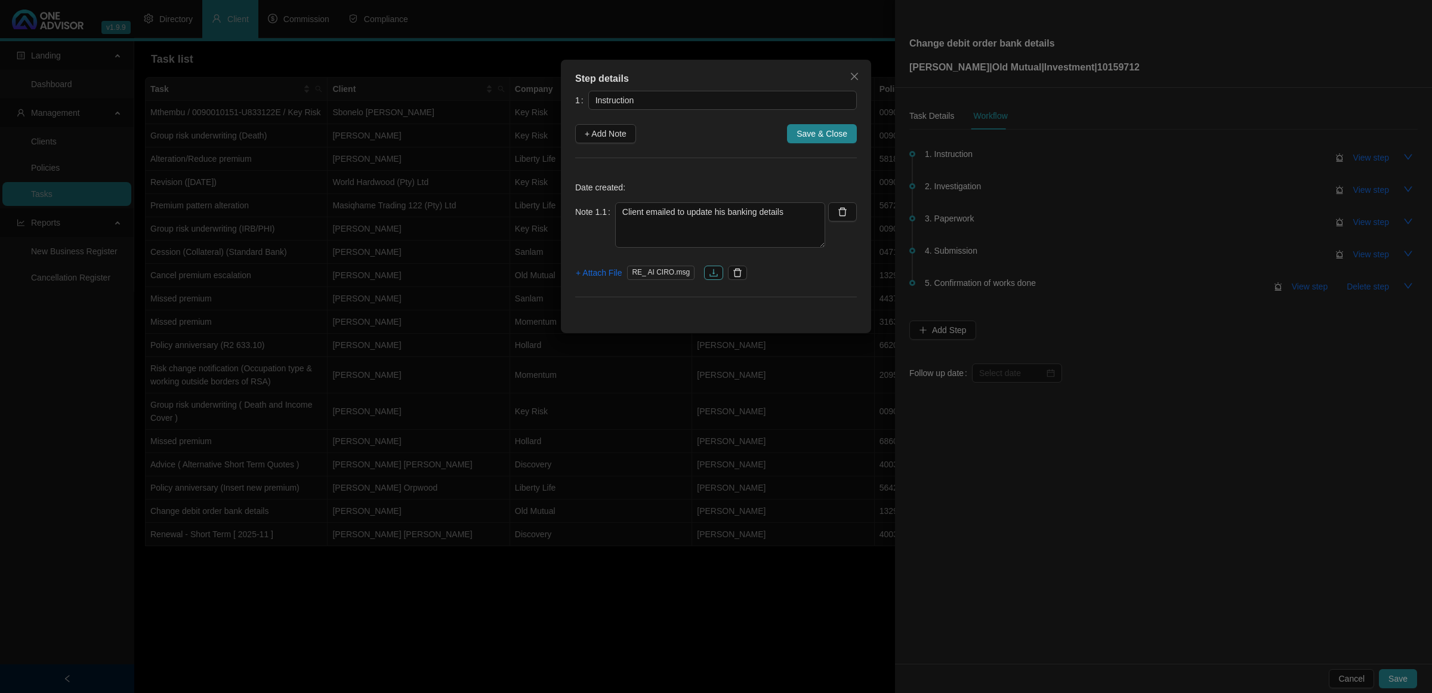
click at [710, 278] on button "button" at bounding box center [713, 273] width 19 height 14
click at [728, 273] on button "button" at bounding box center [737, 273] width 19 height 14
click at [598, 274] on span "+ Attach File" at bounding box center [599, 272] width 46 height 13
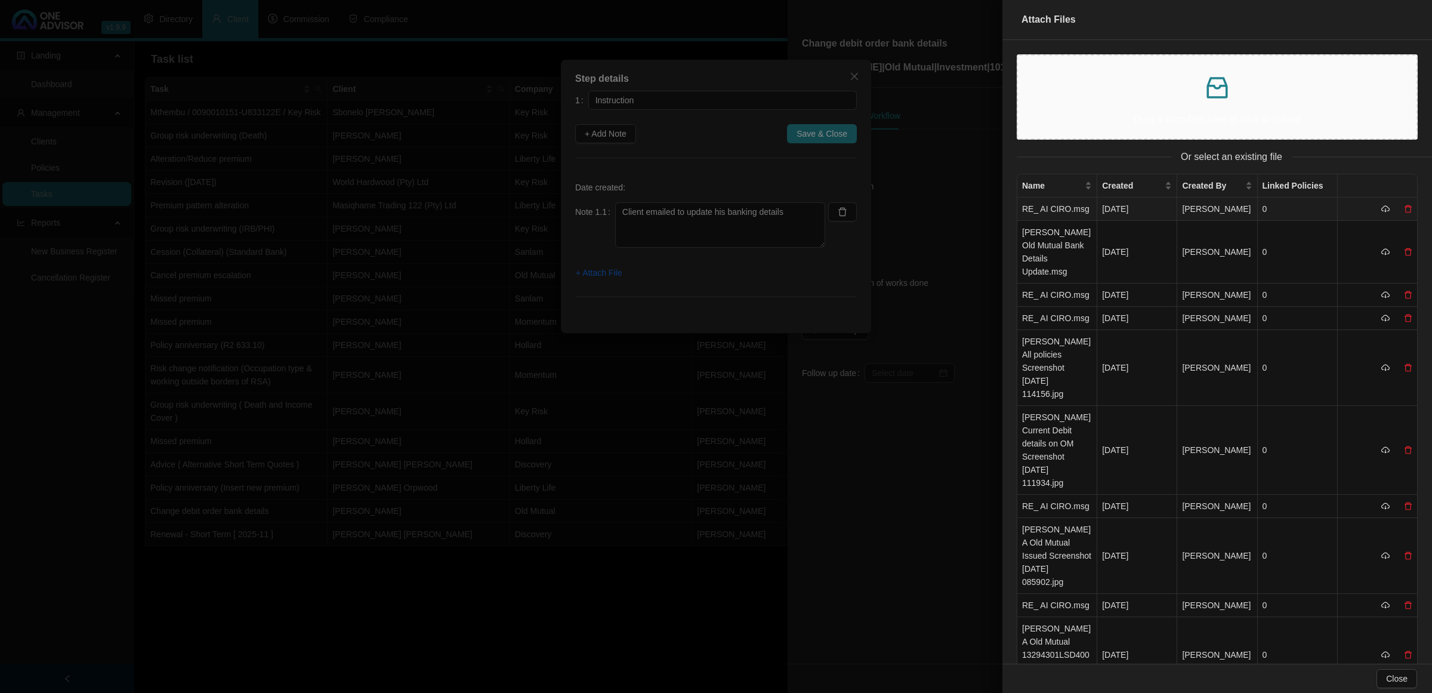
click at [1069, 202] on td "RE_ AI CIRO.msg" at bounding box center [1057, 208] width 80 height 23
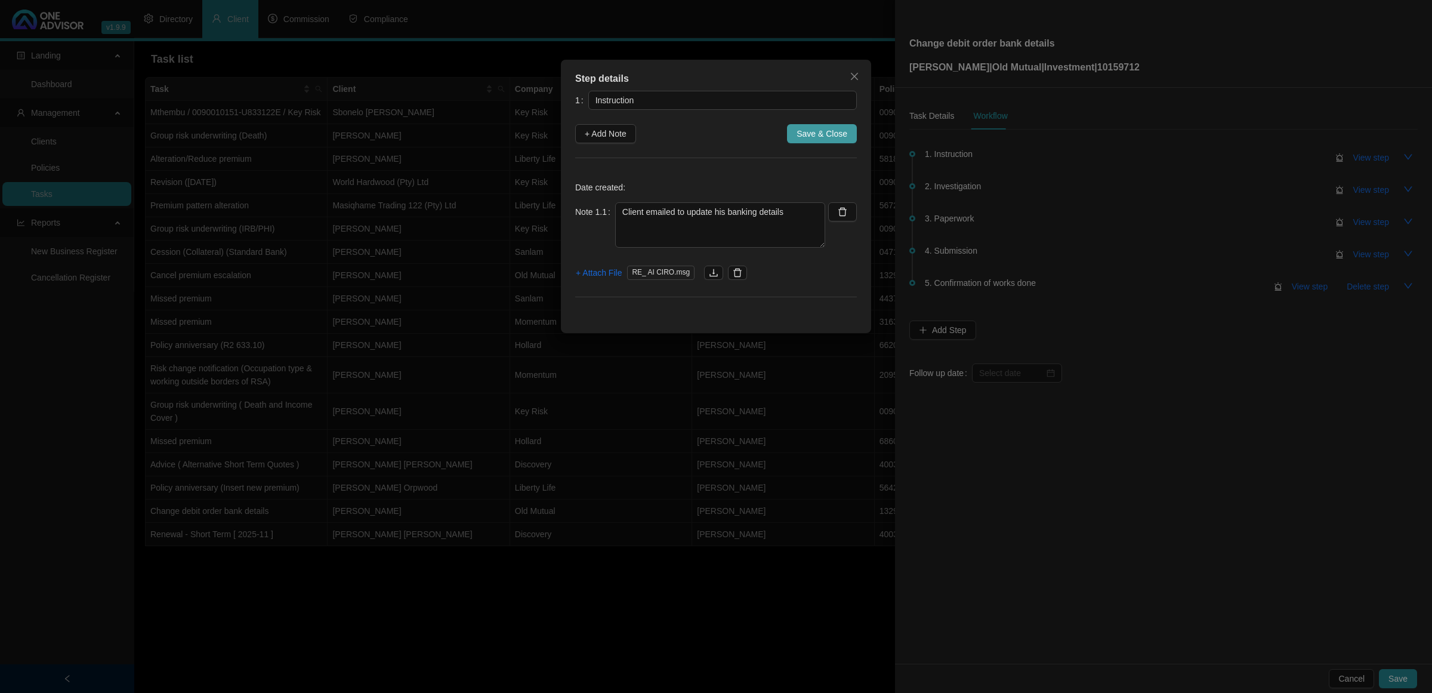
click at [837, 131] on span "Save & Close" at bounding box center [822, 133] width 51 height 13
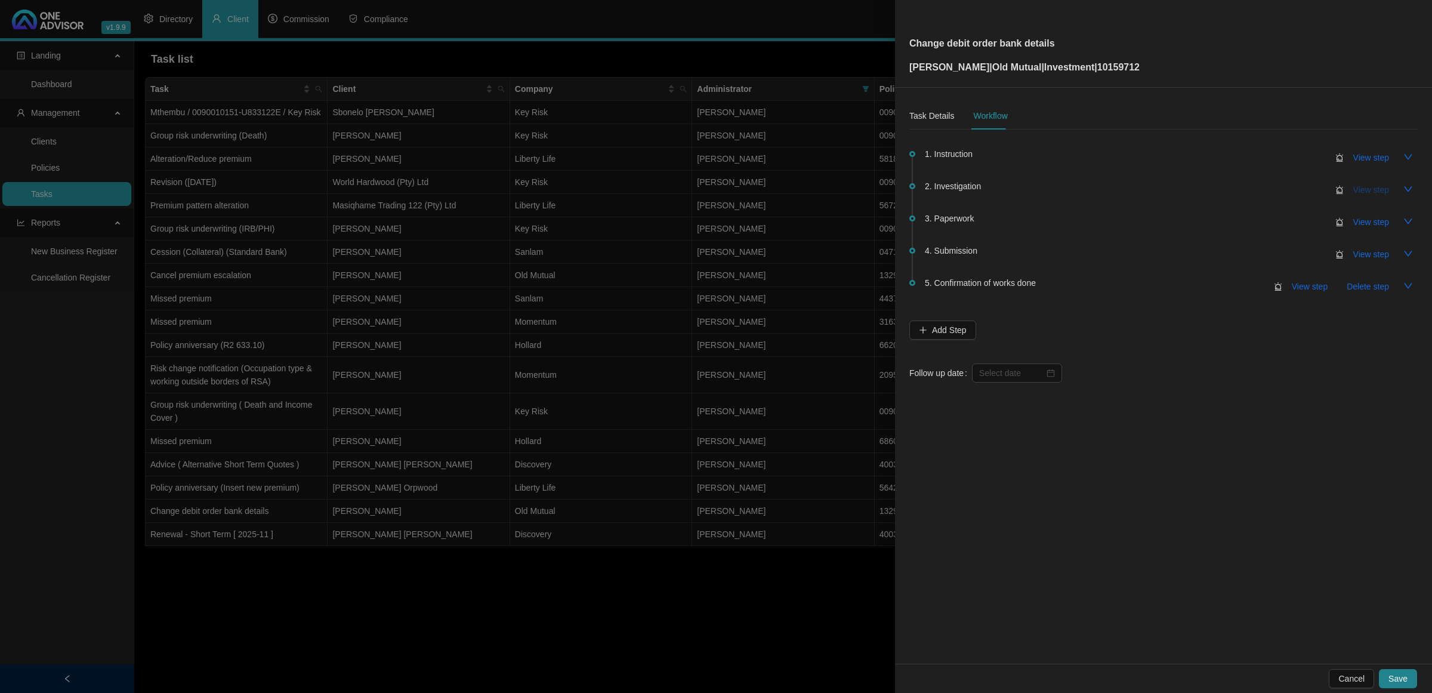
click at [1382, 193] on span "View step" at bounding box center [1371, 189] width 36 height 13
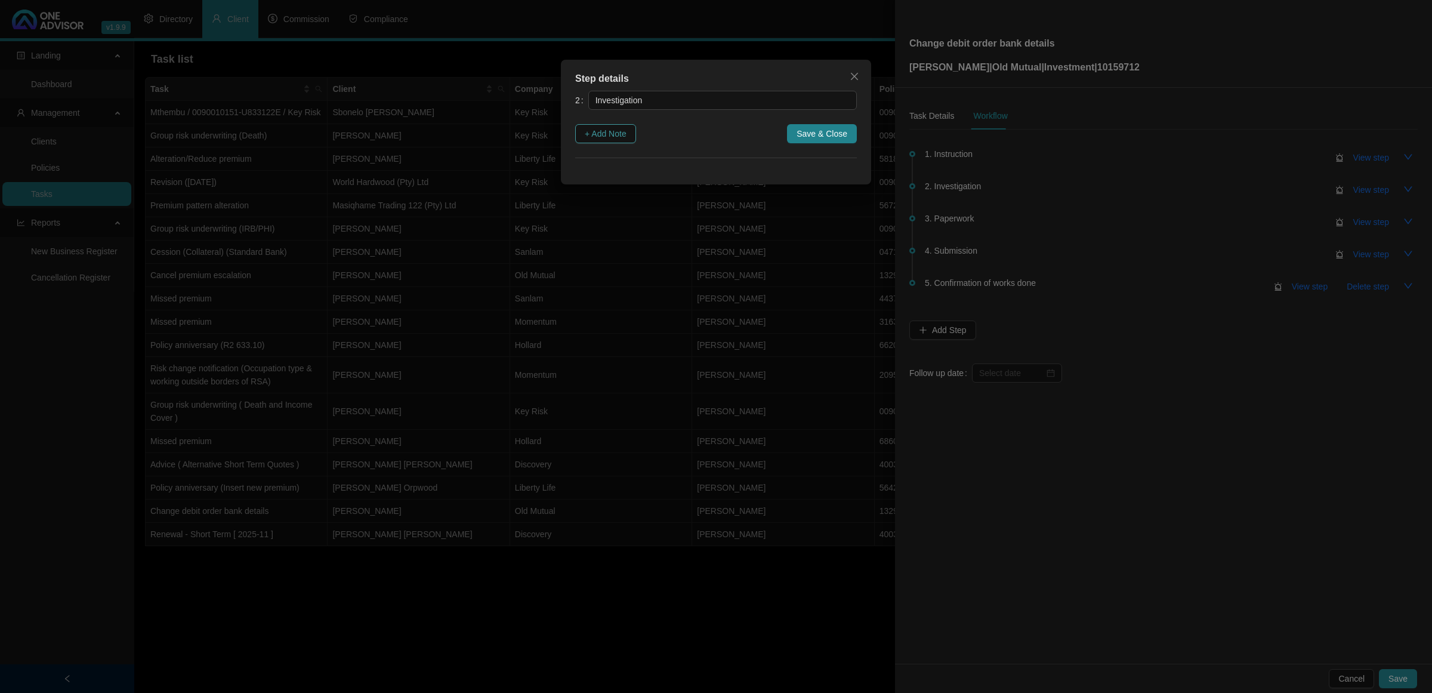
click at [600, 127] on span "+ Add Note" at bounding box center [606, 133] width 42 height 13
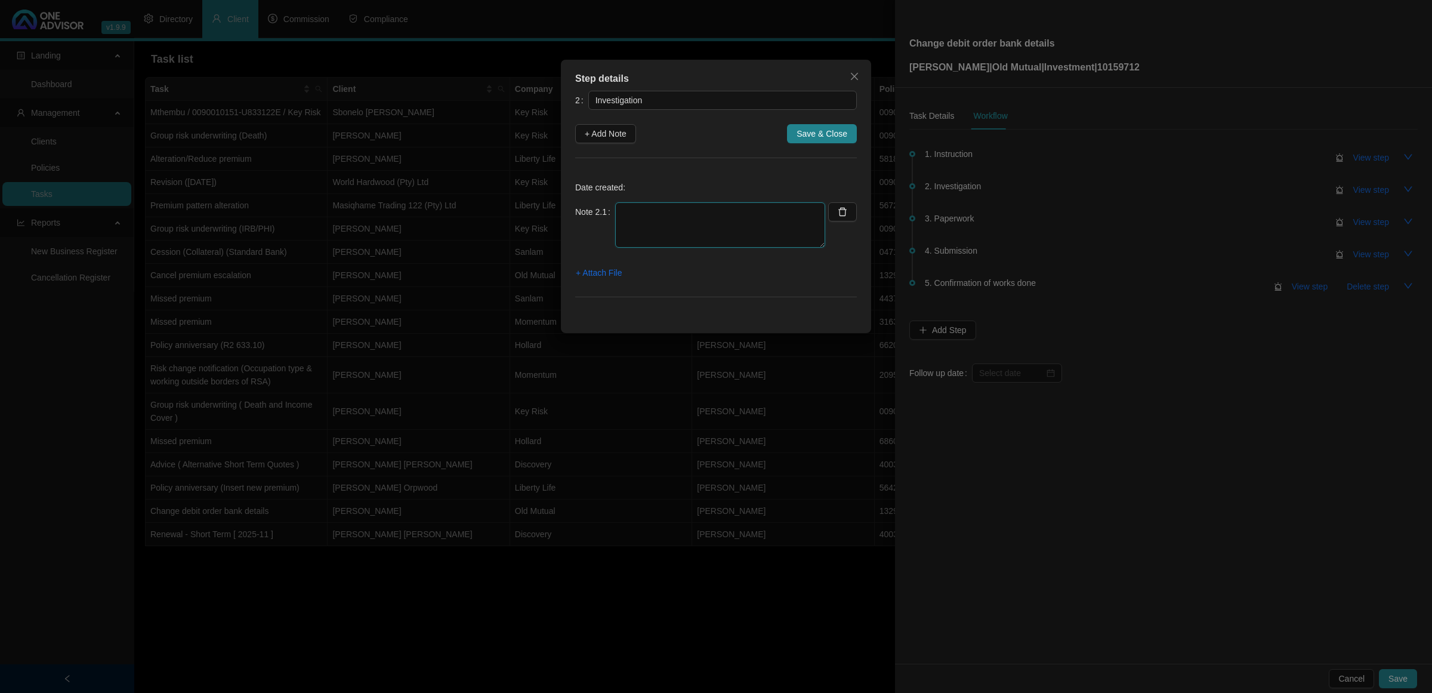
click at [661, 233] on textarea at bounding box center [720, 224] width 210 height 45
type textarea "Went online to check current bank details and premiums and checked how many pol…"
click at [595, 275] on span "+ Attach File" at bounding box center [599, 272] width 46 height 13
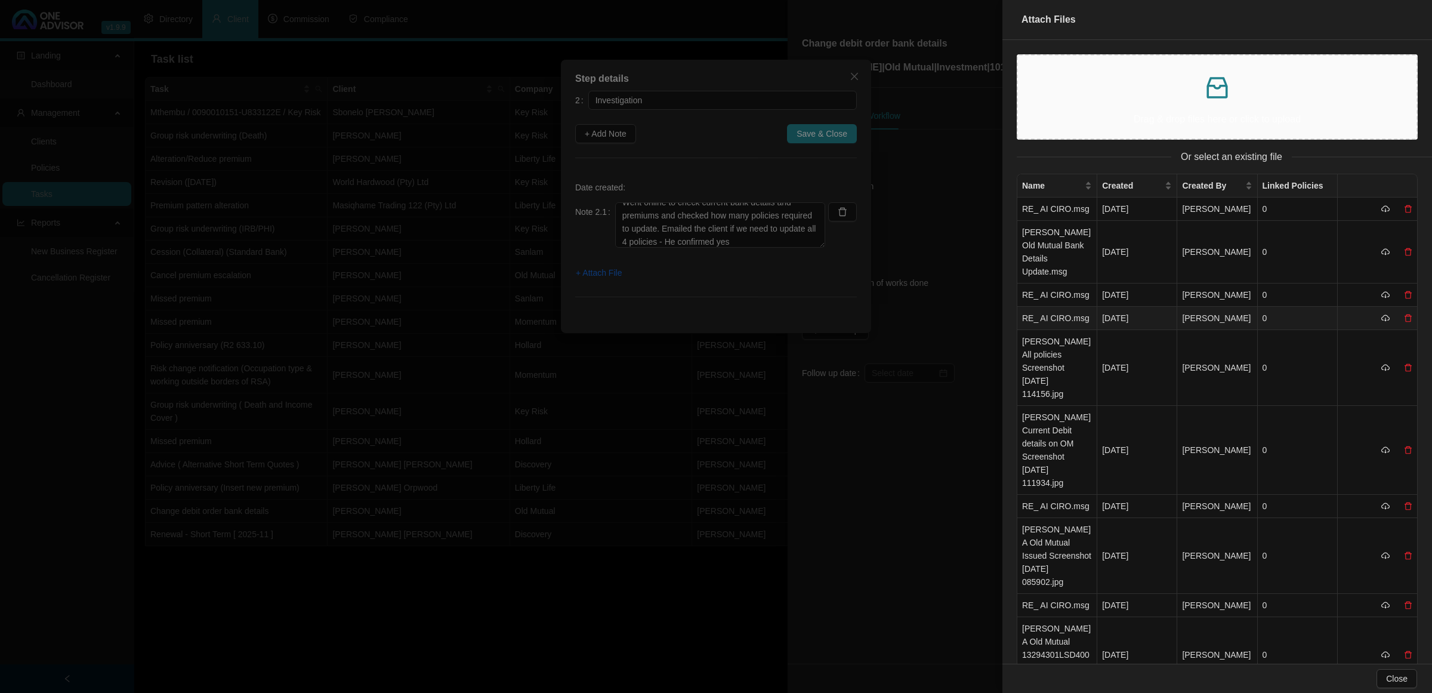
click at [1052, 320] on td "RE_ AI CIRO.msg" at bounding box center [1057, 318] width 80 height 23
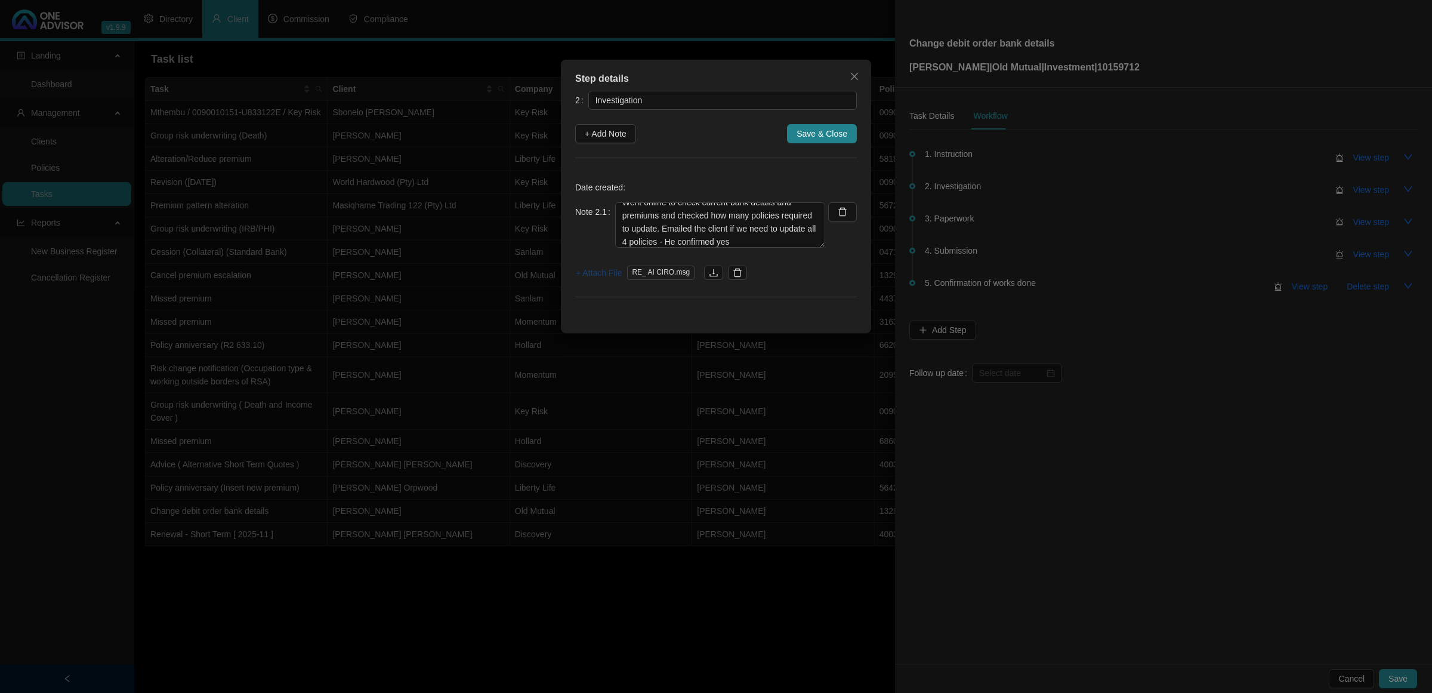
click at [587, 273] on span "+ Attach File" at bounding box center [599, 272] width 46 height 13
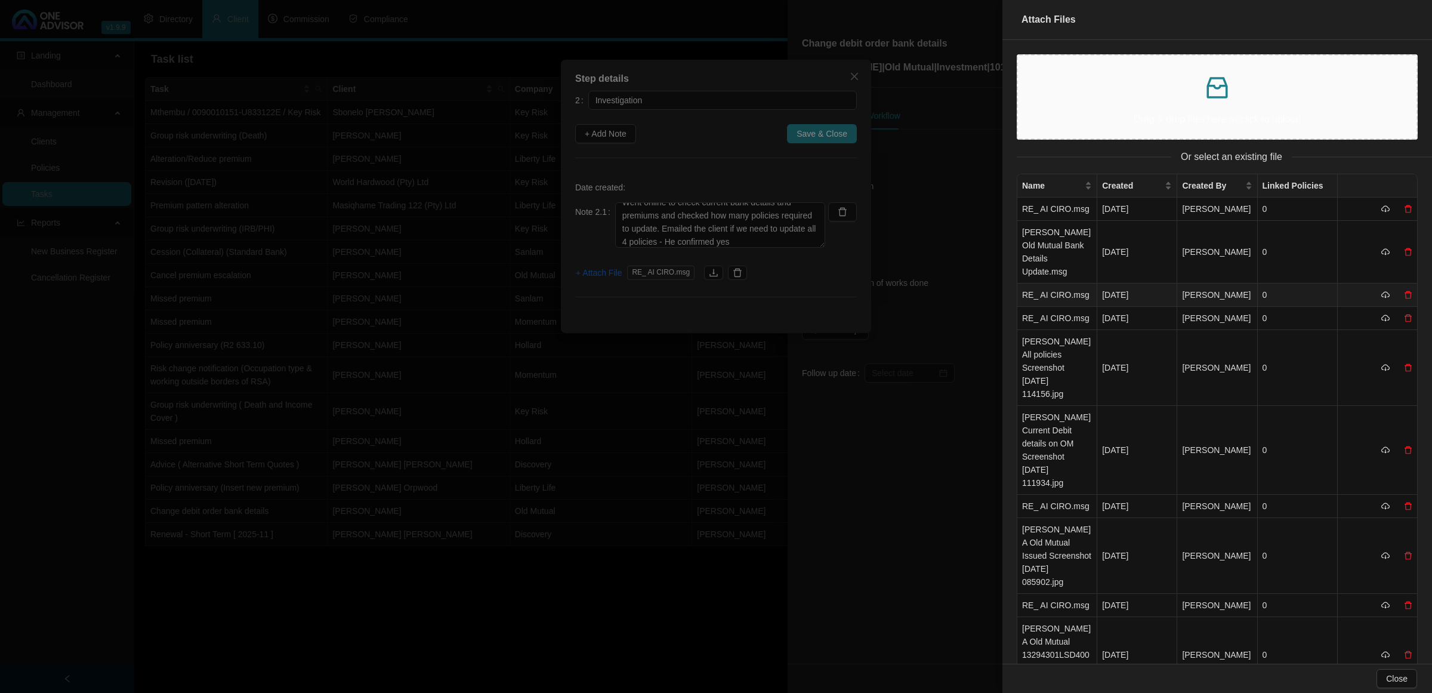
click at [1030, 298] on td "RE_ AI CIRO.msg" at bounding box center [1057, 294] width 80 height 23
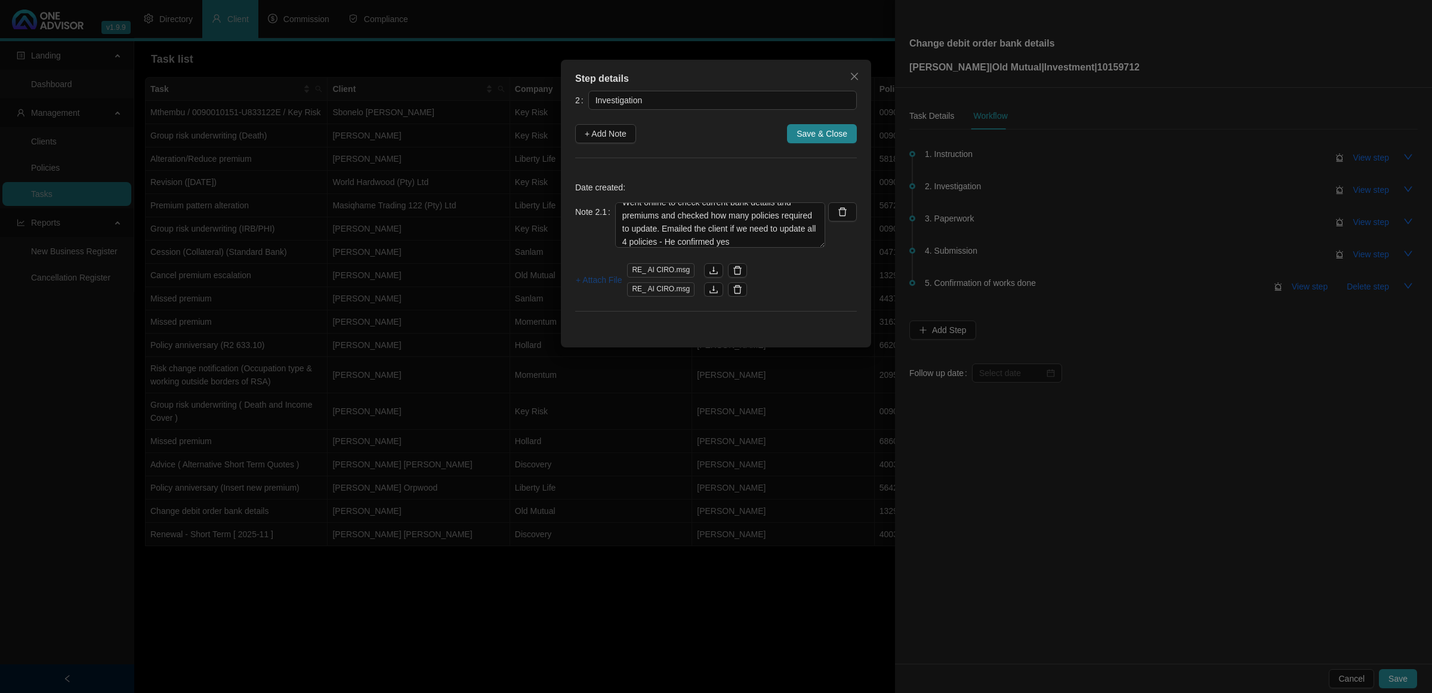
click at [591, 274] on span "+ Attach File" at bounding box center [599, 279] width 46 height 13
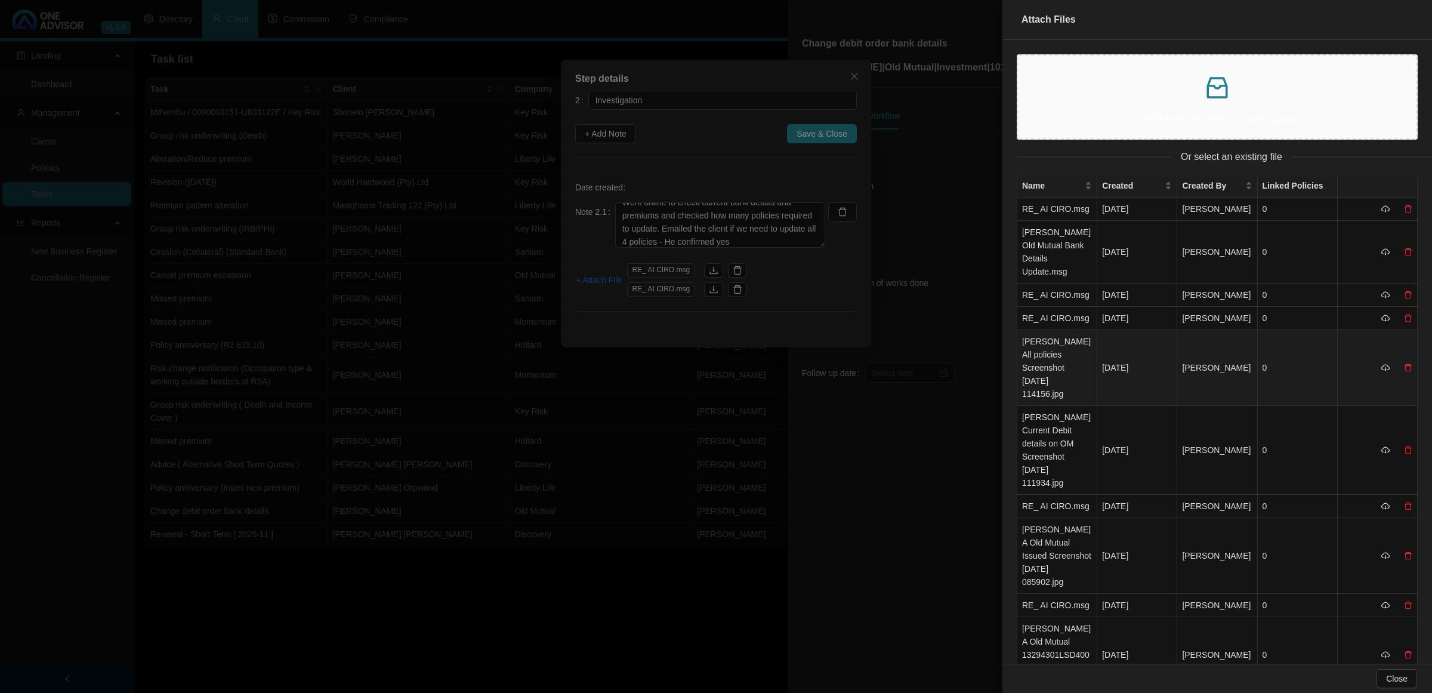
click at [1031, 346] on td "[PERSON_NAME] All policies Screenshot [DATE] 114156.jpg" at bounding box center [1057, 368] width 80 height 76
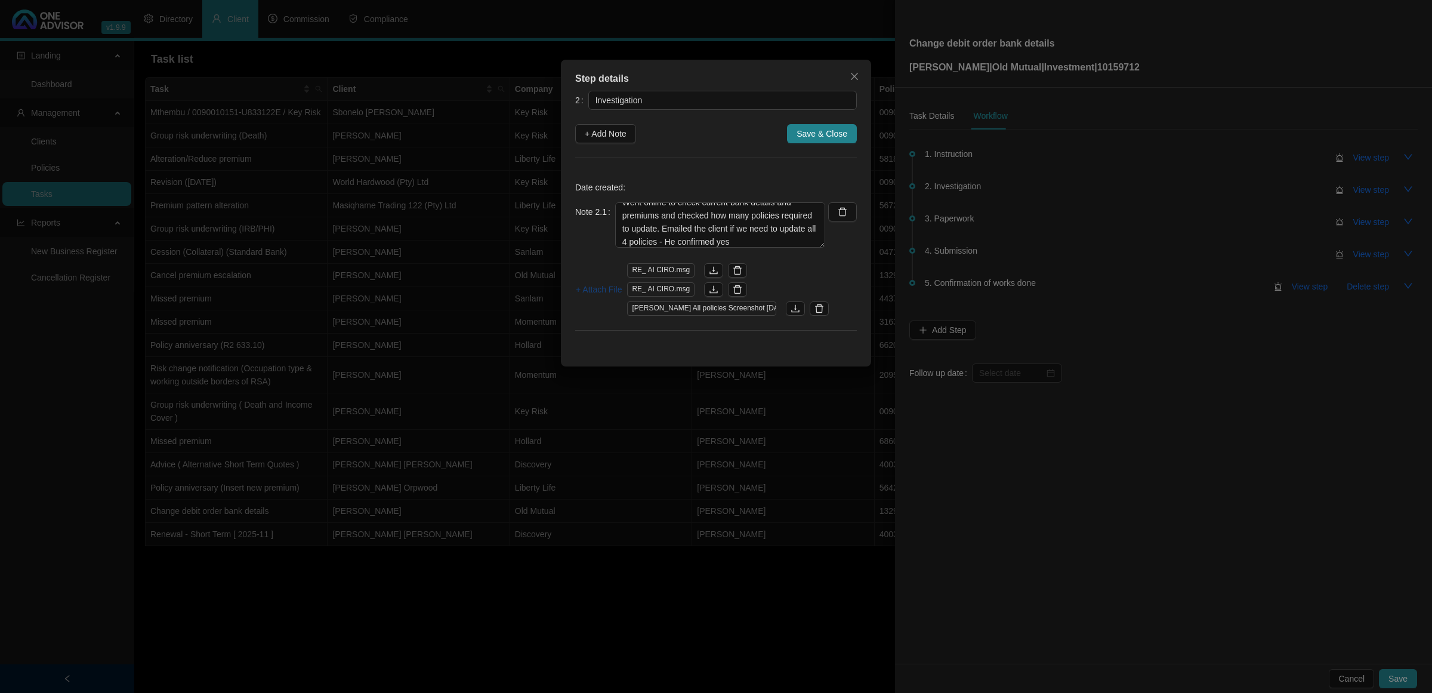
click at [594, 285] on span "+ Attach File" at bounding box center [599, 289] width 46 height 13
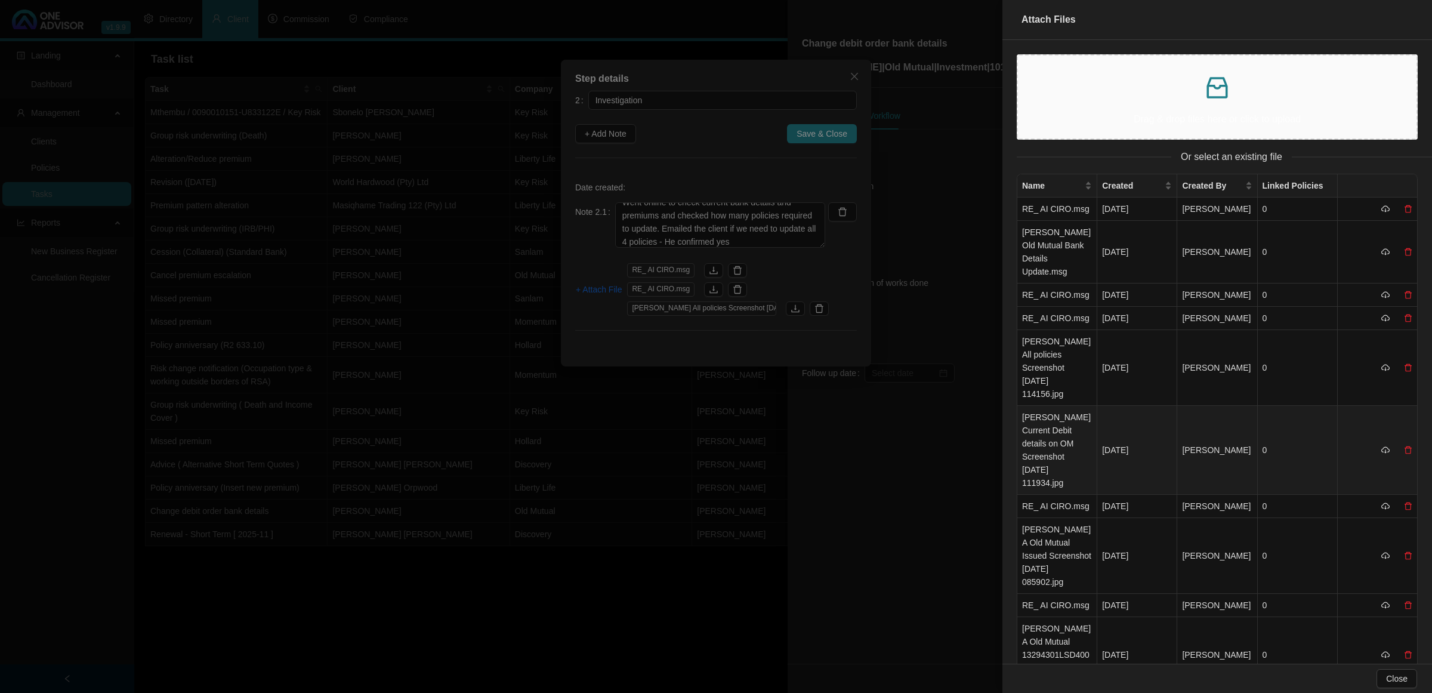
click at [1066, 427] on td "[PERSON_NAME] Current Debit details on OM Screenshot [DATE] 111934.jpg" at bounding box center [1057, 450] width 80 height 89
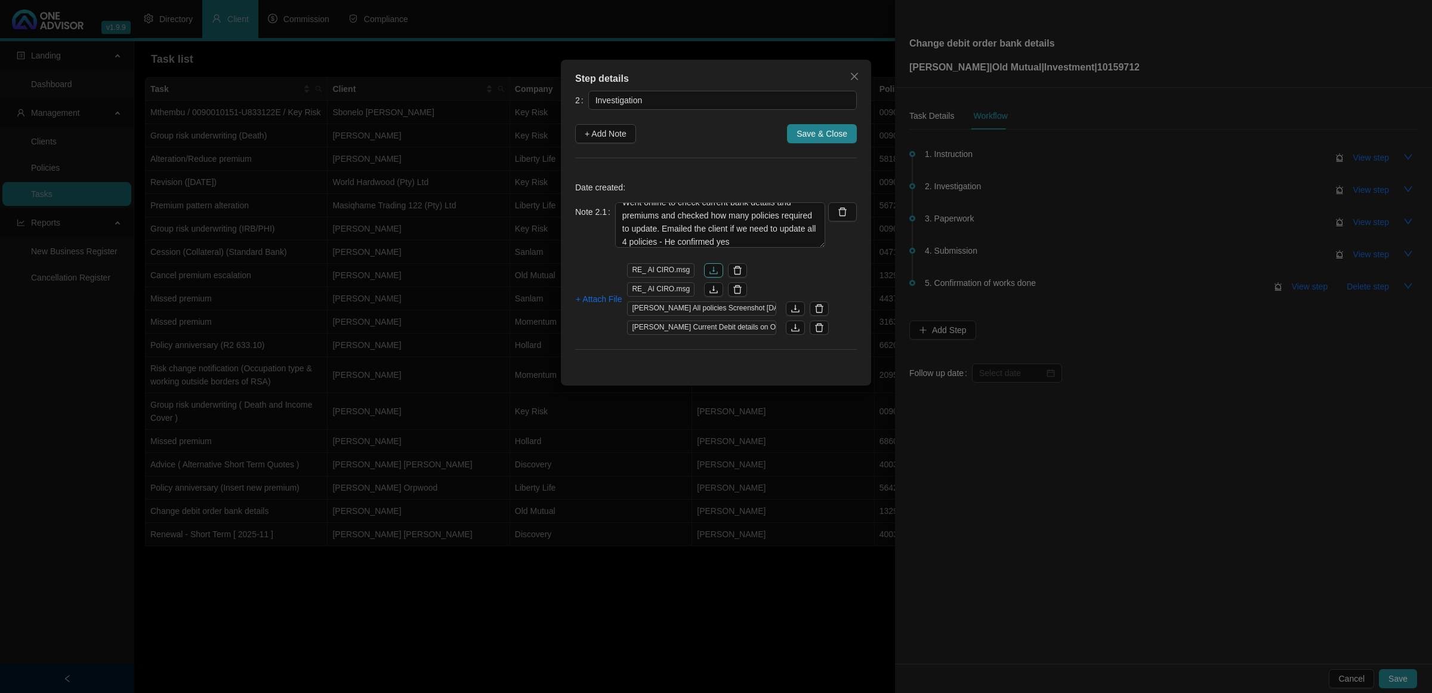
click at [704, 269] on button "button" at bounding box center [713, 270] width 19 height 14
click at [709, 291] on icon "download" at bounding box center [714, 290] width 10 height 10
click at [839, 131] on span "Save & Close" at bounding box center [822, 133] width 51 height 13
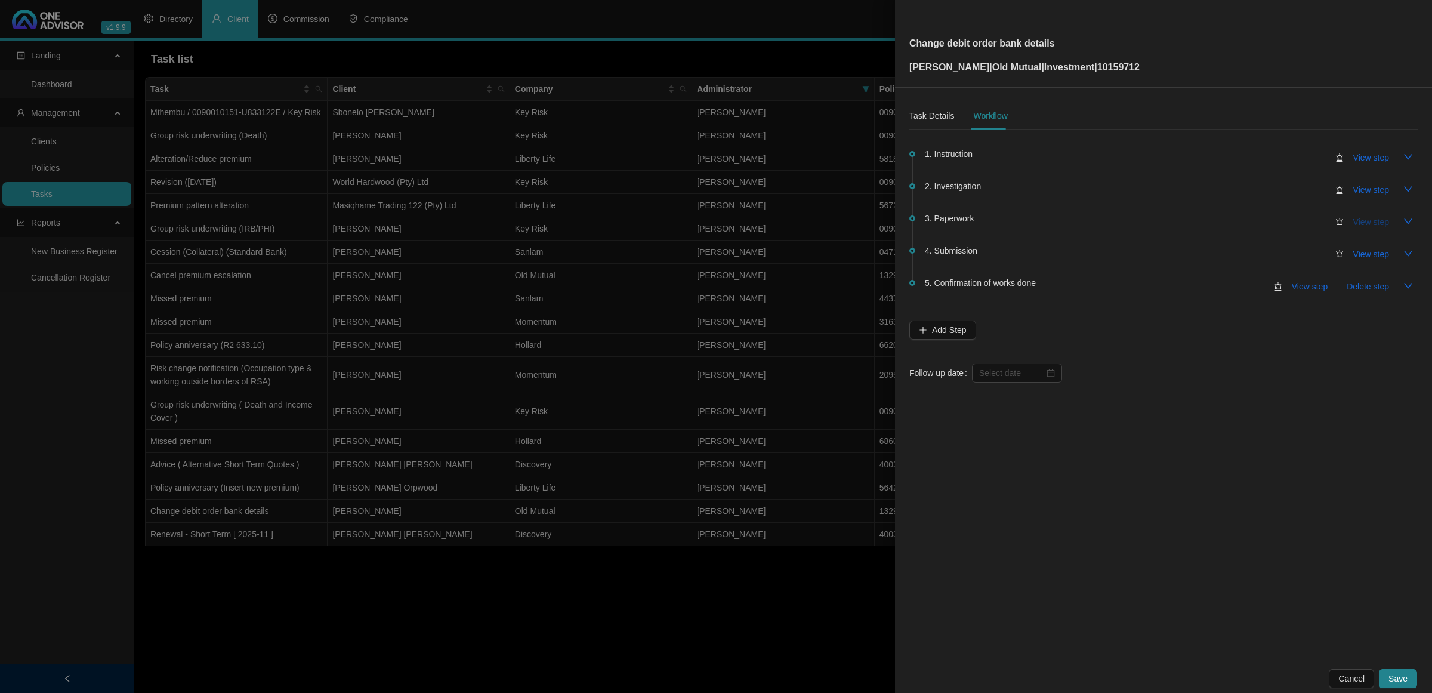
click at [1378, 220] on span "View step" at bounding box center [1371, 221] width 36 height 13
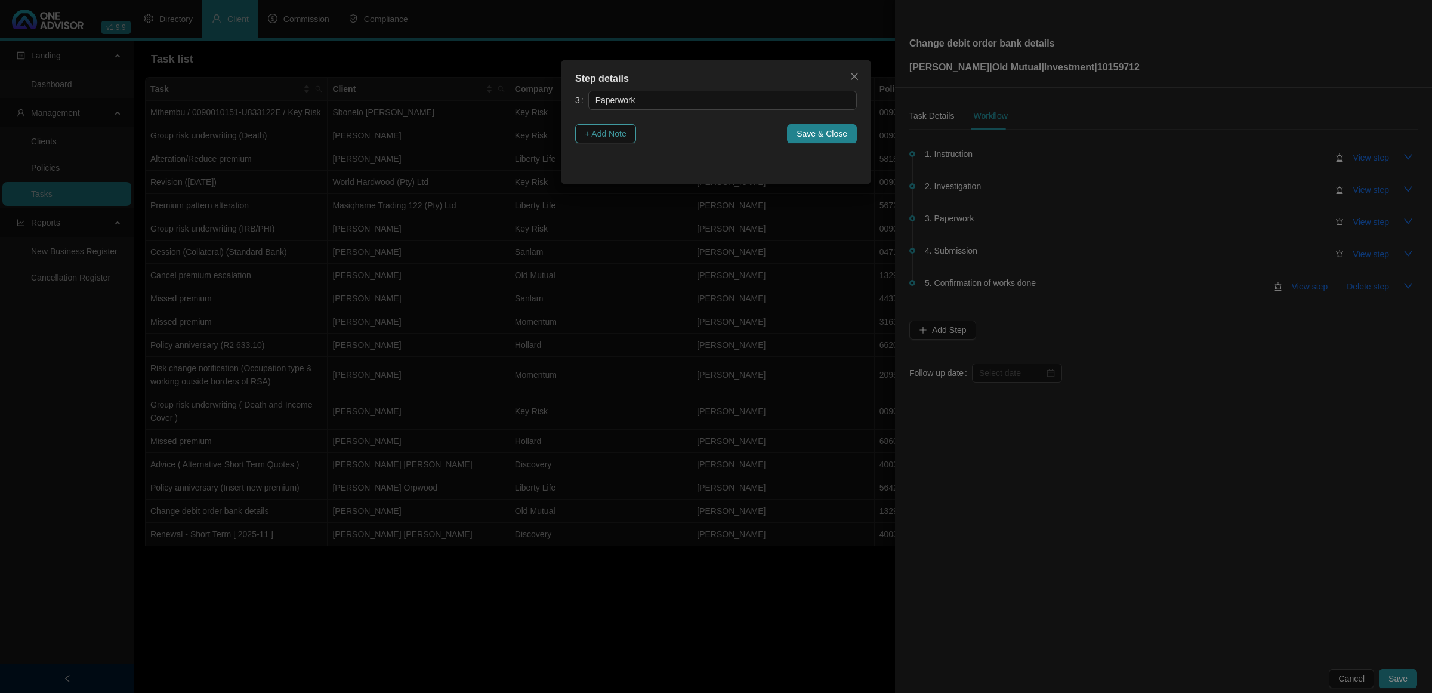
click at [626, 135] on span "+ Add Note" at bounding box center [606, 133] width 42 height 13
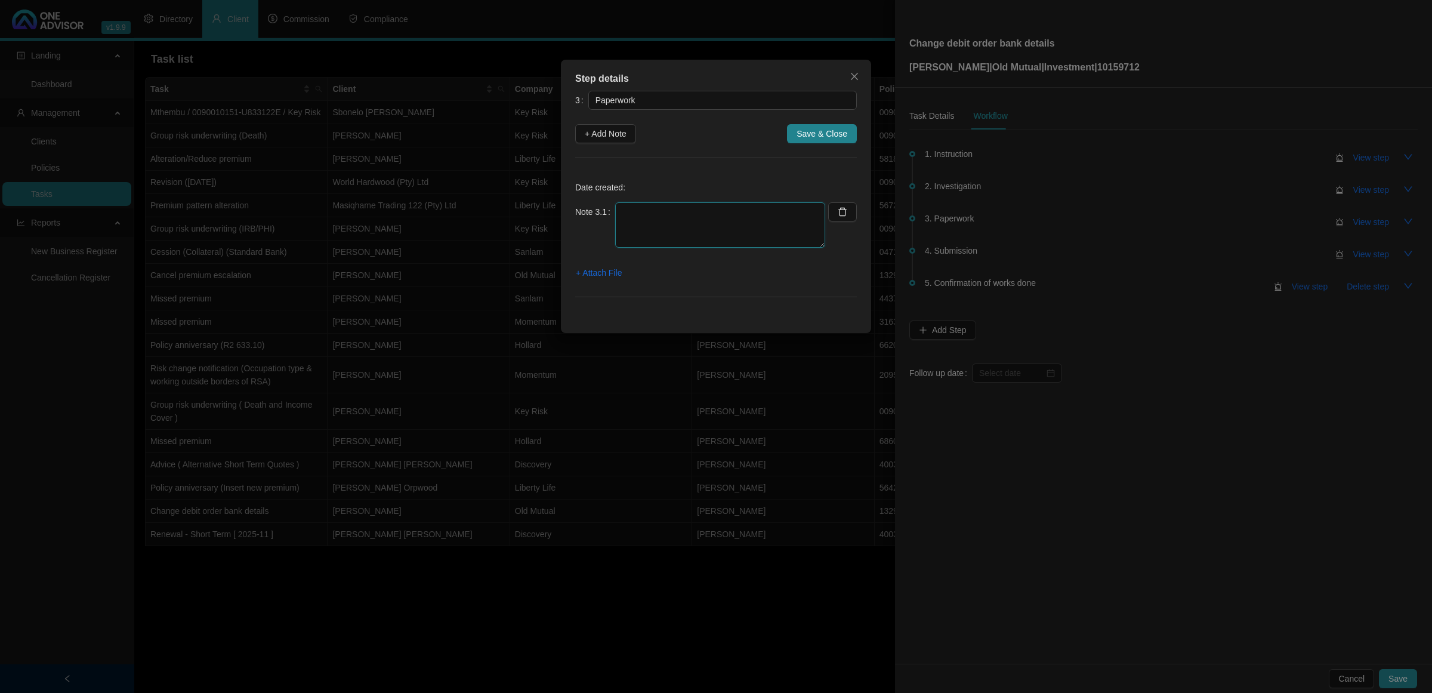
drag, startPoint x: 686, startPoint y: 221, endPoint x: 692, endPoint y: 216, distance: 8.0
click at [687, 221] on textarea at bounding box center [720, 224] width 210 height 45
type textarea "Emailed Debit Order form"
click at [600, 276] on span "+ Attach File" at bounding box center [599, 272] width 46 height 13
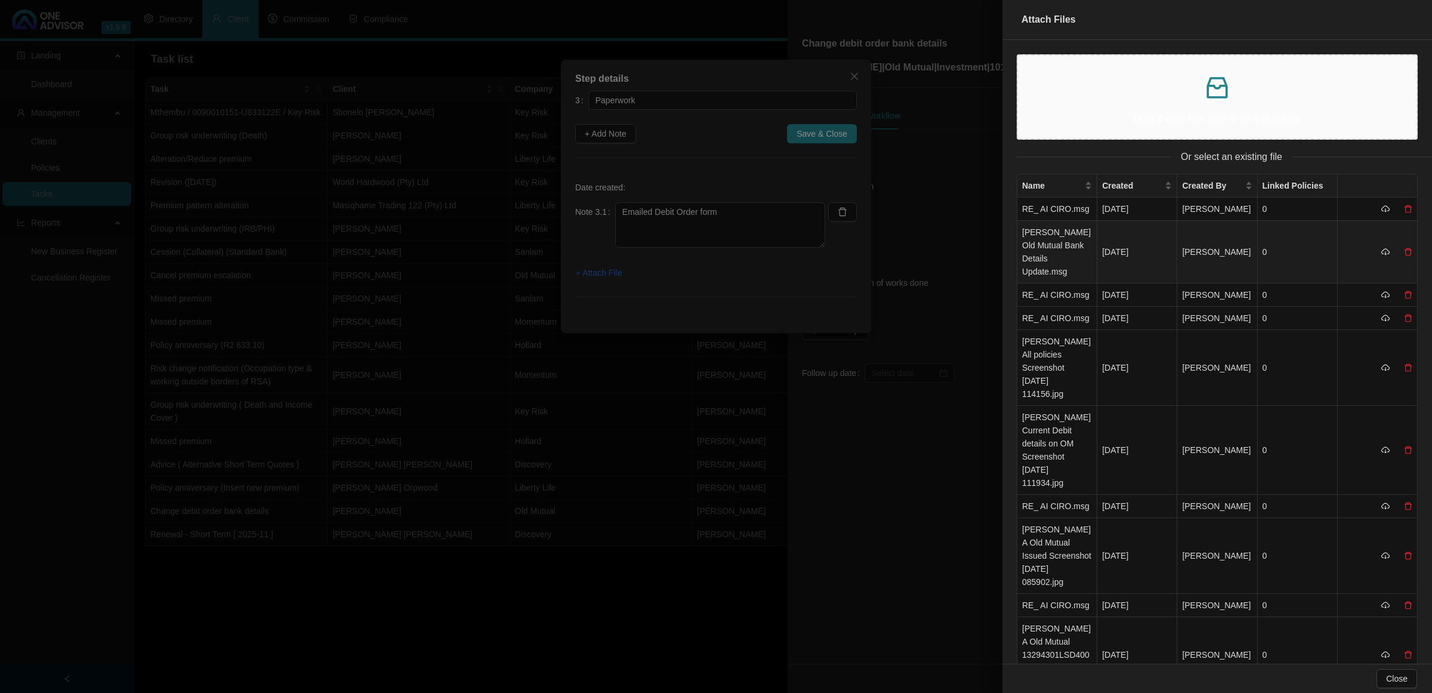
click at [1044, 261] on td "[PERSON_NAME] Old Mutual Bank Details Update.msg" at bounding box center [1057, 252] width 80 height 63
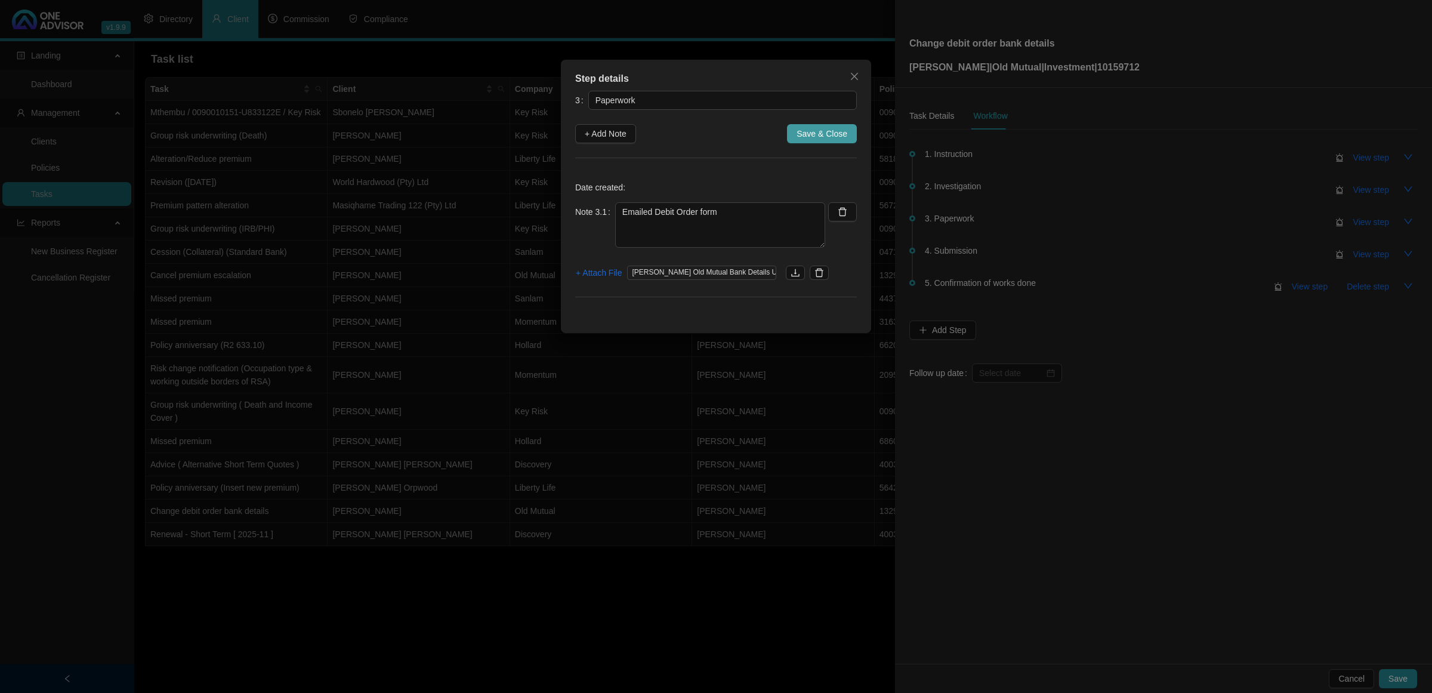
click at [812, 131] on span "Save & Close" at bounding box center [822, 133] width 51 height 13
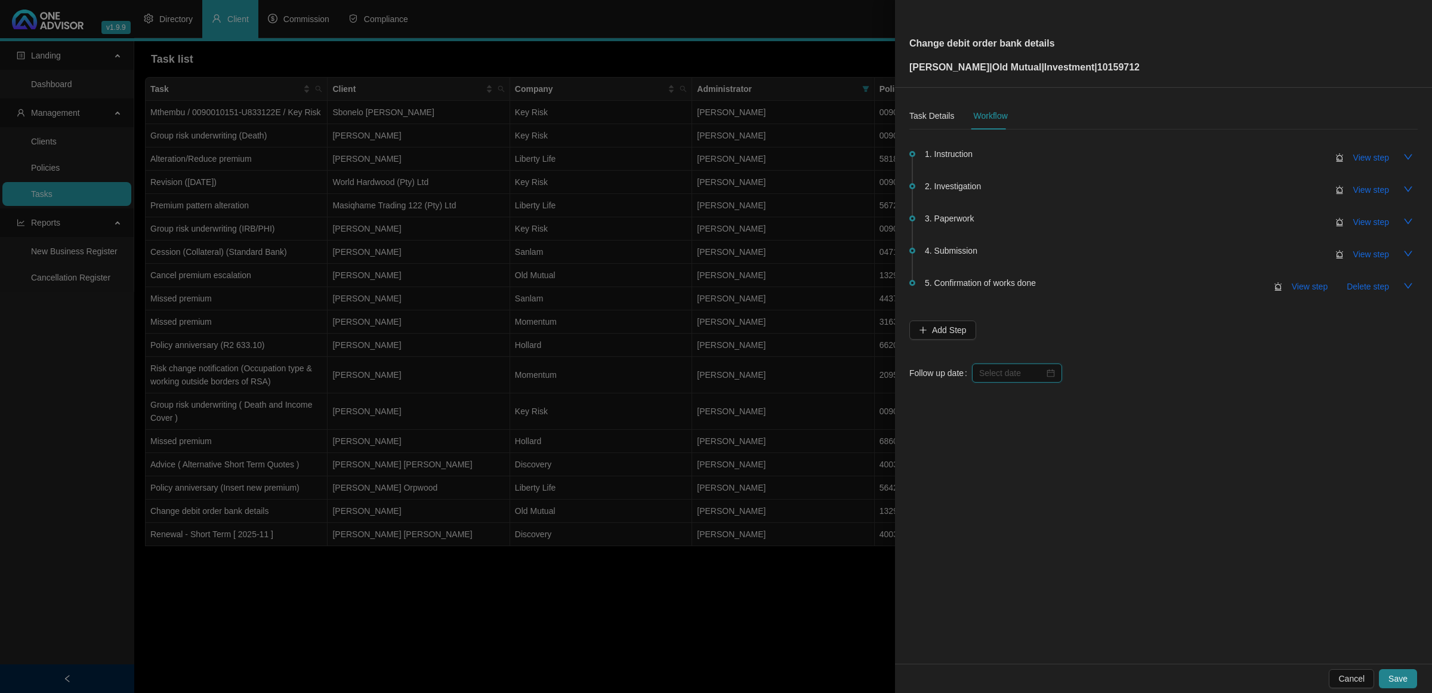
click at [1018, 366] on input at bounding box center [1011, 372] width 65 height 13
type input "[DATE]"
click at [1038, 490] on div "14" at bounding box center [1036, 489] width 14 height 14
click at [918, 118] on div "Task Details" at bounding box center [931, 115] width 45 height 13
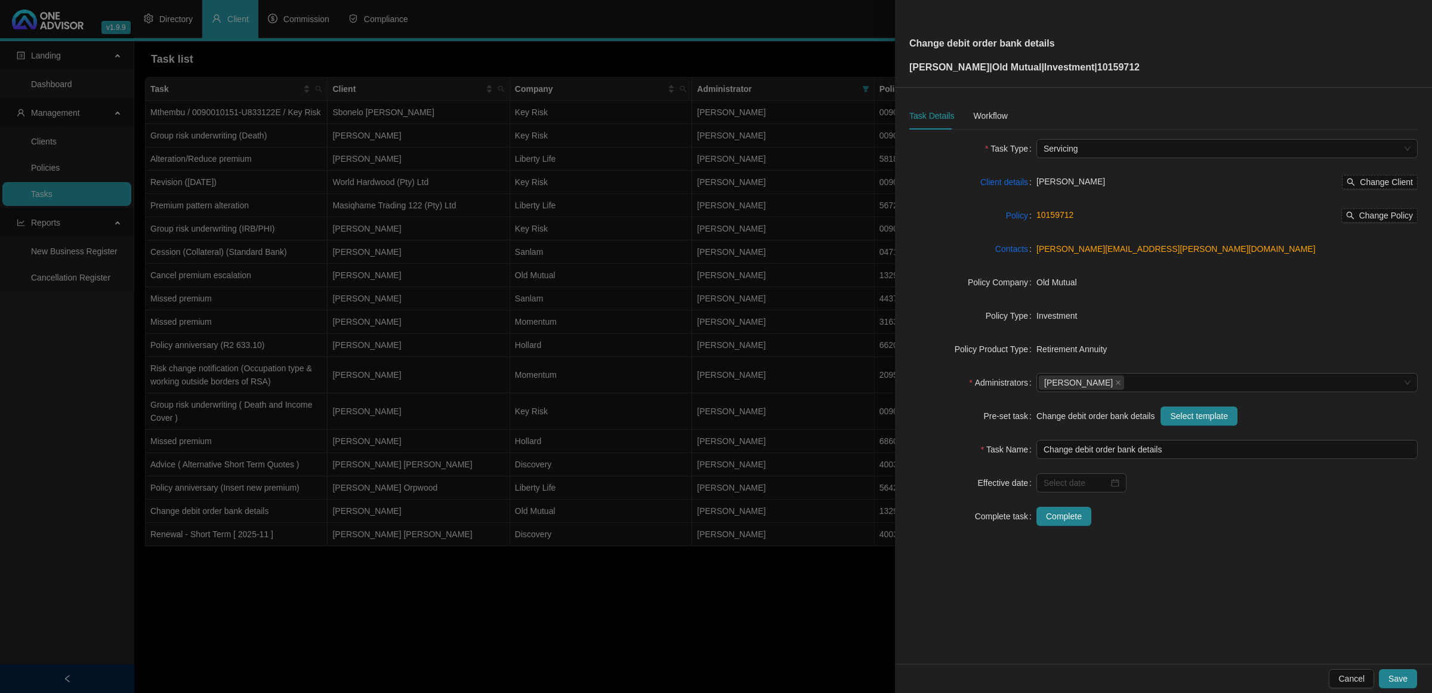
click at [1070, 470] on form "Task Type Servicing Client details [PERSON_NAME] Change Client Policy 10159712 …" at bounding box center [1163, 332] width 508 height 387
click at [1068, 487] on input at bounding box center [1076, 482] width 65 height 13
type input "[DATE]"
click at [1185, 410] on div "1" at bounding box center [1187, 411] width 14 height 14
click at [1389, 681] on button "Save" at bounding box center [1398, 678] width 38 height 19
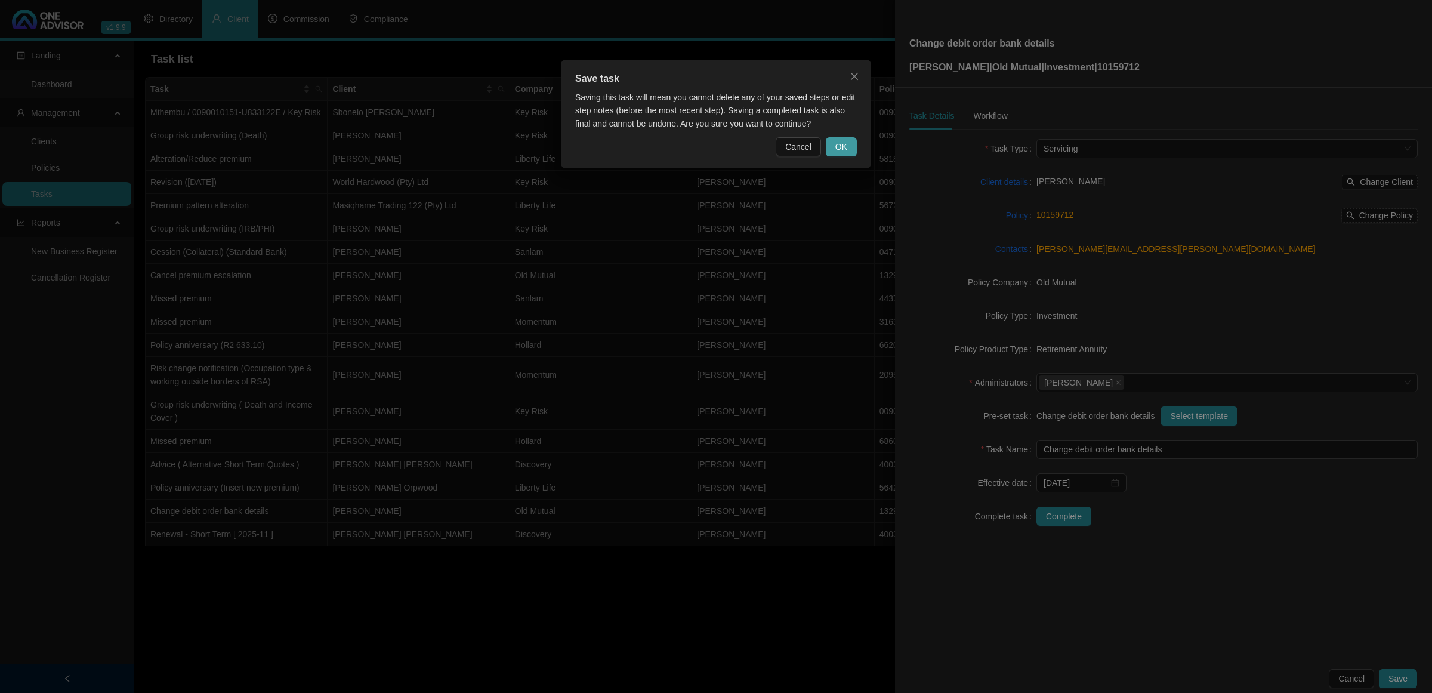
click at [831, 143] on button "OK" at bounding box center [841, 146] width 31 height 19
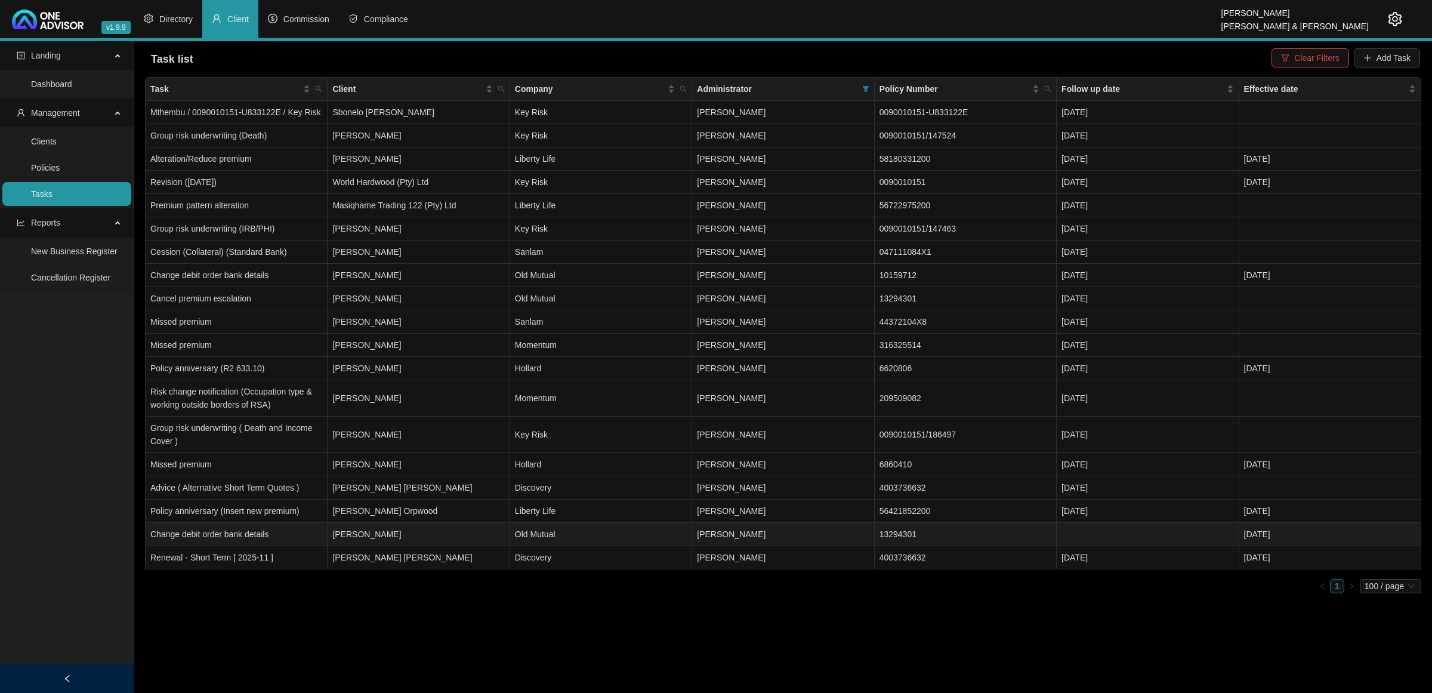
click at [401, 533] on td "[PERSON_NAME]" at bounding box center [419, 534] width 182 height 23
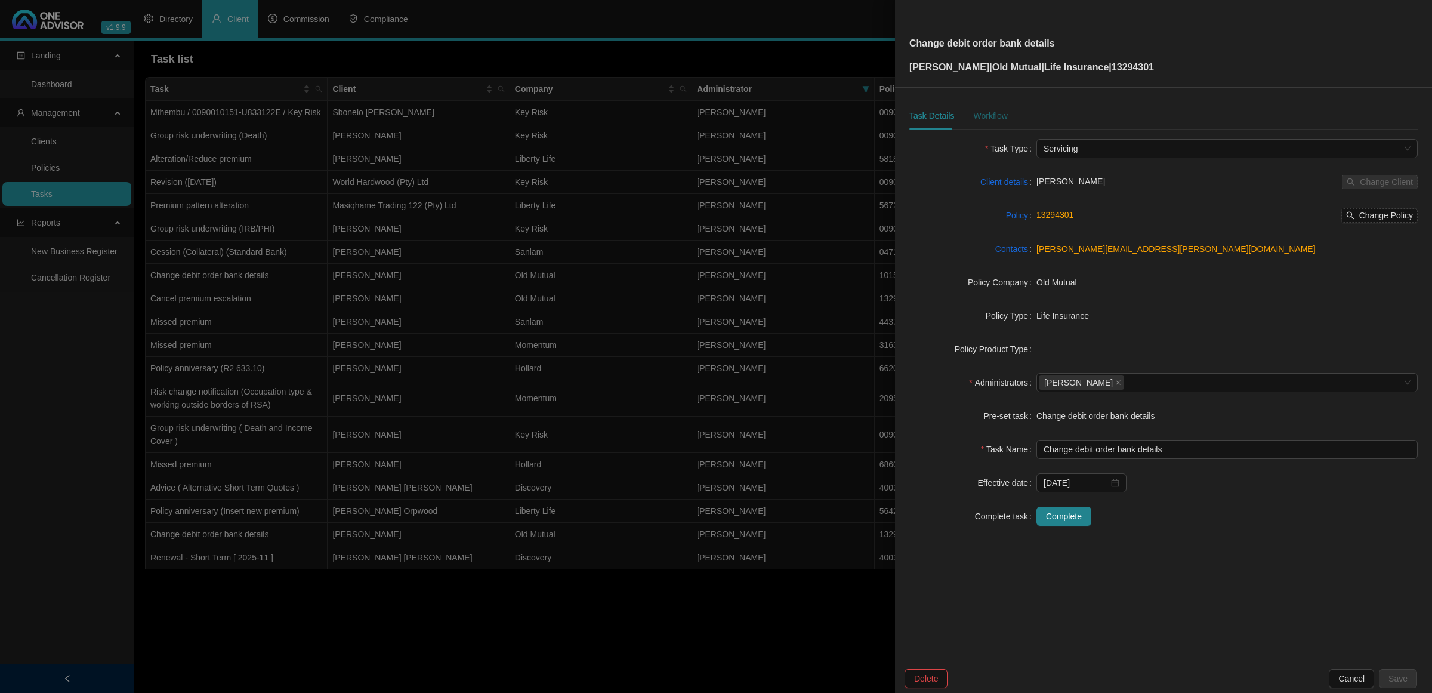
click at [993, 113] on div "Workflow" at bounding box center [990, 115] width 34 height 13
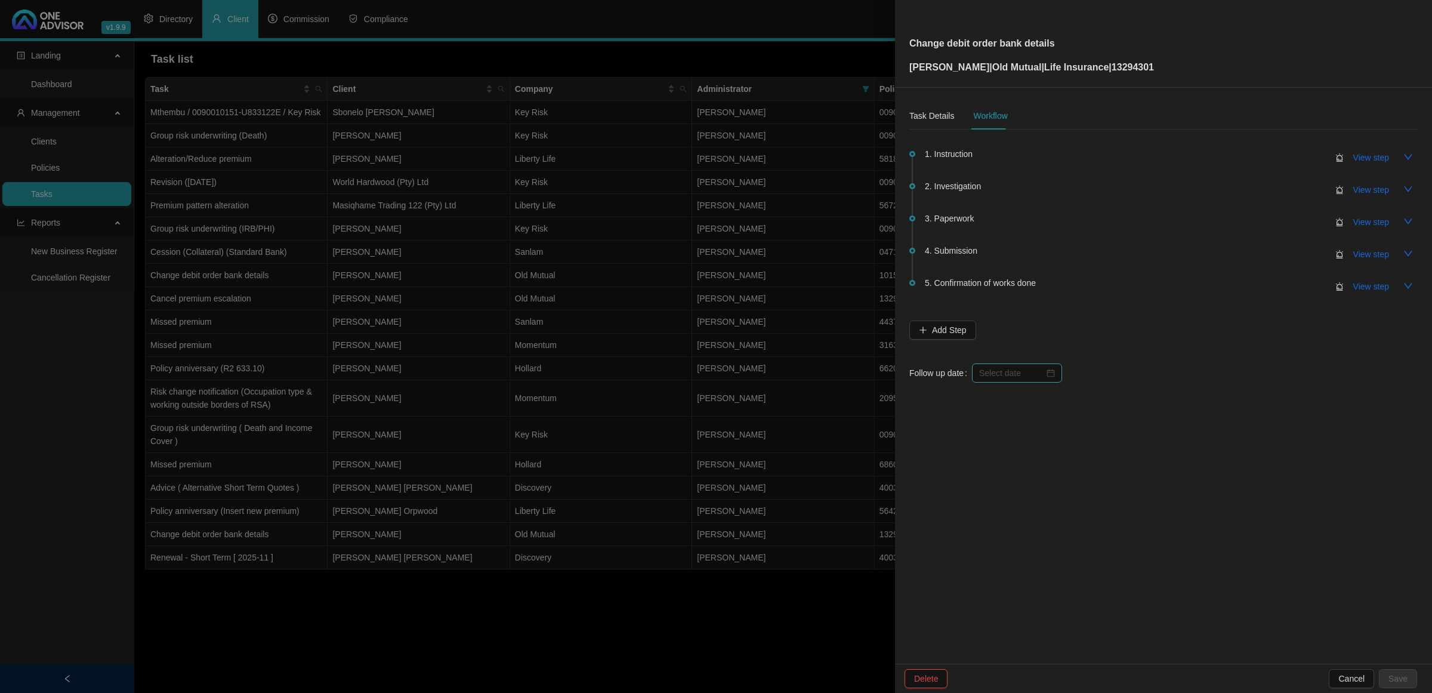
click at [992, 365] on div at bounding box center [1017, 372] width 90 height 19
type input "[DATE]"
click at [1033, 492] on div "14" at bounding box center [1036, 489] width 14 height 14
click at [1403, 683] on span "Save" at bounding box center [1397, 678] width 19 height 13
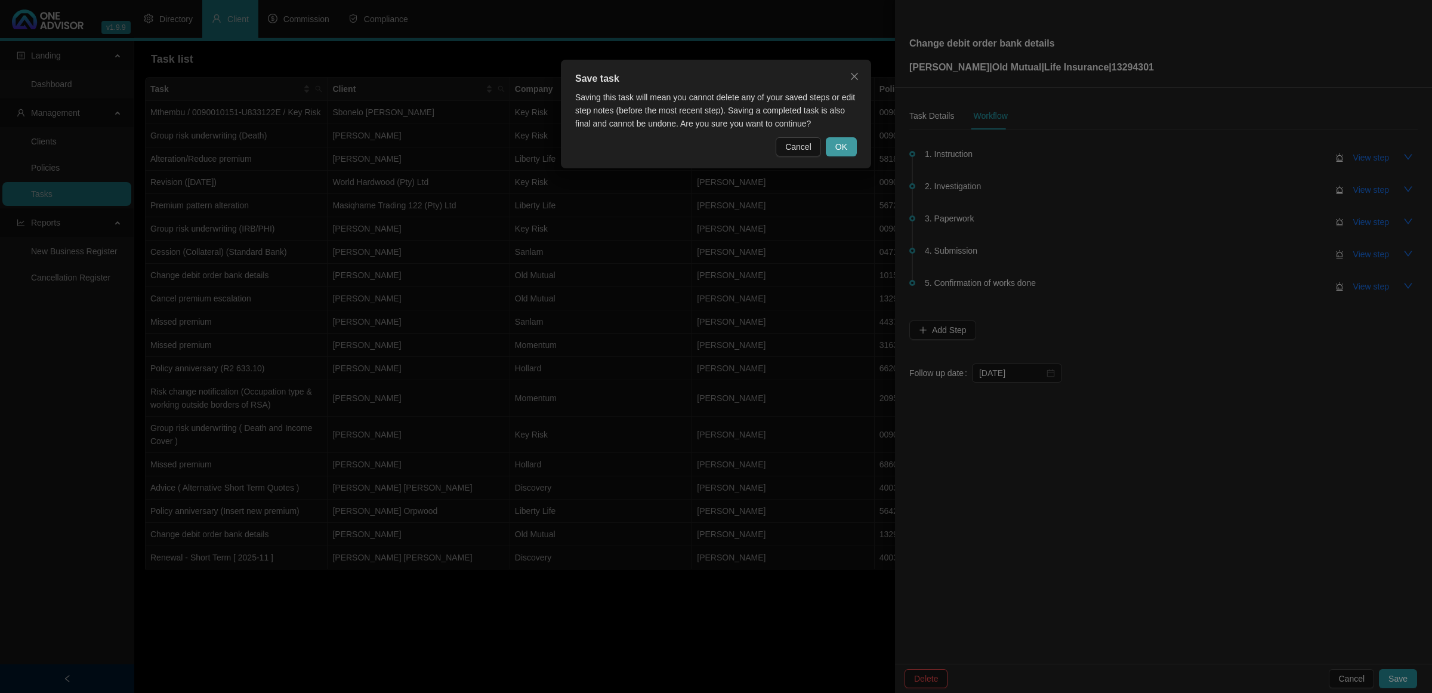
click at [845, 146] on span "OK" at bounding box center [841, 146] width 12 height 13
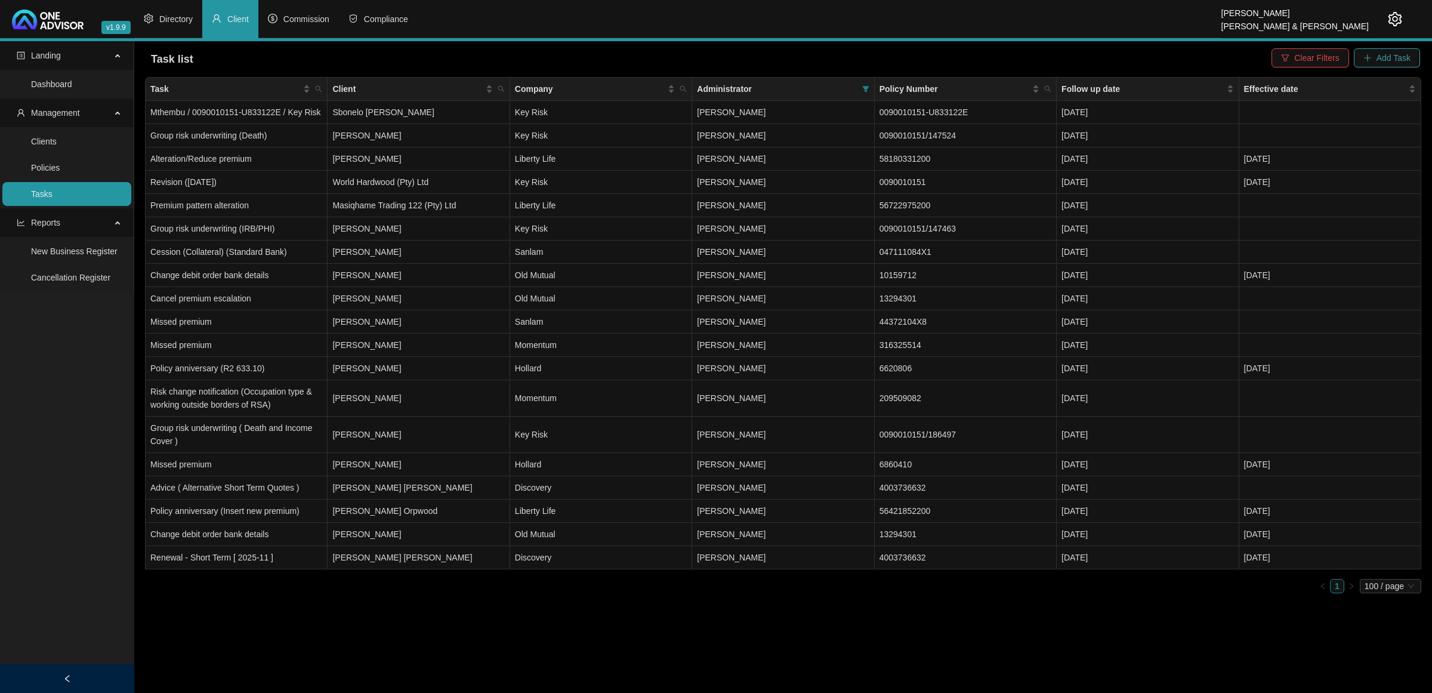
click at [1387, 55] on span "Add Task" at bounding box center [1393, 57] width 34 height 13
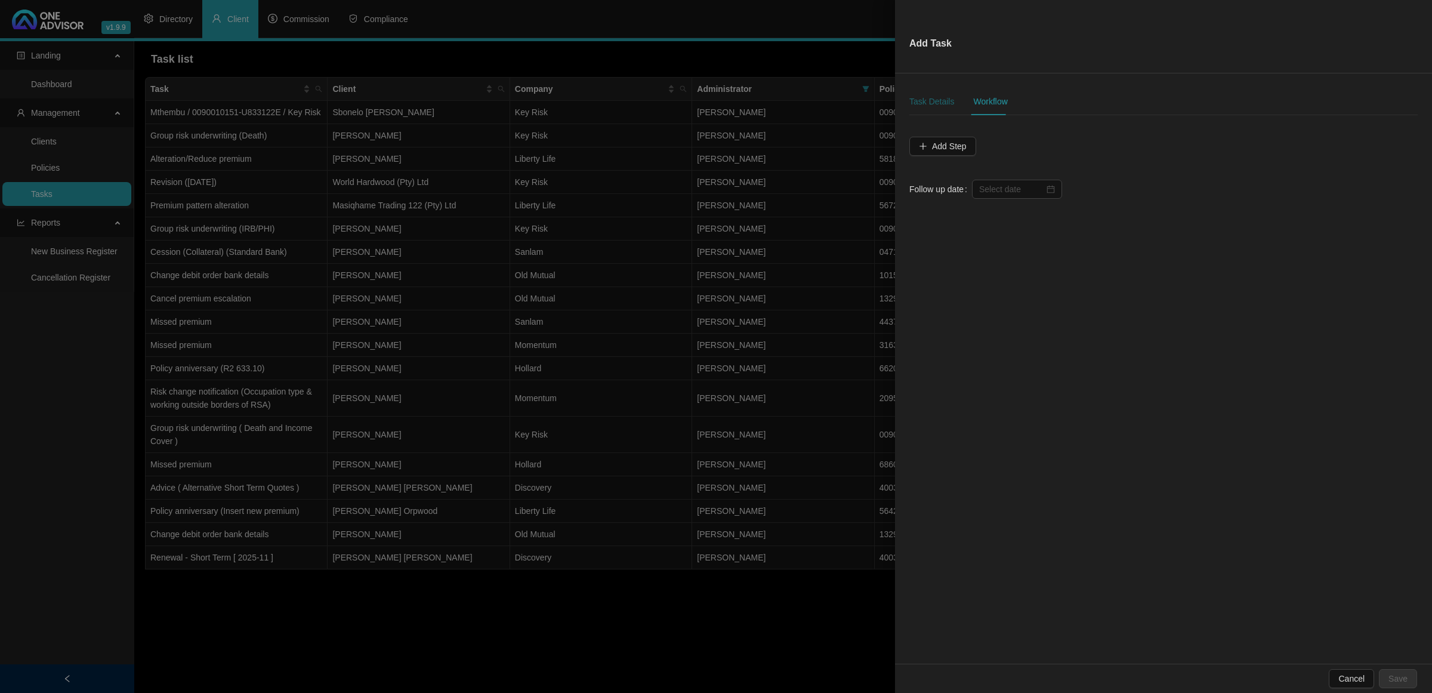
click at [918, 95] on div "Task Details" at bounding box center [931, 101] width 45 height 13
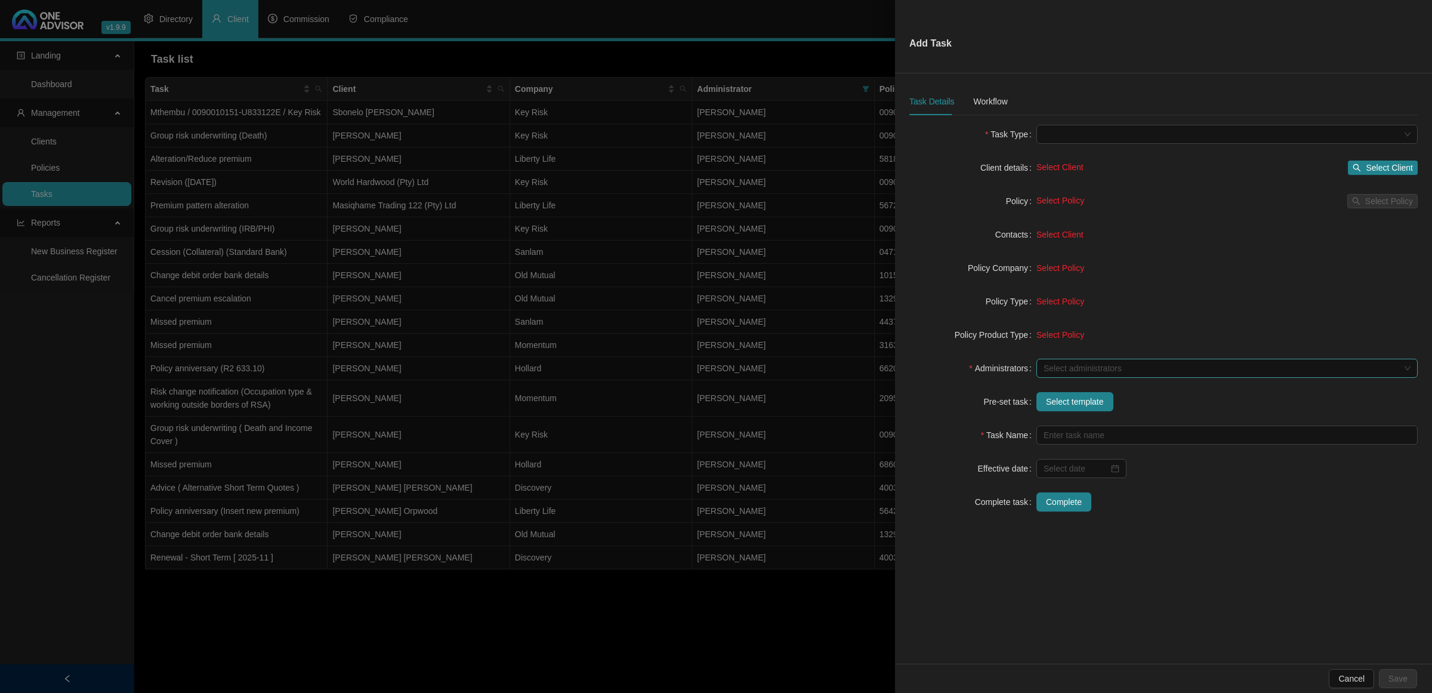
click at [1078, 365] on div at bounding box center [1221, 368] width 364 height 9
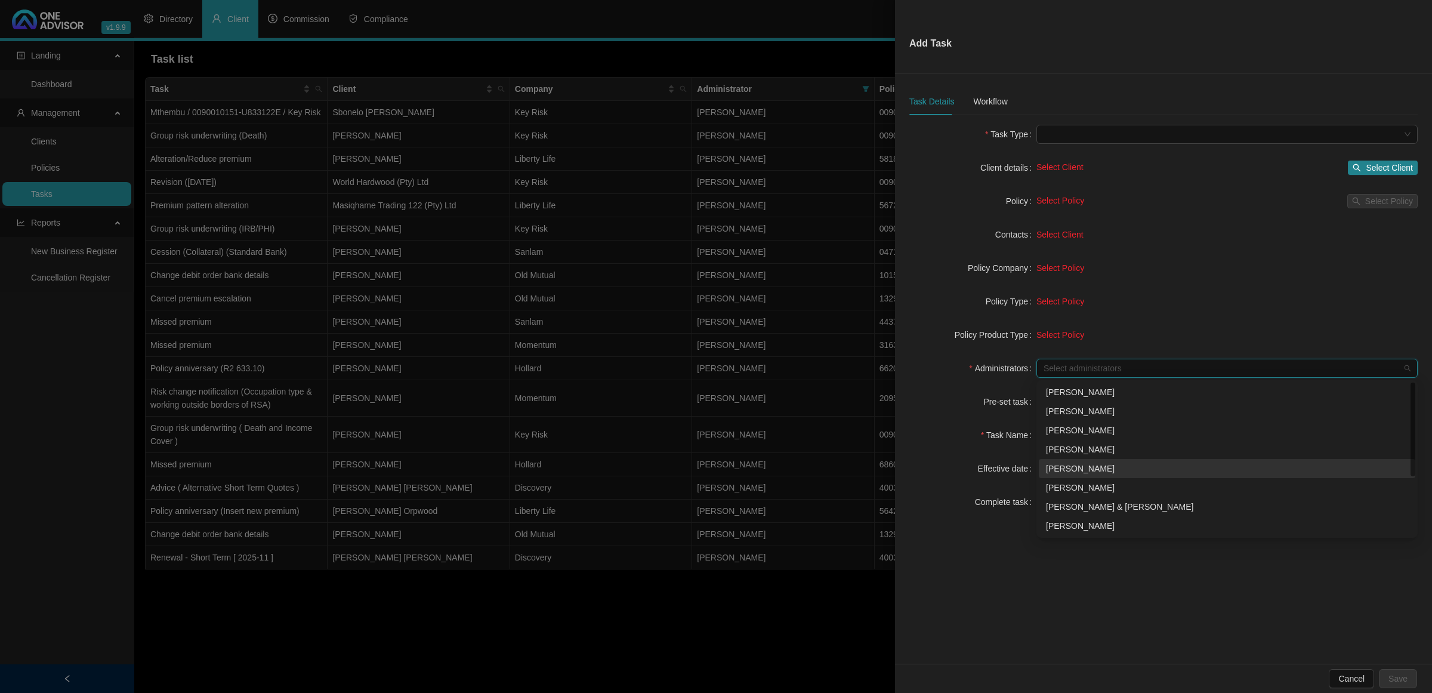
click at [1093, 464] on div "[PERSON_NAME]" at bounding box center [1227, 468] width 362 height 13
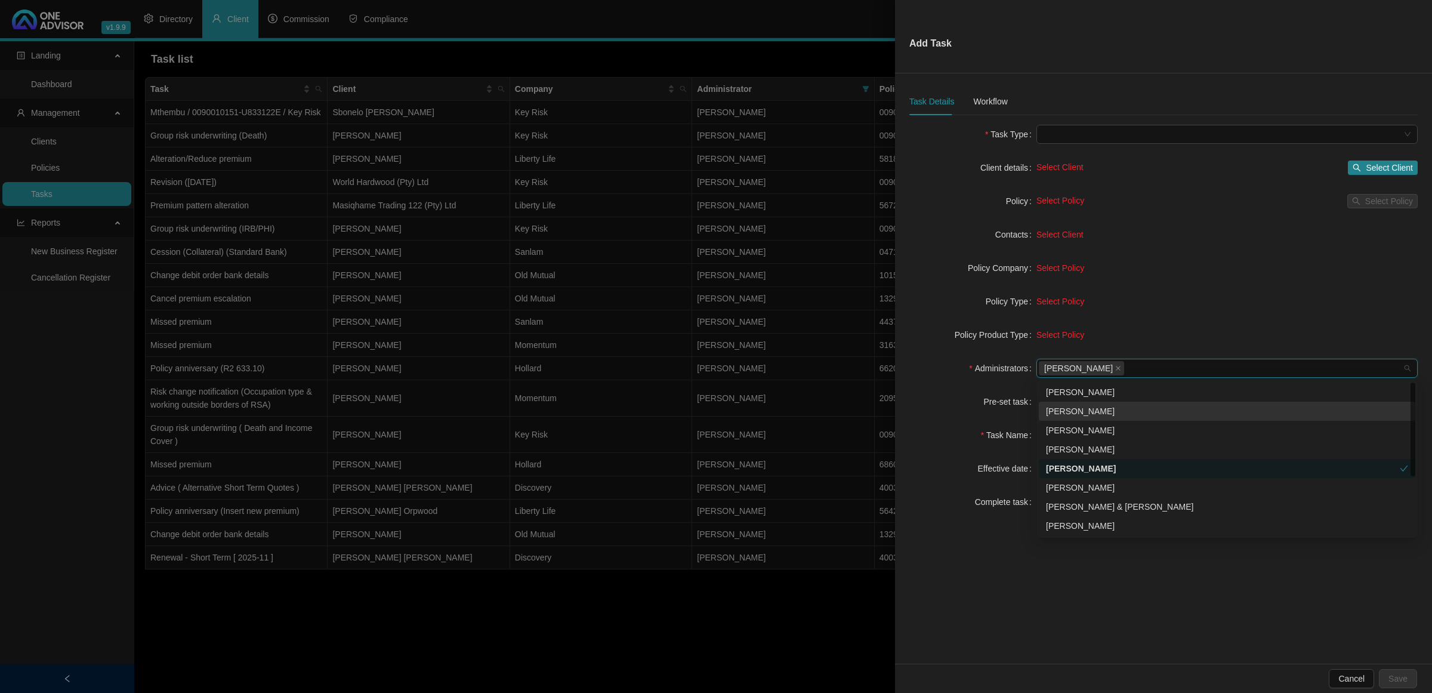
click at [984, 383] on form "Task Type Client details Select Client Select Client Policy Select Policy Selec…" at bounding box center [1163, 318] width 508 height 387
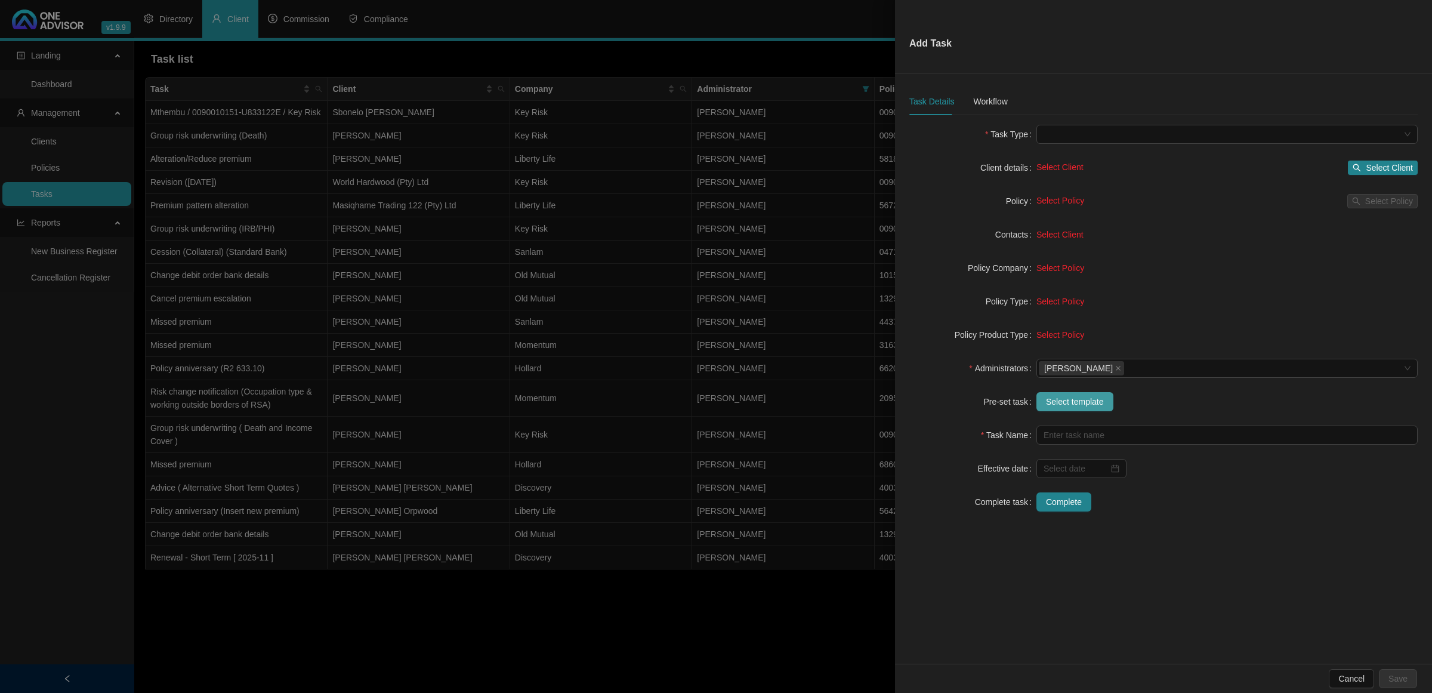
click at [1058, 401] on span "Select template" at bounding box center [1075, 401] width 58 height 13
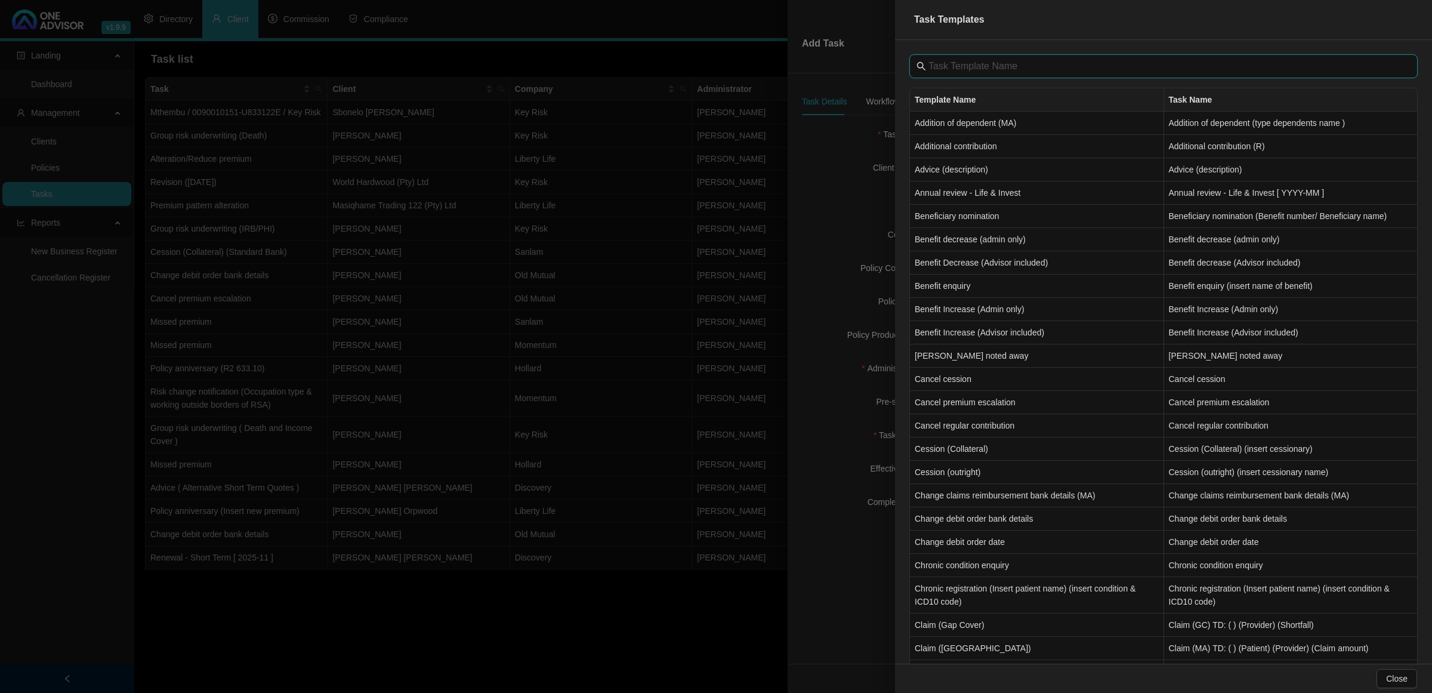
click at [989, 60] on input "text" at bounding box center [1164, 66] width 473 height 14
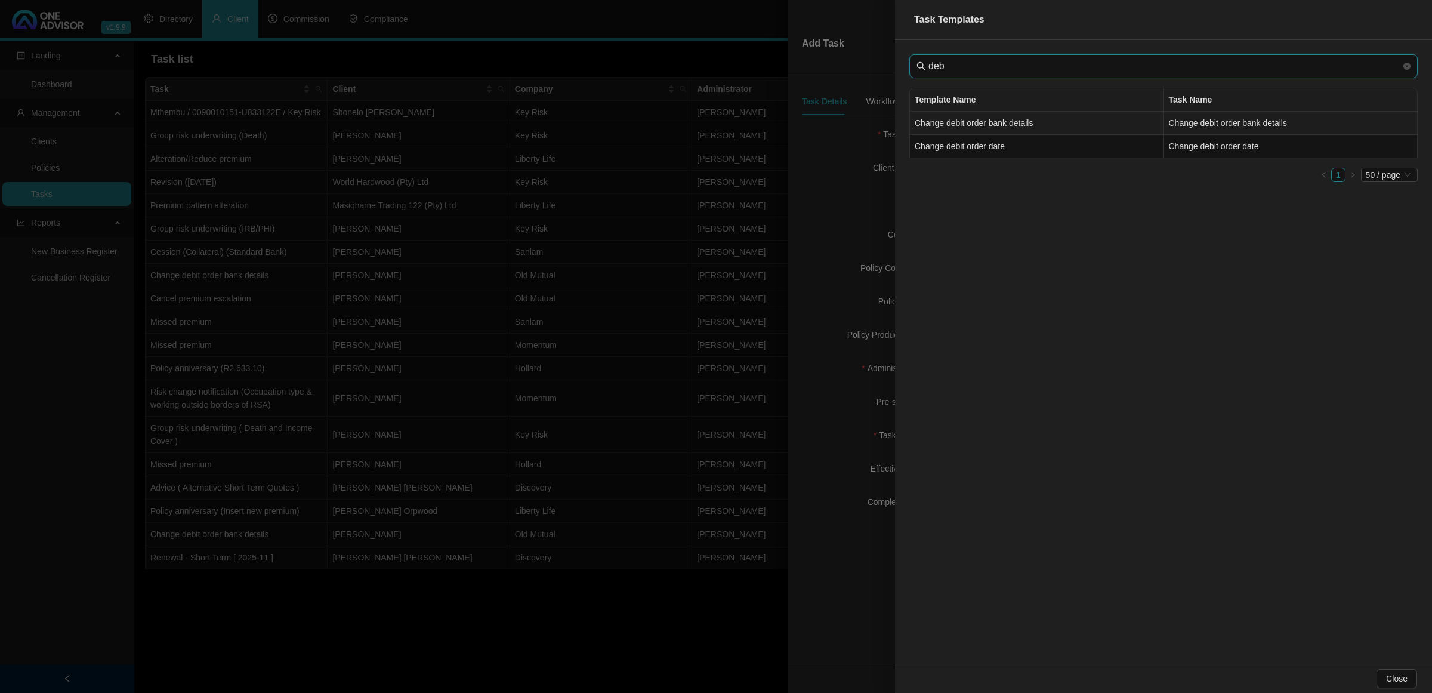
type input "deb"
click at [1006, 131] on td "Change debit order bank details" at bounding box center [1037, 123] width 254 height 23
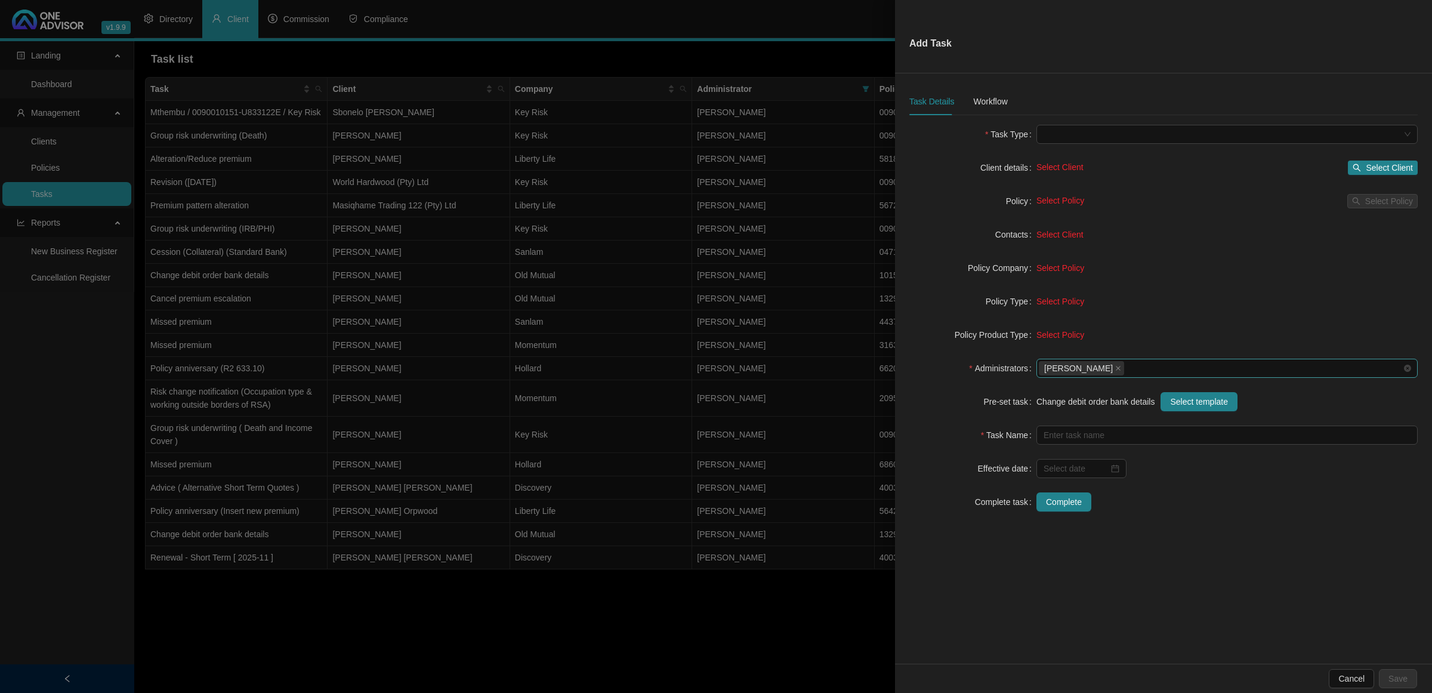
type input "Change debit order bank details"
click at [1388, 169] on span "Select Client" at bounding box center [1389, 167] width 47 height 13
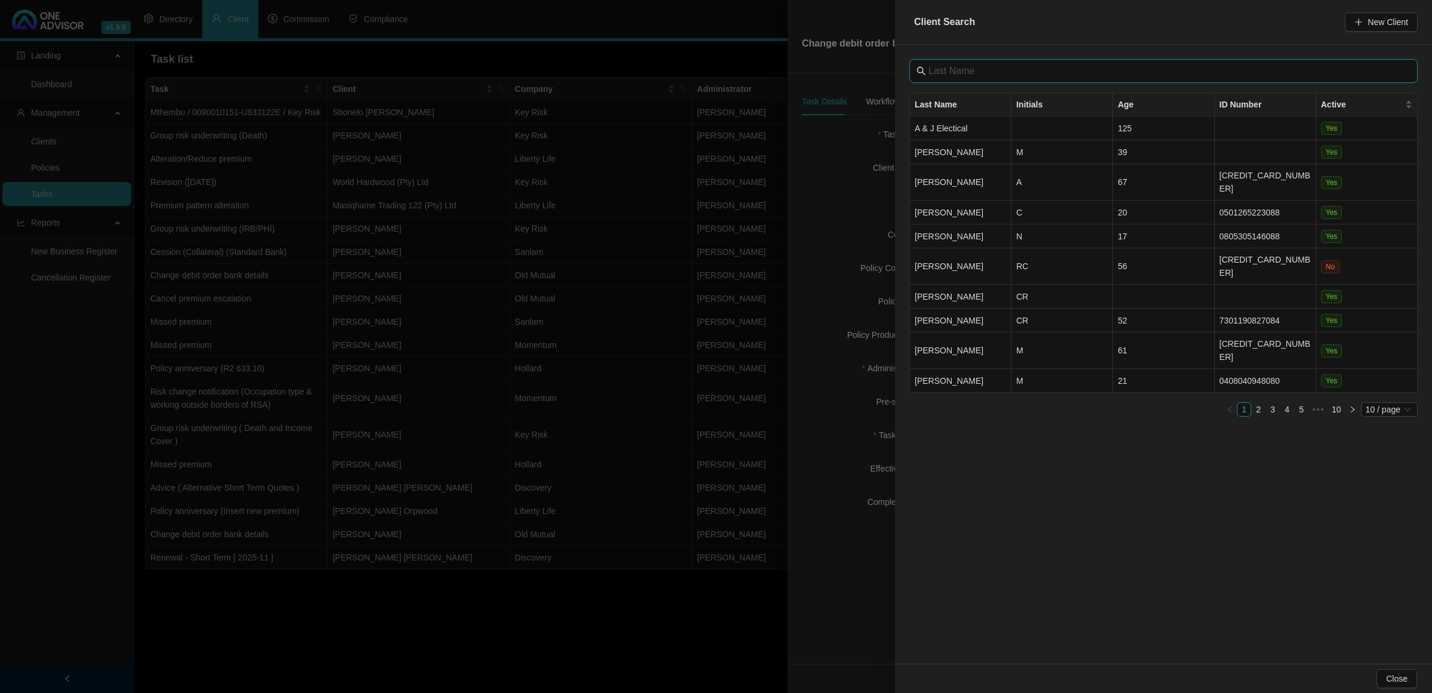
click at [998, 67] on input "text" at bounding box center [1164, 71] width 473 height 14
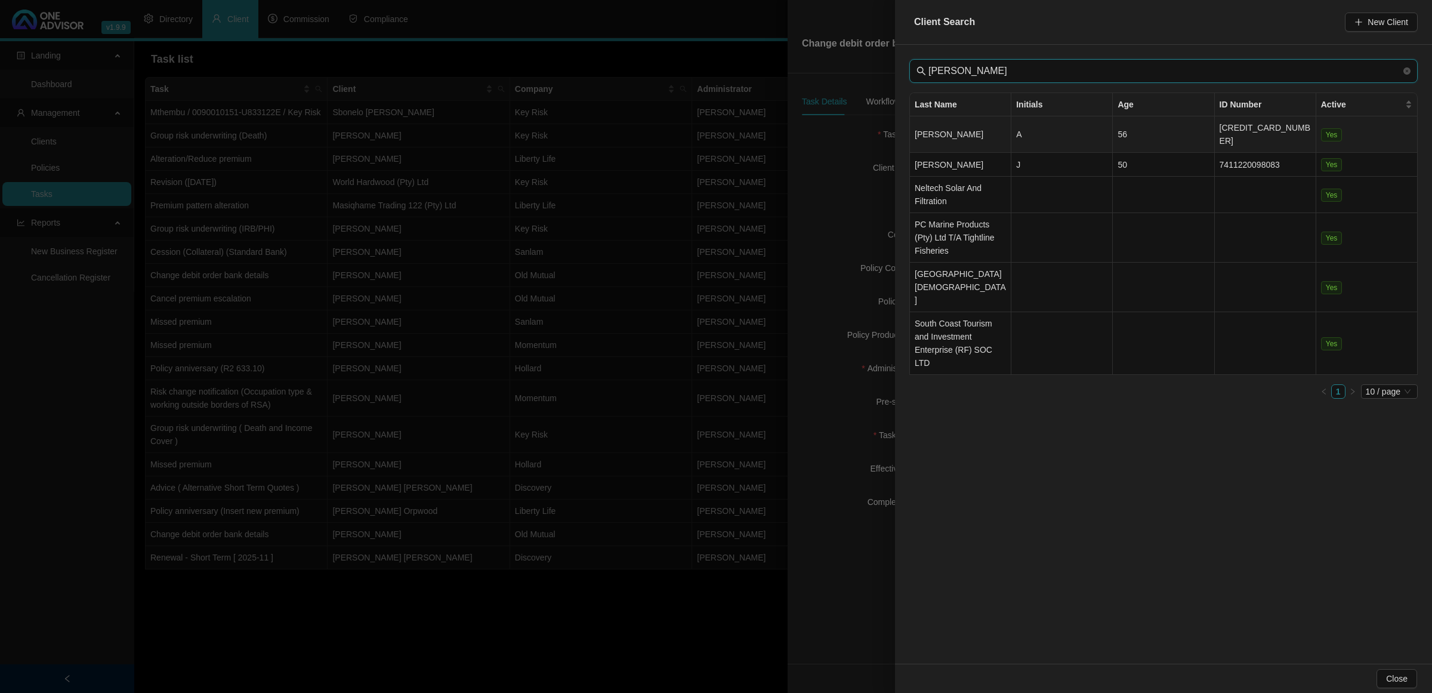
type input "[PERSON_NAME]"
click at [973, 126] on td "[PERSON_NAME]" at bounding box center [960, 134] width 101 height 36
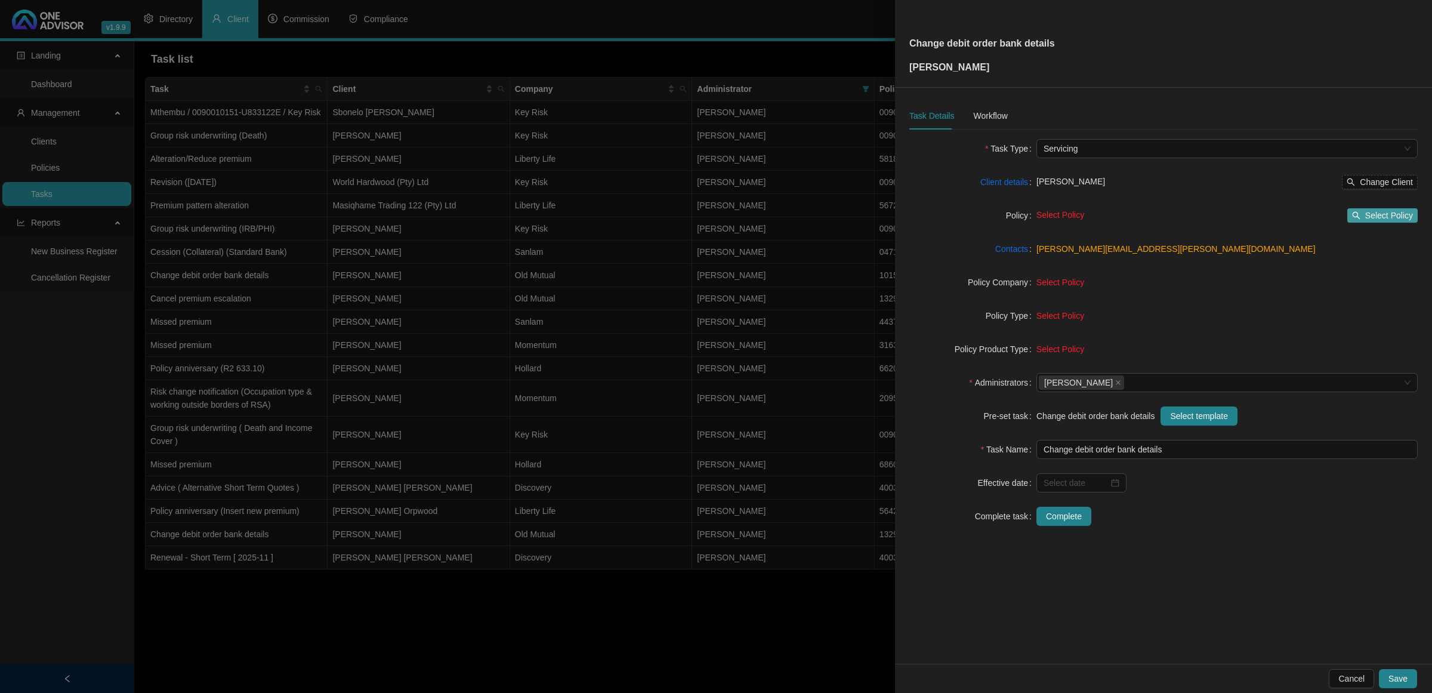
click at [1388, 210] on span "Select Policy" at bounding box center [1389, 215] width 48 height 13
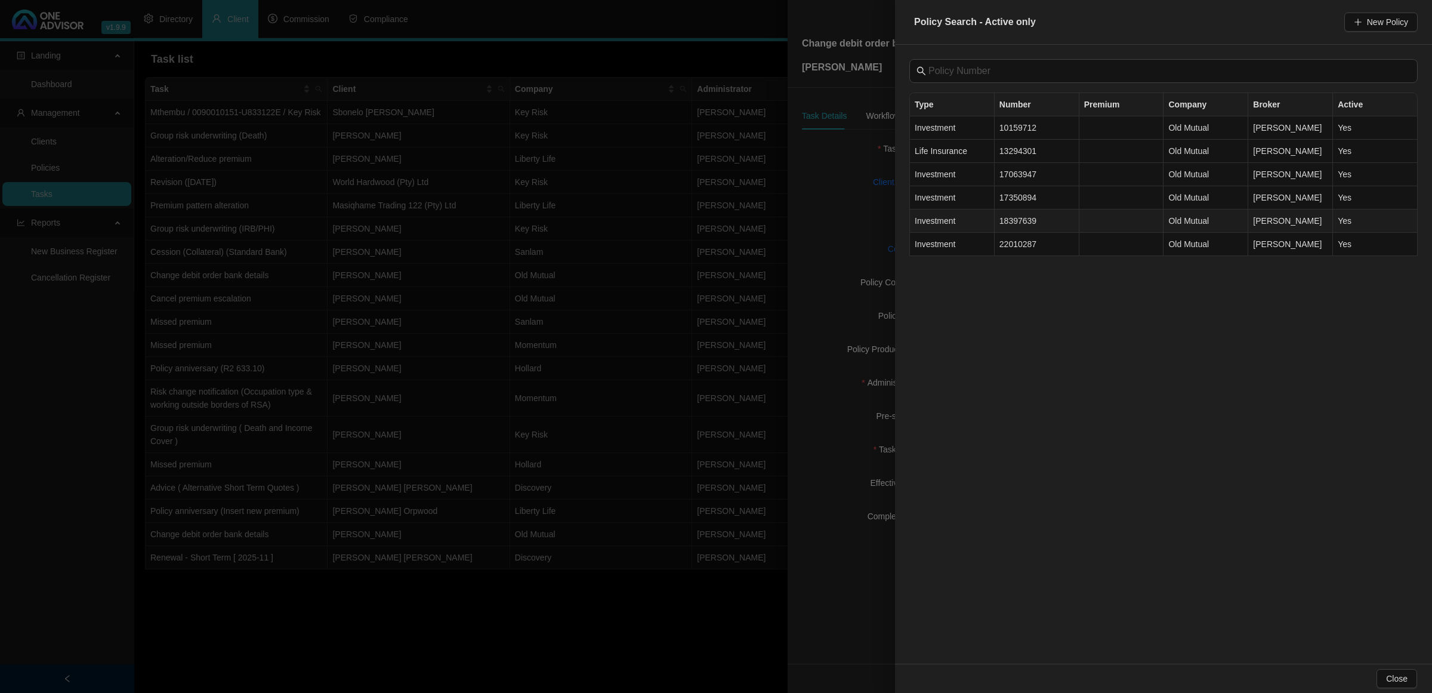
click at [1037, 224] on td "18397639" at bounding box center [1037, 220] width 85 height 23
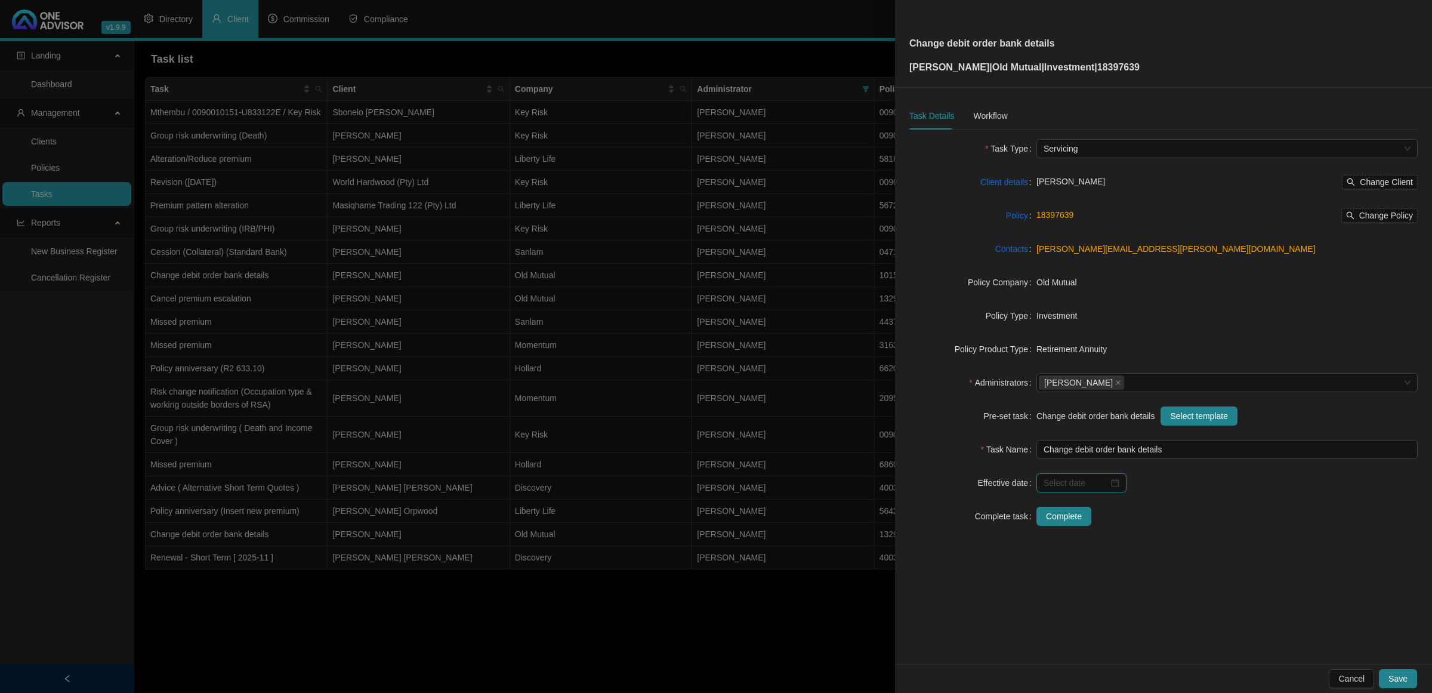
click at [1076, 489] on input at bounding box center [1076, 482] width 65 height 13
type input "[DATE]"
click at [1187, 408] on div "1" at bounding box center [1187, 411] width 14 height 14
click at [994, 112] on div "Workflow" at bounding box center [990, 115] width 34 height 13
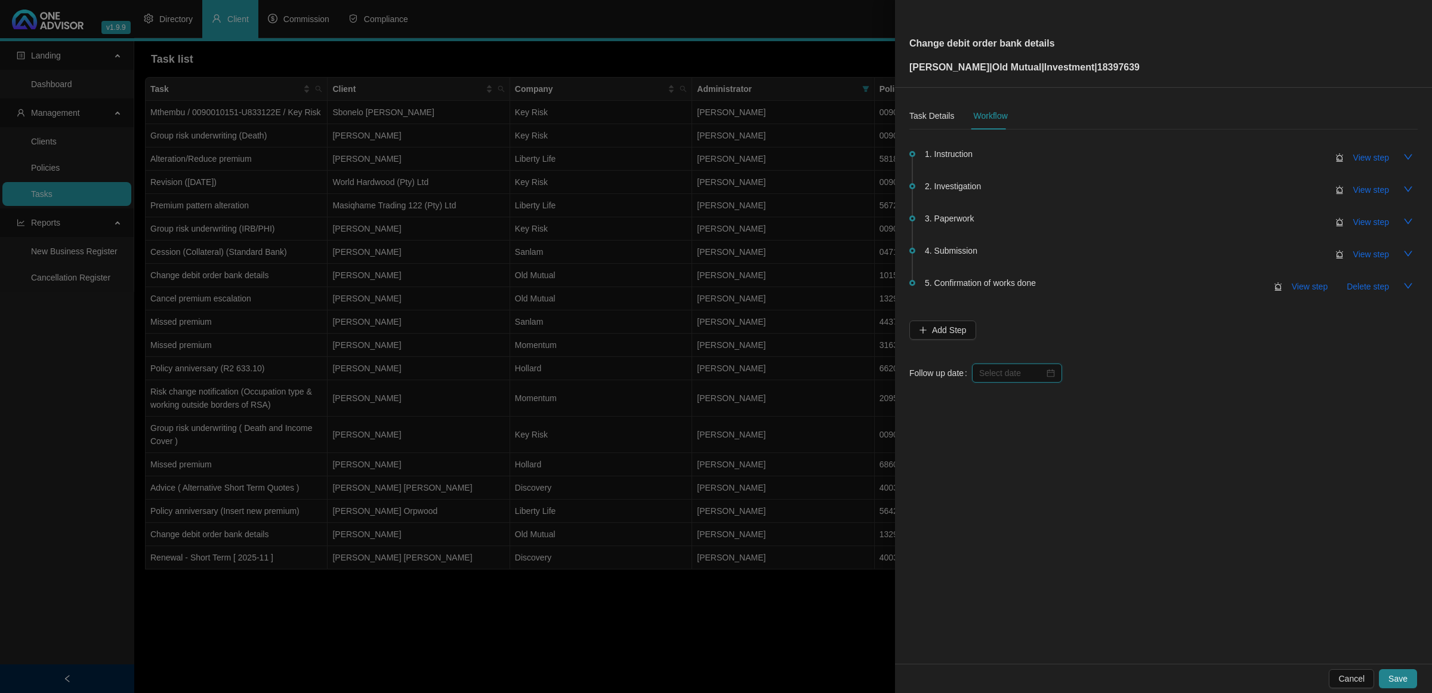
click at [1008, 369] on input at bounding box center [1011, 372] width 65 height 13
type input "[DATE]"
click at [1042, 490] on div "14" at bounding box center [1036, 489] width 14 height 14
click at [1356, 158] on span "View step" at bounding box center [1371, 157] width 36 height 13
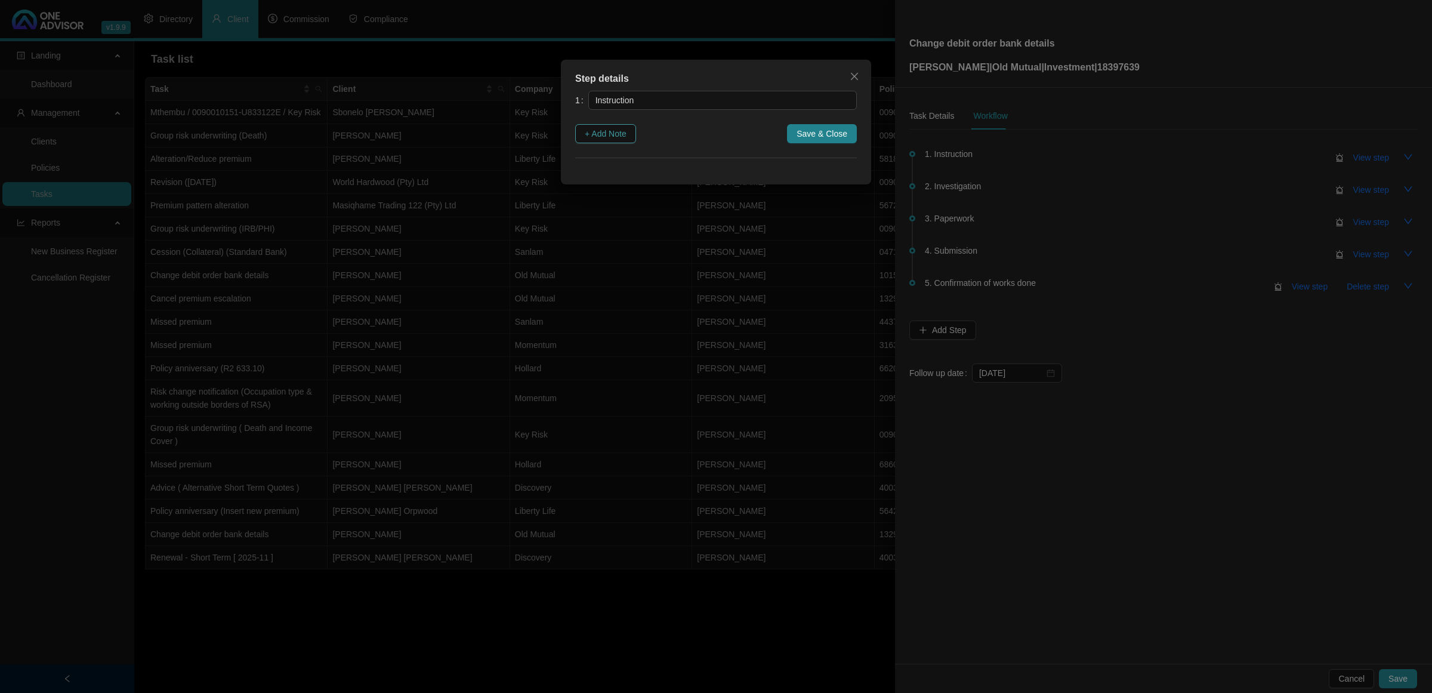
click at [600, 129] on span "+ Add Note" at bounding box center [606, 133] width 42 height 13
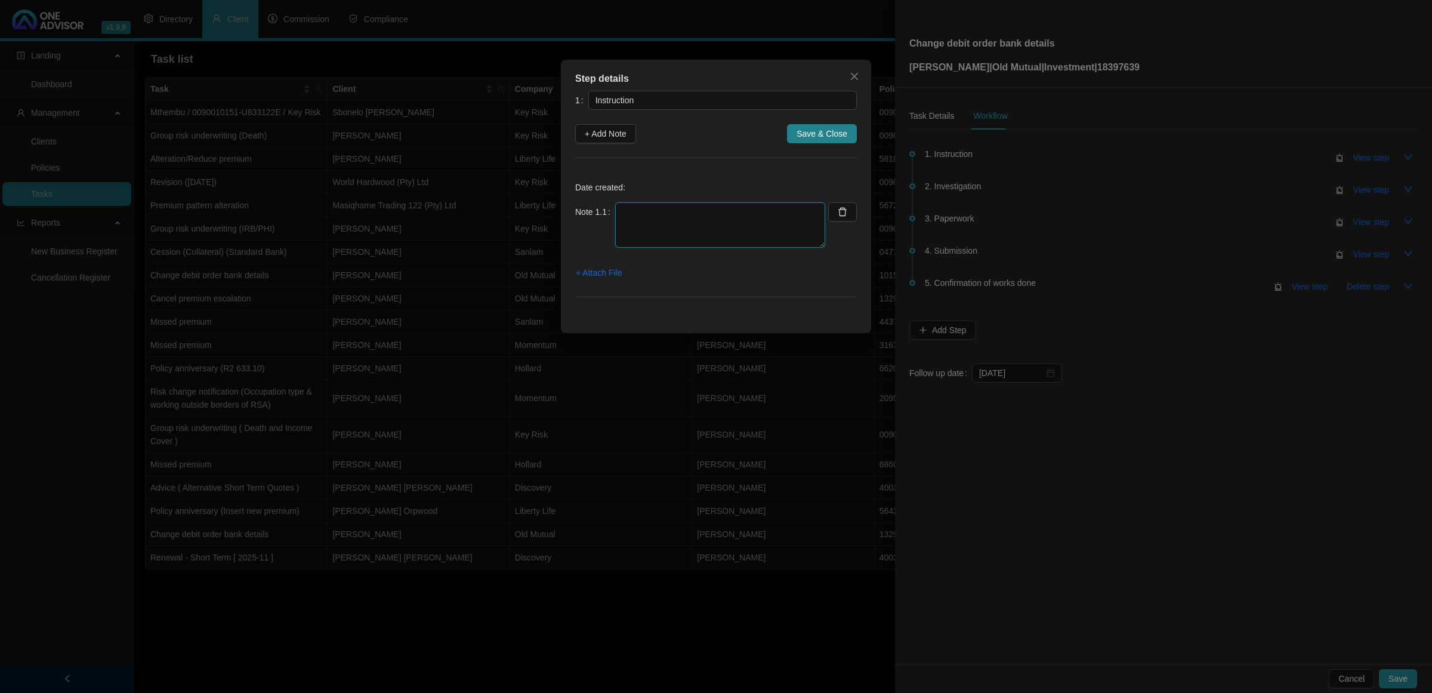
click at [645, 232] on textarea at bounding box center [720, 224] width 210 height 45
type textarea "Client emailed requesting to update his bank details"
click at [616, 279] on span "+ Attach File" at bounding box center [599, 272] width 46 height 13
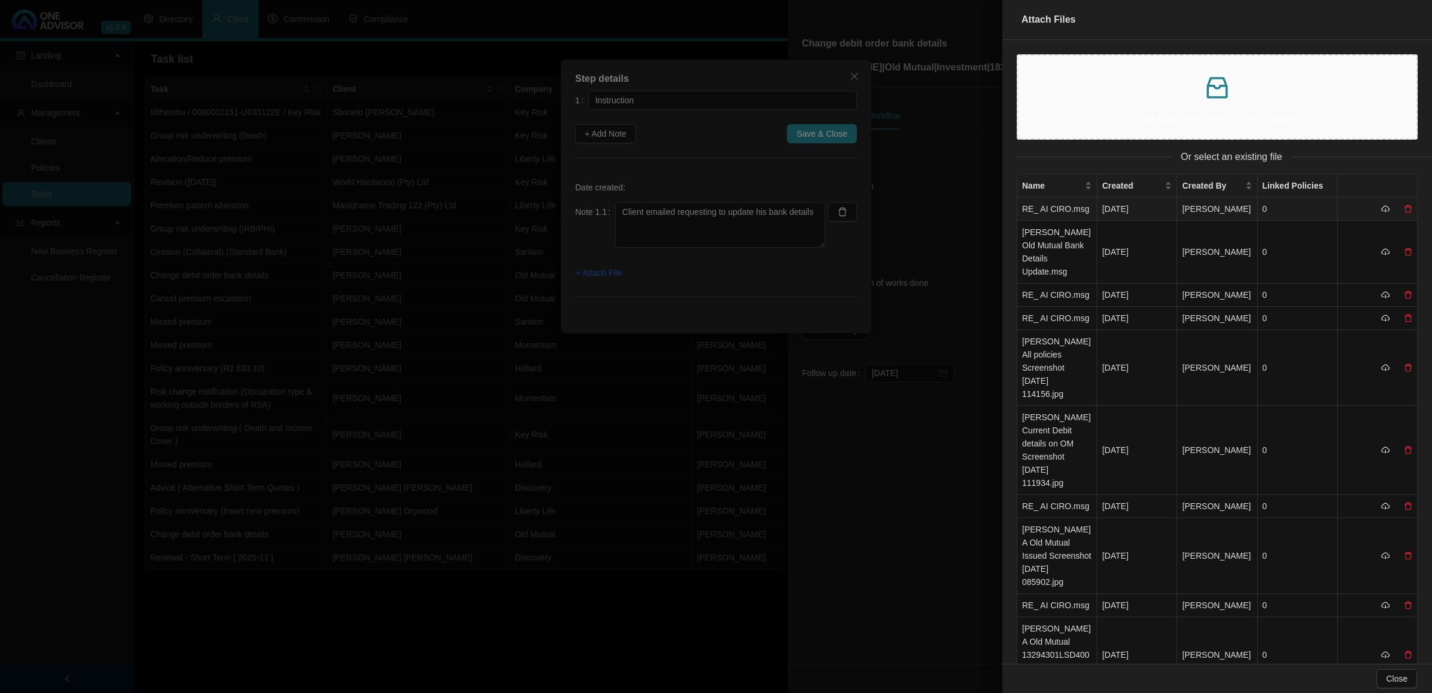
click at [1072, 207] on td "RE_ AI CIRO.msg" at bounding box center [1057, 208] width 80 height 23
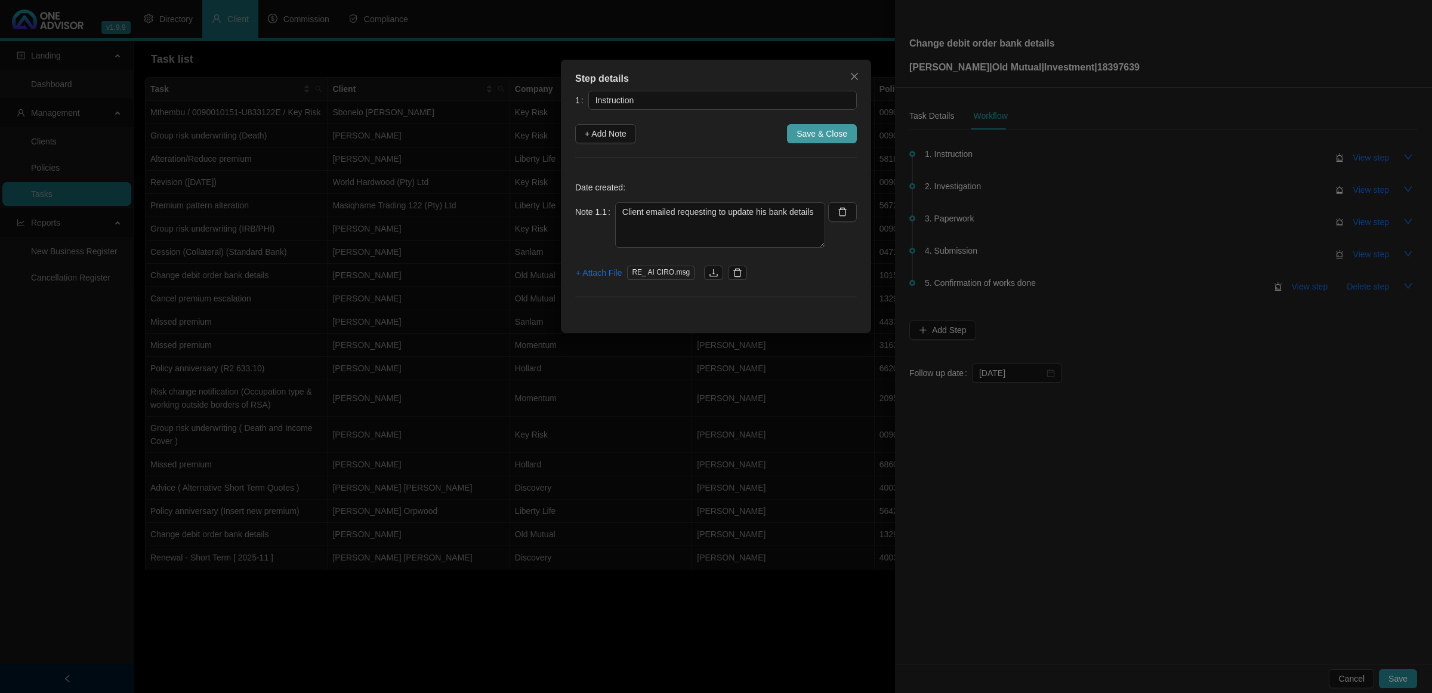
click at [841, 135] on span "Save & Close" at bounding box center [822, 133] width 51 height 13
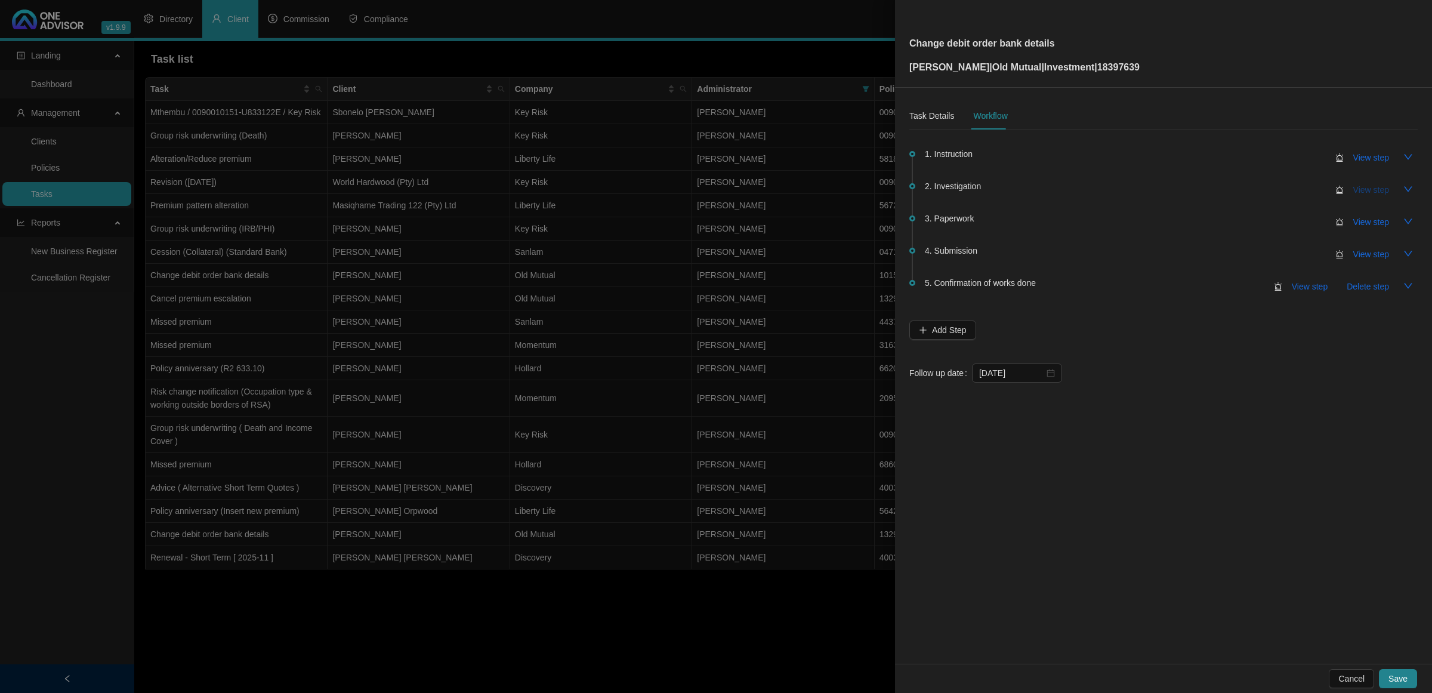
click at [1363, 192] on span "View step" at bounding box center [1371, 189] width 36 height 13
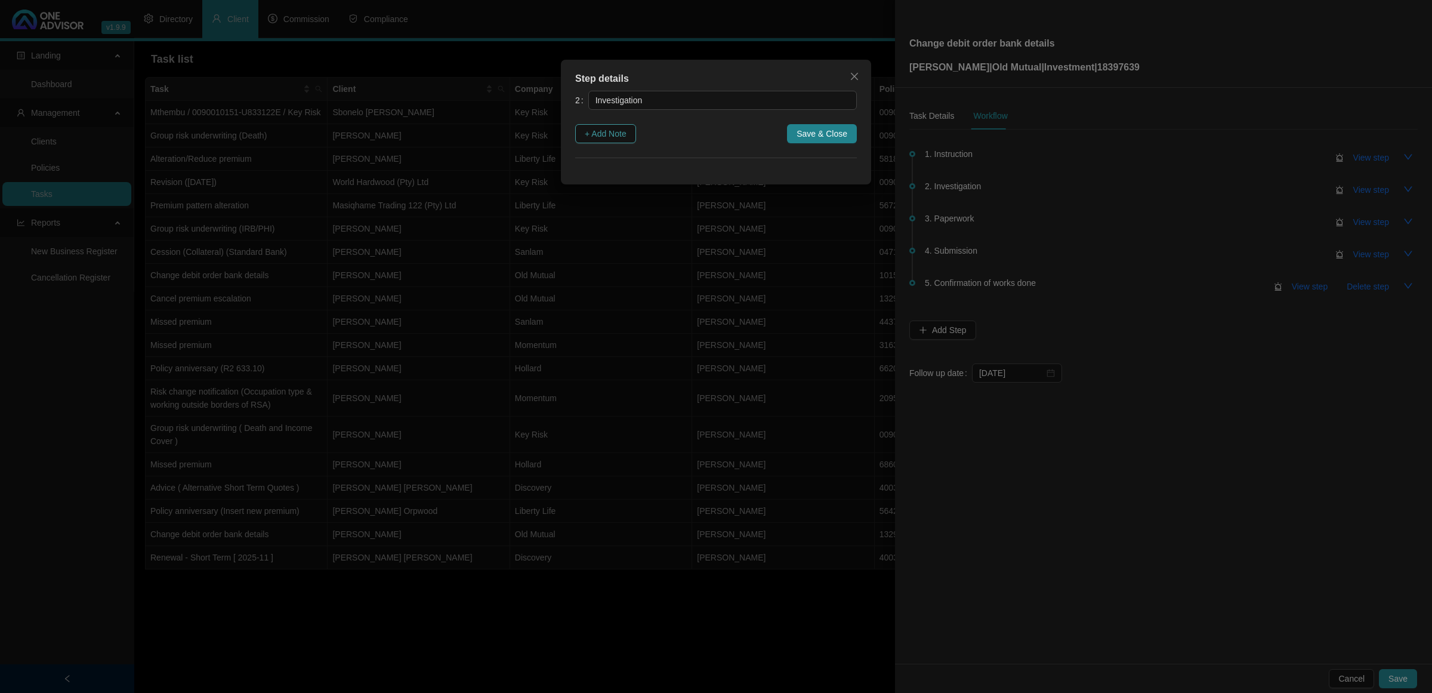
click at [598, 136] on span "+ Add Note" at bounding box center [606, 133] width 42 height 13
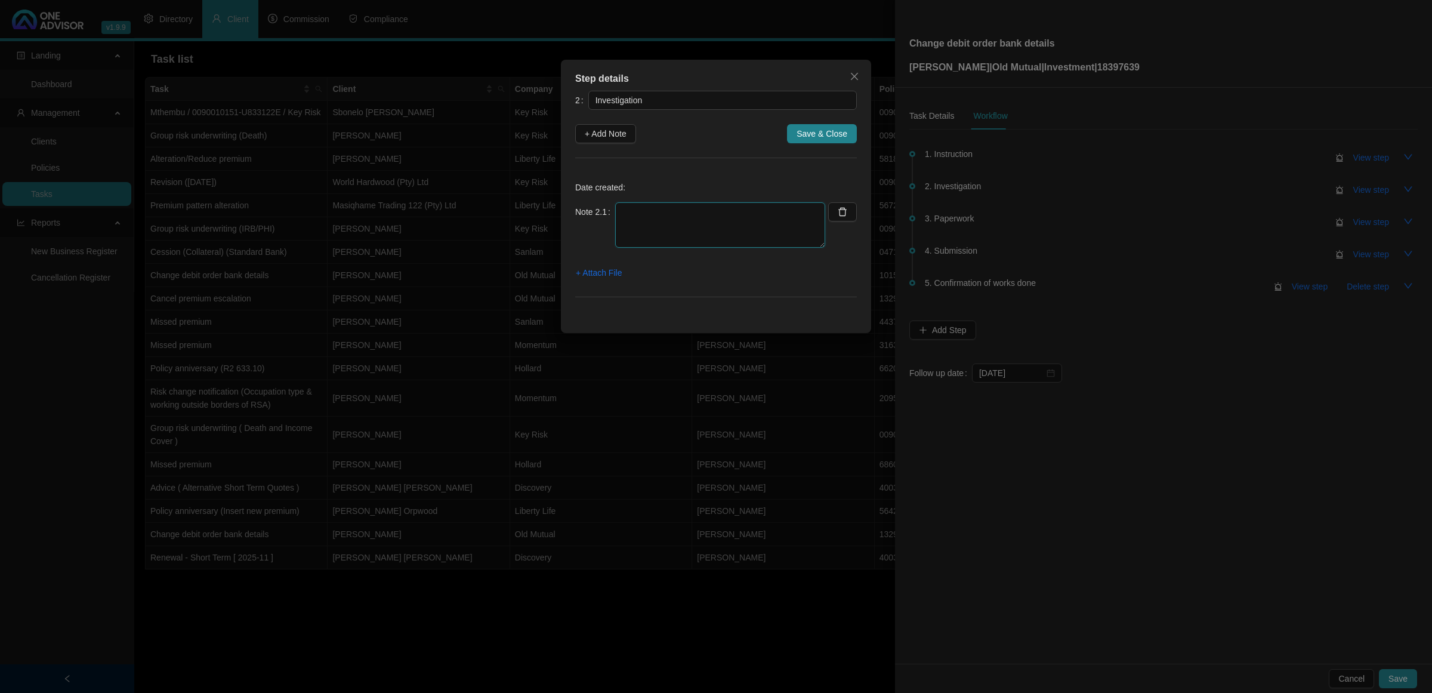
click at [676, 227] on textarea at bounding box center [720, 224] width 210 height 45
drag, startPoint x: 798, startPoint y: 248, endPoint x: 791, endPoint y: 297, distance: 49.4
click at [788, 318] on div "Step details 2 Investigation + Add Note Save & Close Date created: Note 2.1 Wen…" at bounding box center [716, 196] width 310 height 273
type textarea "Went online to check current bank details and premiums and checked how many pol…"
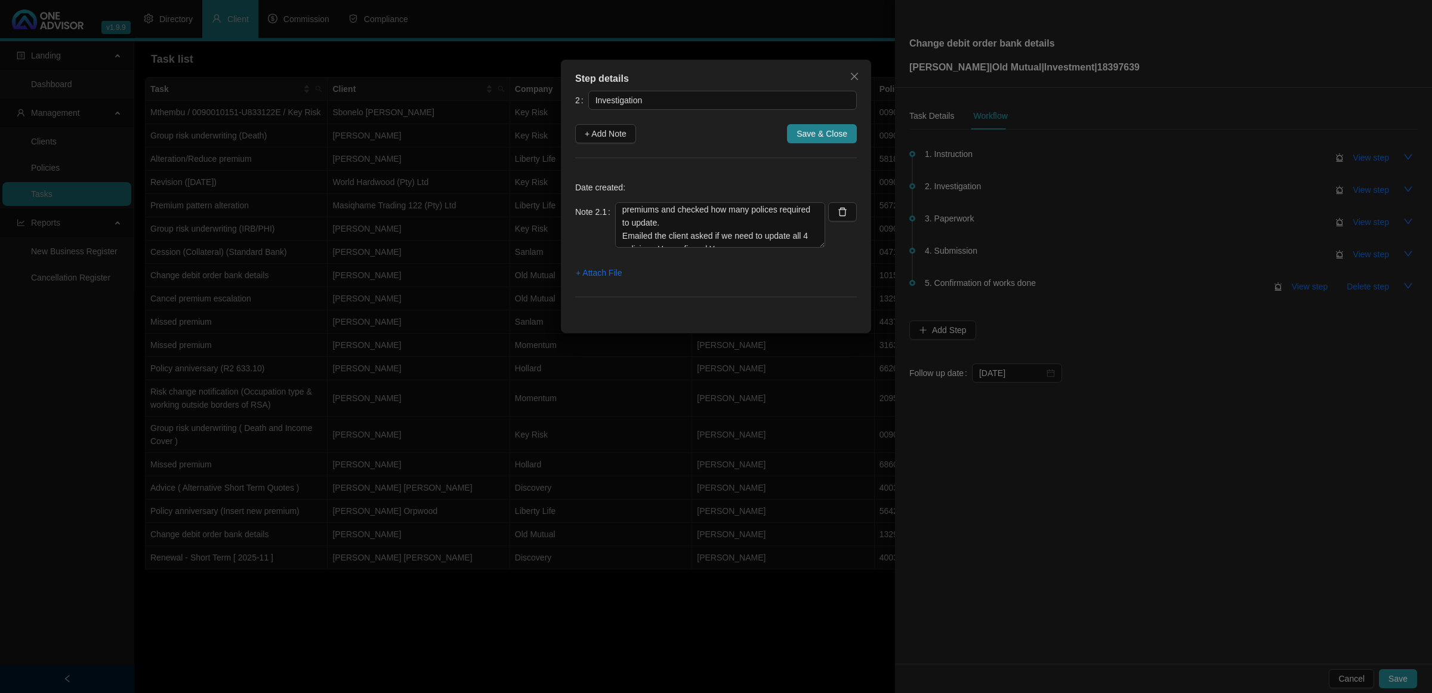
click at [819, 251] on div "Note 2.1 Went online to check current bank details and premiums and checked how…" at bounding box center [700, 232] width 250 height 60
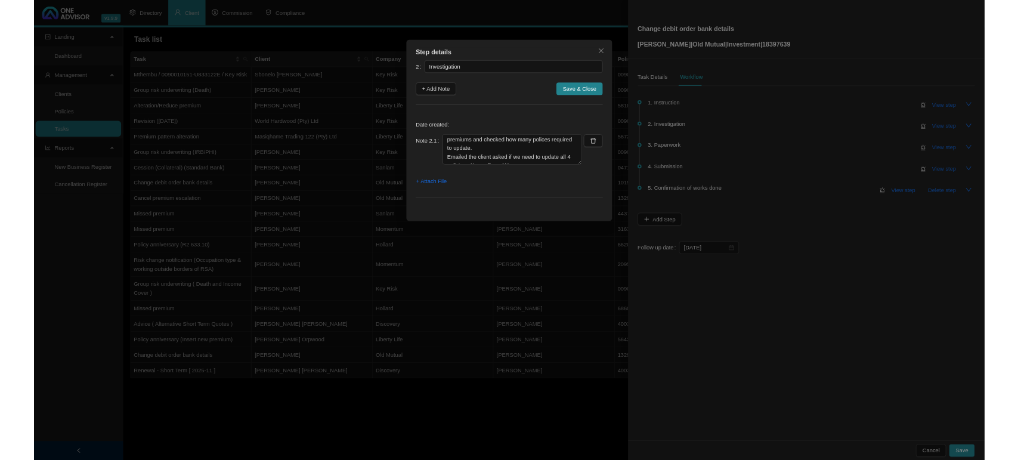
scroll to position [0, 0]
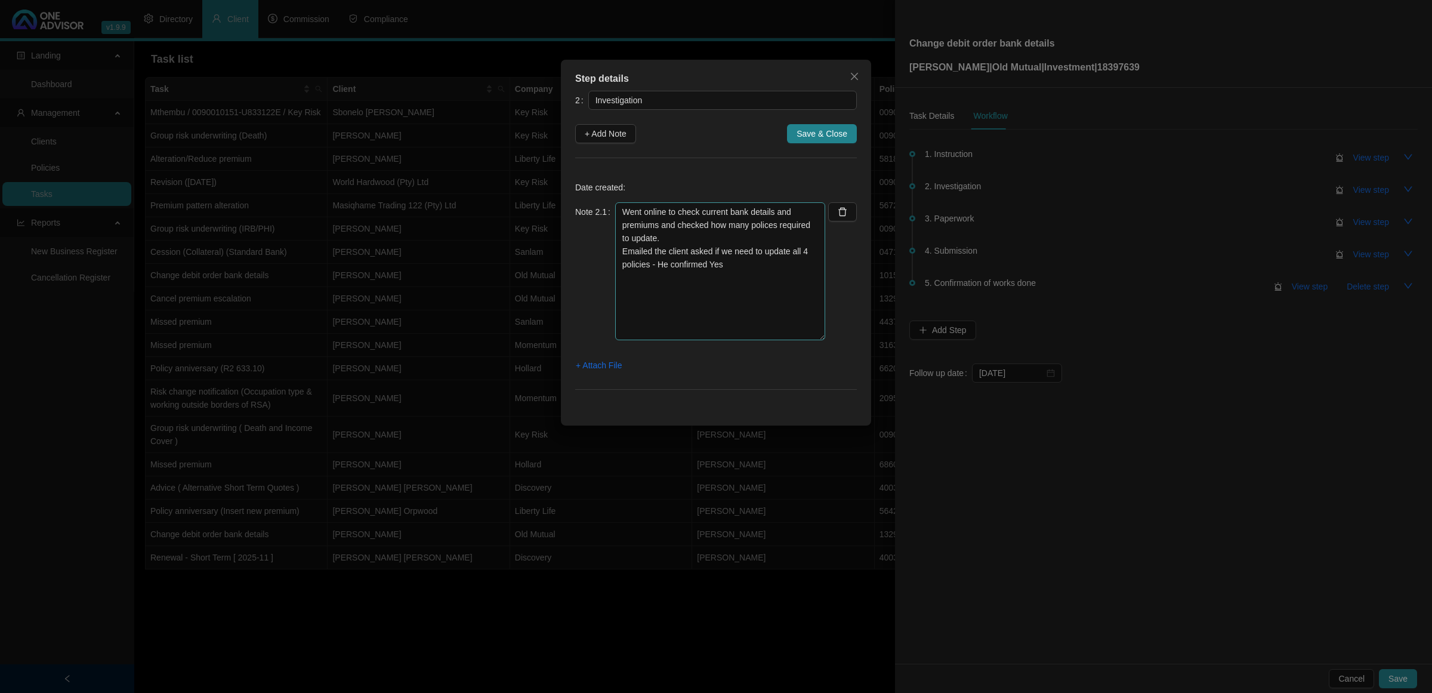
drag, startPoint x: 819, startPoint y: 246, endPoint x: 810, endPoint y: 338, distance: 92.9
click at [810, 338] on textarea "Went online to check current bank details and premiums and checked how many pol…" at bounding box center [720, 271] width 210 height 138
click at [600, 369] on span "+ Attach File" at bounding box center [599, 365] width 46 height 13
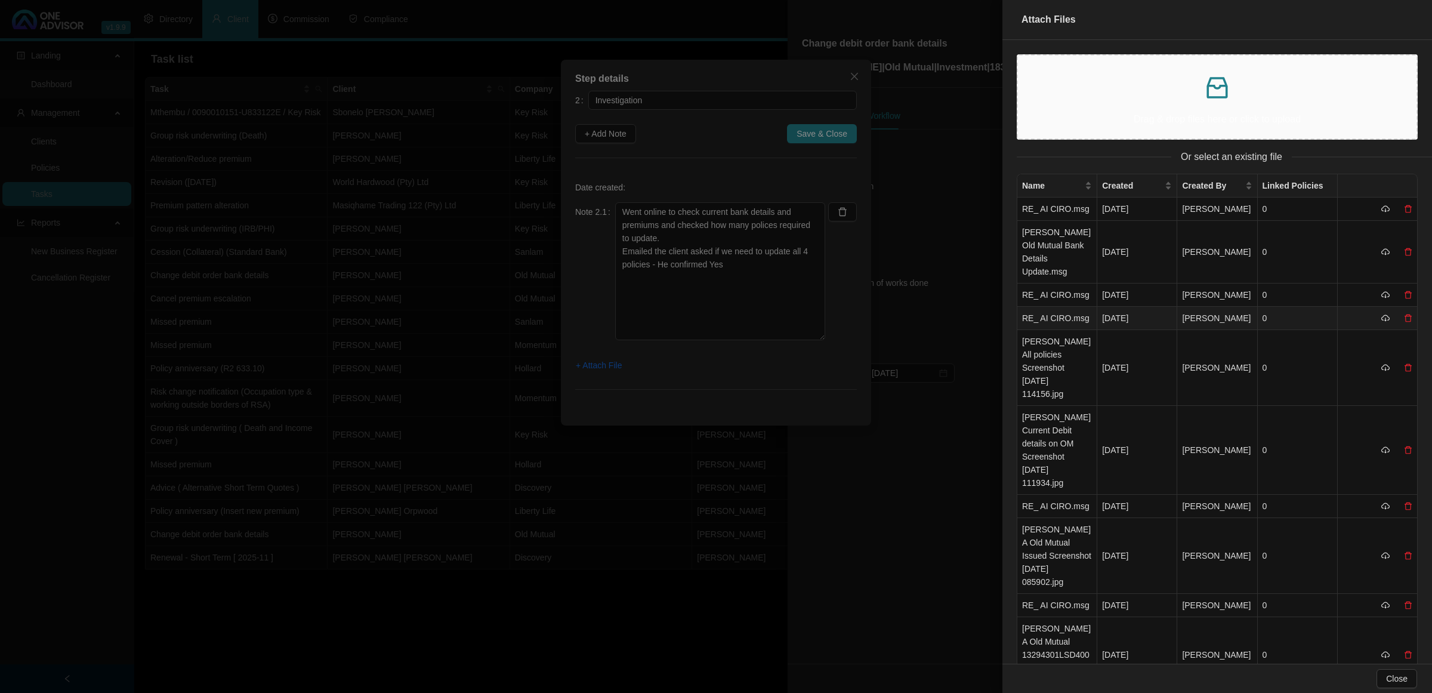
click at [1071, 314] on td "RE_ AI CIRO.msg" at bounding box center [1057, 318] width 80 height 23
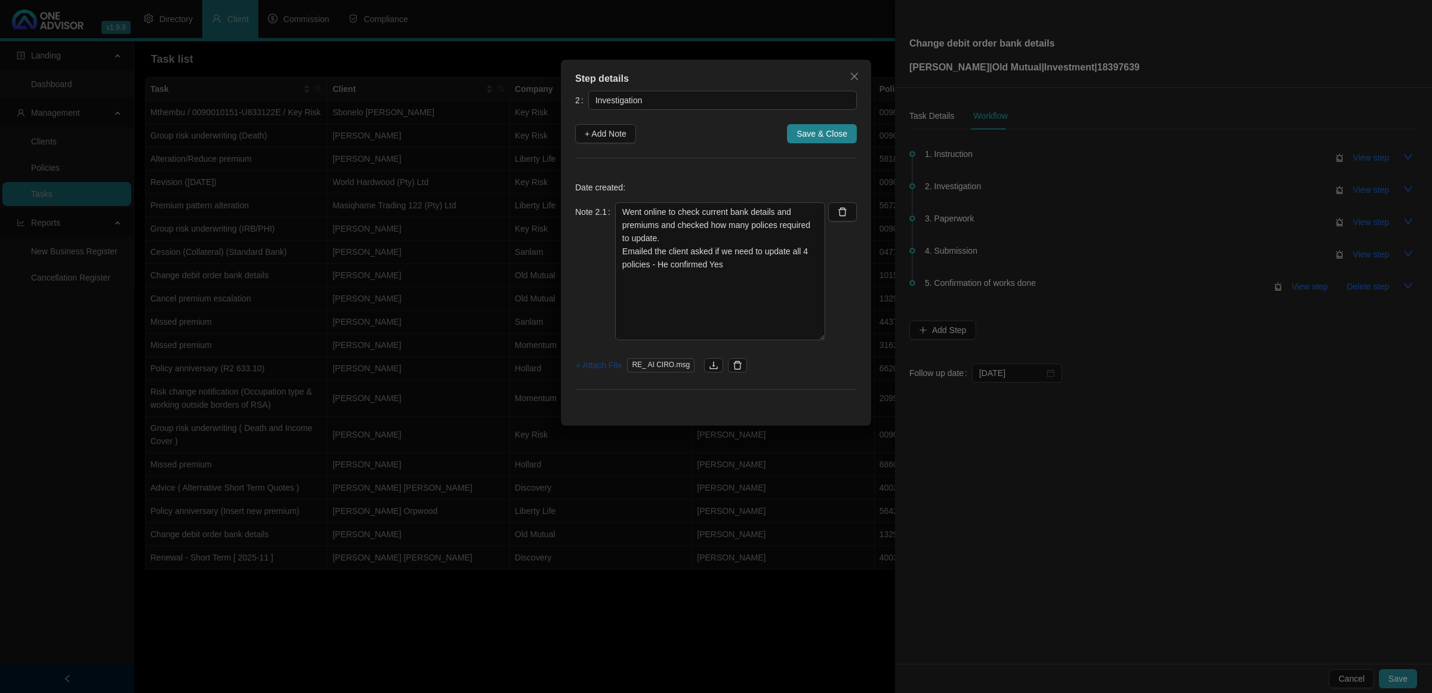
click at [589, 370] on span "+ Attach File" at bounding box center [599, 365] width 46 height 13
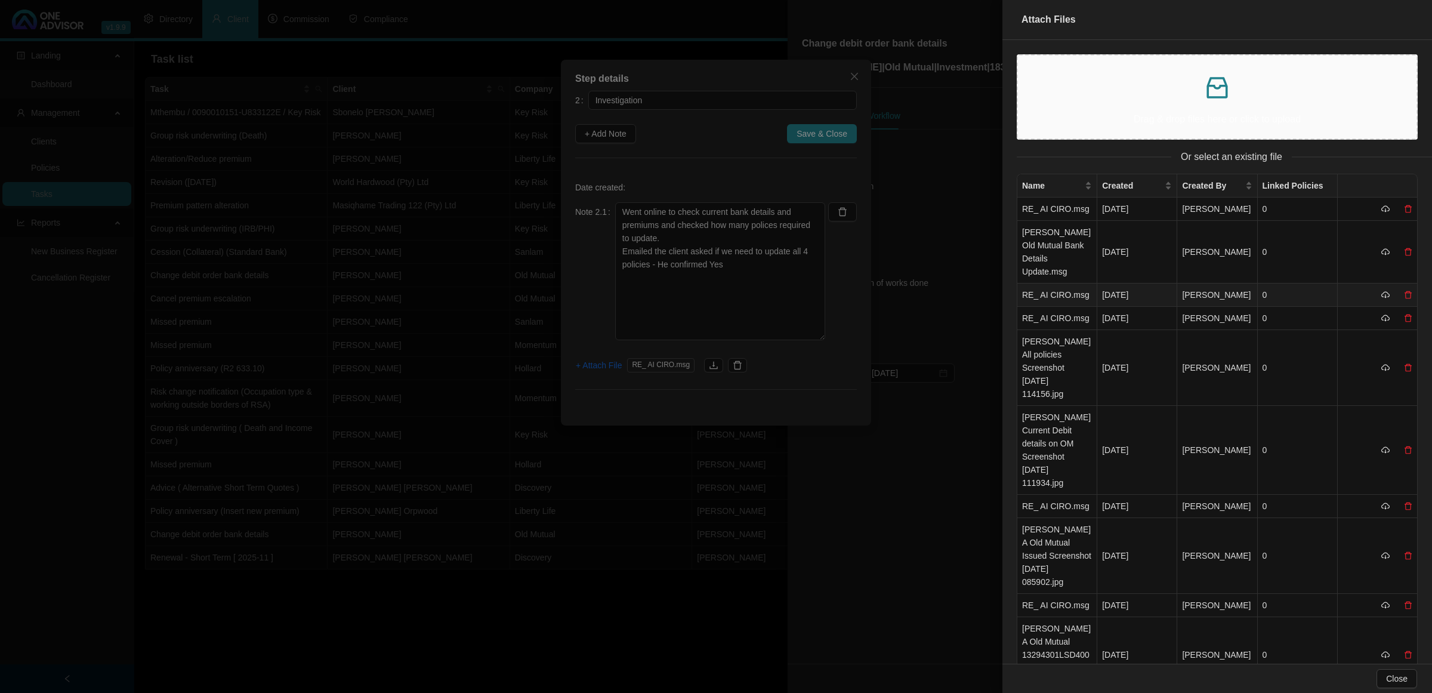
click at [1043, 295] on td "RE_ AI CIRO.msg" at bounding box center [1057, 294] width 80 height 23
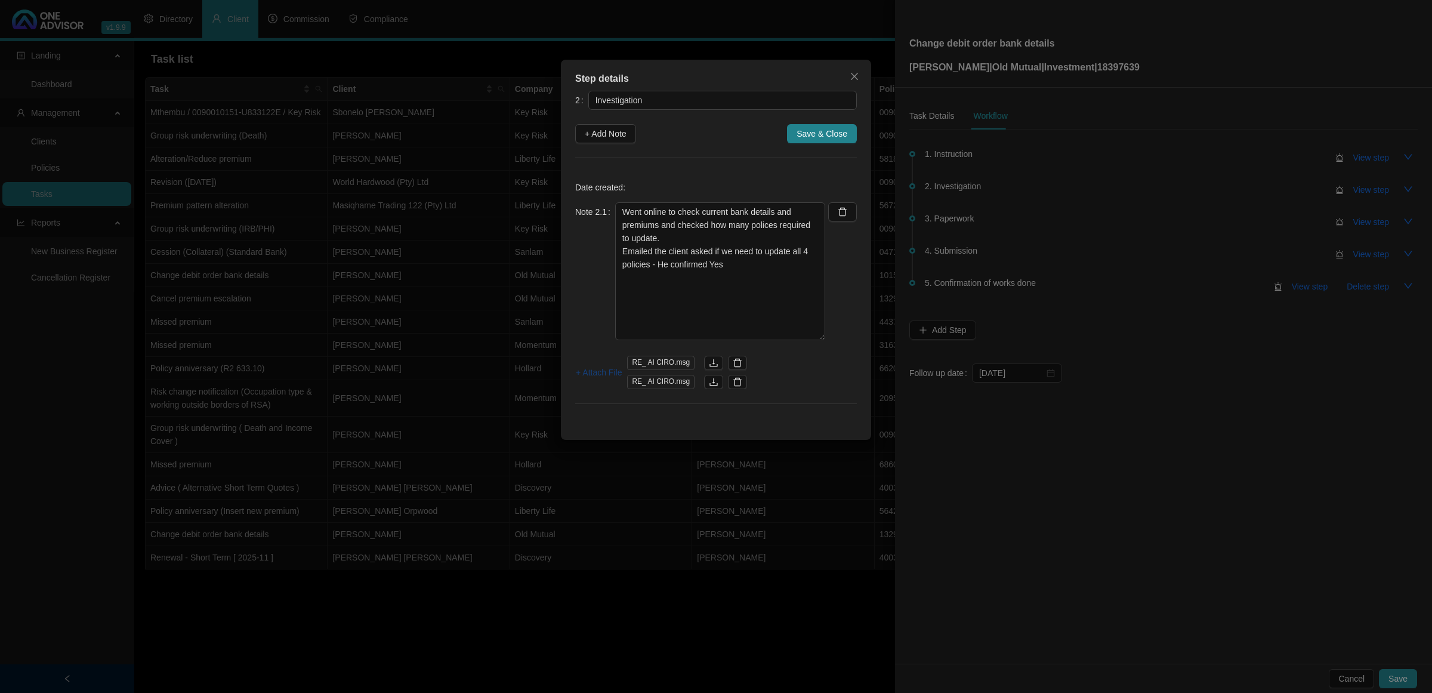
click at [600, 371] on span "+ Attach File" at bounding box center [599, 372] width 46 height 13
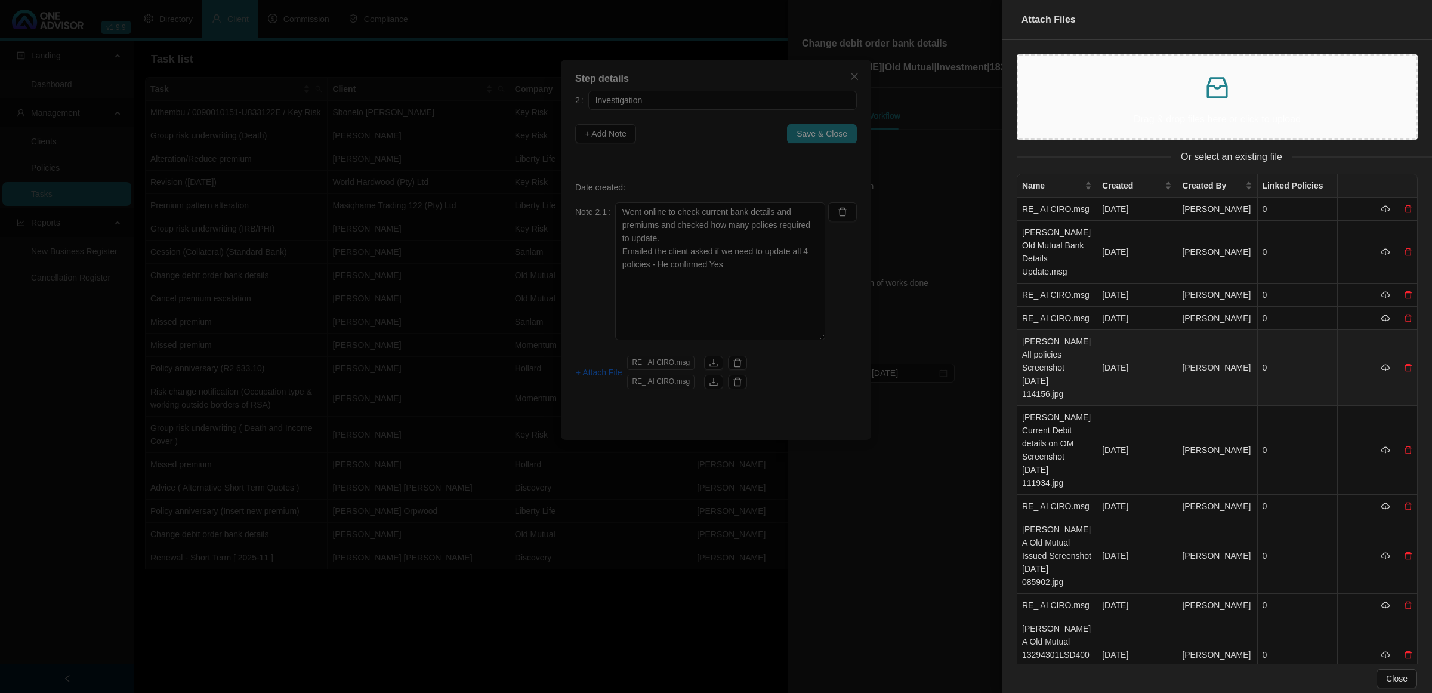
click at [1061, 353] on td "[PERSON_NAME] All policies Screenshot [DATE] 114156.jpg" at bounding box center [1057, 368] width 80 height 76
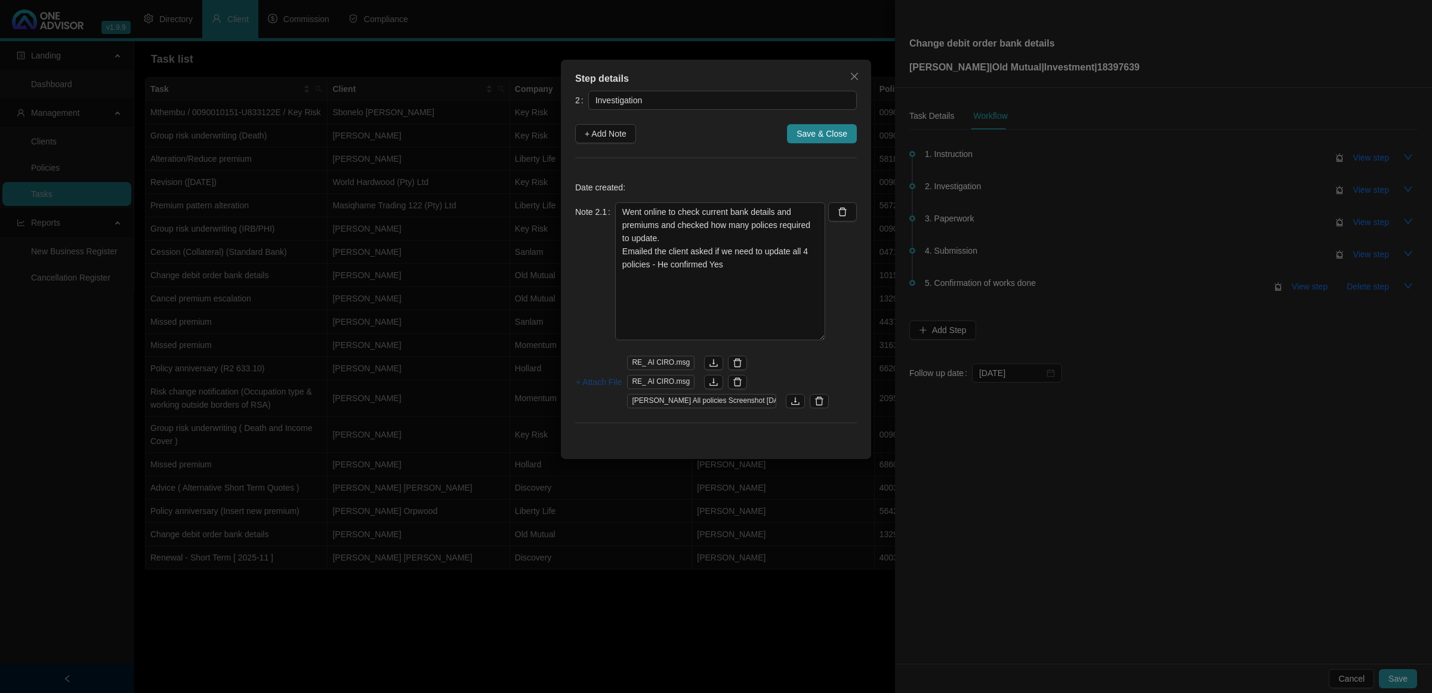
click at [582, 381] on span "+ Attach File" at bounding box center [599, 381] width 46 height 13
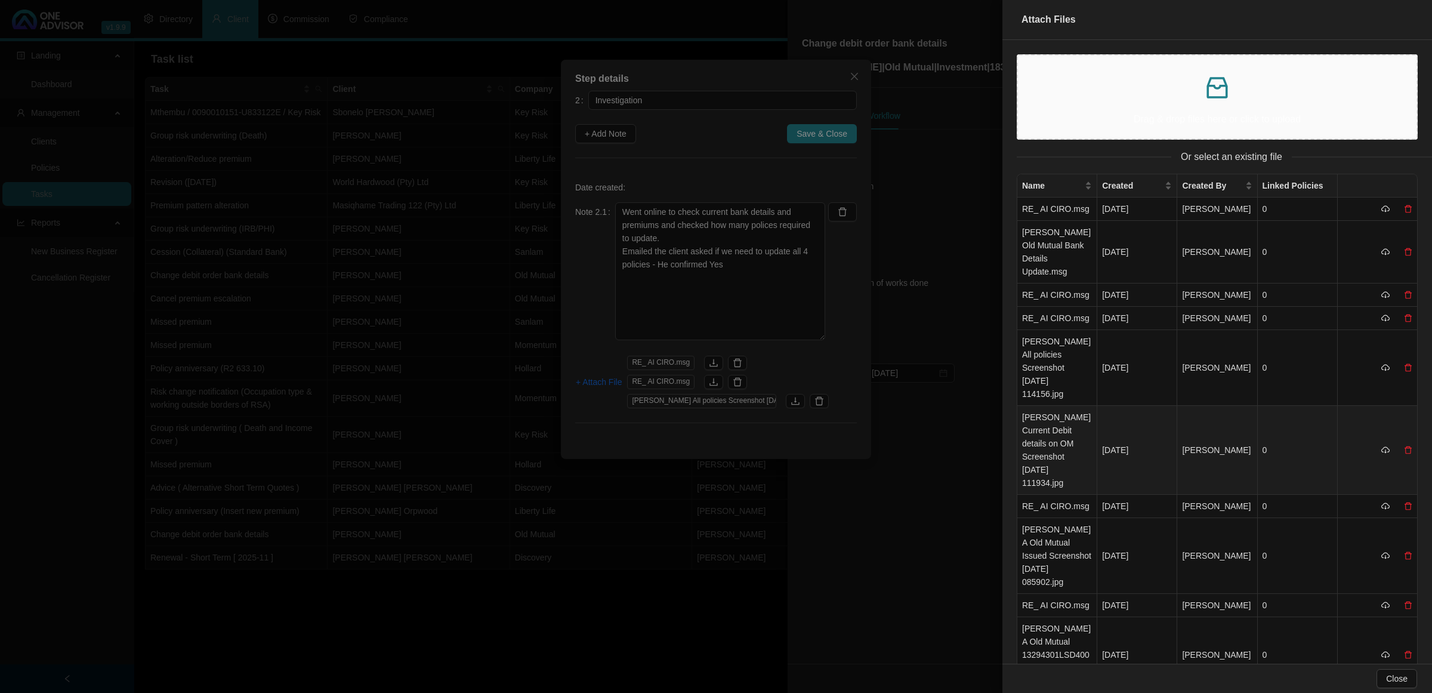
click at [1042, 406] on td "[PERSON_NAME] Current Debit details on OM Screenshot [DATE] 111934.jpg" at bounding box center [1057, 450] width 80 height 89
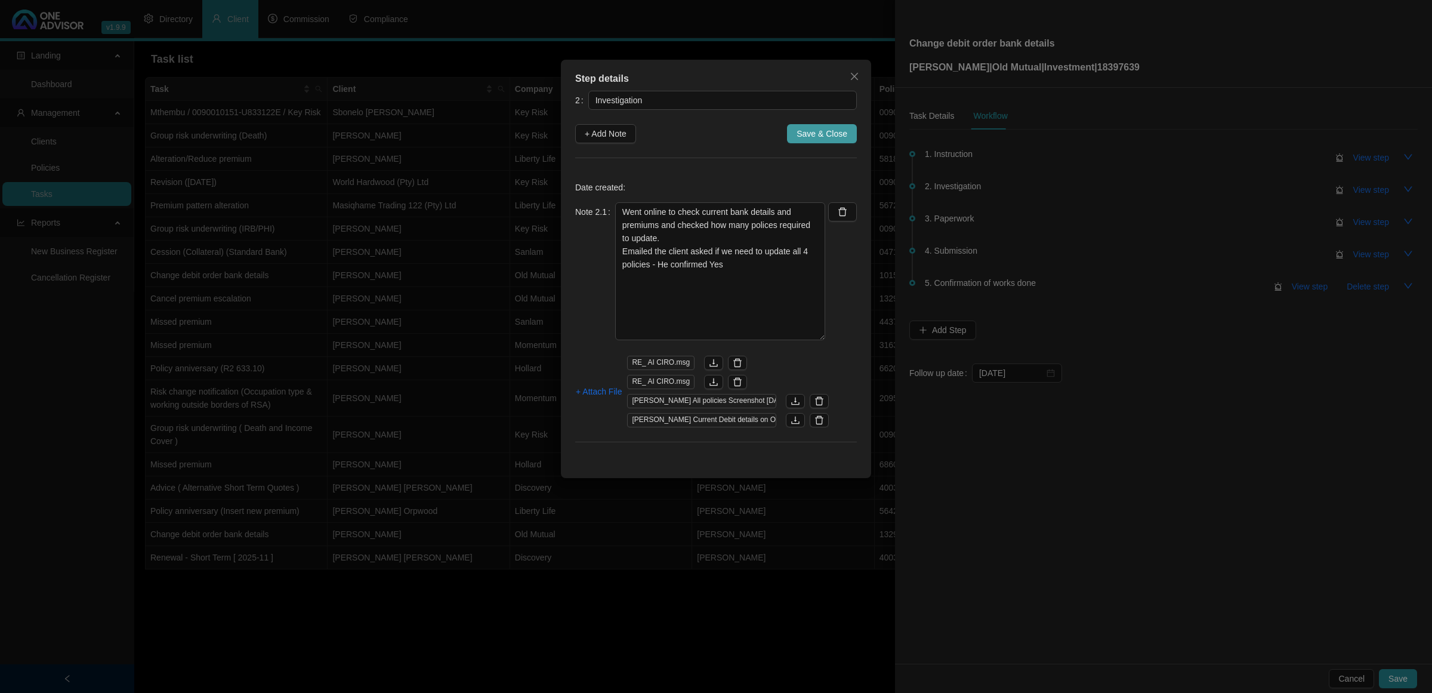
click at [812, 136] on span "Save & Close" at bounding box center [822, 133] width 51 height 13
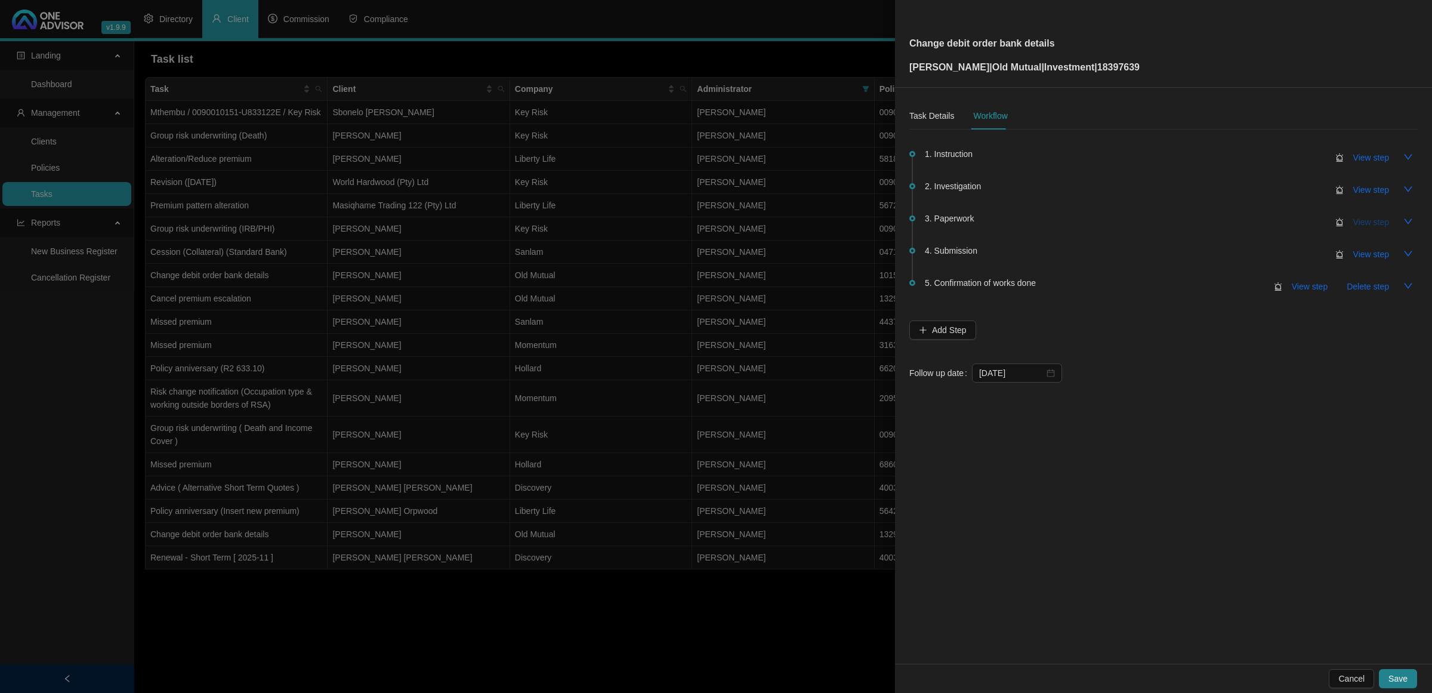
click at [1376, 221] on span "View step" at bounding box center [1371, 221] width 36 height 13
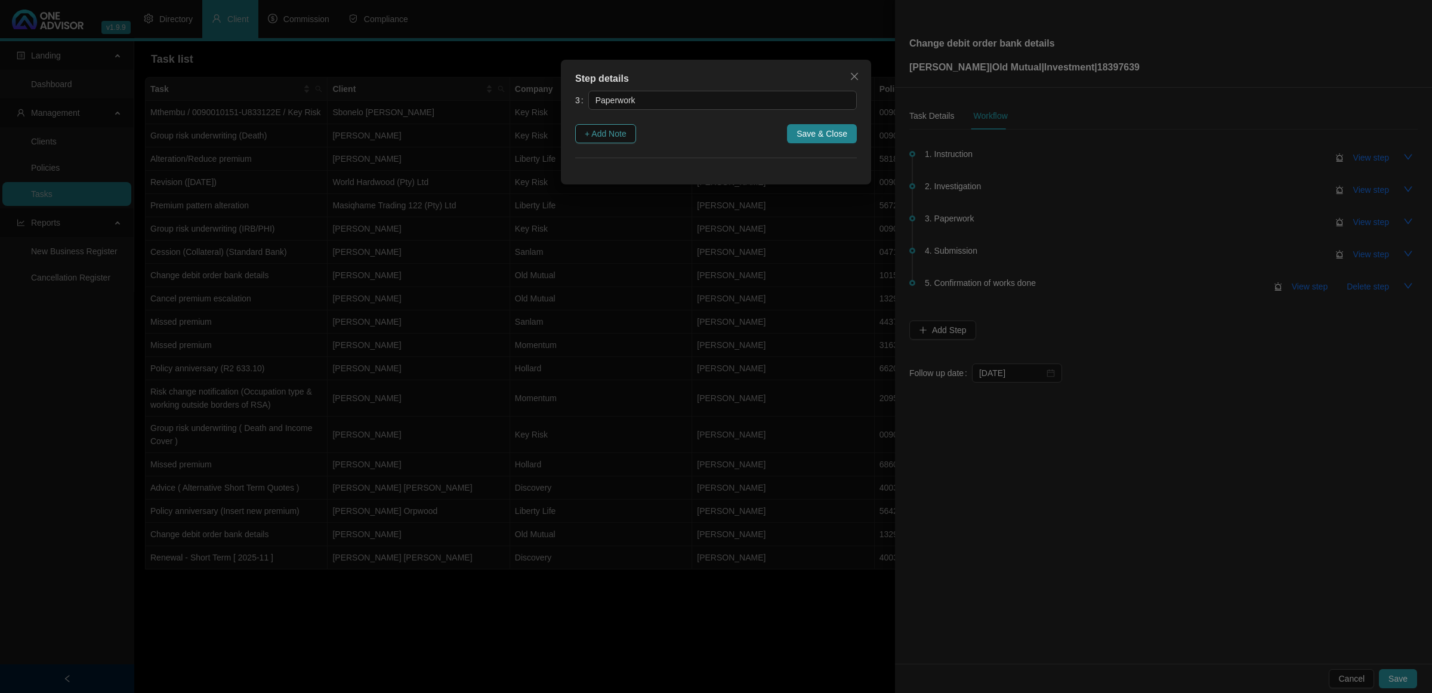
drag, startPoint x: 585, startPoint y: 133, endPoint x: 618, endPoint y: 143, distance: 34.3
click at [585, 133] on span "+ Add Note" at bounding box center [606, 133] width 42 height 13
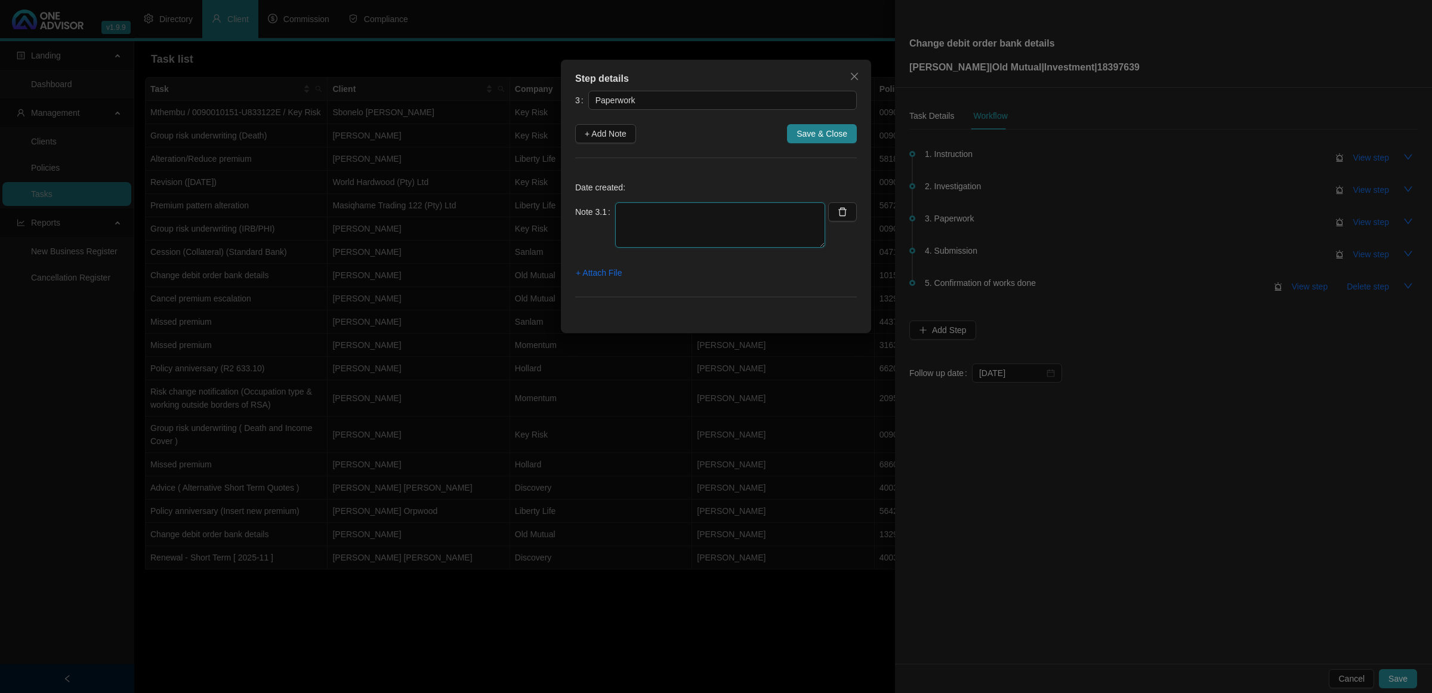
click at [675, 204] on textarea at bounding box center [720, 224] width 210 height 45
type textarea "Emailed Debit Order form"
click at [616, 277] on span "+ Attach File" at bounding box center [599, 272] width 46 height 13
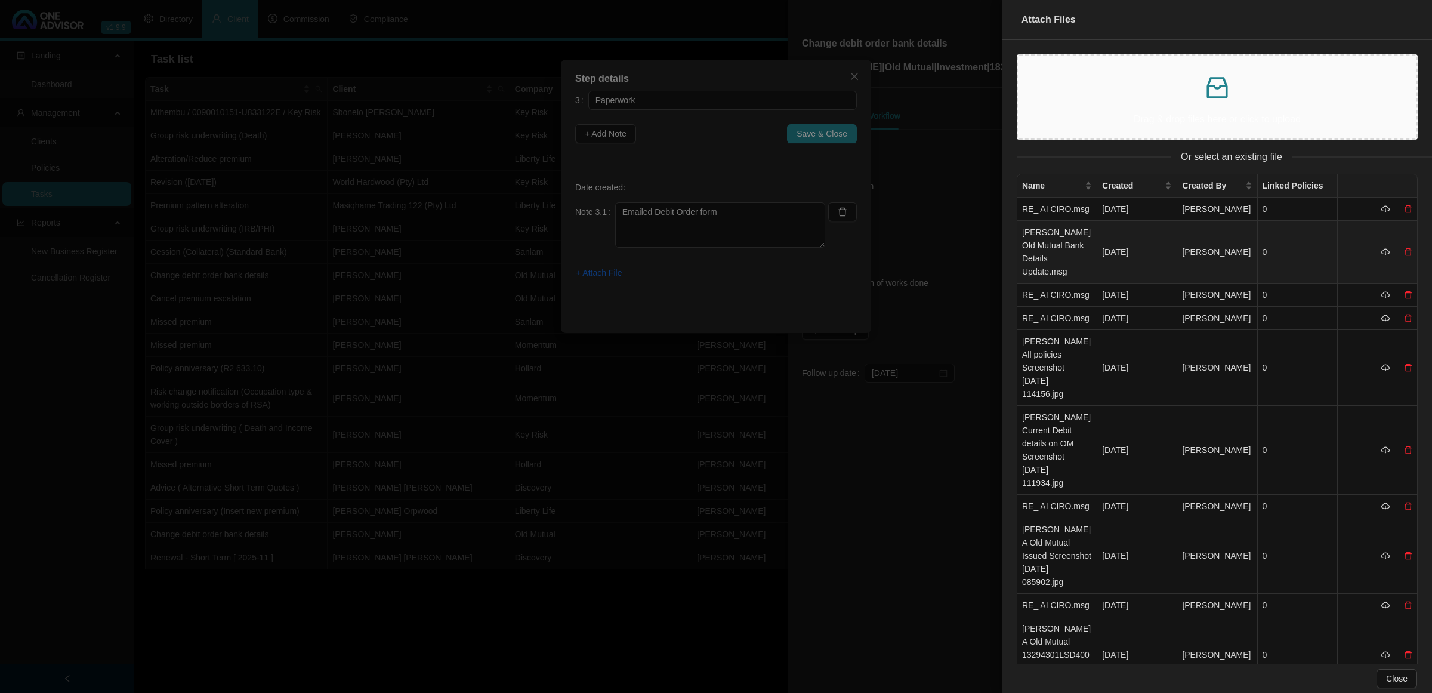
click at [1036, 243] on td "[PERSON_NAME] Old Mutual Bank Details Update.msg" at bounding box center [1057, 252] width 80 height 63
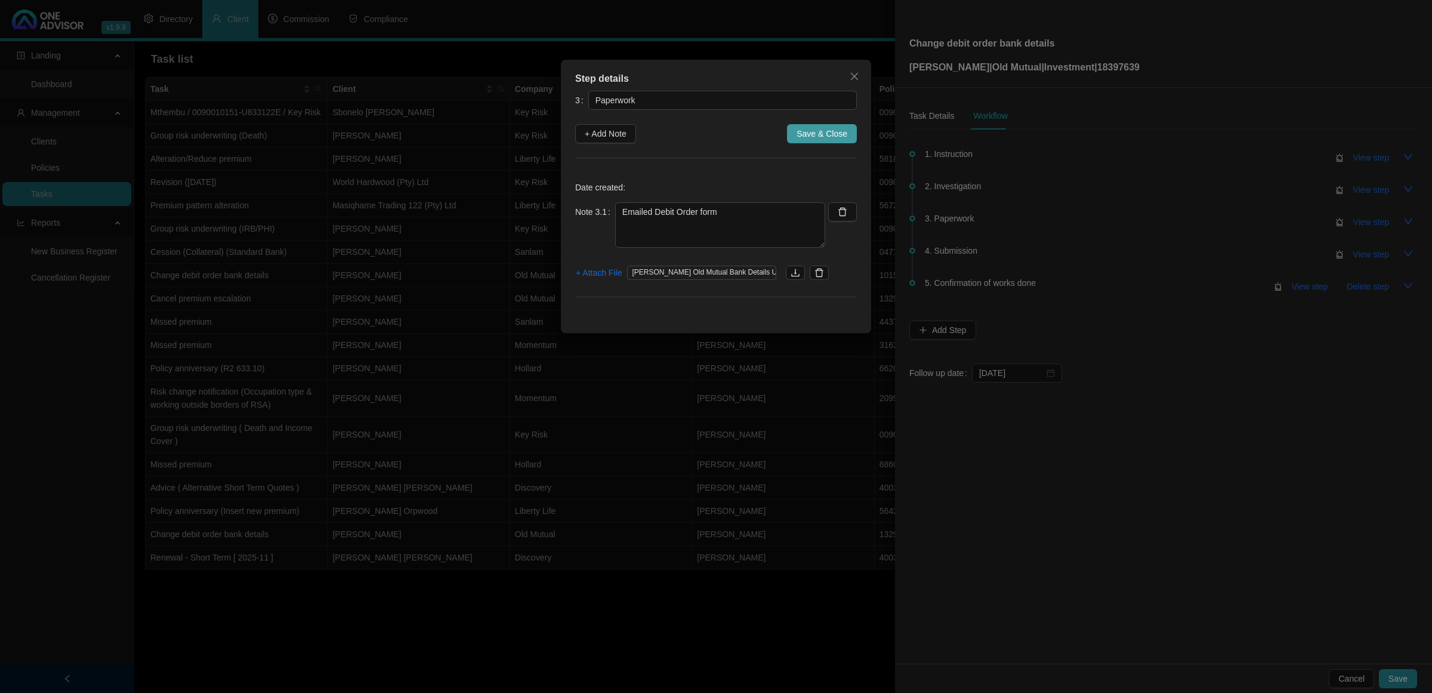
click at [826, 134] on span "Save & Close" at bounding box center [822, 133] width 51 height 13
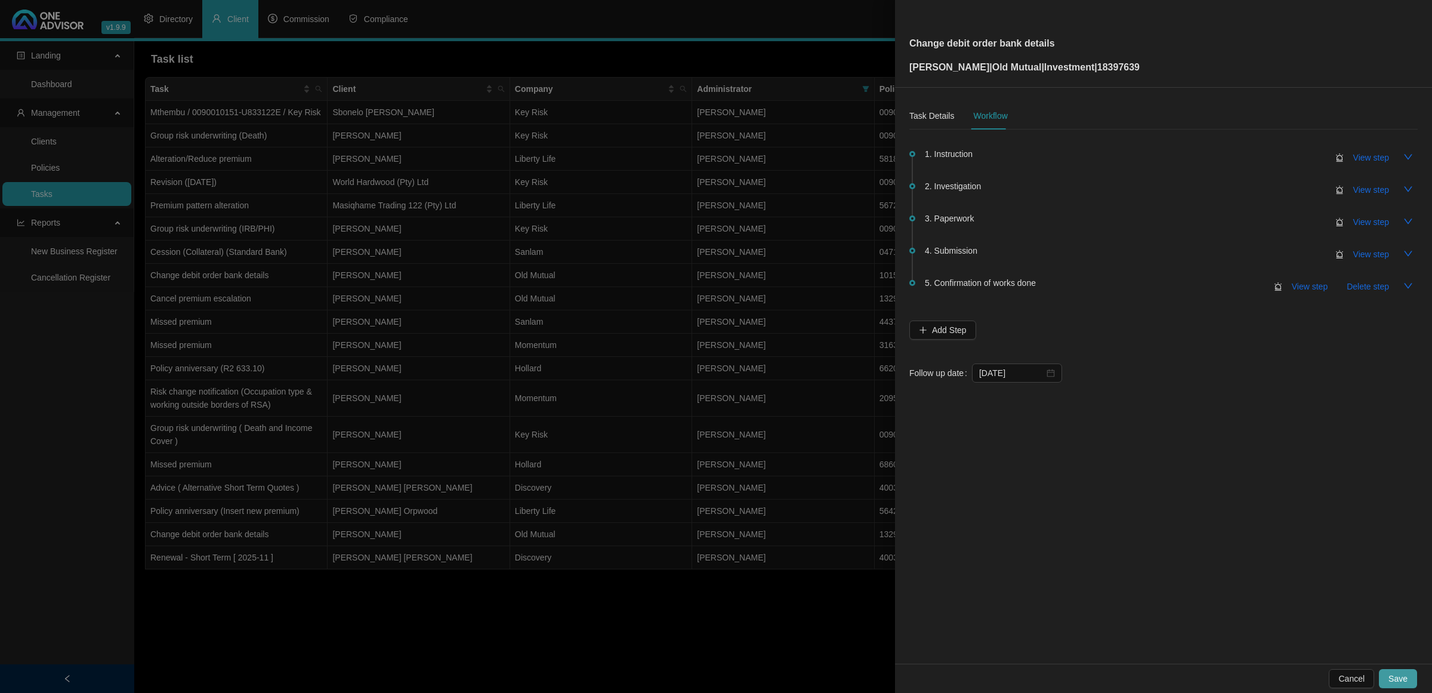
click at [1396, 671] on button "Save" at bounding box center [1398, 678] width 38 height 19
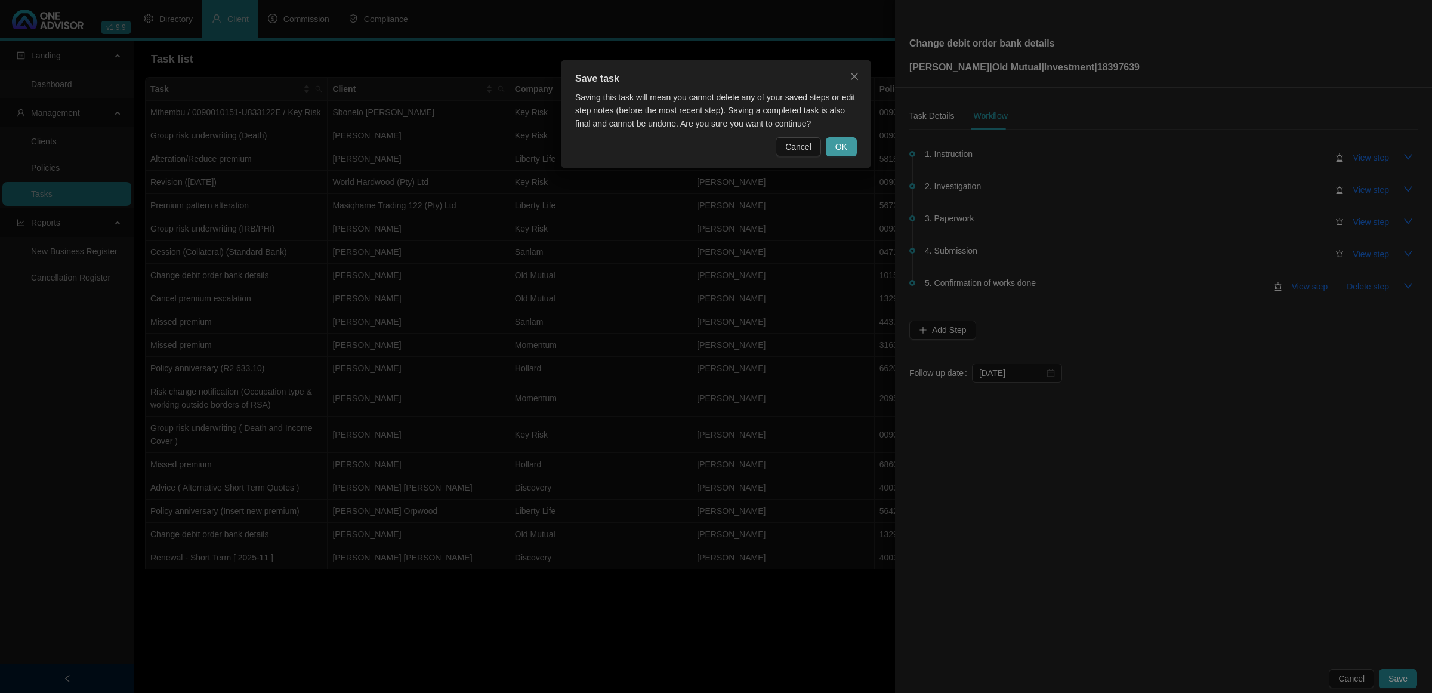
click at [836, 147] on span "OK" at bounding box center [841, 146] width 12 height 13
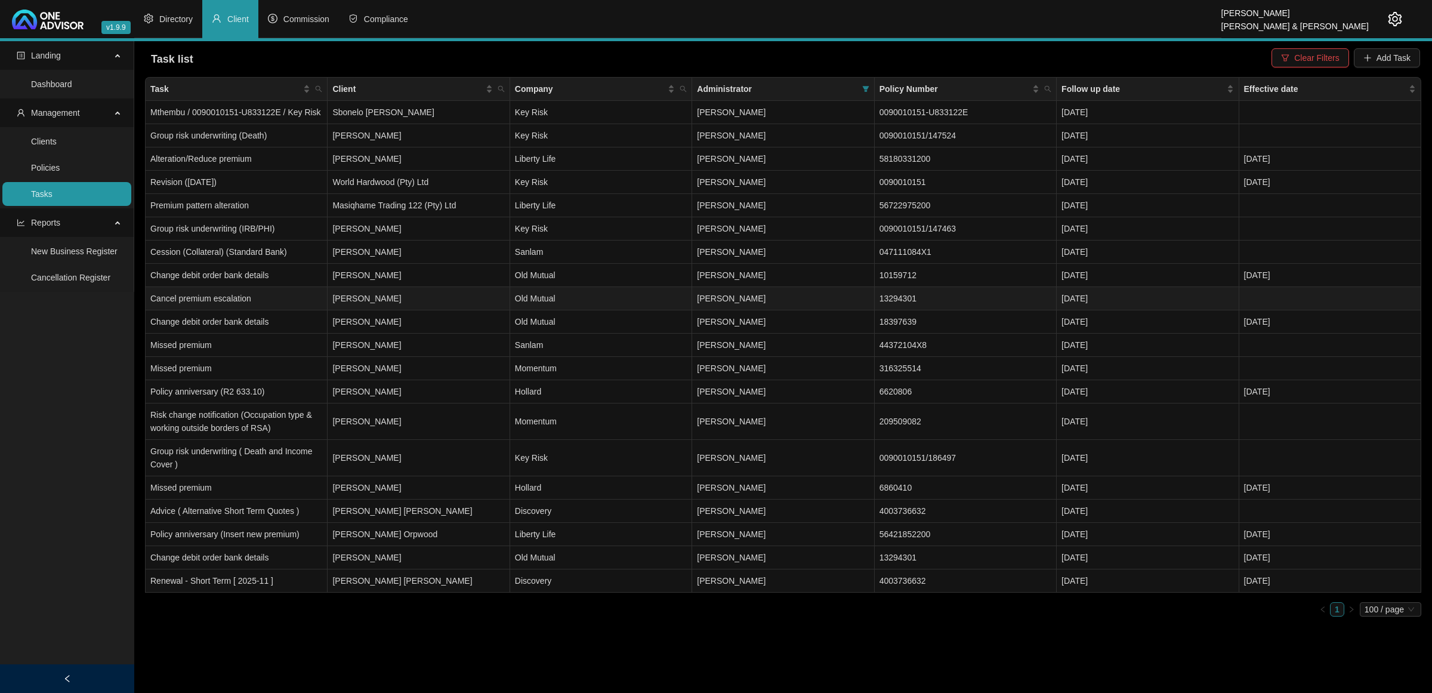
click at [456, 306] on td "[PERSON_NAME]" at bounding box center [419, 298] width 182 height 23
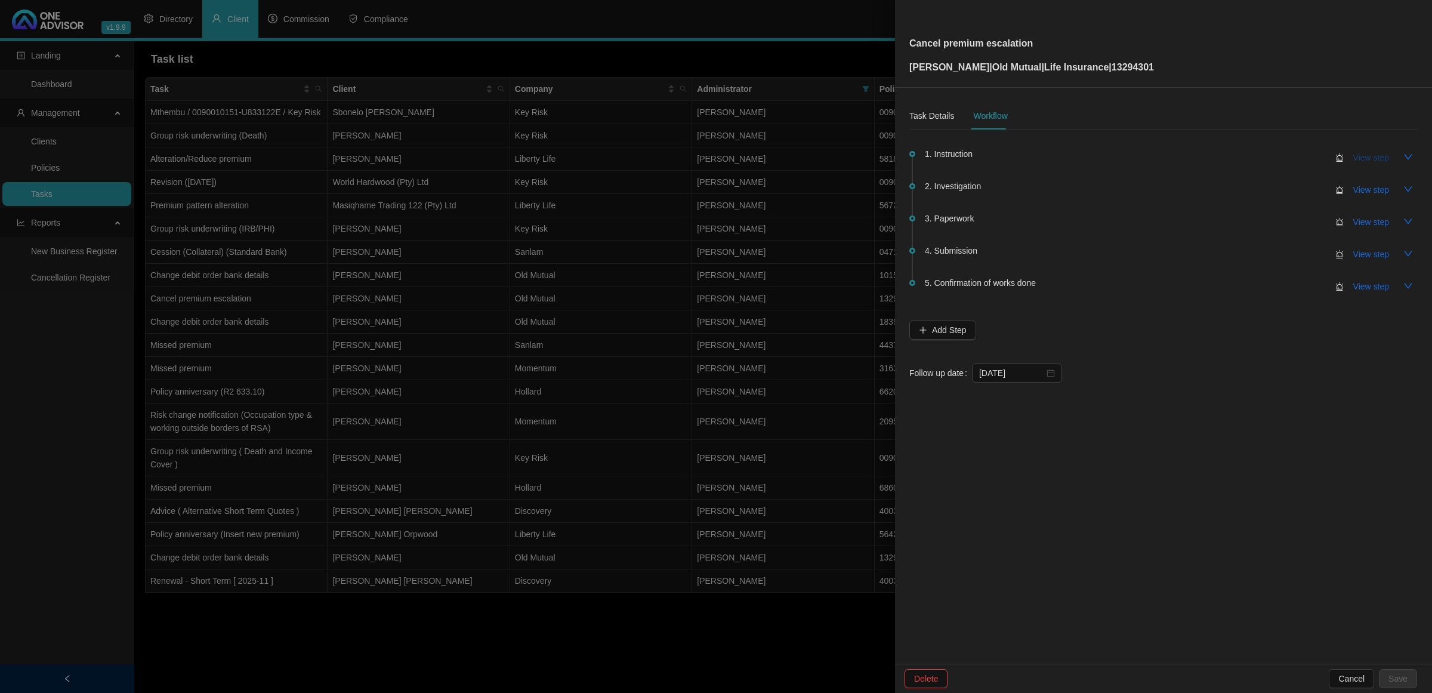
click at [1381, 158] on span "View step" at bounding box center [1371, 157] width 36 height 13
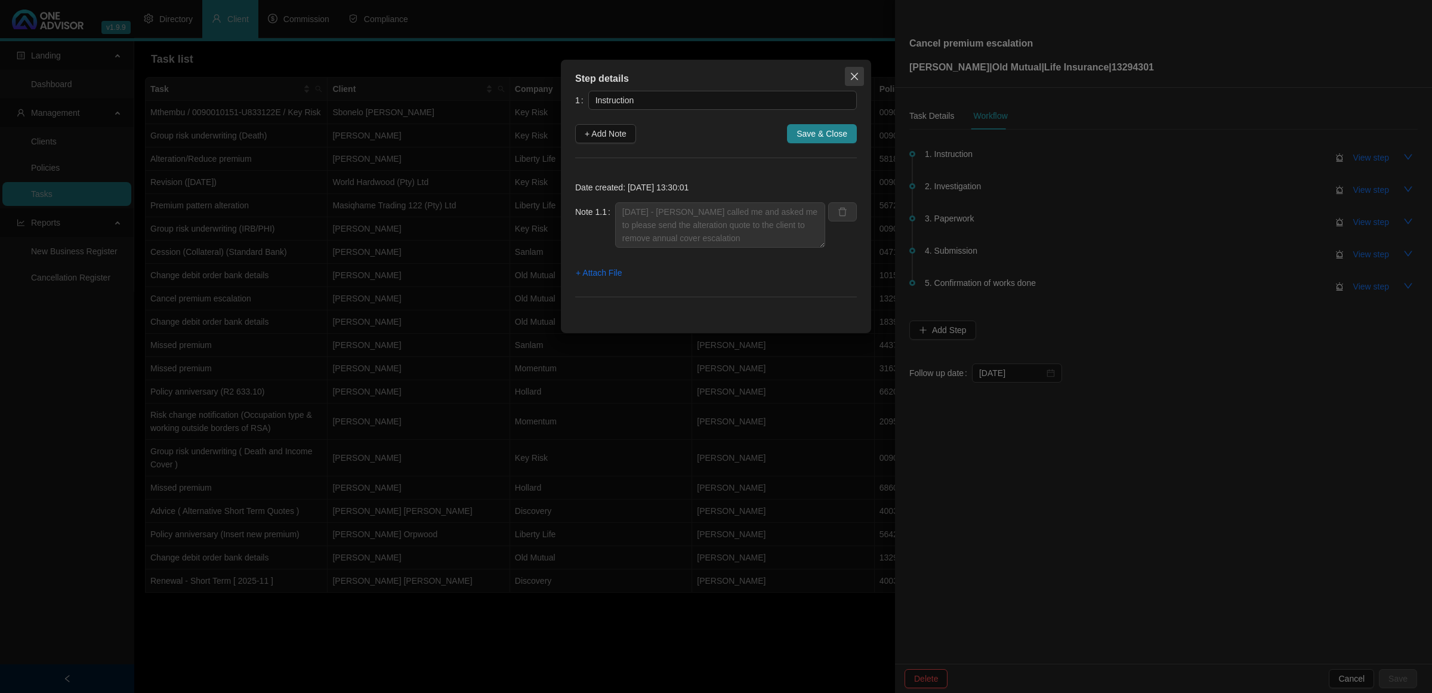
click at [850, 69] on button "Close" at bounding box center [854, 76] width 19 height 19
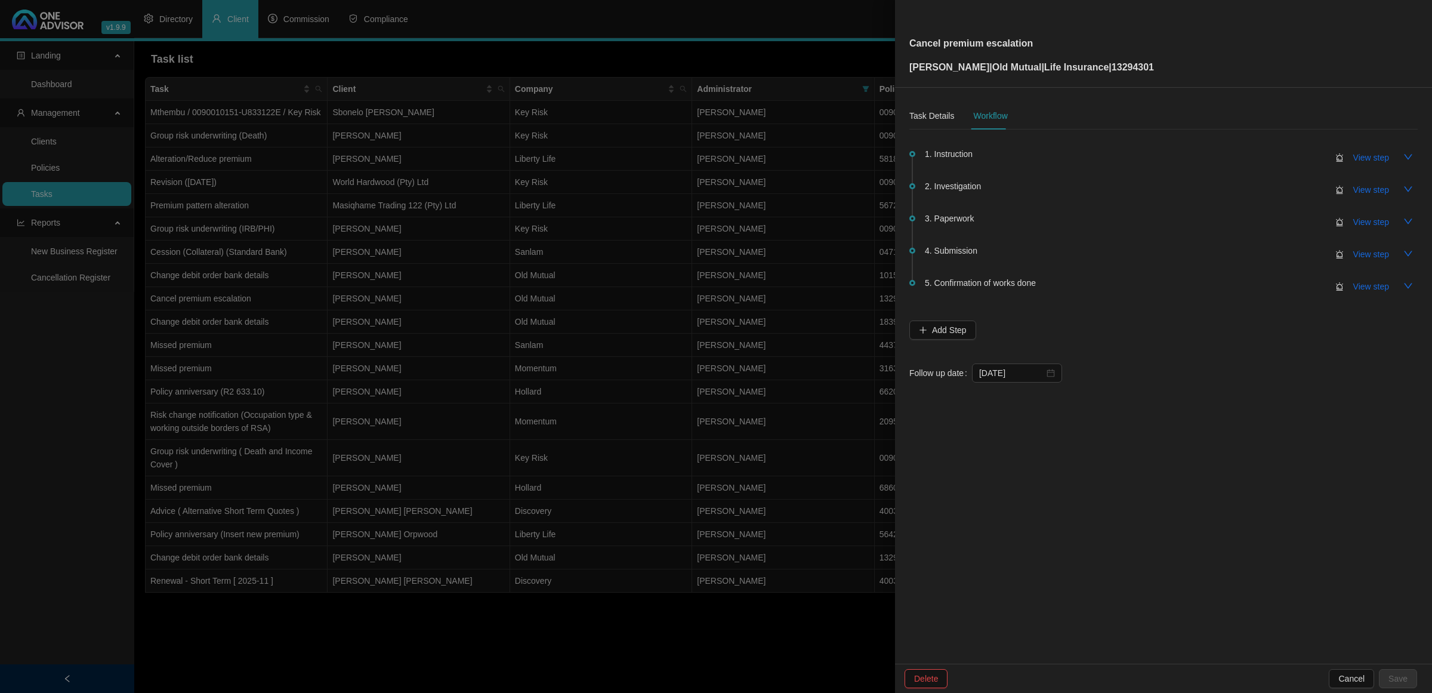
click at [508, 264] on div at bounding box center [716, 346] width 1432 height 693
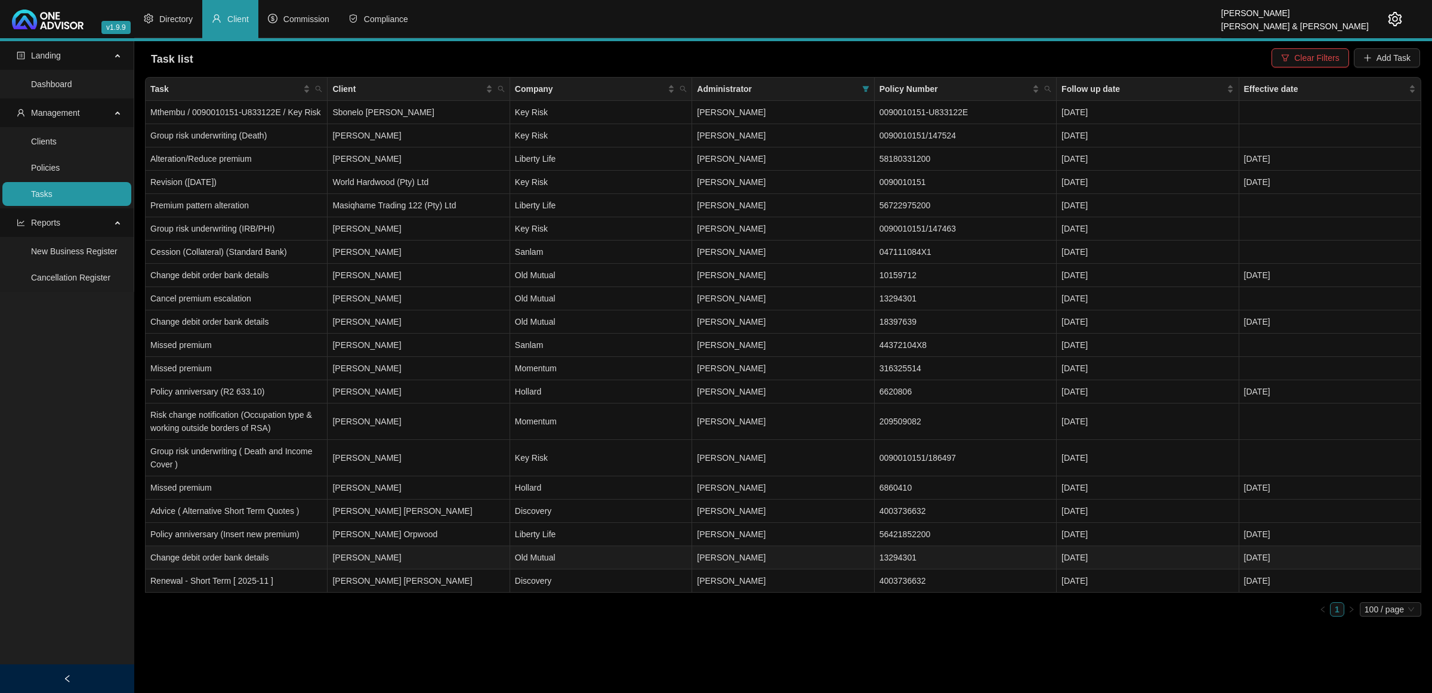
click at [428, 563] on td "[PERSON_NAME]" at bounding box center [419, 557] width 182 height 23
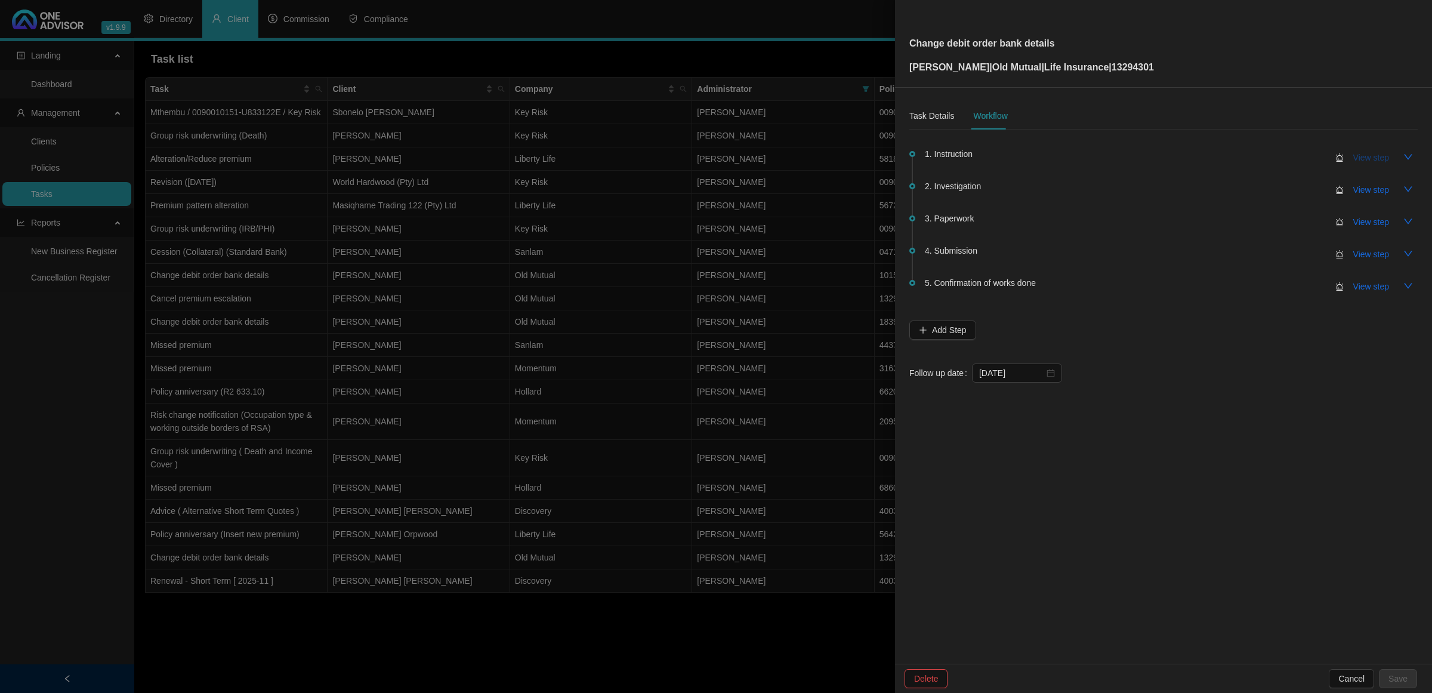
click at [1358, 159] on span "View step" at bounding box center [1371, 157] width 36 height 13
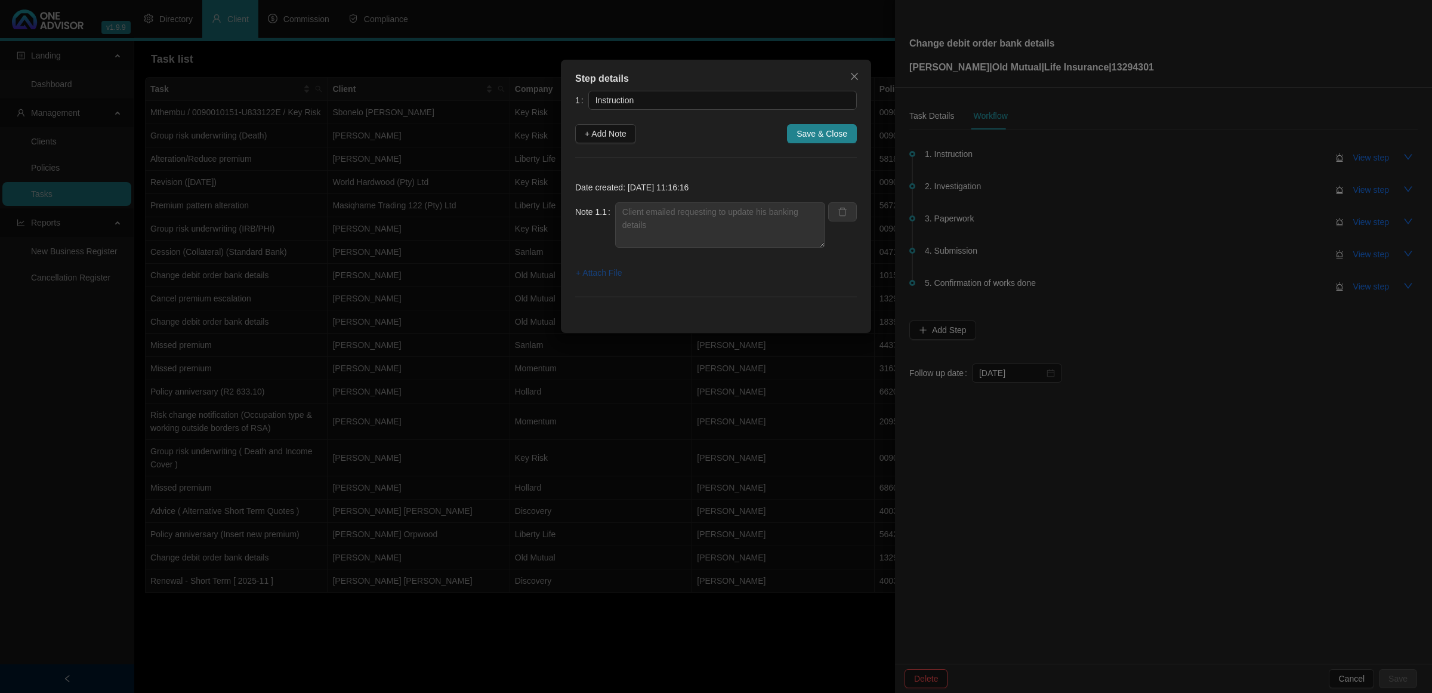
click at [589, 270] on span "+ Attach File" at bounding box center [599, 272] width 46 height 13
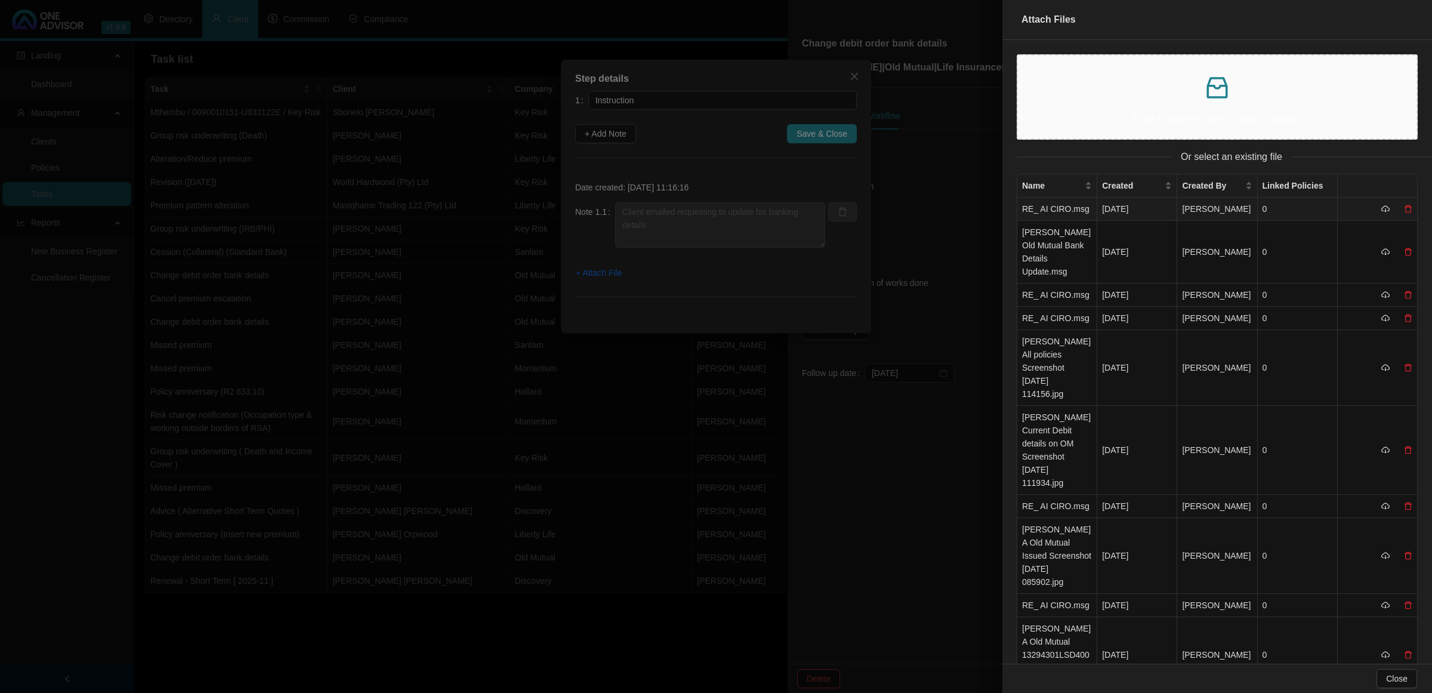
click at [1056, 217] on td "RE_ AI CIRO.msg" at bounding box center [1057, 208] width 80 height 23
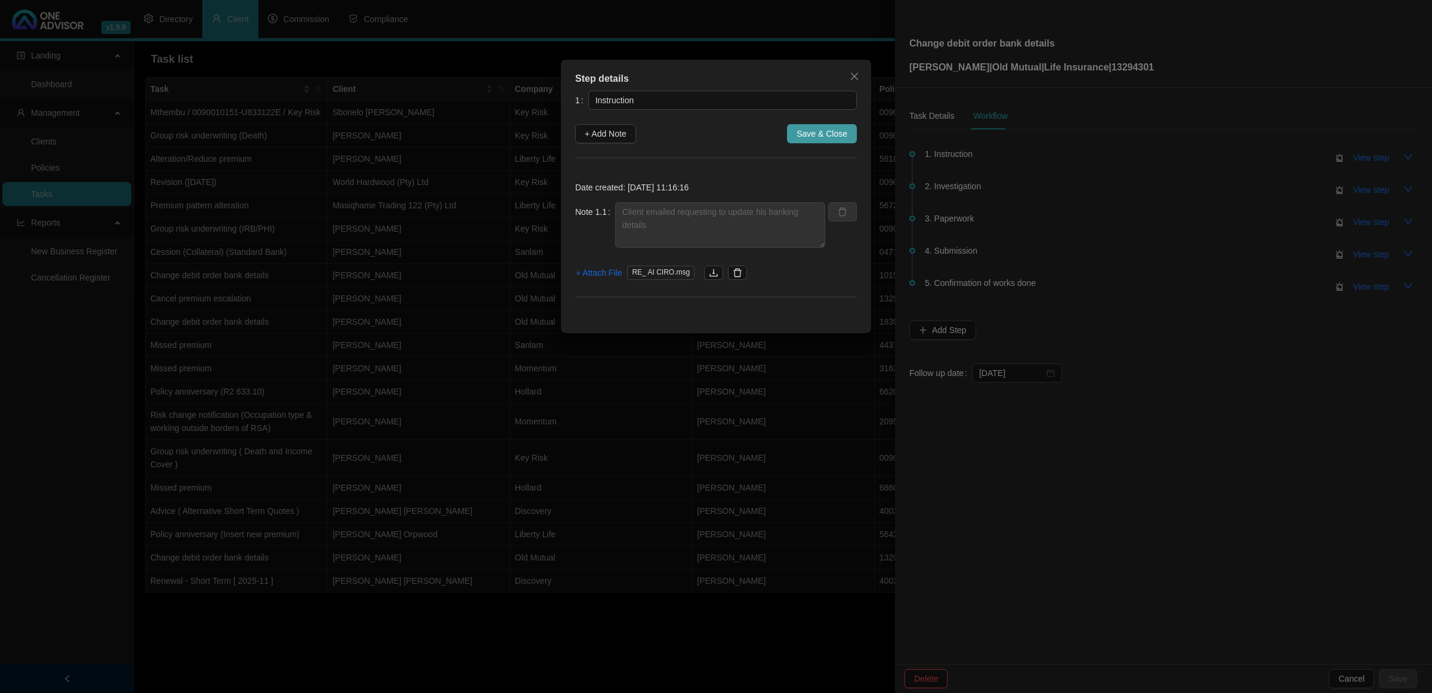
click at [827, 131] on span "Save & Close" at bounding box center [822, 133] width 51 height 13
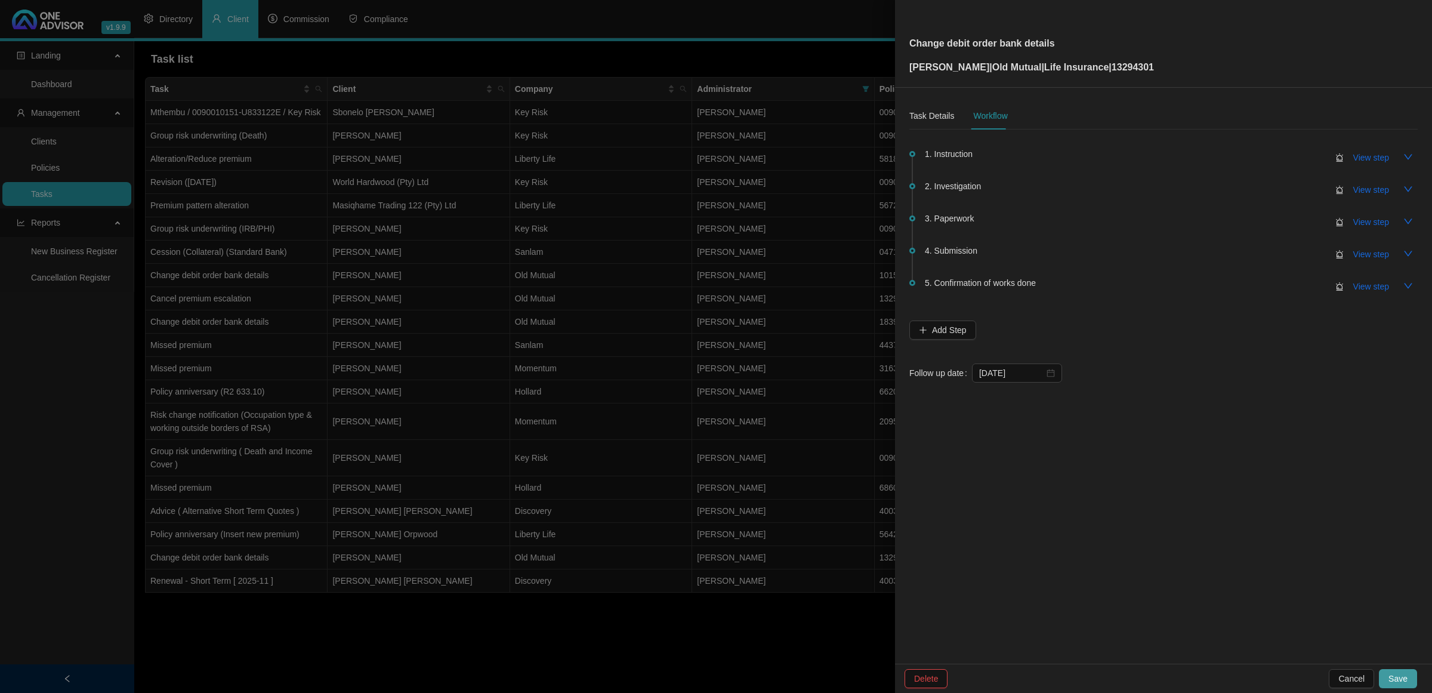
click at [1389, 682] on button "Save" at bounding box center [1398, 678] width 38 height 19
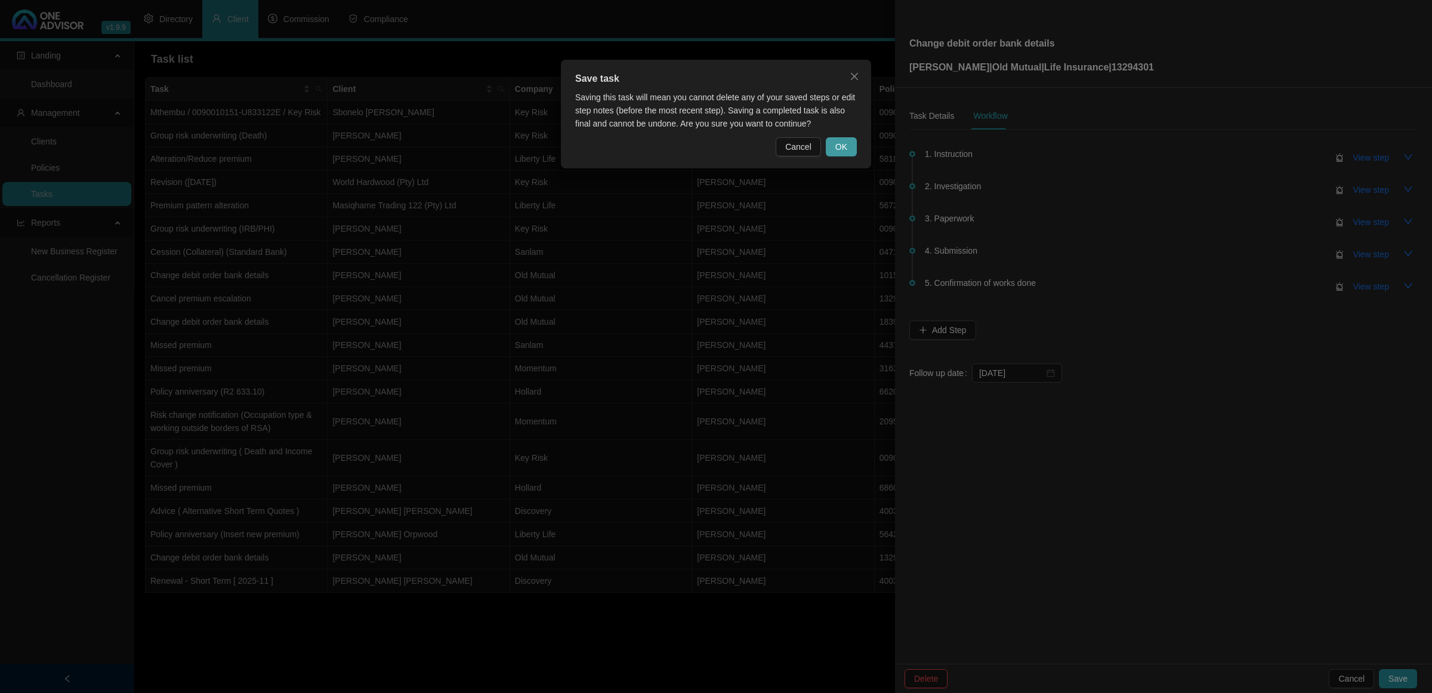
click at [850, 143] on button "OK" at bounding box center [841, 146] width 31 height 19
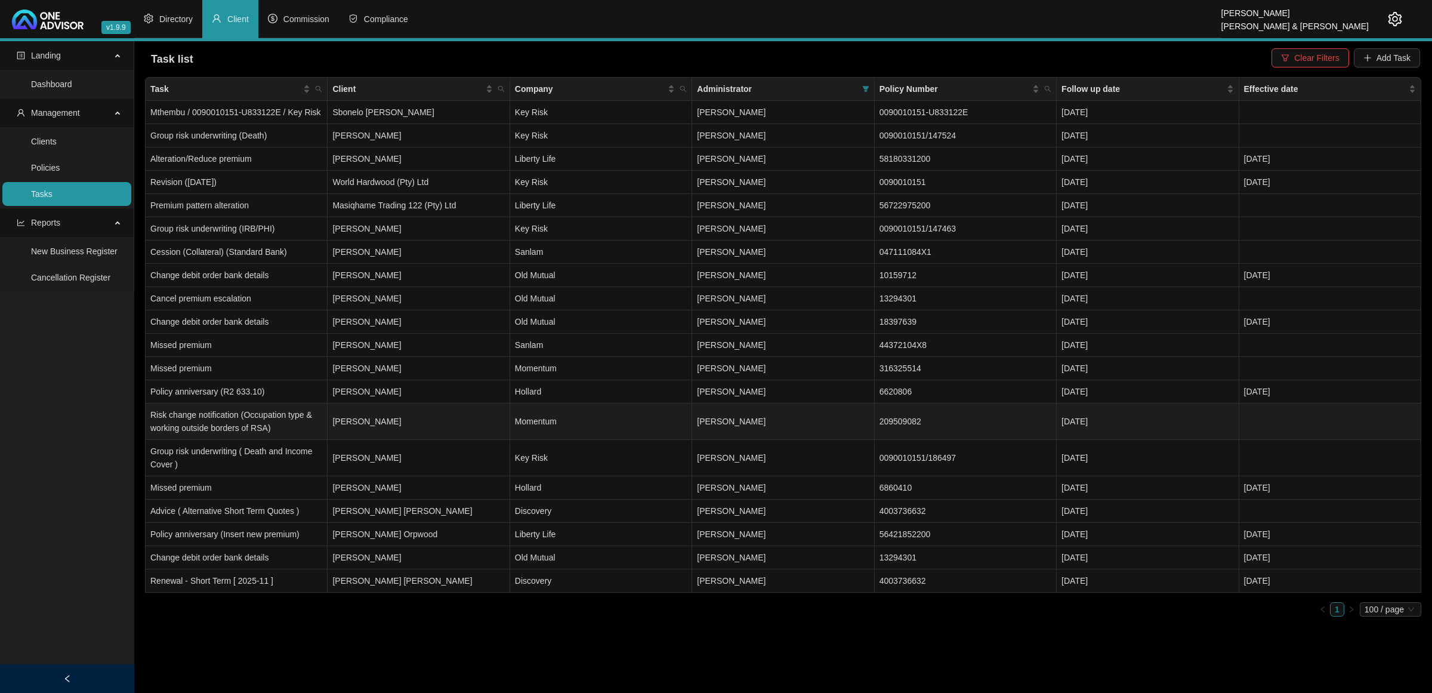
click at [421, 433] on td "[PERSON_NAME]" at bounding box center [419, 421] width 182 height 36
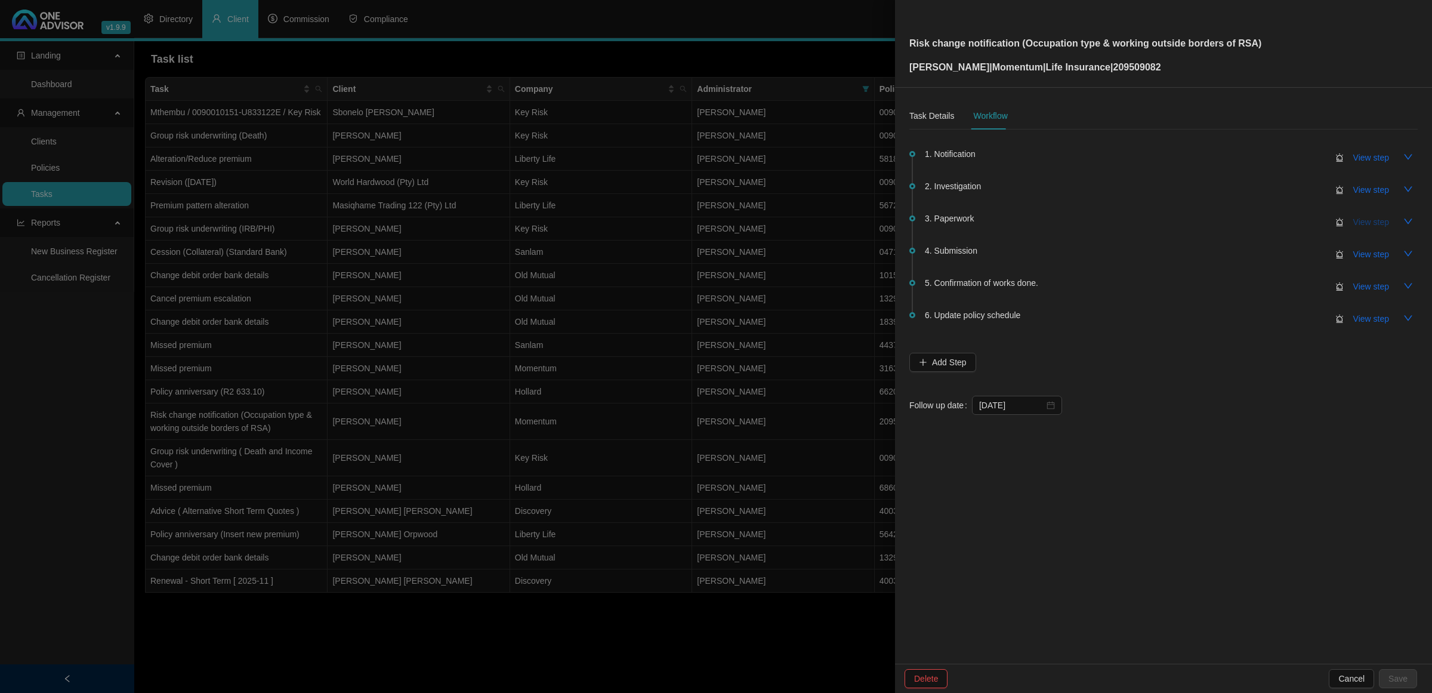
click at [1354, 219] on span "View step" at bounding box center [1371, 221] width 36 height 13
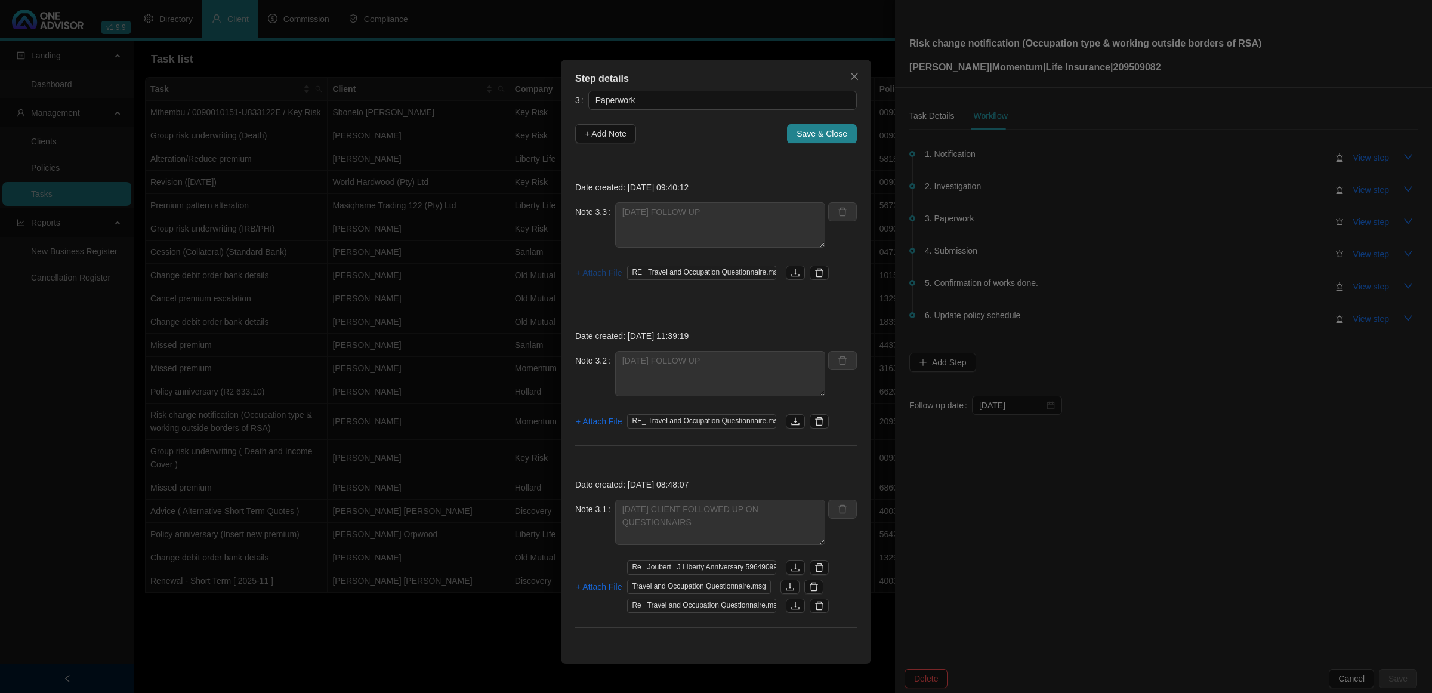
click at [606, 267] on span "+ Attach File" at bounding box center [599, 272] width 46 height 13
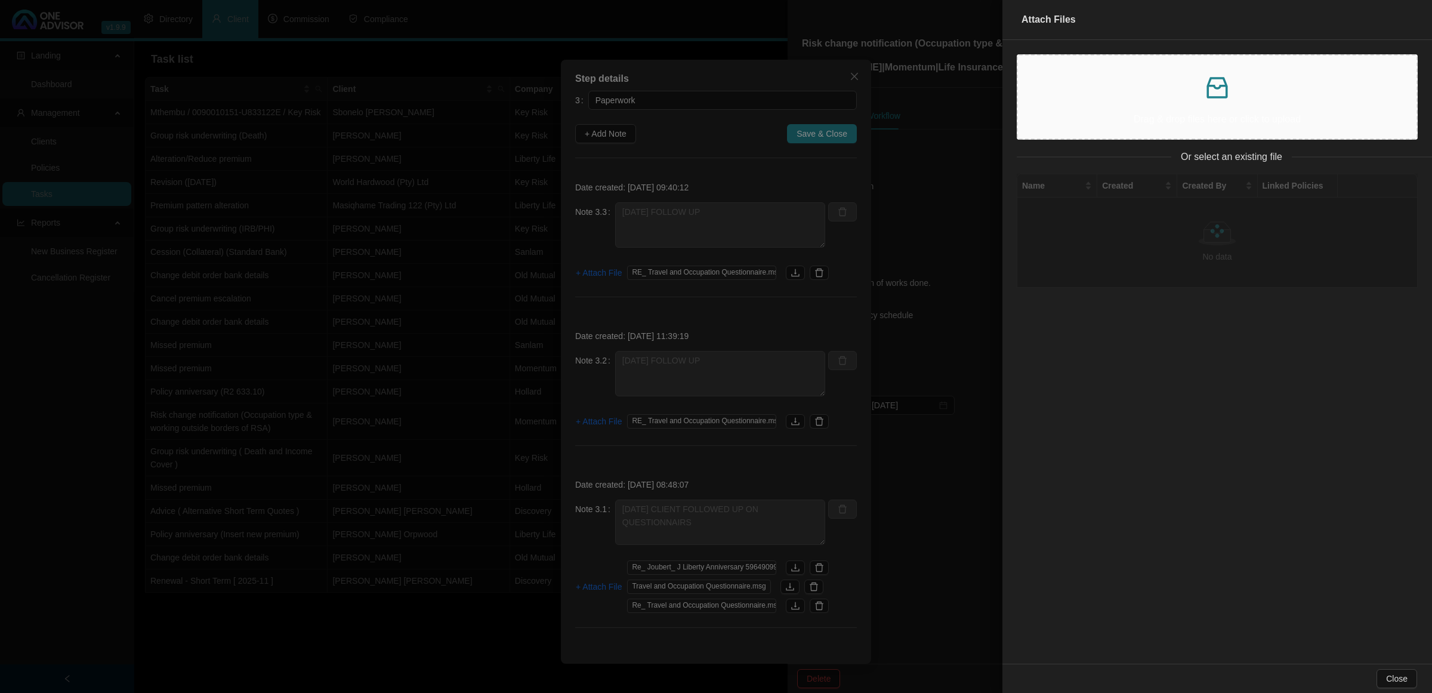
drag, startPoint x: 1054, startPoint y: 333, endPoint x: 1061, endPoint y: 337, distance: 8.3
click at [1052, 335] on div "Name Created Created By Linked Policies No data No data" at bounding box center [1217, 419] width 430 height 490
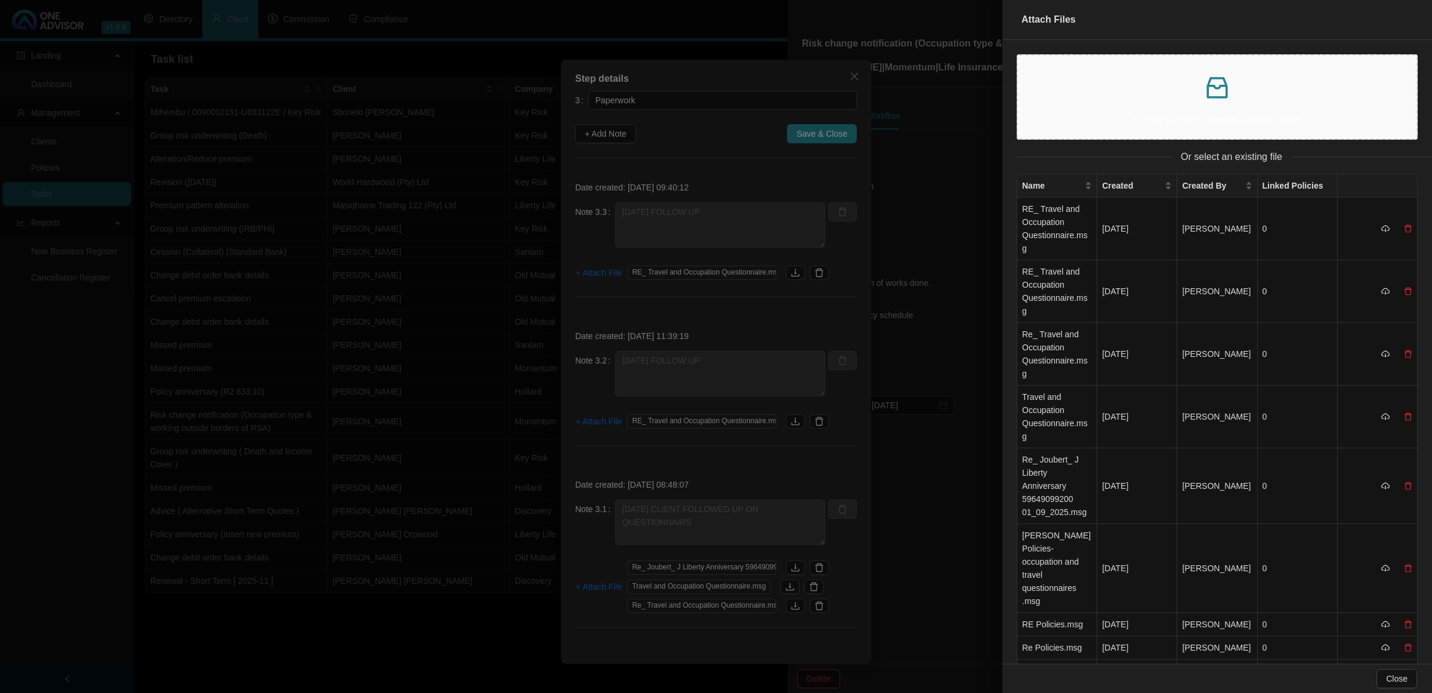
click at [603, 132] on div at bounding box center [716, 346] width 1432 height 693
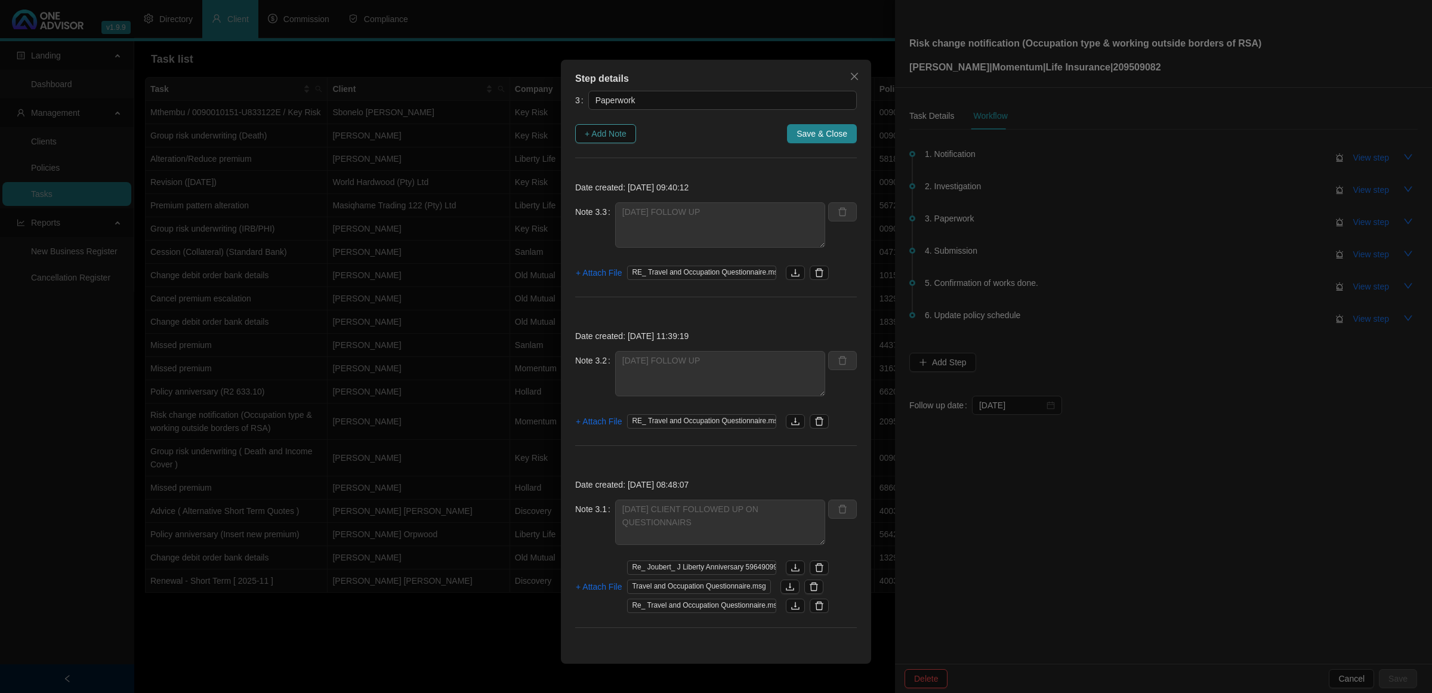
click at [604, 136] on span "+ Add Note" at bounding box center [606, 133] width 42 height 13
type textarea "[DATE] FOLLOW UP"
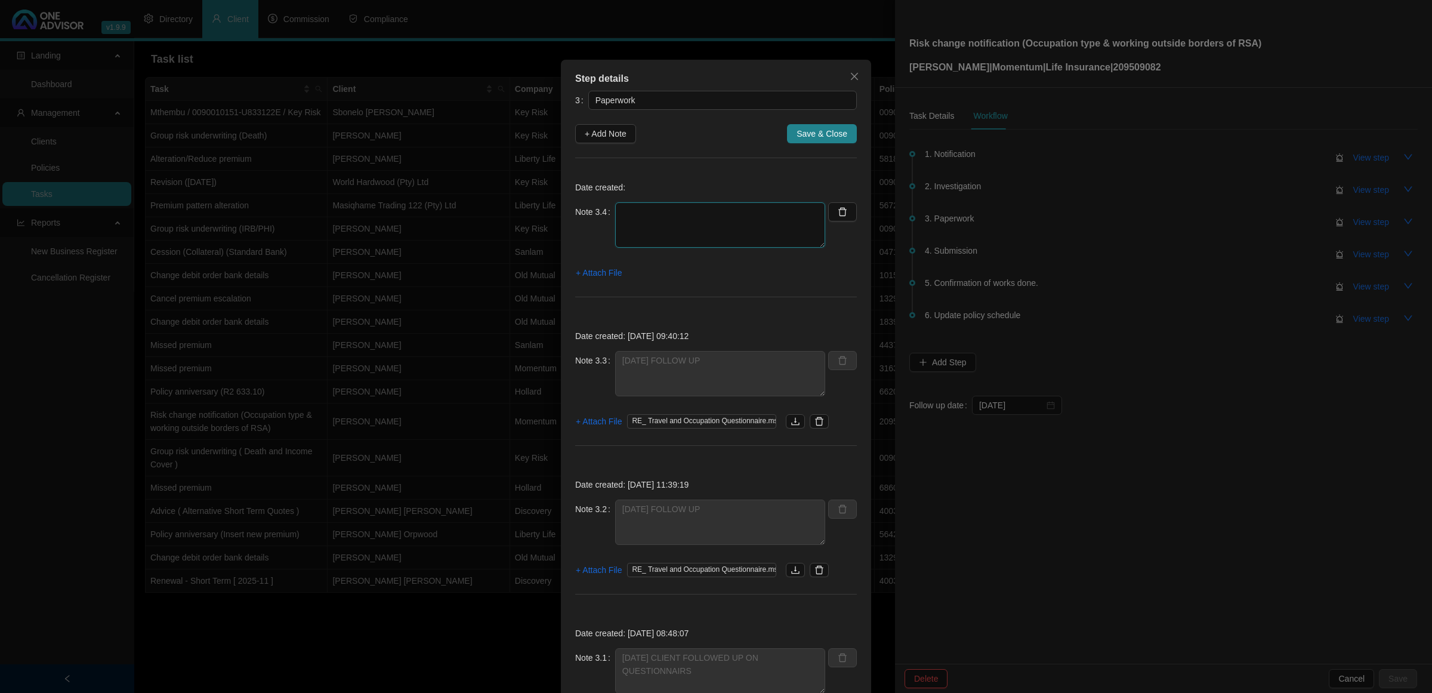
click at [699, 236] on textarea at bounding box center [720, 224] width 210 height 45
type textarea "[DATE] CLIENT HAS SET REMINDER"
click at [610, 273] on span "+ Attach File" at bounding box center [599, 272] width 46 height 13
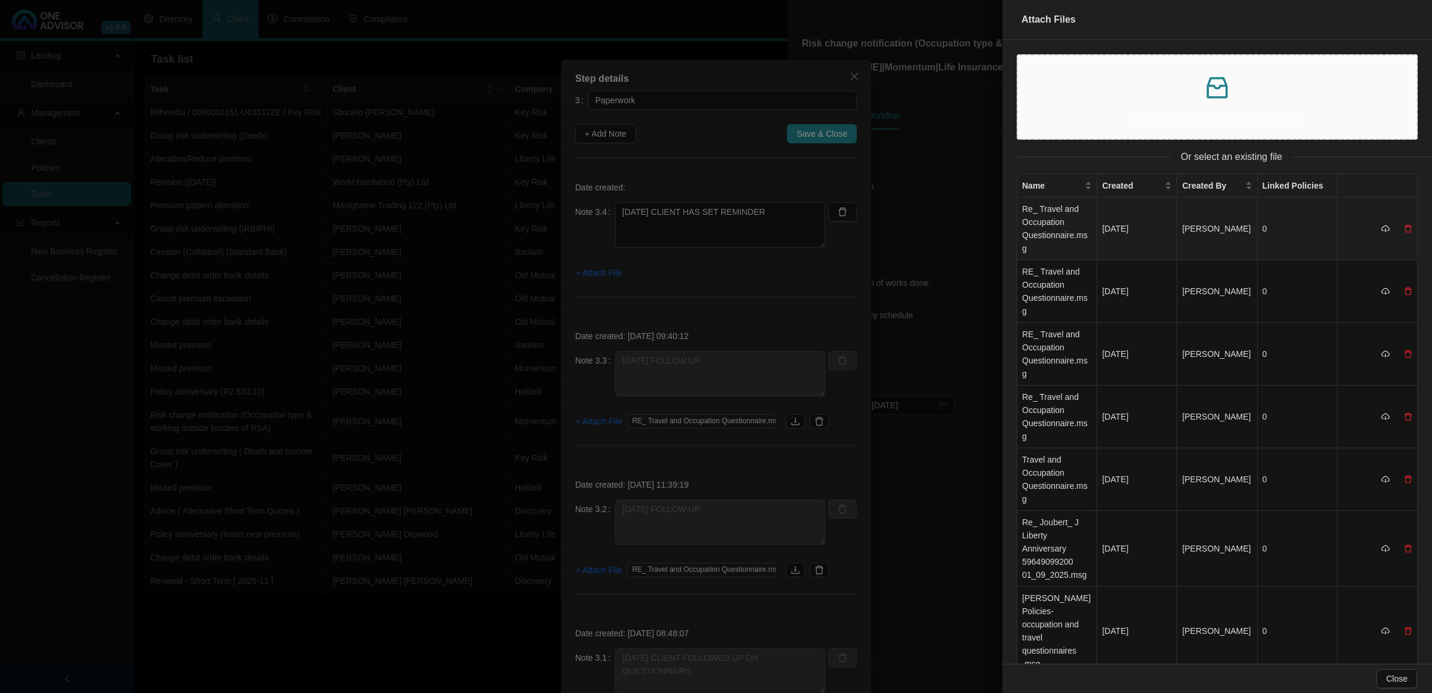
click at [1062, 246] on td "Re_ Travel and Occupation Questionnaire.msg" at bounding box center [1057, 228] width 80 height 63
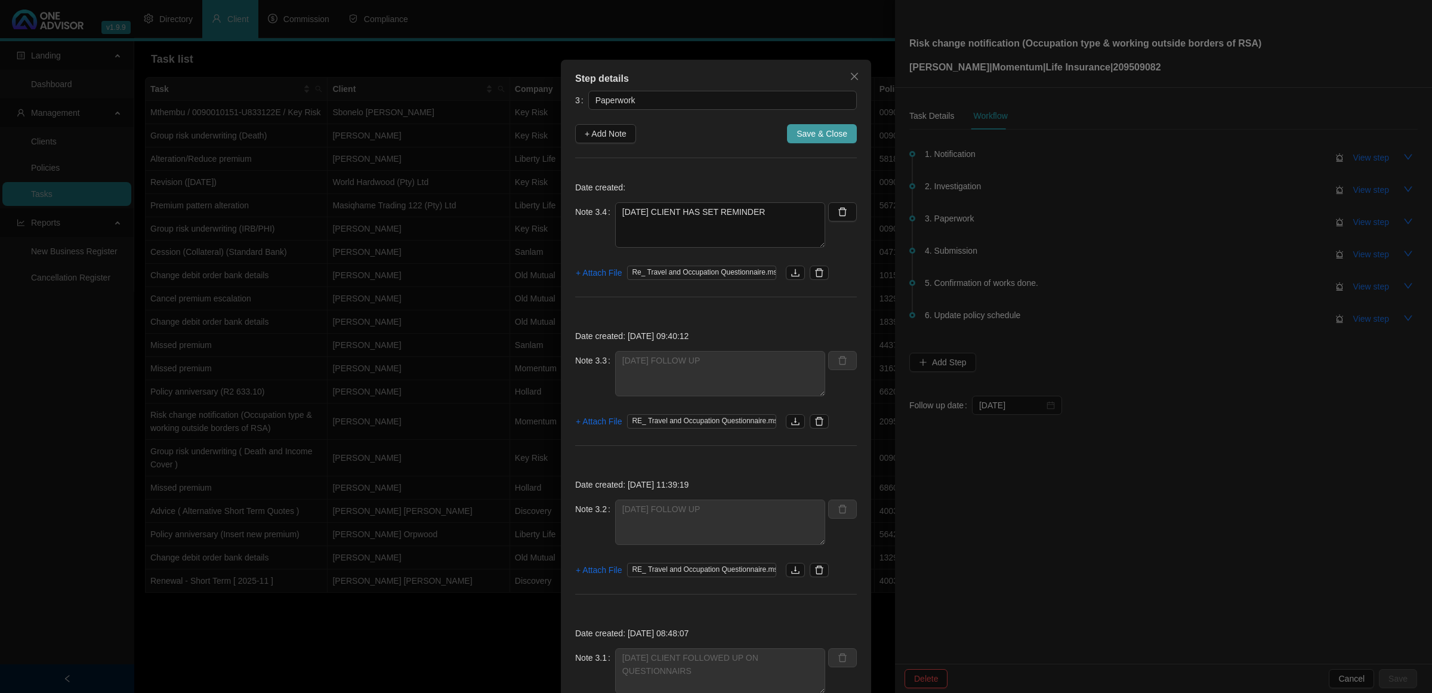
click at [833, 128] on span "Save & Close" at bounding box center [822, 133] width 51 height 13
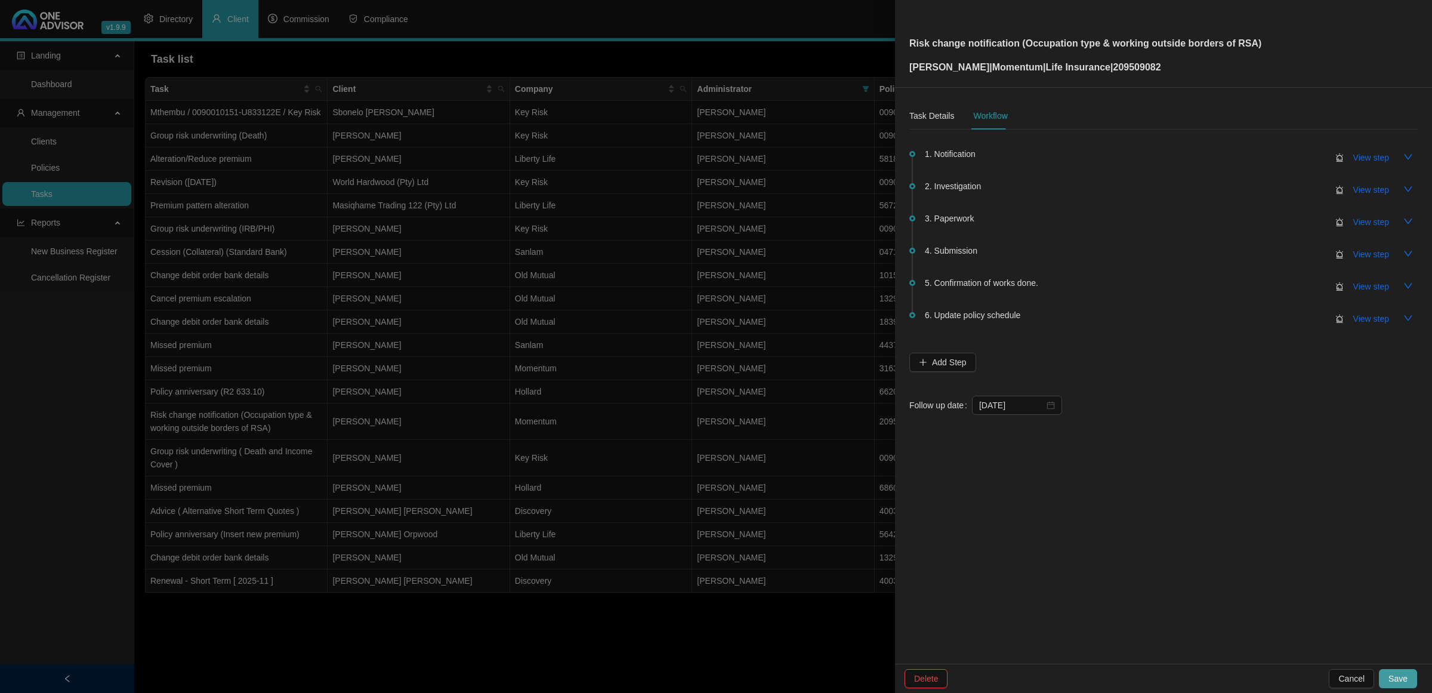
click at [1409, 679] on button "Save" at bounding box center [1398, 678] width 38 height 19
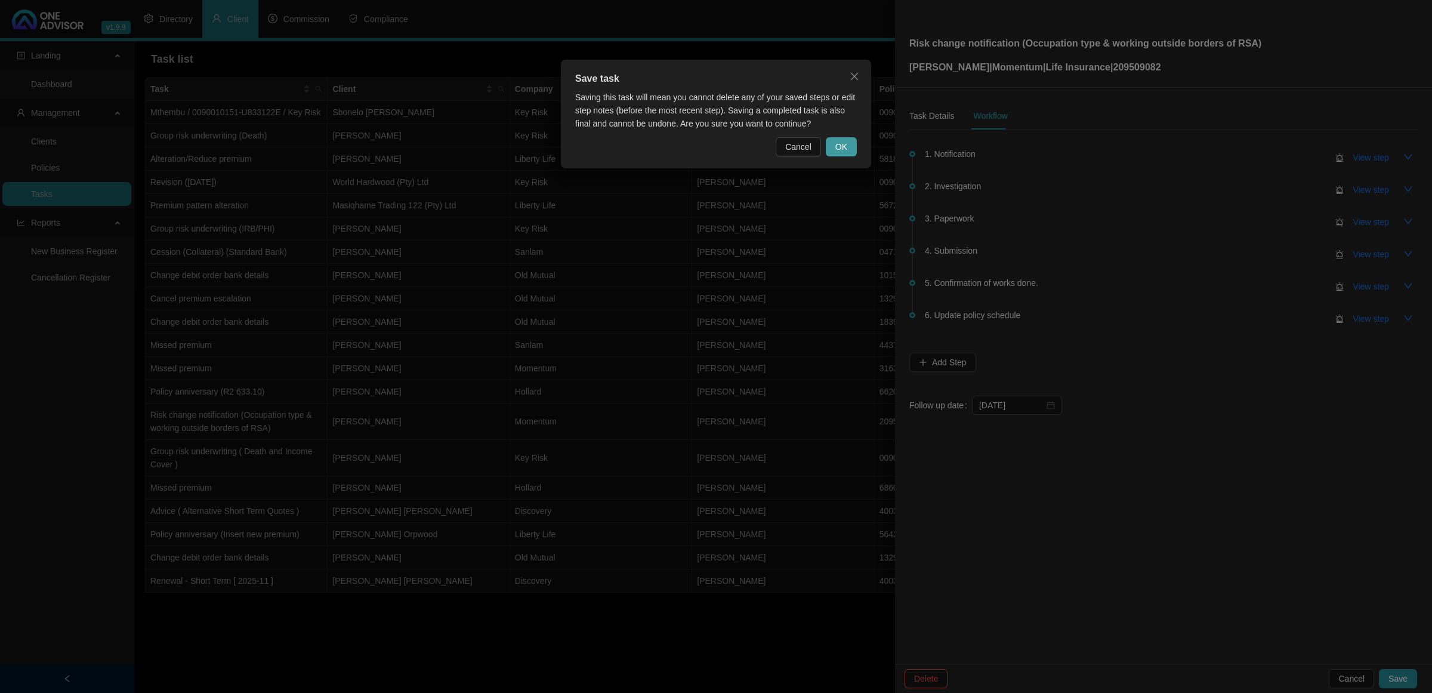
click at [852, 147] on button "OK" at bounding box center [841, 146] width 31 height 19
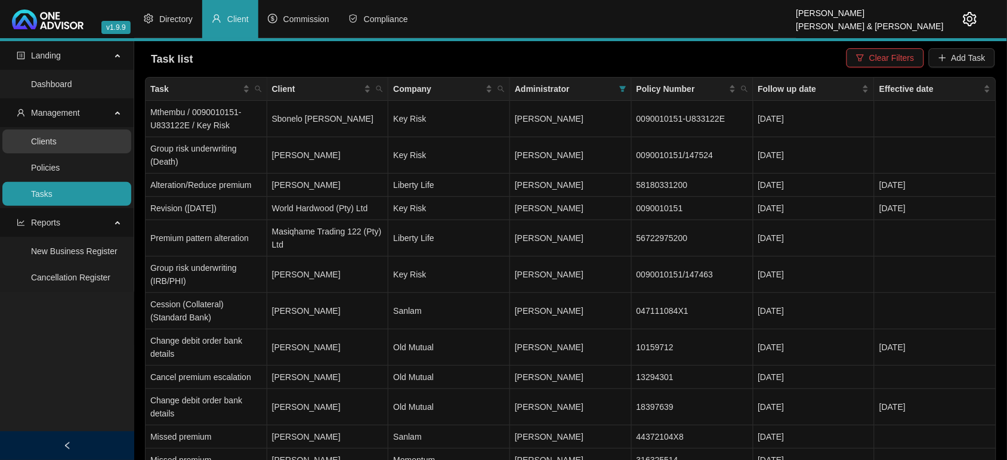
drag, startPoint x: 75, startPoint y: 144, endPoint x: 106, endPoint y: 142, distance: 31.1
click at [57, 143] on link "Clients" at bounding box center [44, 142] width 26 height 10
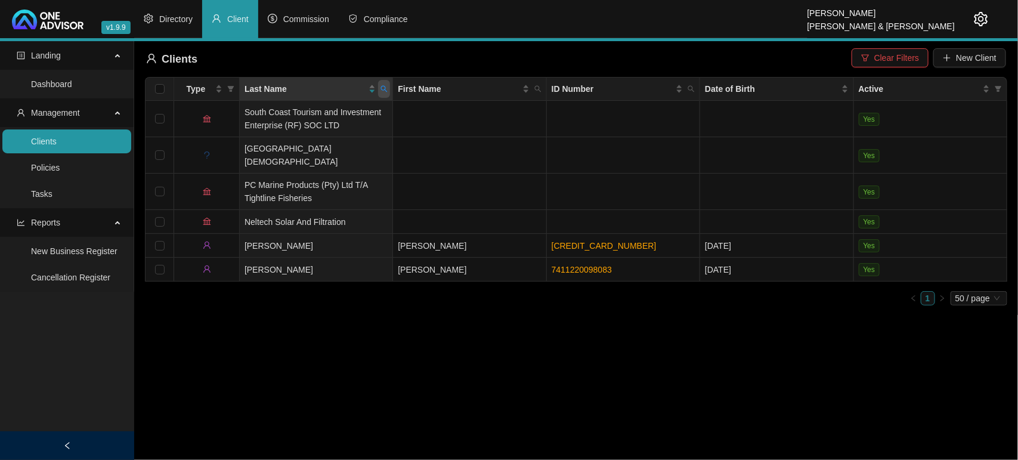
click at [386, 94] on span at bounding box center [384, 89] width 12 height 18
type input "[PERSON_NAME]"
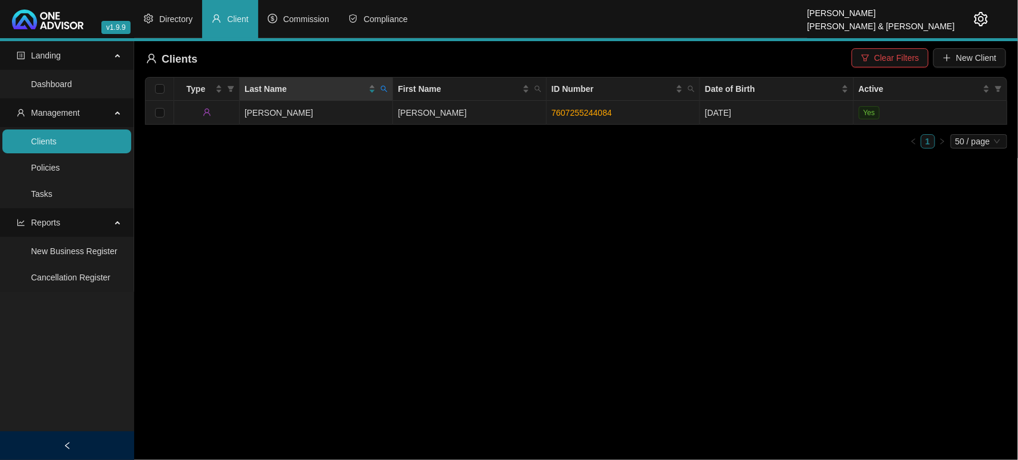
click at [353, 109] on td "[PERSON_NAME]" at bounding box center [316, 113] width 153 height 24
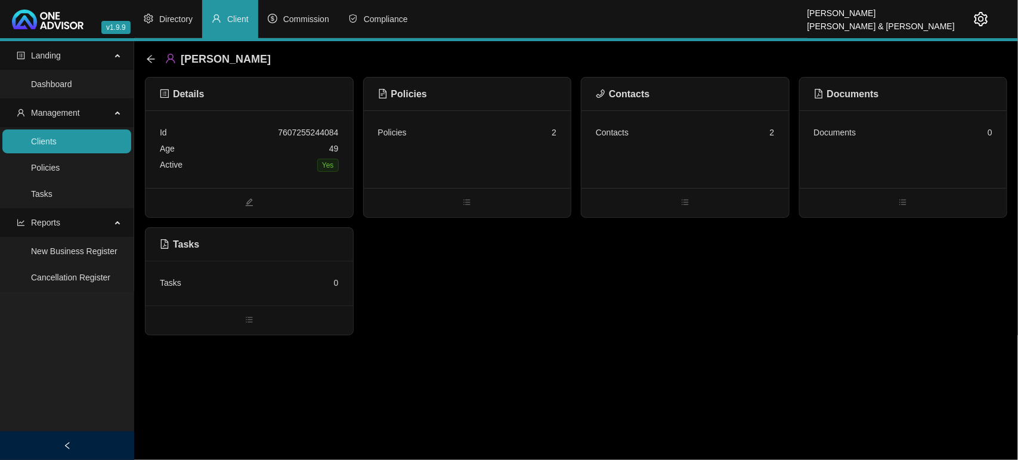
click at [604, 144] on div "Contacts 2" at bounding box center [686, 149] width 208 height 78
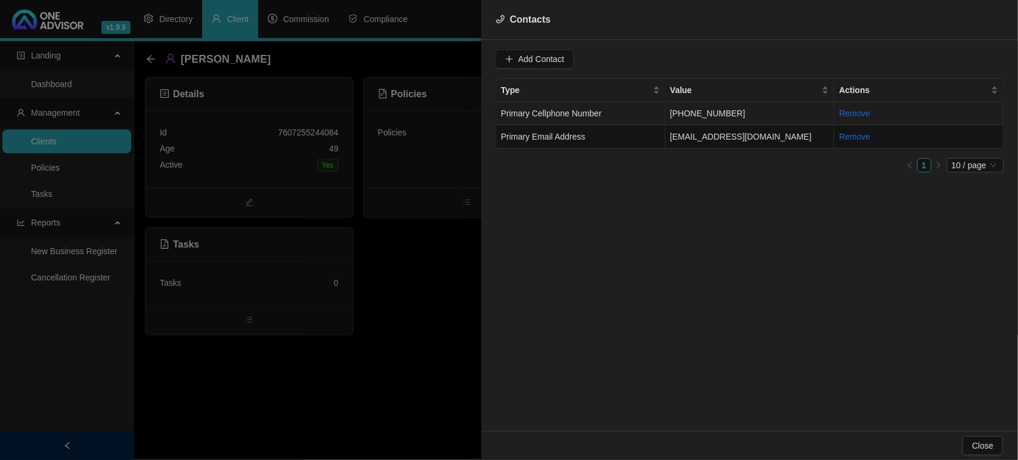
click at [780, 110] on td "[PHONE_NUMBER]" at bounding box center [750, 113] width 169 height 23
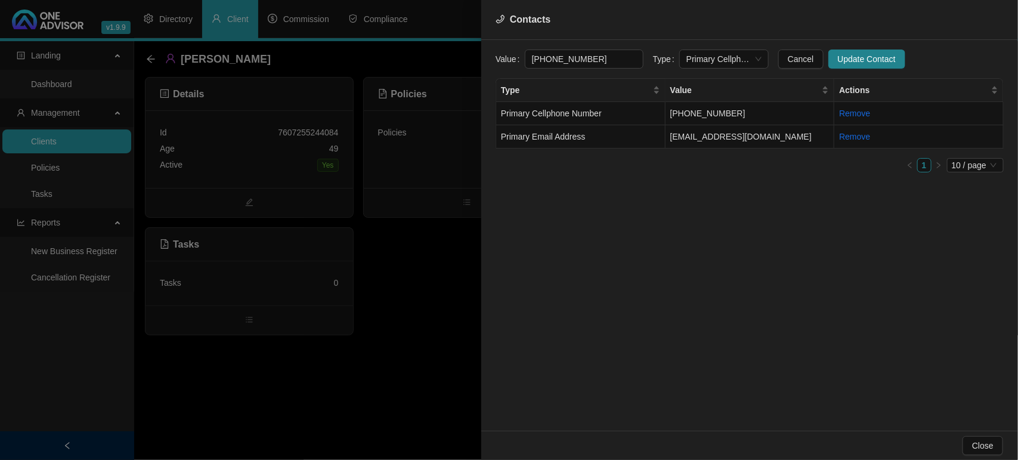
drag, startPoint x: 618, startPoint y: 55, endPoint x: 347, endPoint y: 51, distance: 270.9
click at [347, 51] on div "Contacts Value [PHONE_NUMBER] Type Primary Cellphone Number Cancel Update Conta…" at bounding box center [509, 230] width 1018 height 460
click at [604, 64] on input "[PHONE_NUMBER]" at bounding box center [584, 59] width 119 height 19
click at [246, 125] on div at bounding box center [509, 230] width 1018 height 460
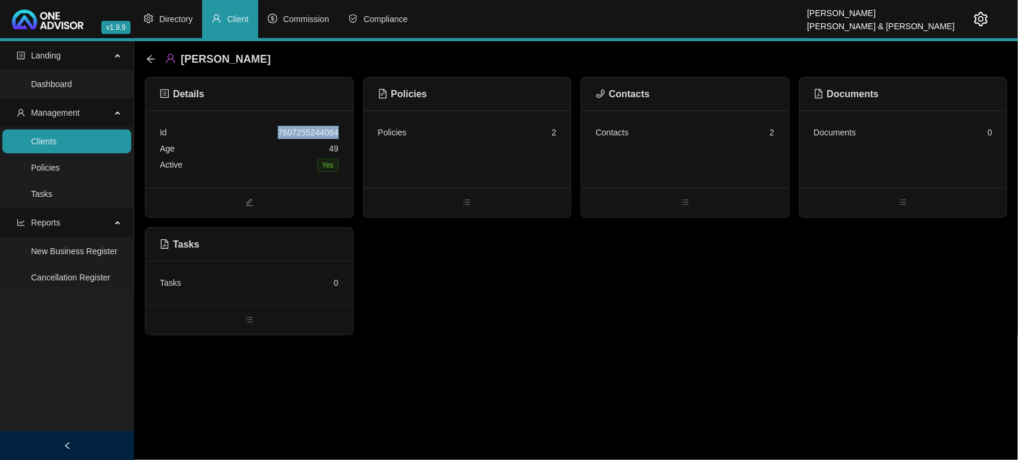
click at [246, 125] on div "Id 7607255244084" at bounding box center [249, 133] width 179 height 16
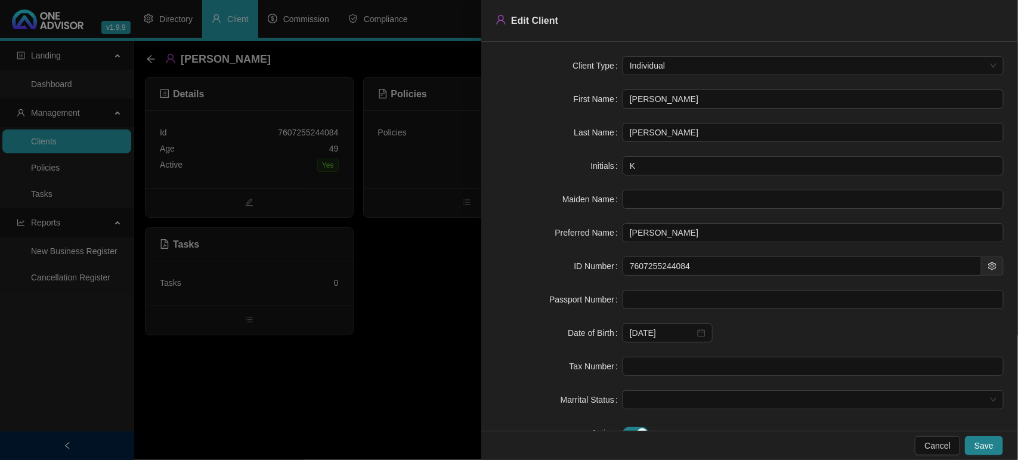
click at [422, 273] on div at bounding box center [509, 230] width 1018 height 460
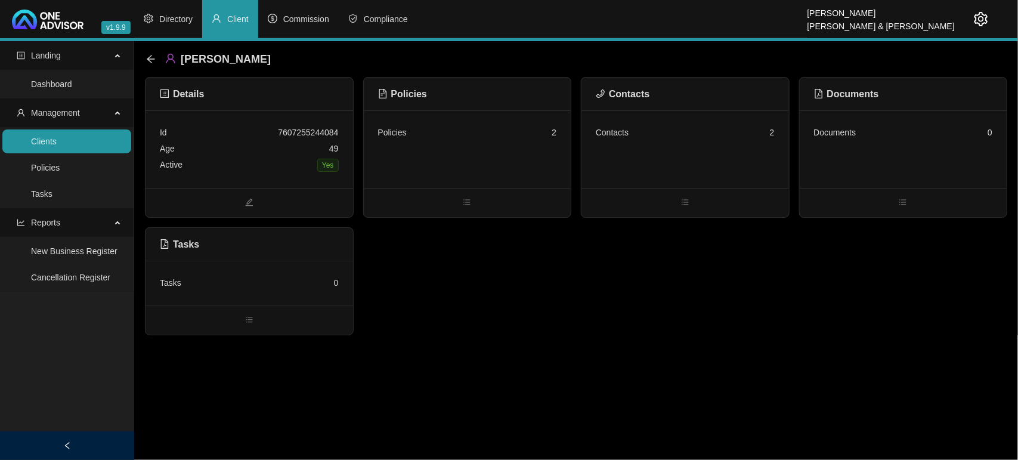
click at [452, 147] on div "Policies 2" at bounding box center [468, 149] width 208 height 78
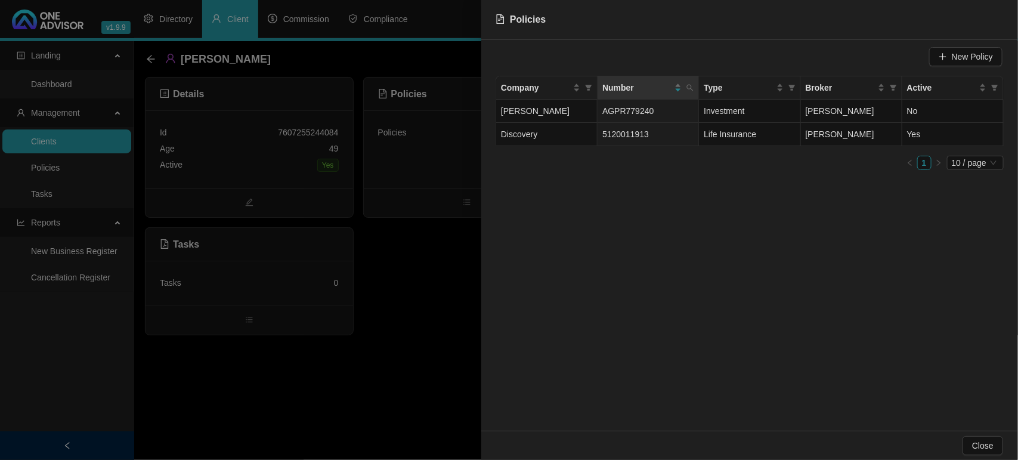
click at [425, 224] on div at bounding box center [509, 230] width 1018 height 460
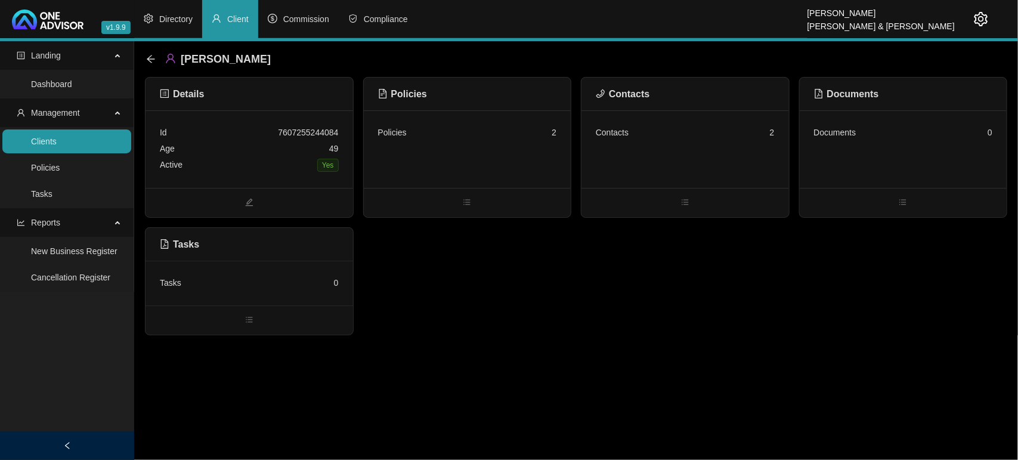
click at [484, 150] on div "Policies 2" at bounding box center [468, 149] width 208 height 78
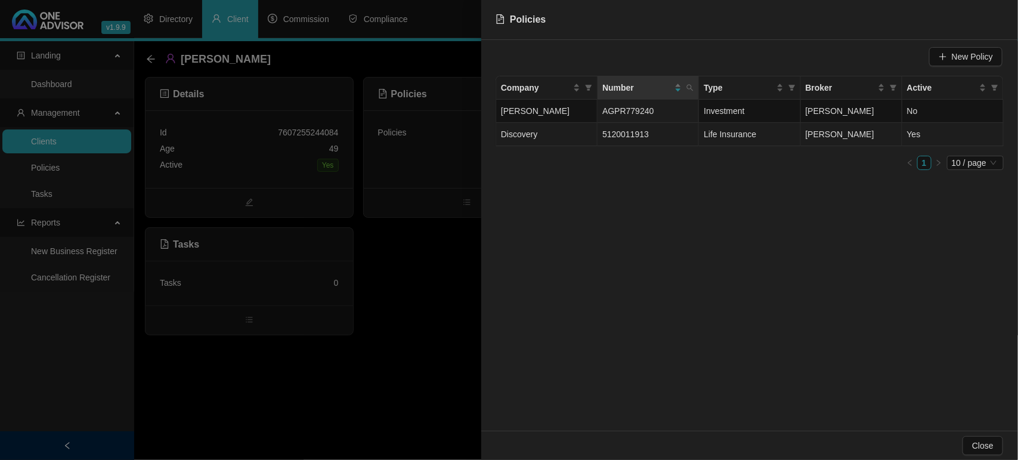
click at [659, 131] on td "5120011913" at bounding box center [648, 134] width 101 height 23
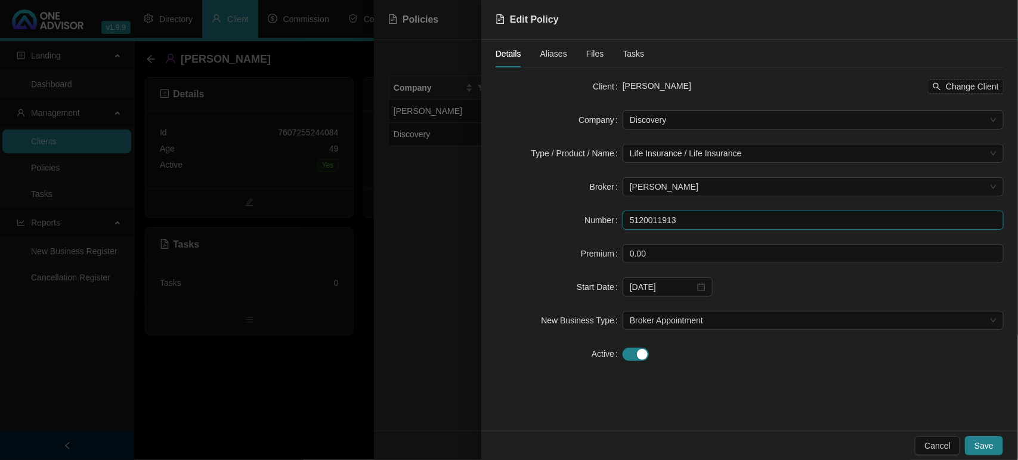
drag, startPoint x: 689, startPoint y: 224, endPoint x: 561, endPoint y: 222, distance: 127.7
click at [563, 223] on div "Number 5120011913" at bounding box center [750, 220] width 508 height 19
click at [458, 237] on div at bounding box center [509, 230] width 1018 height 460
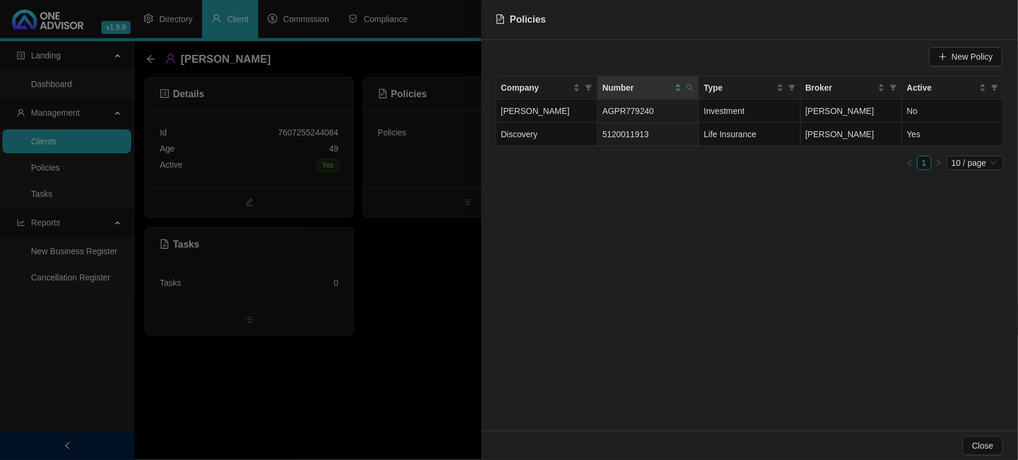
click at [92, 129] on div at bounding box center [509, 230] width 1018 height 460
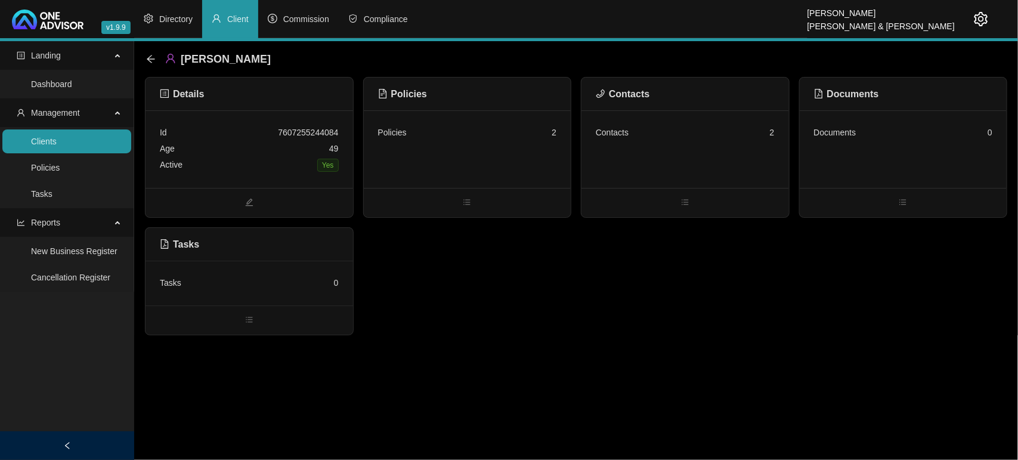
drag, startPoint x: 84, startPoint y: 146, endPoint x: 135, endPoint y: 142, distance: 50.9
click at [57, 145] on link "Clients" at bounding box center [44, 142] width 26 height 10
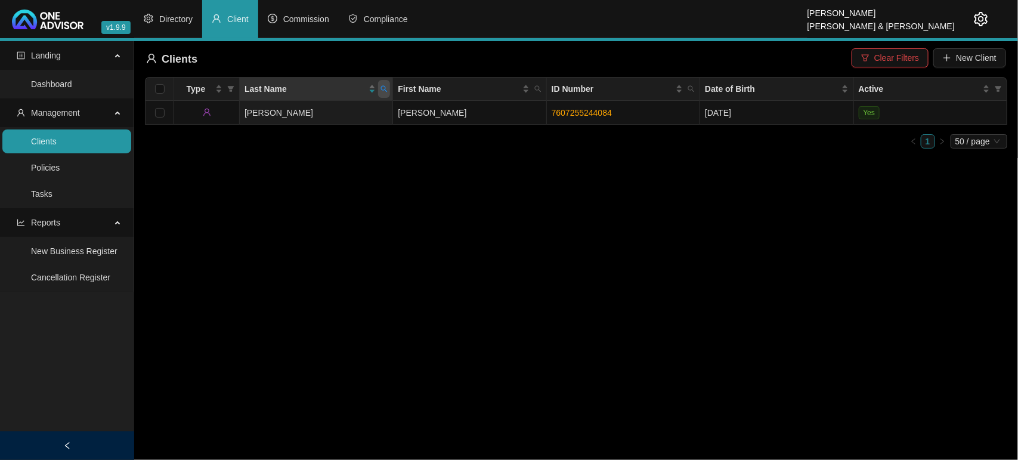
click at [383, 90] on icon "search" at bounding box center [384, 89] width 7 height 7
type input "sander"
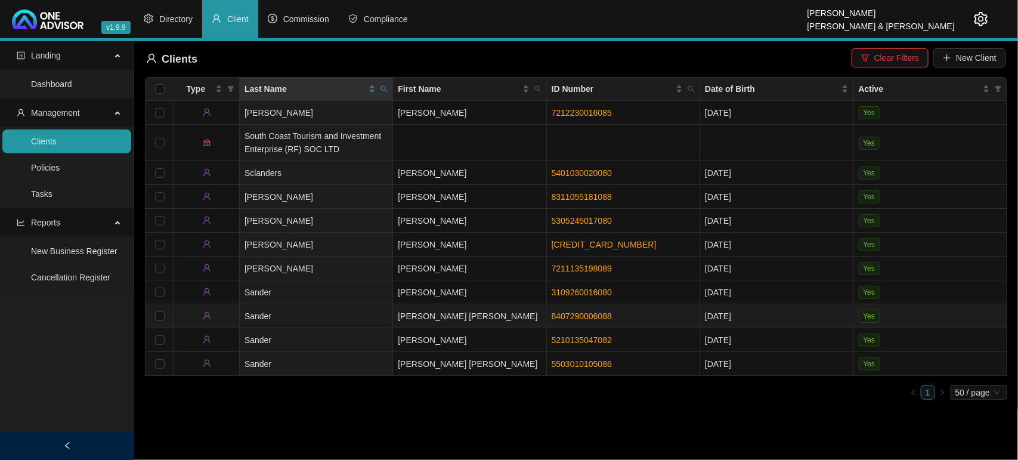
click at [374, 311] on td "Sander" at bounding box center [316, 316] width 153 height 24
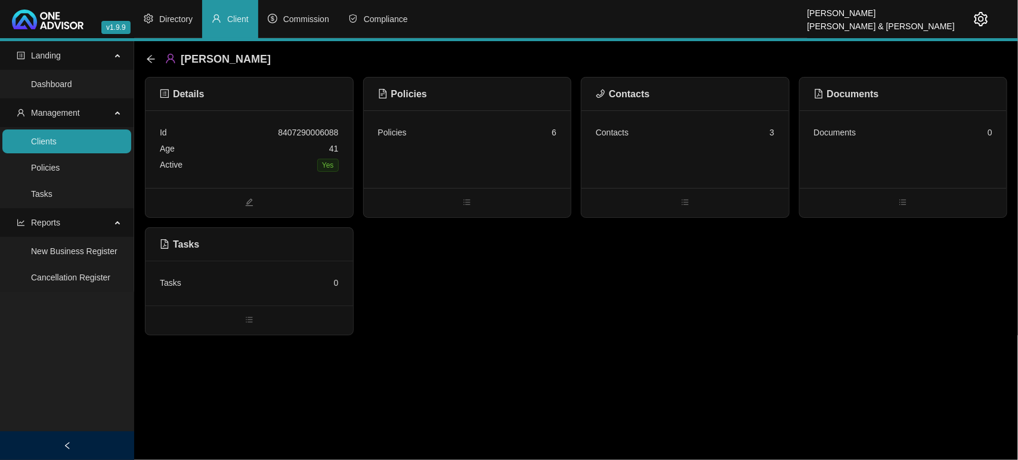
click at [741, 124] on div "Contacts 3" at bounding box center [686, 149] width 208 height 78
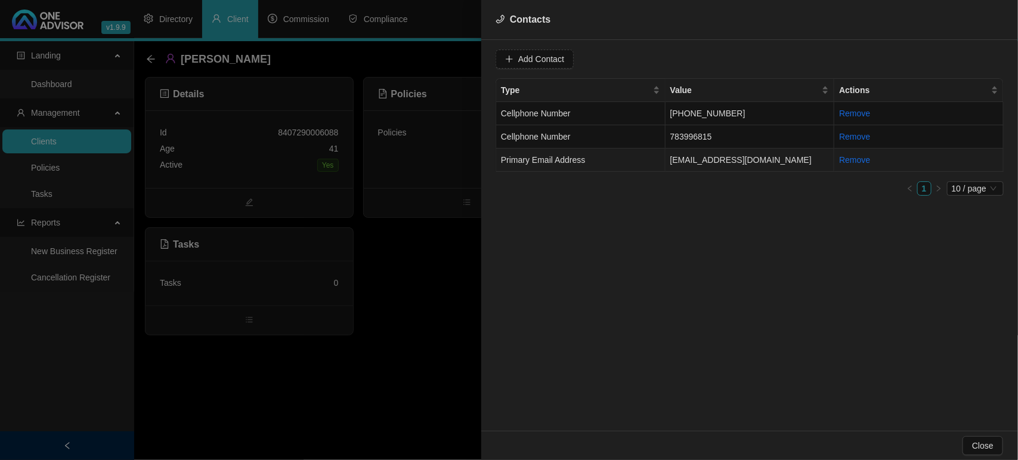
click at [719, 164] on td "[EMAIL_ADDRESS][DOMAIN_NAME]" at bounding box center [750, 160] width 169 height 23
drag, startPoint x: 624, startPoint y: 60, endPoint x: 379, endPoint y: 63, distance: 245.3
click at [379, 63] on div "Contacts Value [EMAIL_ADDRESS][DOMAIN_NAME] Type Primary Email Address Cancel U…" at bounding box center [509, 230] width 1018 height 460
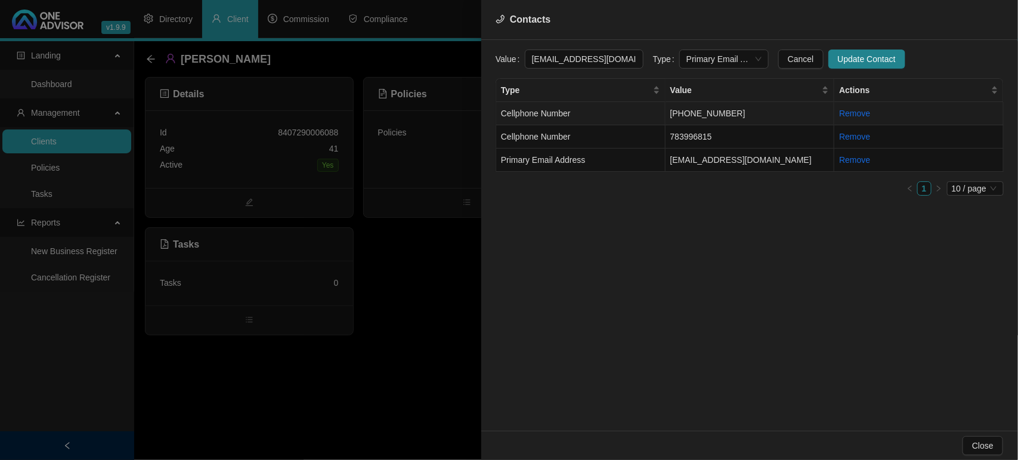
click at [655, 122] on td "Cellphone Number" at bounding box center [580, 113] width 169 height 23
drag, startPoint x: 610, startPoint y: 58, endPoint x: 514, endPoint y: 66, distance: 95.7
click at [514, 66] on div "Value [PHONE_NUMBER]" at bounding box center [570, 59] width 148 height 19
click at [455, 255] on div at bounding box center [509, 230] width 1018 height 460
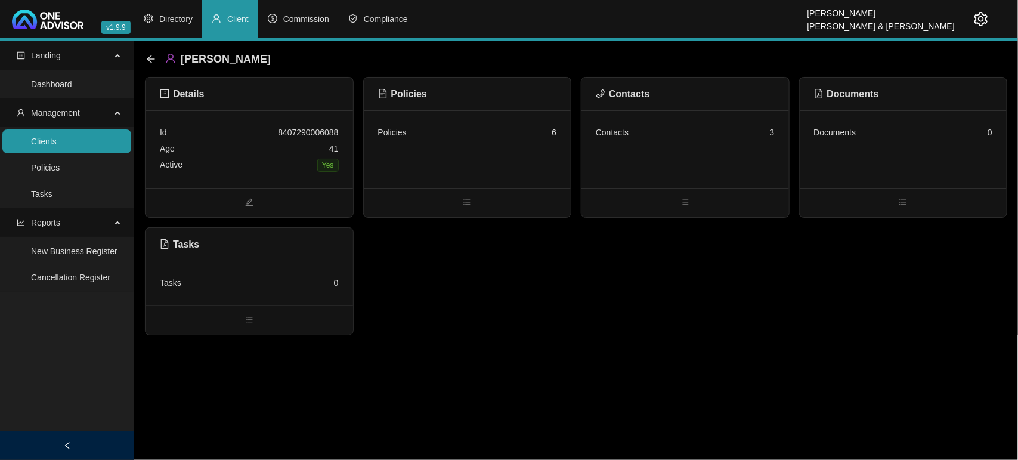
click at [461, 142] on div "Policies 6" at bounding box center [468, 149] width 208 height 78
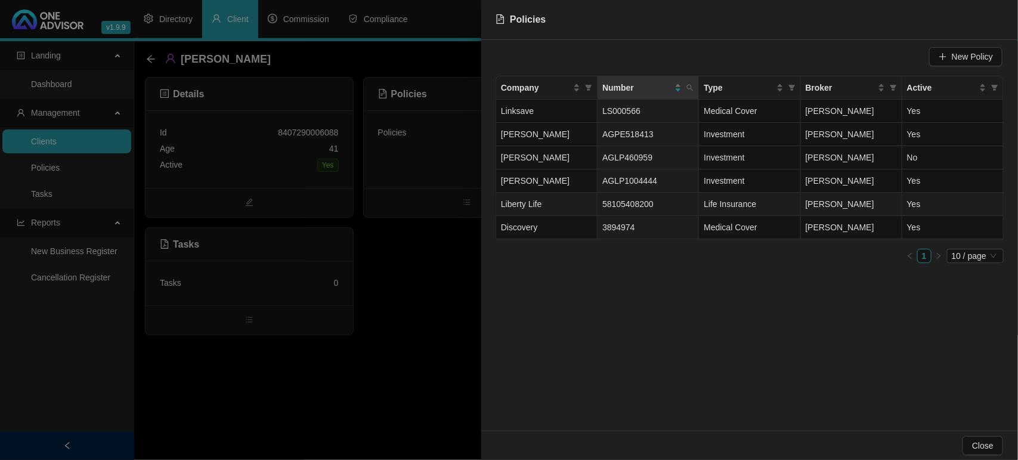
click at [535, 203] on span "Liberty Life" at bounding box center [521, 204] width 41 height 10
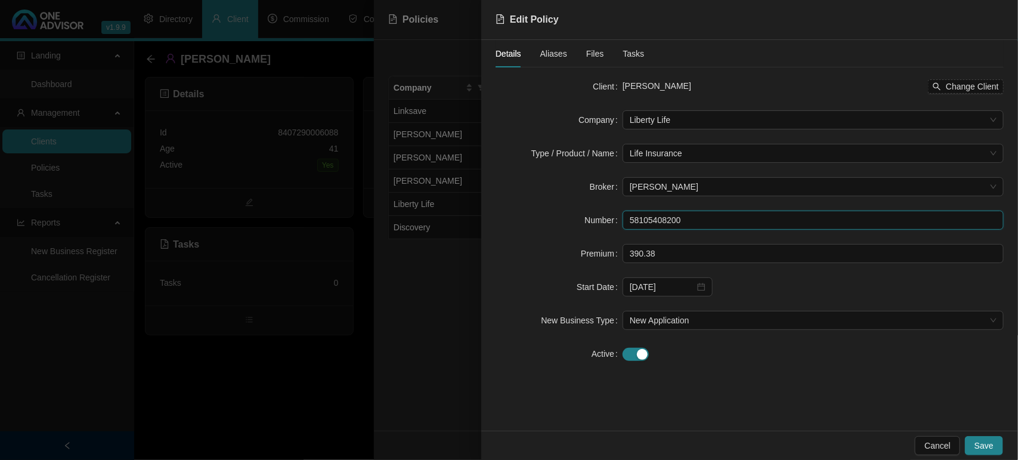
drag, startPoint x: 714, startPoint y: 215, endPoint x: 592, endPoint y: 218, distance: 121.8
click at [592, 218] on div "Number 58105408200" at bounding box center [750, 220] width 508 height 19
click at [409, 343] on div at bounding box center [509, 230] width 1018 height 460
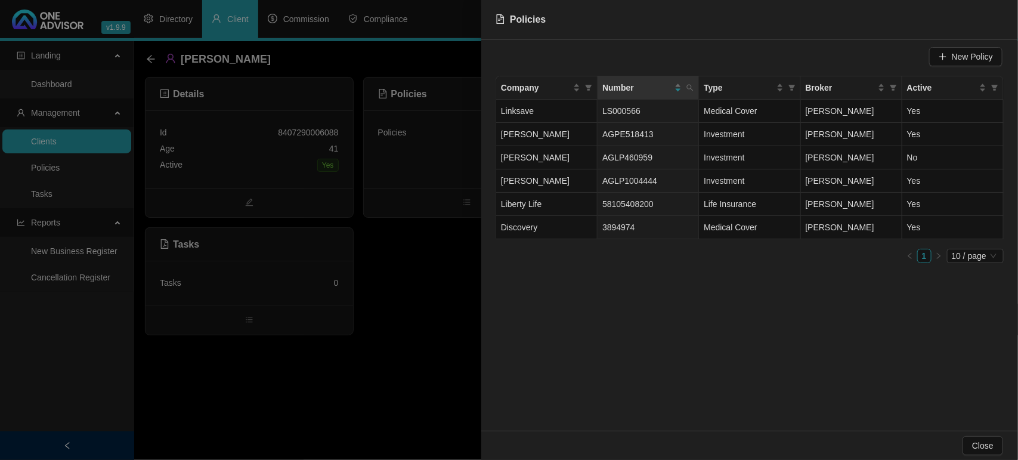
click at [67, 161] on div at bounding box center [509, 230] width 1018 height 460
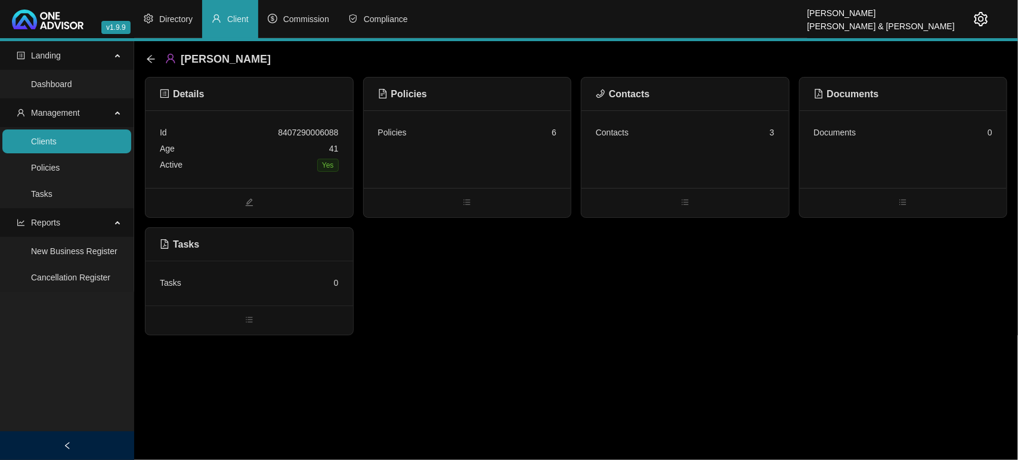
drag, startPoint x: 63, startPoint y: 143, endPoint x: 82, endPoint y: 139, distance: 20.1
click at [57, 143] on link "Clients" at bounding box center [44, 142] width 26 height 10
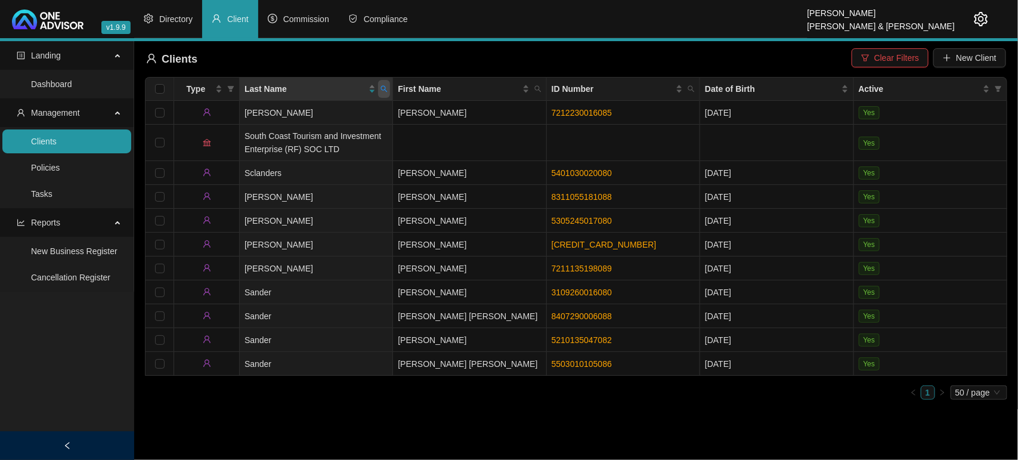
click at [383, 91] on icon "search" at bounding box center [384, 88] width 7 height 7
type input "[PERSON_NAME]"
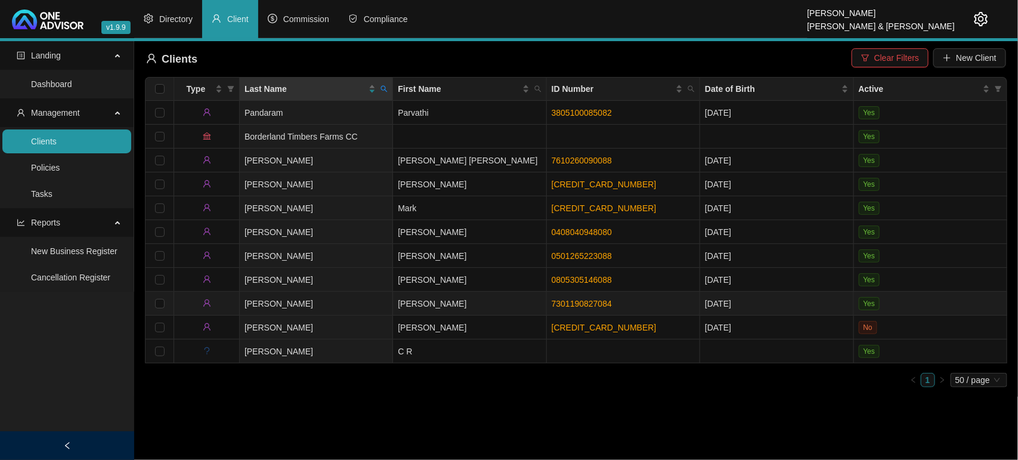
click at [363, 305] on td "[PERSON_NAME]" at bounding box center [316, 304] width 153 height 24
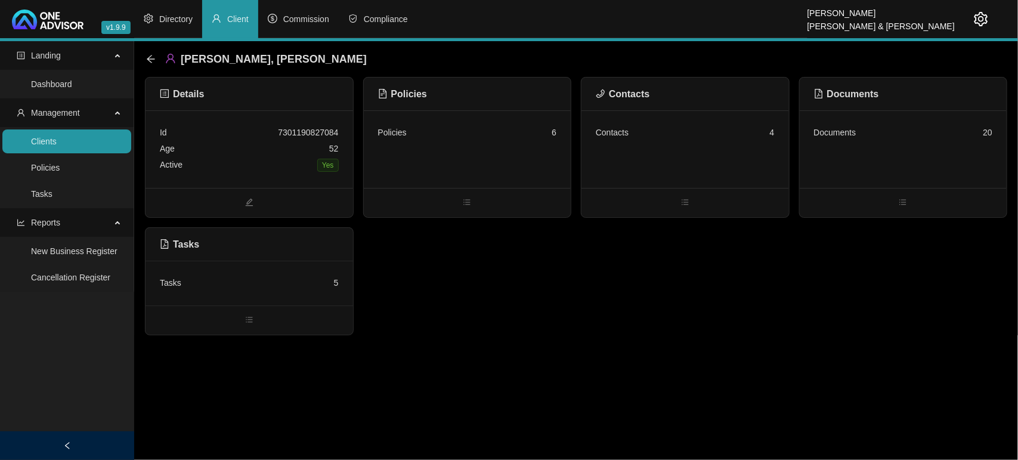
click at [685, 139] on div "Contacts 4" at bounding box center [685, 133] width 179 height 16
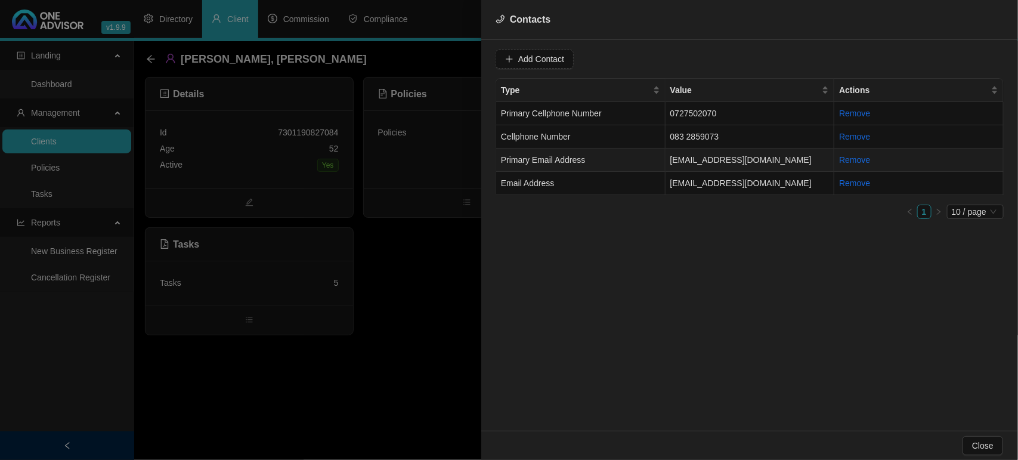
click at [640, 164] on td "Primary Email Address" at bounding box center [580, 160] width 169 height 23
drag, startPoint x: 629, startPoint y: 61, endPoint x: 487, endPoint y: 60, distance: 142.0
click at [487, 60] on div "Value [EMAIL_ADDRESS][DOMAIN_NAME] Type Primary Email Address Cancel Update Con…" at bounding box center [750, 235] width 537 height 391
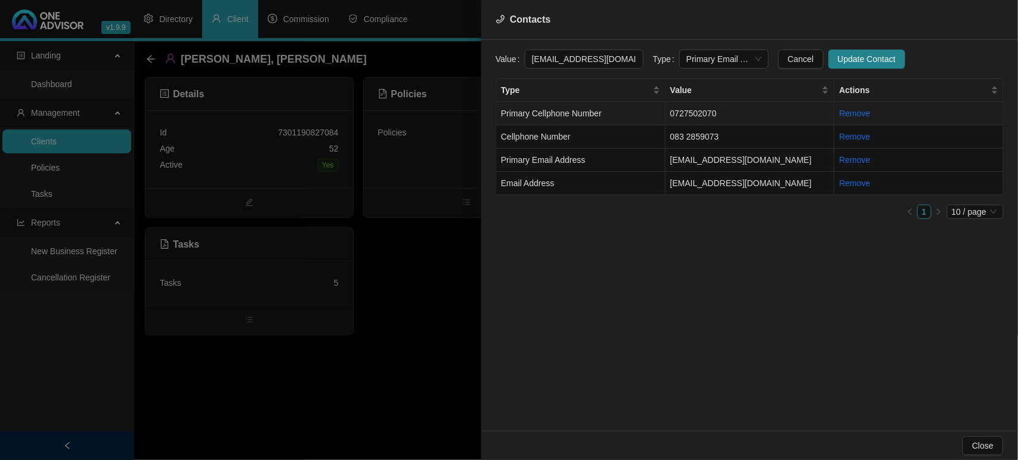
click at [618, 118] on td "Primary Cellphone Number" at bounding box center [580, 113] width 169 height 23
drag, startPoint x: 613, startPoint y: 61, endPoint x: 428, endPoint y: 53, distance: 185.2
click at [428, 53] on div "Contacts Value [PHONE_NUMBER] Type Primary Cellphone Number Cancel Update Conta…" at bounding box center [509, 230] width 1018 height 460
click at [225, 145] on div at bounding box center [509, 230] width 1018 height 460
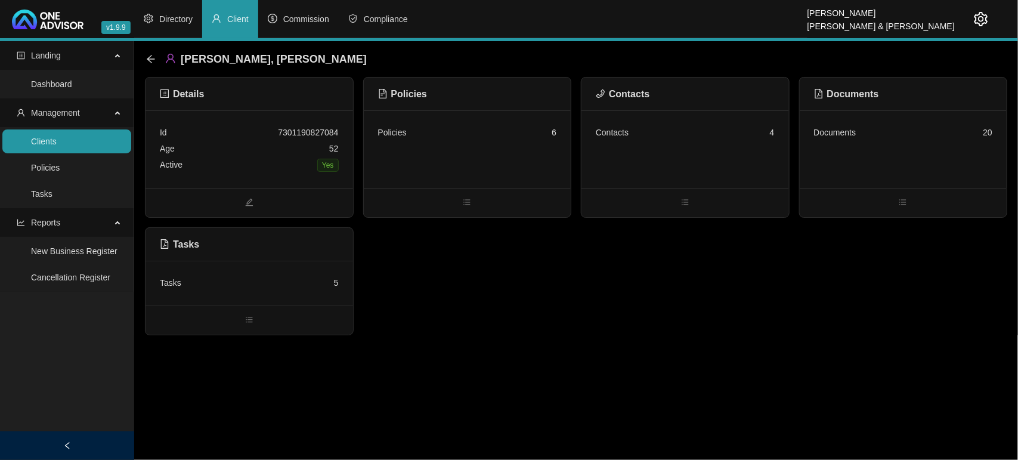
click at [145, 60] on div "[PERSON_NAME], [PERSON_NAME]" at bounding box center [576, 59] width 863 height 36
click at [153, 60] on icon "arrow-left" at bounding box center [151, 59] width 10 height 10
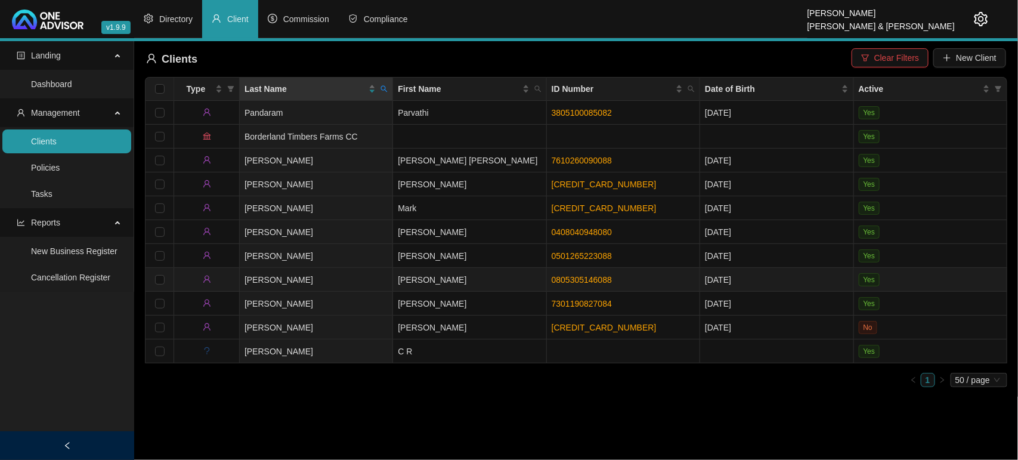
click at [448, 278] on td "[PERSON_NAME]" at bounding box center [469, 280] width 153 height 24
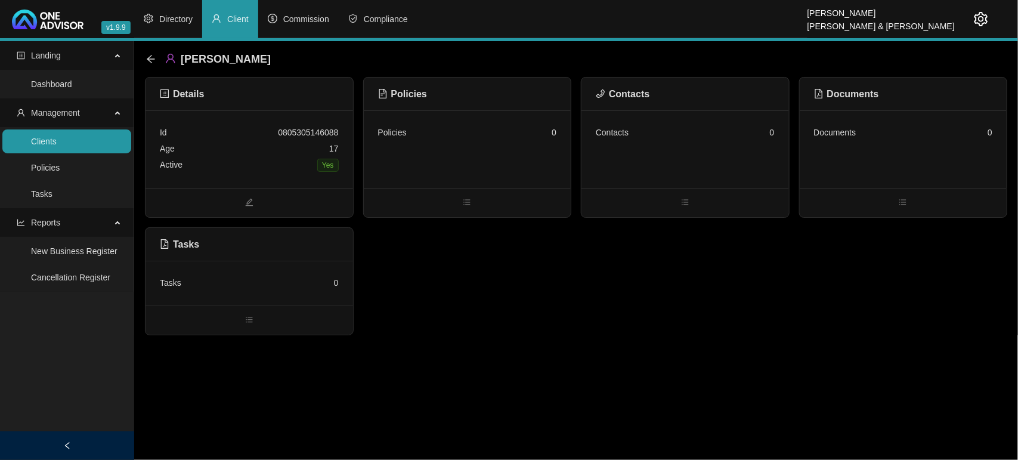
click at [269, 152] on div "Age [DEMOGRAPHIC_DATA]" at bounding box center [249, 149] width 179 height 16
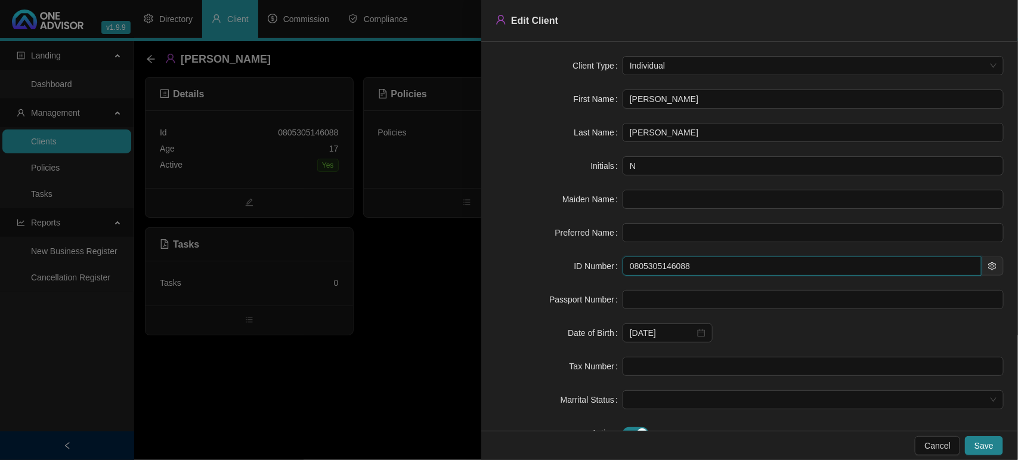
drag, startPoint x: 706, startPoint y: 270, endPoint x: 465, endPoint y: 255, distance: 240.9
click at [465, 255] on div "Edit Client Client Type Individual First Name [PERSON_NAME] Last Name [PERSON_N…" at bounding box center [509, 230] width 1018 height 460
drag, startPoint x: 683, startPoint y: 102, endPoint x: 534, endPoint y: 96, distance: 149.3
click at [534, 96] on div "First Name [PERSON_NAME]" at bounding box center [750, 98] width 508 height 19
drag, startPoint x: 369, startPoint y: 359, endPoint x: 369, endPoint y: 350, distance: 8.4
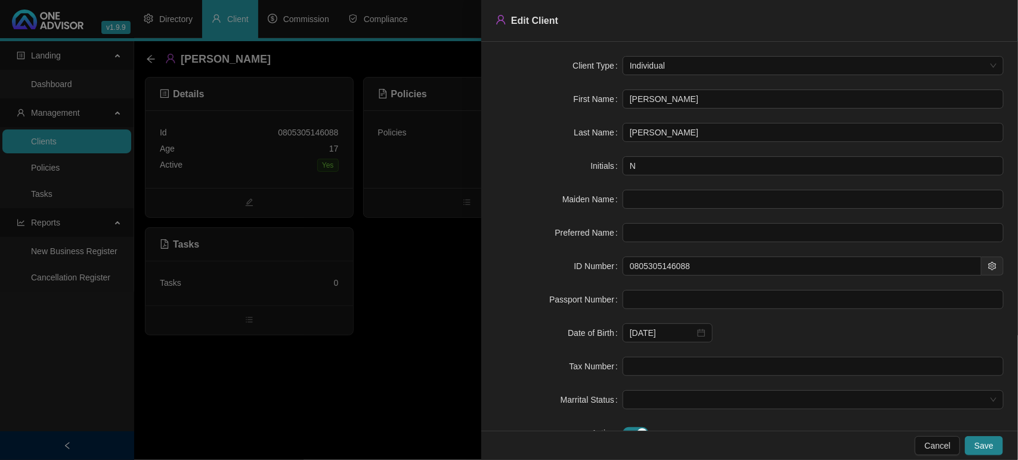
click at [369, 358] on div at bounding box center [509, 230] width 1018 height 460
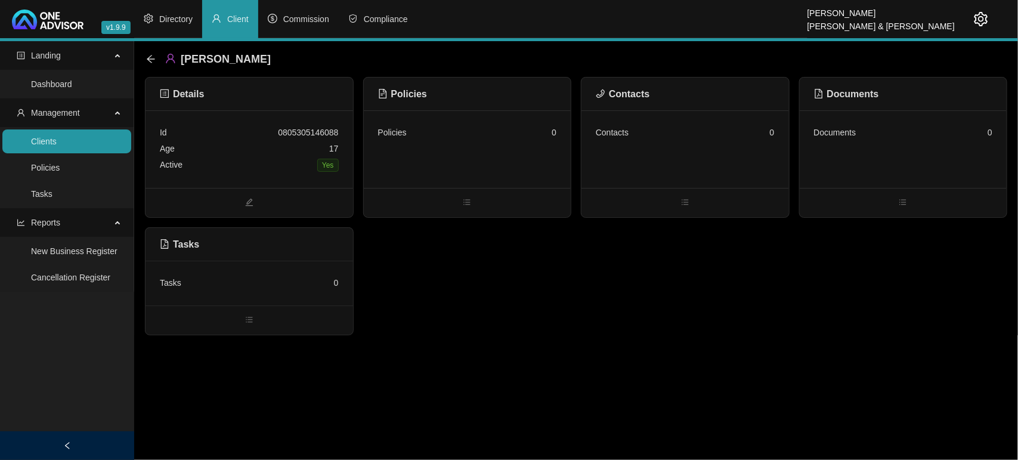
click at [143, 61] on div "[PERSON_NAME] Details Id 0805305146088 Age [DEMOGRAPHIC_DATA] Active Yes Polici…" at bounding box center [576, 188] width 884 height 294
click at [151, 54] on icon "arrow-left" at bounding box center [151, 59] width 10 height 10
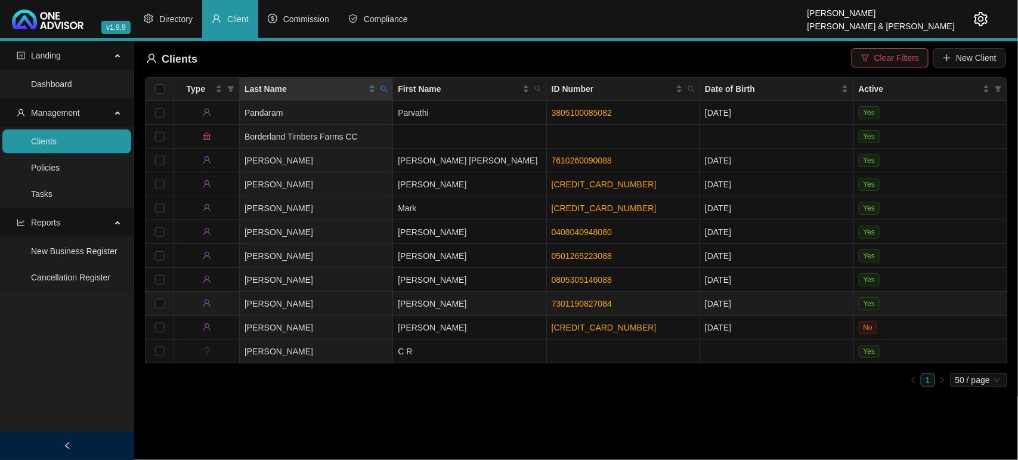
click at [468, 303] on td "[PERSON_NAME]" at bounding box center [469, 304] width 153 height 24
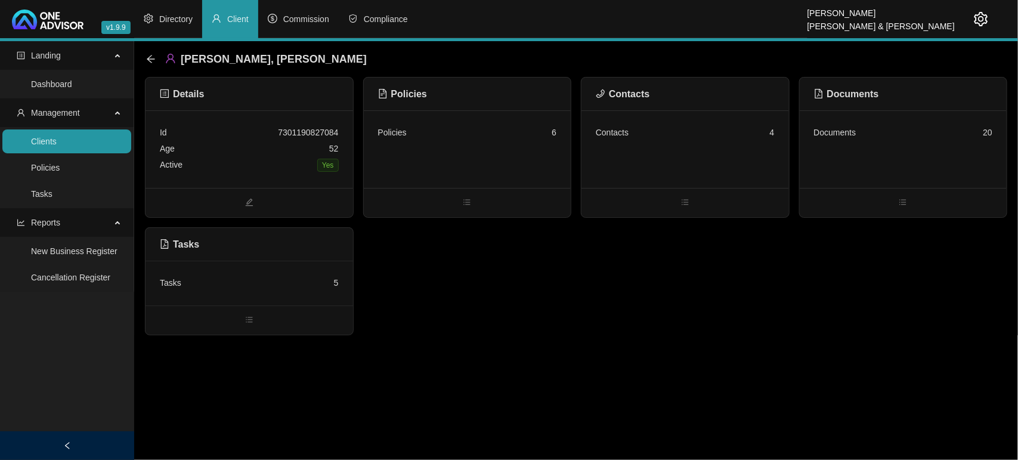
click at [467, 150] on div "Policies 6" at bounding box center [468, 149] width 208 height 78
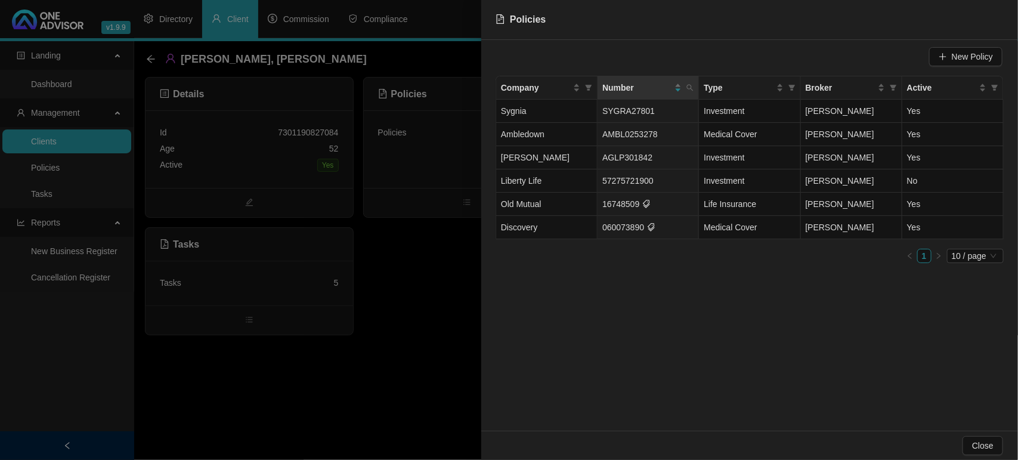
drag, startPoint x: 463, startPoint y: 255, endPoint x: 458, endPoint y: 243, distance: 13.1
click at [461, 255] on div at bounding box center [509, 230] width 1018 height 460
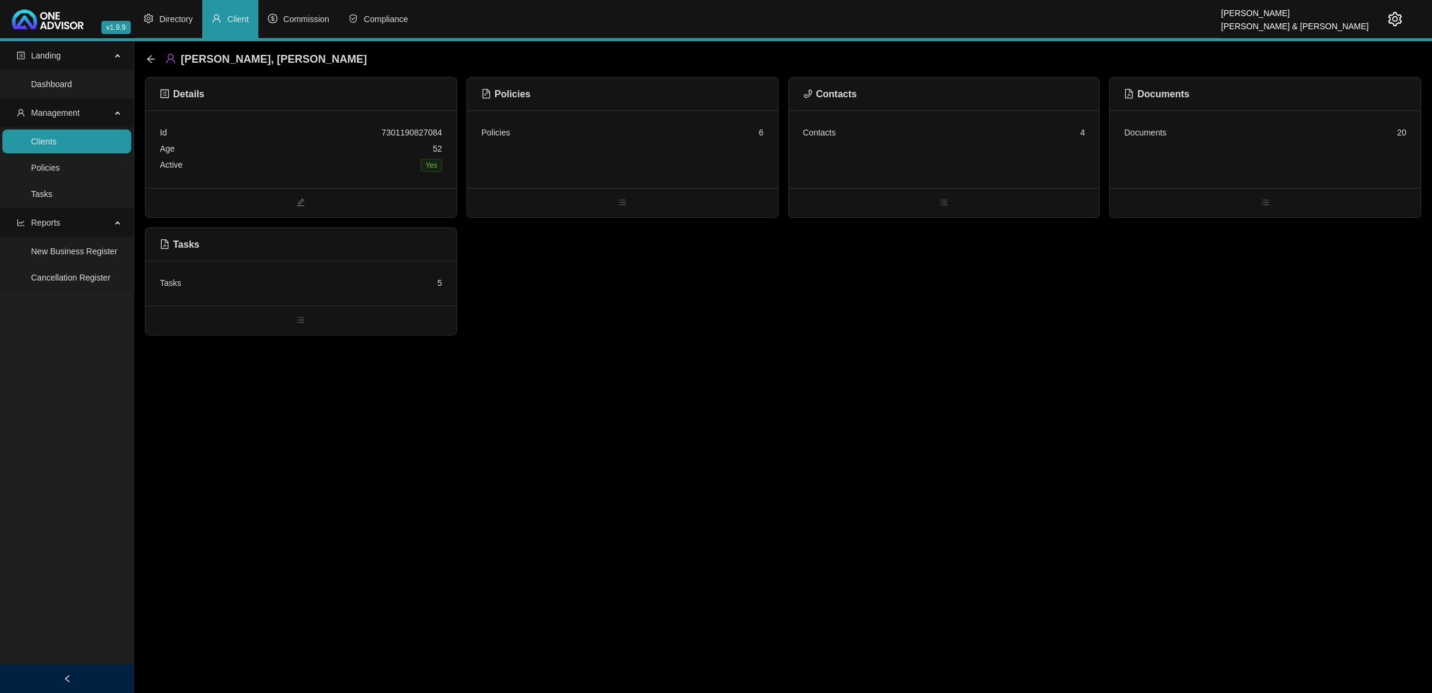
click at [1396, 13] on icon "setting" at bounding box center [1395, 19] width 14 height 14
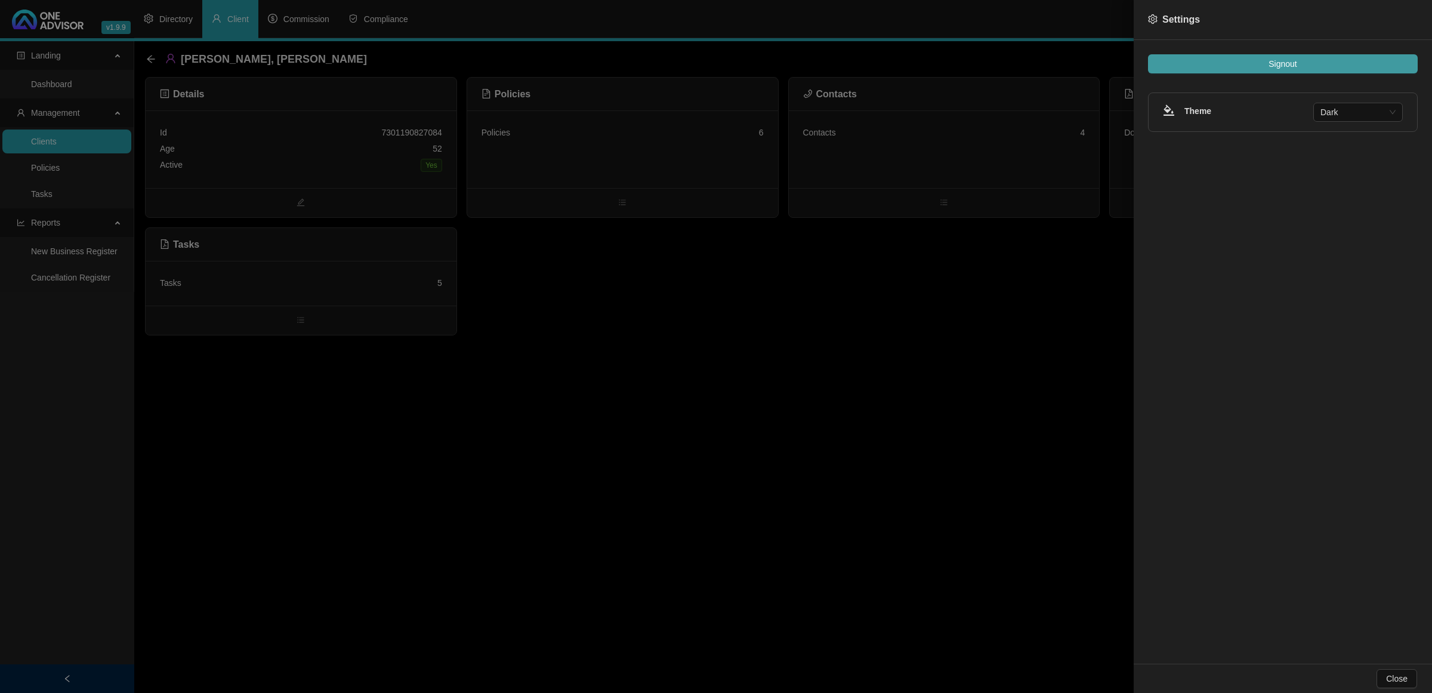
click at [1286, 64] on span "Signout" at bounding box center [1282, 63] width 28 height 13
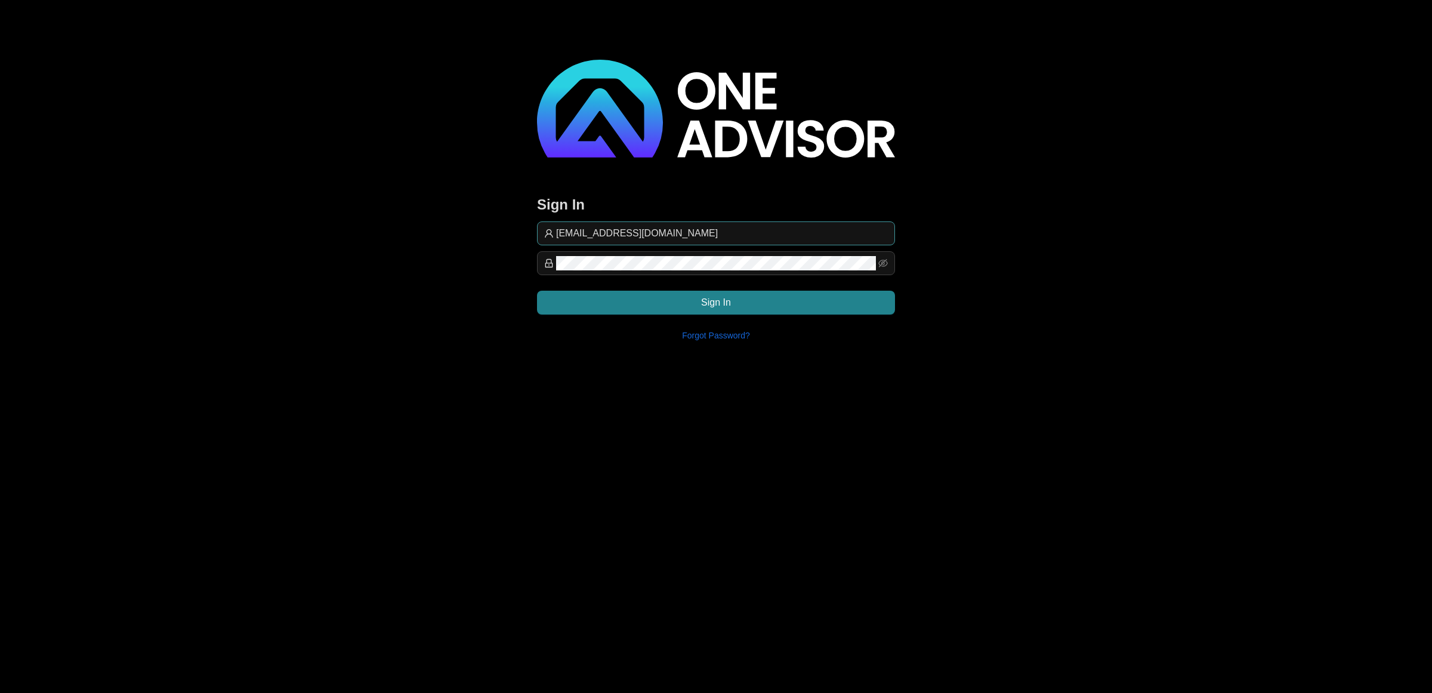
click at [774, 226] on input "[EMAIL_ADDRESS][DOMAIN_NAME]" at bounding box center [722, 233] width 332 height 14
type input "[EMAIL_ADDRESS][DOMAIN_NAME]"
click at [834, 291] on button "Sign In" at bounding box center [716, 303] width 358 height 24
